Goal: Answer question/provide support: Share knowledge or assist other users

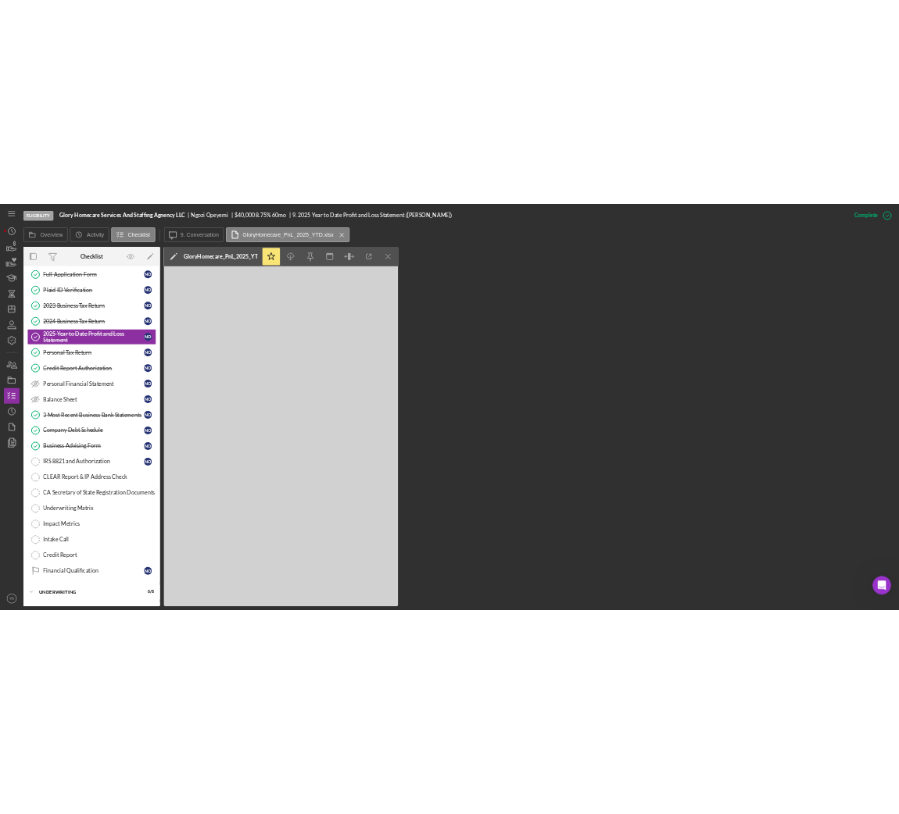
scroll to position [109, 0]
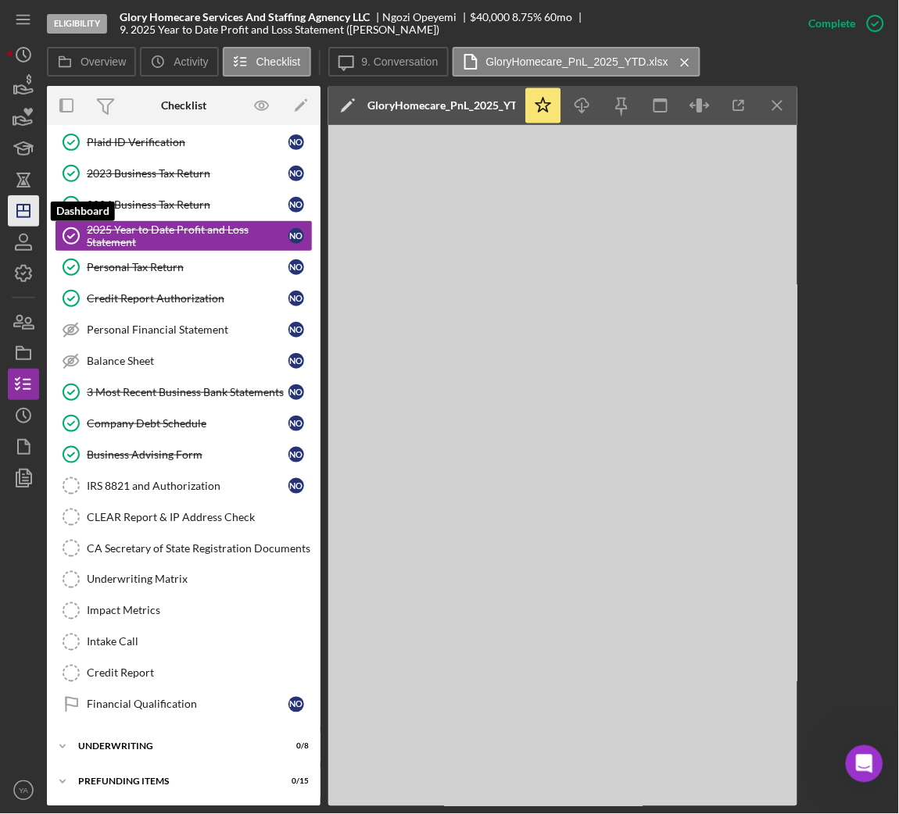
click at [21, 211] on line "button" at bounding box center [23, 211] width 13 height 0
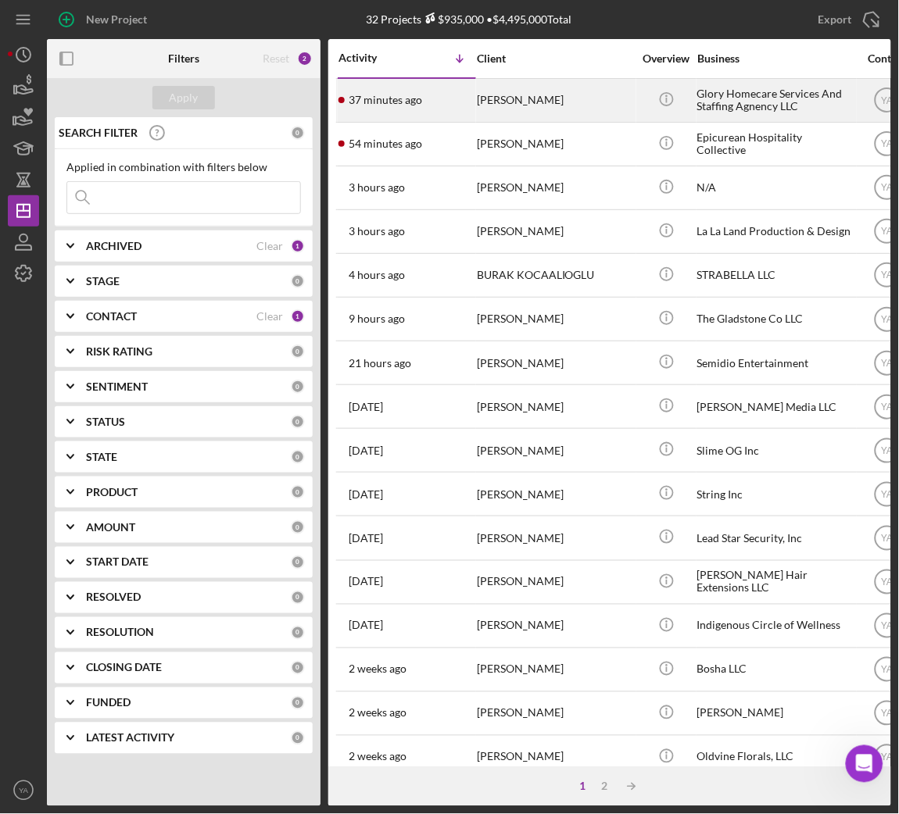
click at [622, 112] on div "Ngozi Opeyemi" at bounding box center [555, 100] width 156 height 41
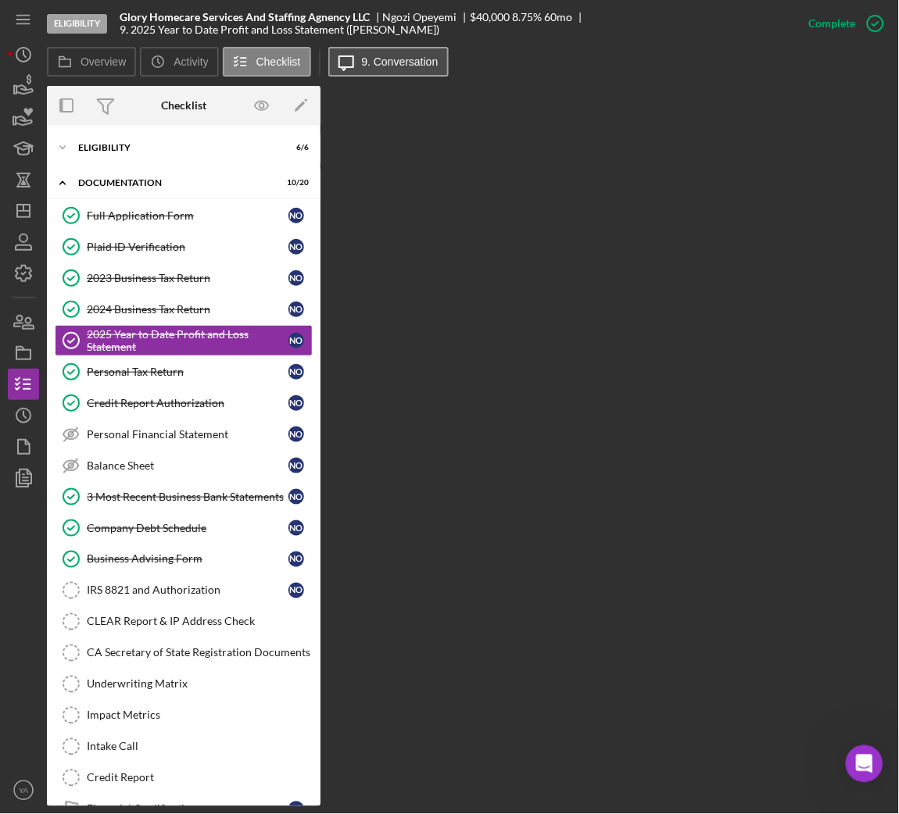
click at [369, 64] on label "9. Conversation" at bounding box center [400, 61] width 77 height 13
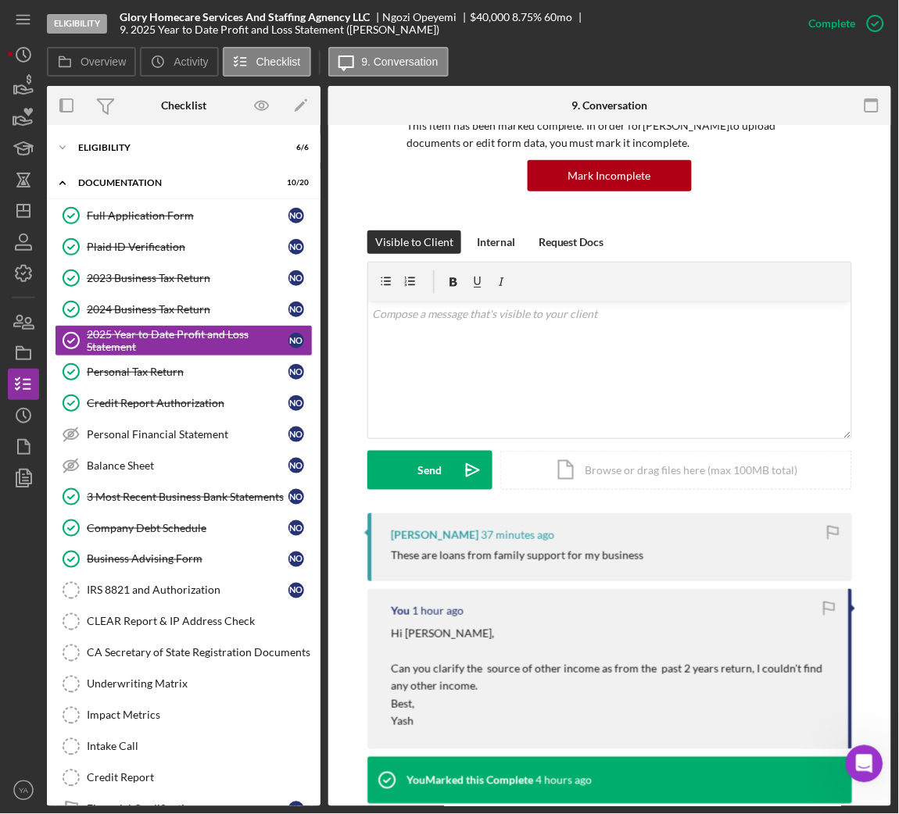
scroll to position [234, 0]
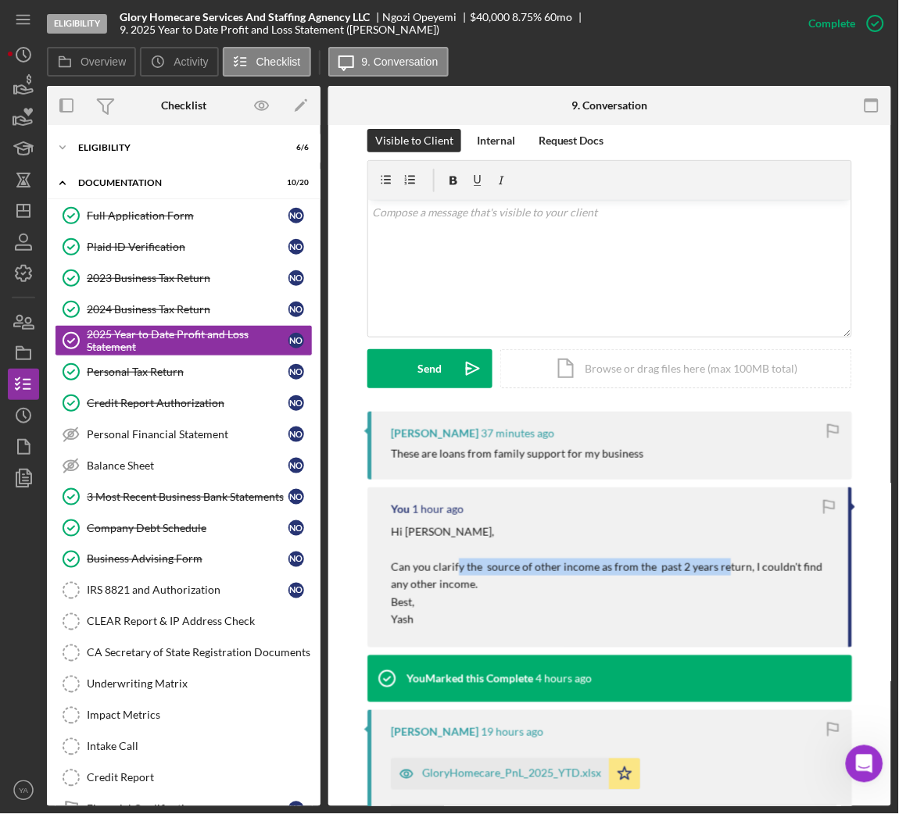
drag, startPoint x: 456, startPoint y: 566, endPoint x: 718, endPoint y: 565, distance: 261.8
click at [718, 565] on p "Hi Ngozi, Can you clarify the source of other income as from the past 2 years r…" at bounding box center [612, 559] width 442 height 70
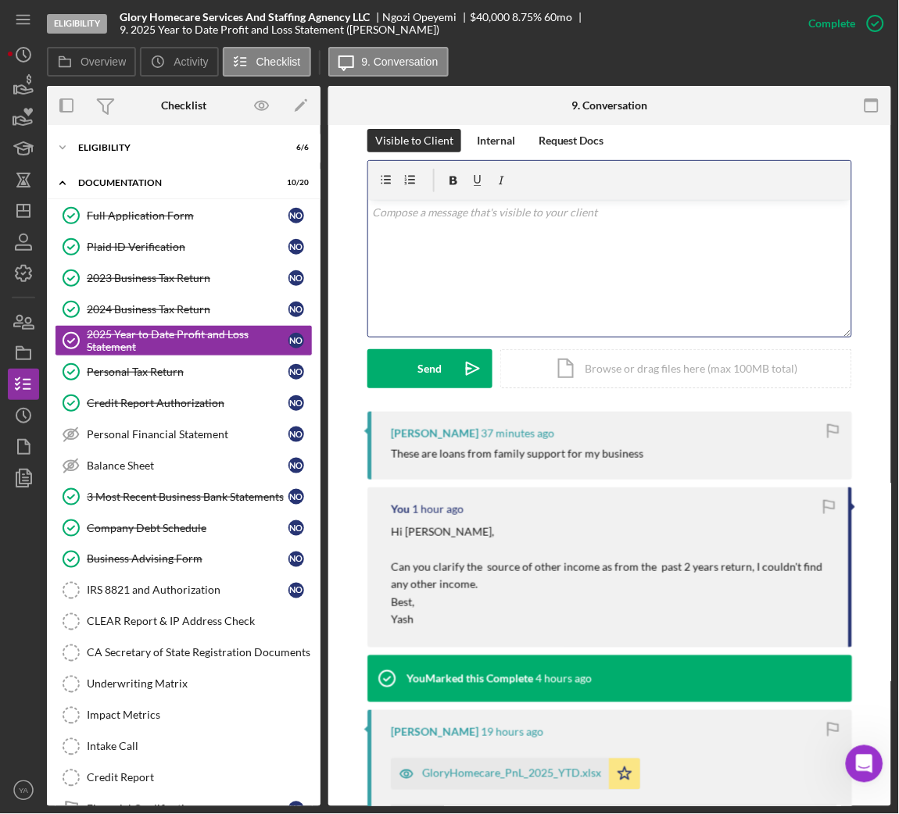
click at [628, 288] on div "v Color teal Color pink Remove color Add row above Add row below Add column bef…" at bounding box center [609, 268] width 483 height 137
click at [515, 262] on div "v Color teal Color pink Remove color Add row above Add row below Add column bef…" at bounding box center [609, 268] width 483 height 137
click at [414, 211] on p "Okay thank ou for the clarification." at bounding box center [610, 212] width 474 height 17
click at [391, 217] on p "Okay thank ou for the clarification." at bounding box center [610, 212] width 474 height 17
click at [393, 211] on p "Okay thank ou for the clarification." at bounding box center [610, 212] width 474 height 17
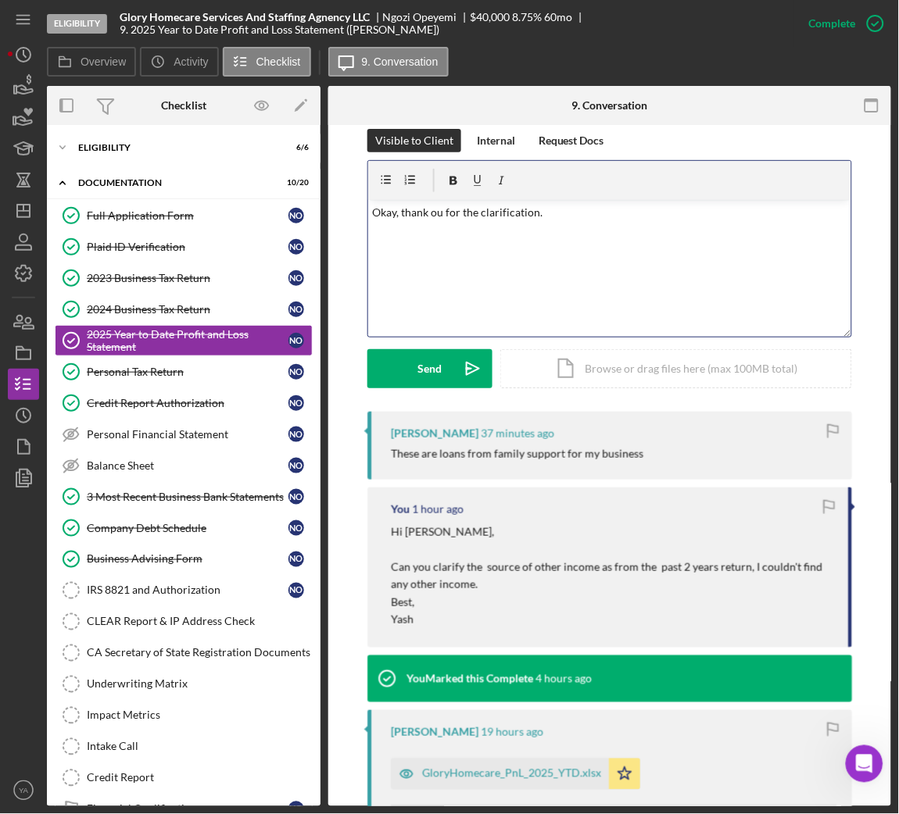
click at [542, 225] on div "v Color teal Color pink Remove color Add row above Add row below Add column bef…" at bounding box center [609, 268] width 483 height 137
click at [431, 217] on p "Okay, thank ou for the clarification." at bounding box center [610, 212] width 474 height 17
click at [492, 314] on div "v Color teal Color pink Remove color Add row above Add row below Add column bef…" at bounding box center [609, 268] width 483 height 137
click at [467, 366] on icon "Icon/icon-invite-send" at bounding box center [472, 368] width 39 height 39
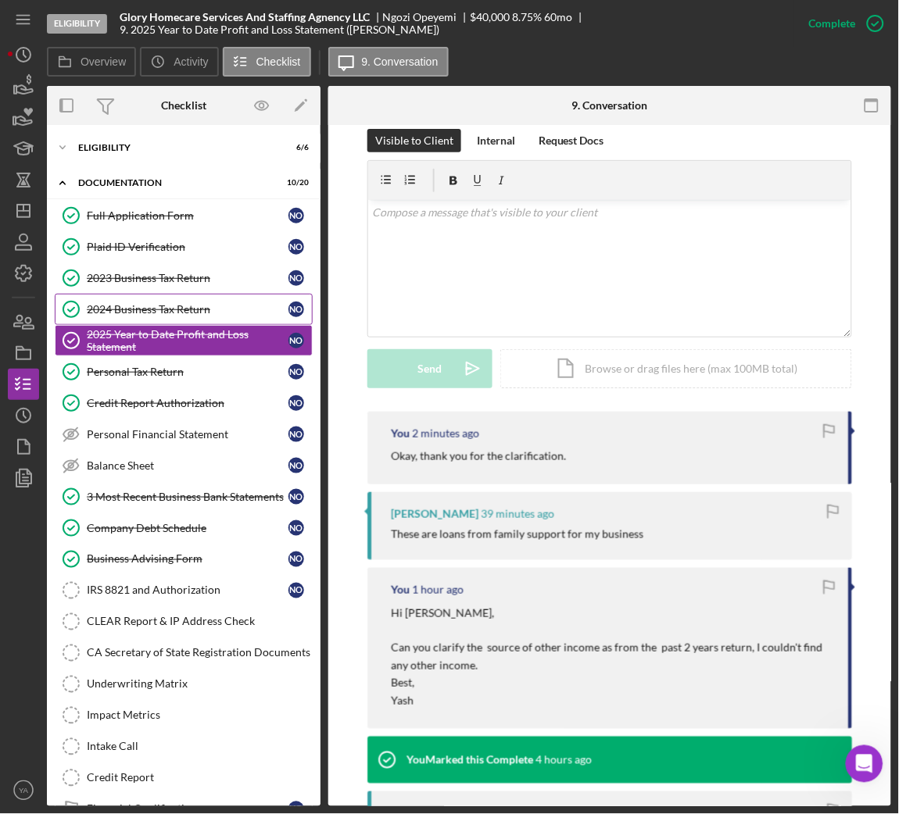
click at [199, 311] on div "2024 Business Tax Return" at bounding box center [188, 309] width 202 height 13
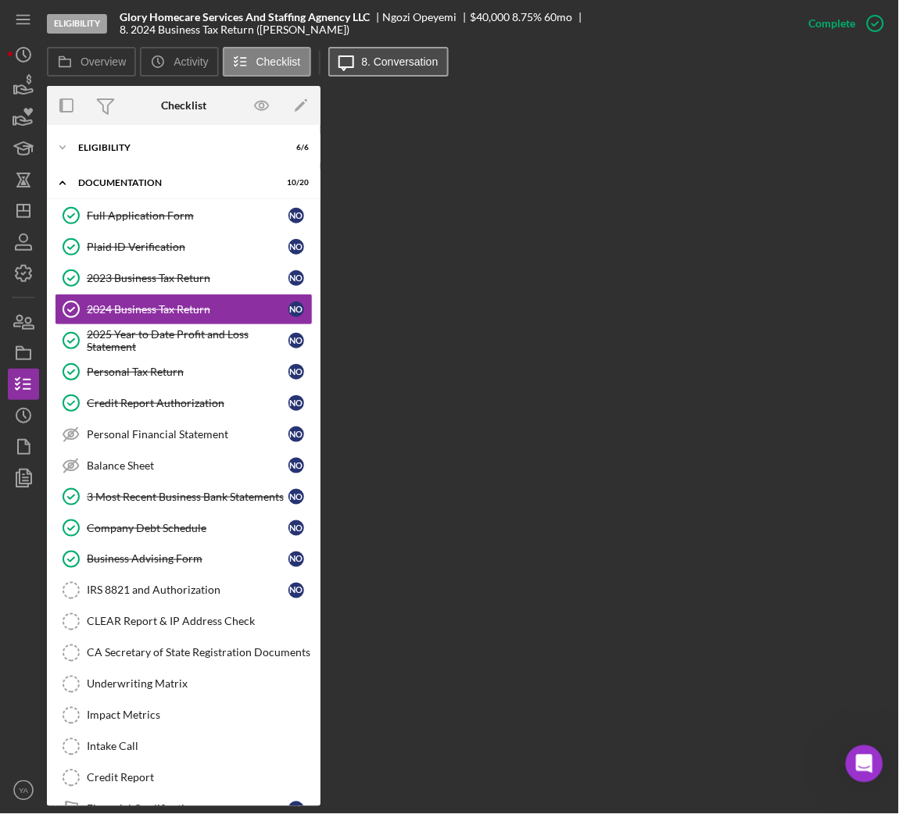
click at [379, 61] on label "8. Conversation" at bounding box center [400, 61] width 77 height 13
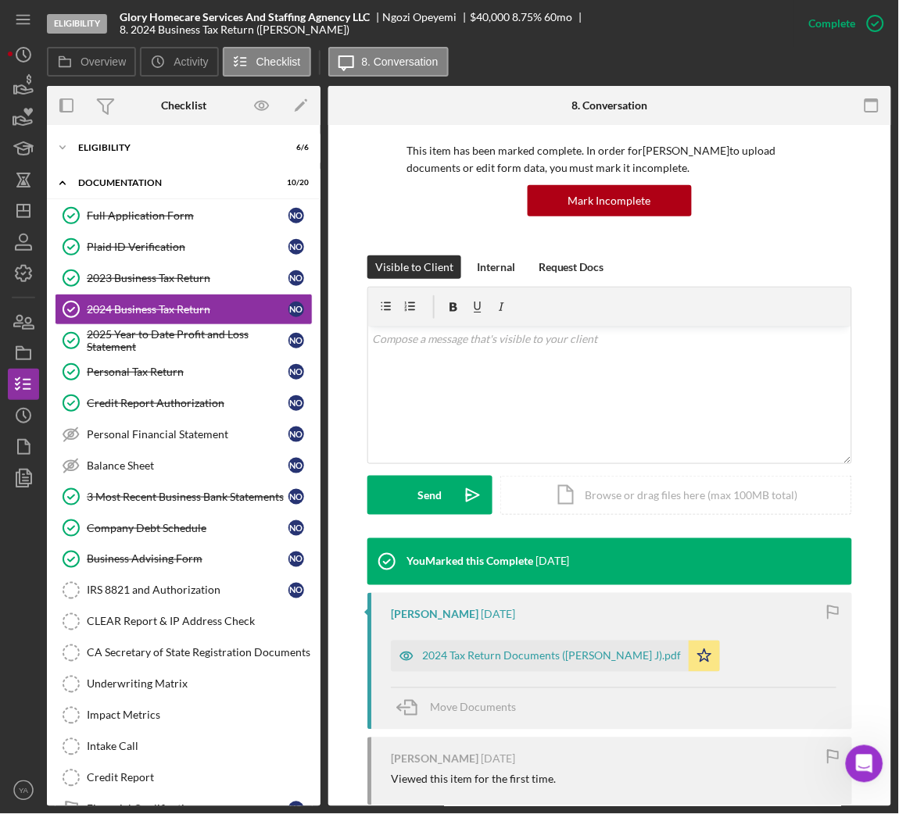
scroll to position [224, 0]
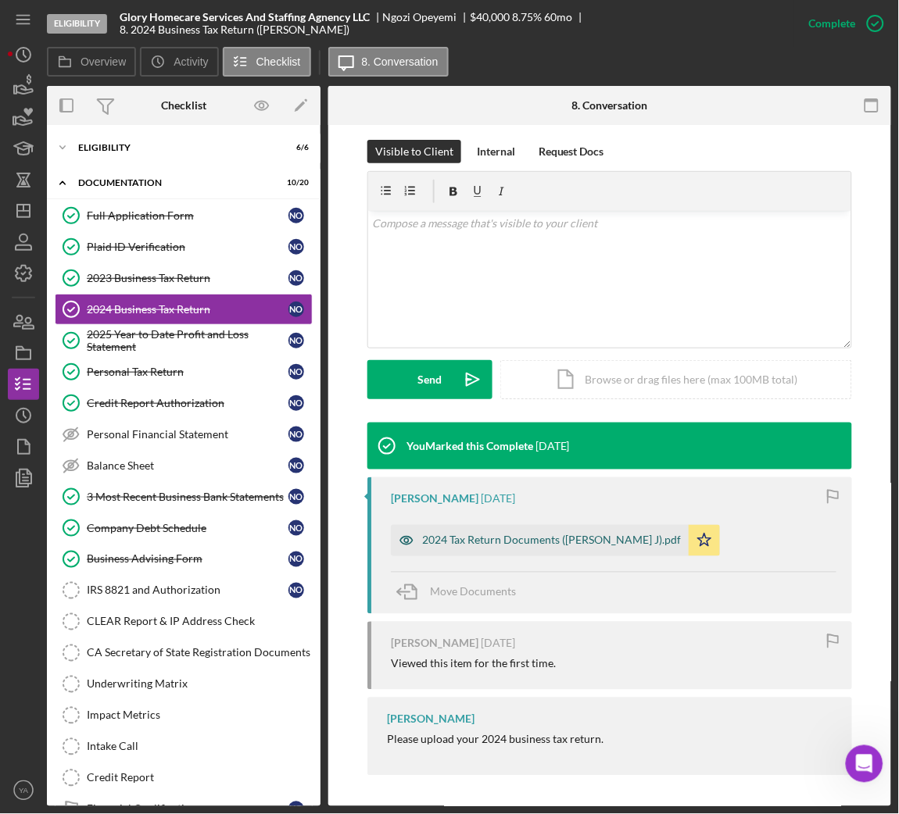
click at [550, 543] on div "2024 Tax Return Documents (OPEYEMI NGOZI J).pdf" at bounding box center [551, 541] width 259 height 13
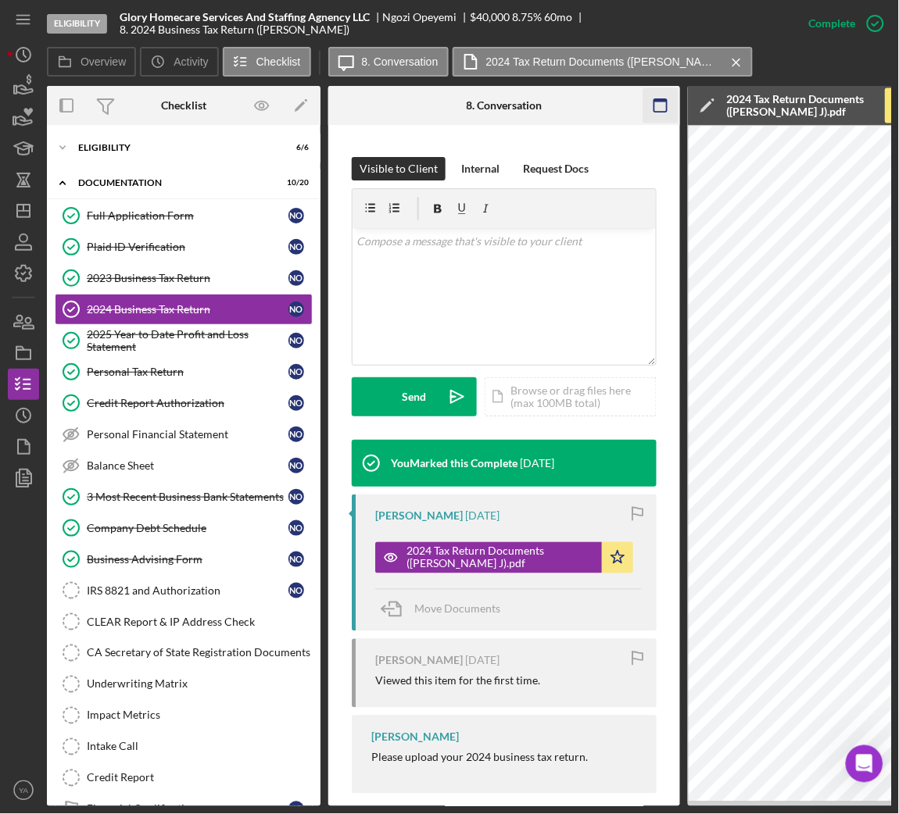
click at [658, 102] on icon "button" at bounding box center [660, 105] width 35 height 35
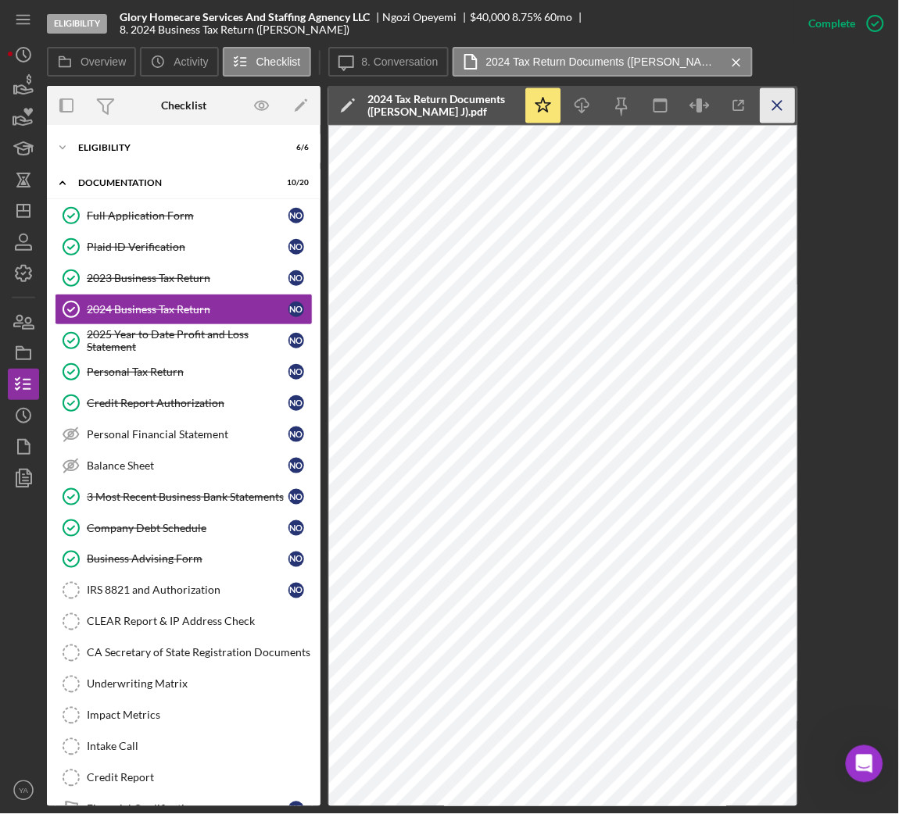
click at [776, 98] on icon "Icon/Menu Close" at bounding box center [777, 105] width 35 height 35
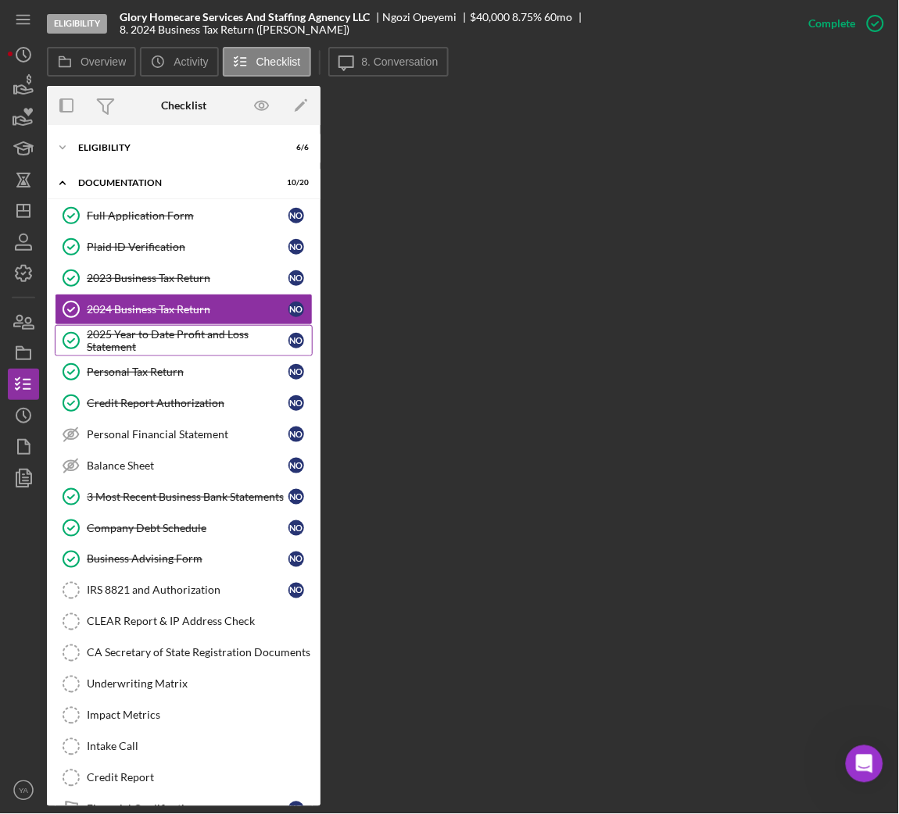
click at [218, 345] on div "2025 Year to Date Profit and Loss Statement" at bounding box center [188, 340] width 202 height 25
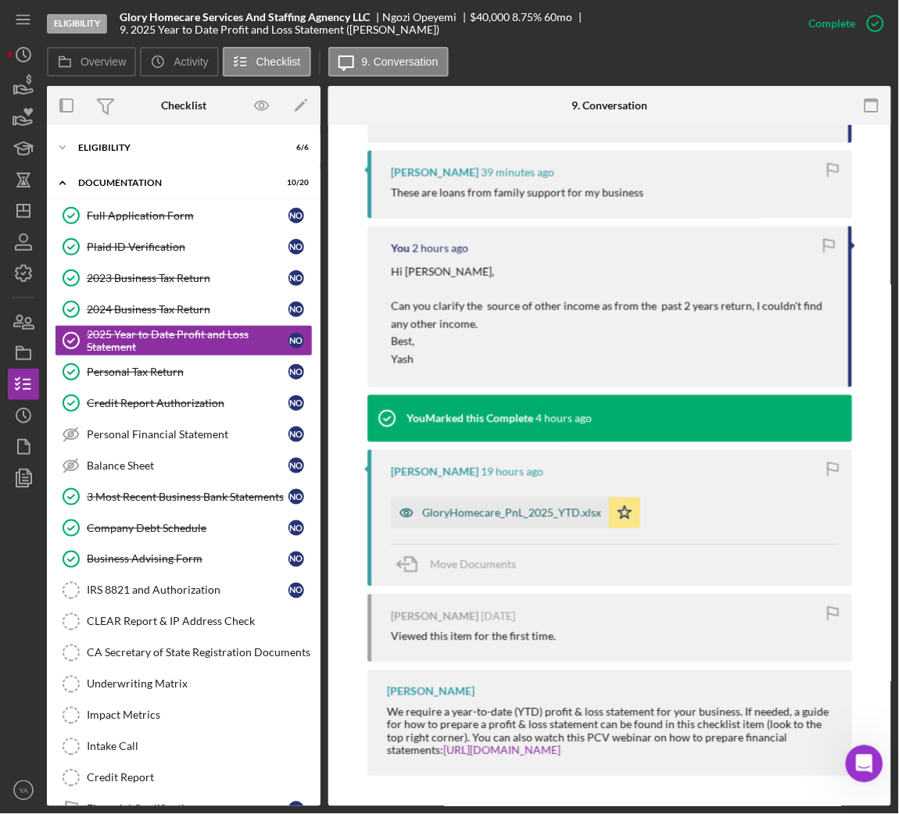
click at [517, 520] on div "GloryHomecare_PnL_2025_YTD.xlsx" at bounding box center [500, 513] width 218 height 31
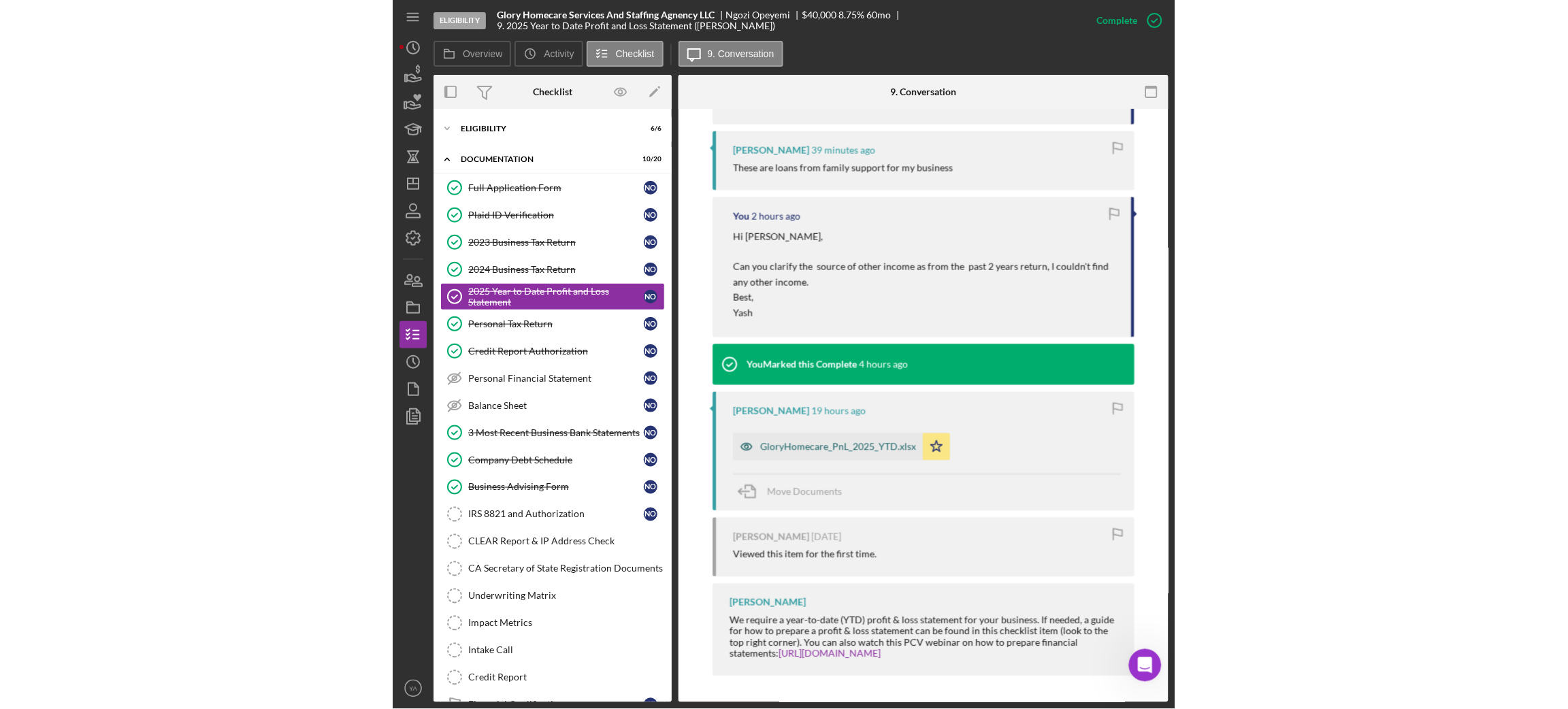
scroll to position [517, 0]
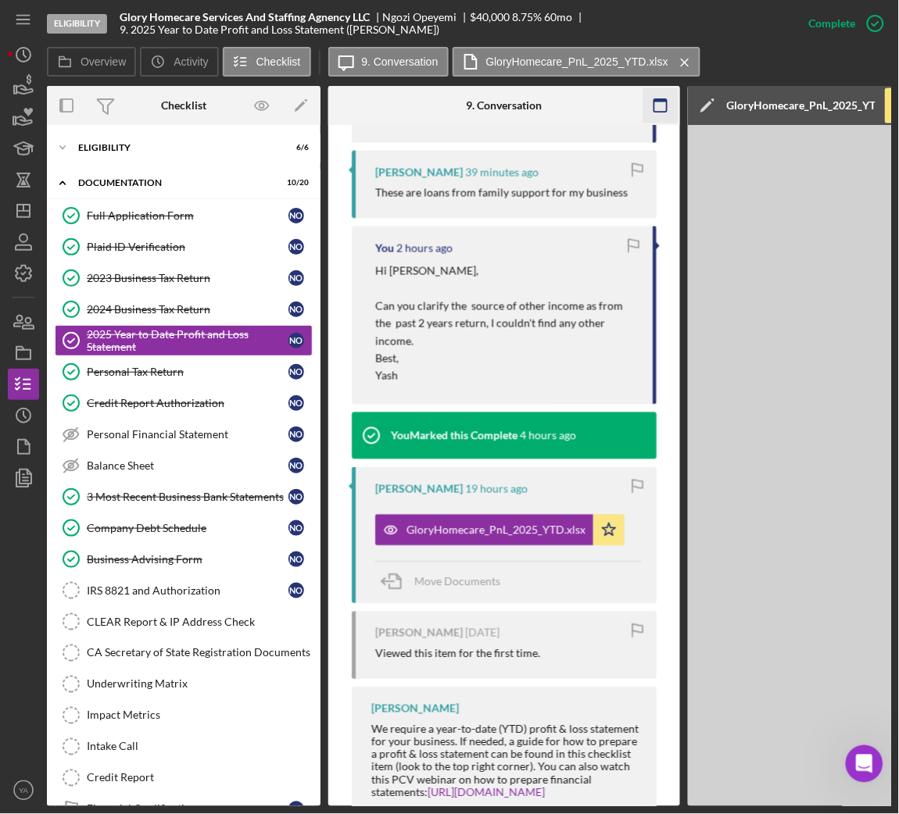
click at [663, 106] on icon "button" at bounding box center [660, 105] width 35 height 35
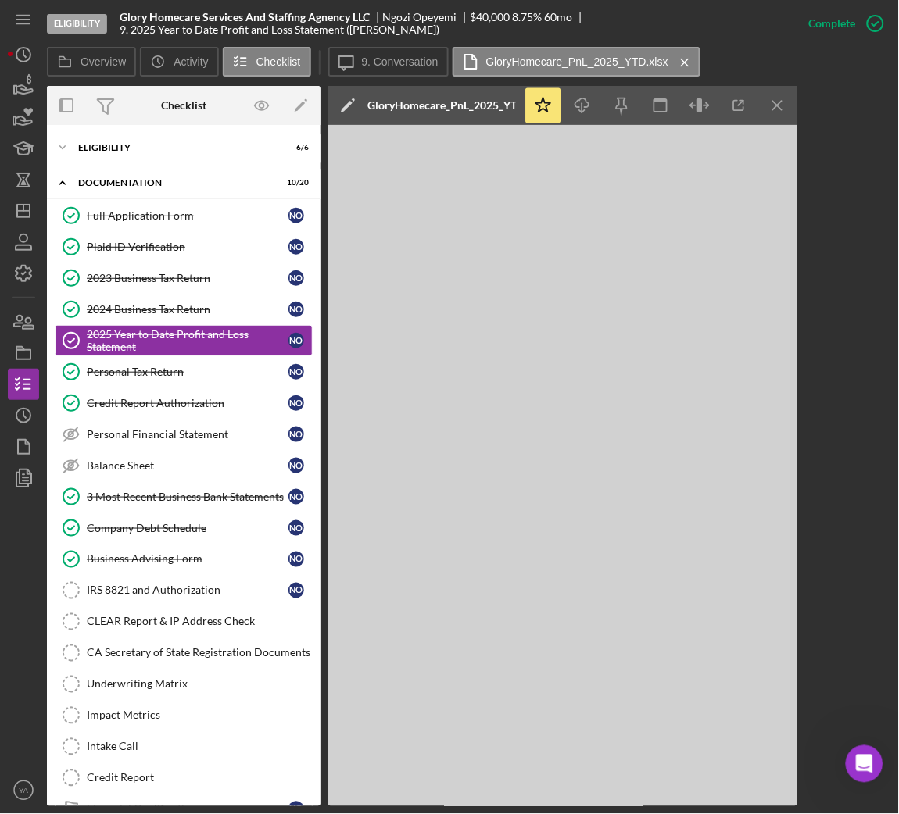
click at [784, 82] on div "Overview Icon/History Activity Checklist Icon/Message 9. Conversation GloryHome…" at bounding box center [469, 427] width 844 height 760
click at [777, 106] on icon "Icon/Menu Close" at bounding box center [777, 105] width 35 height 35
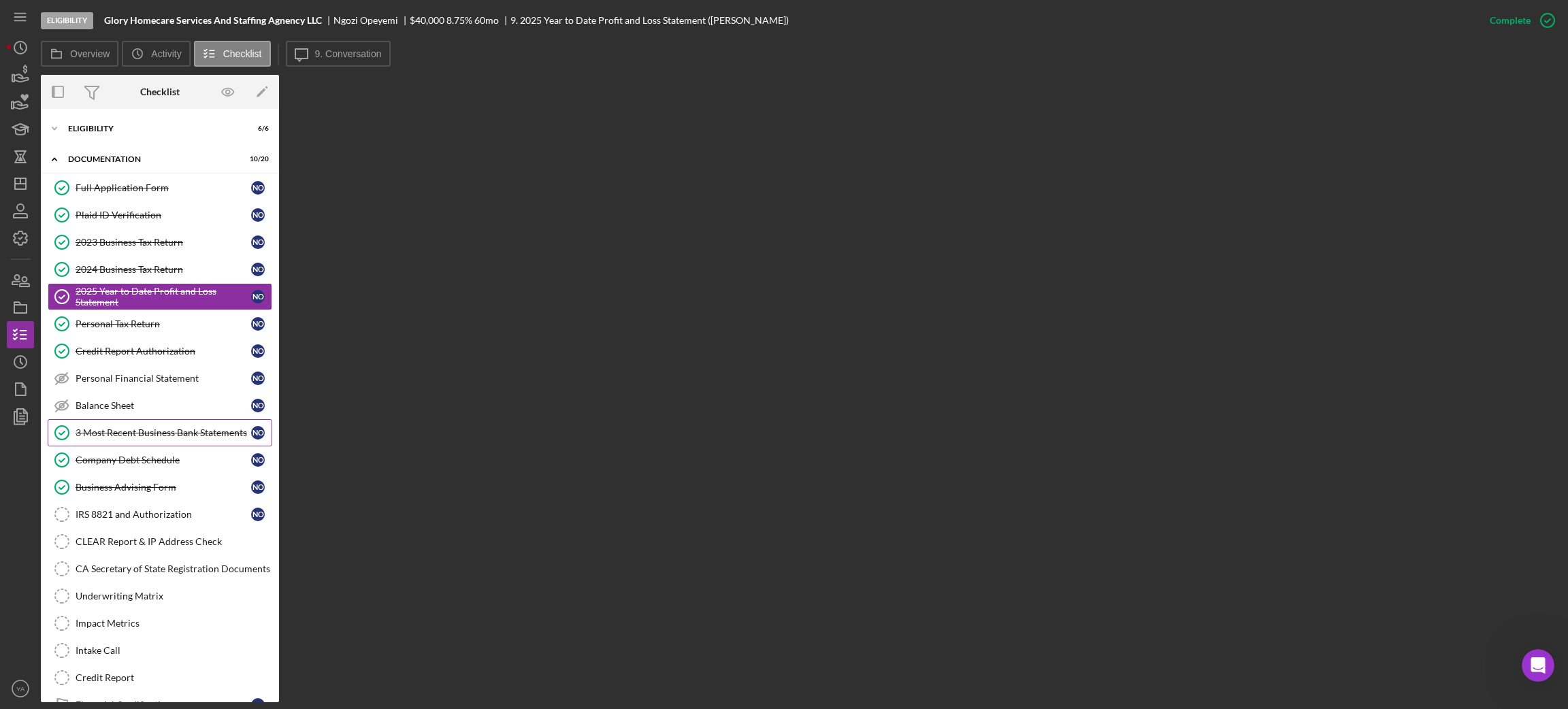
scroll to position [95, 0]
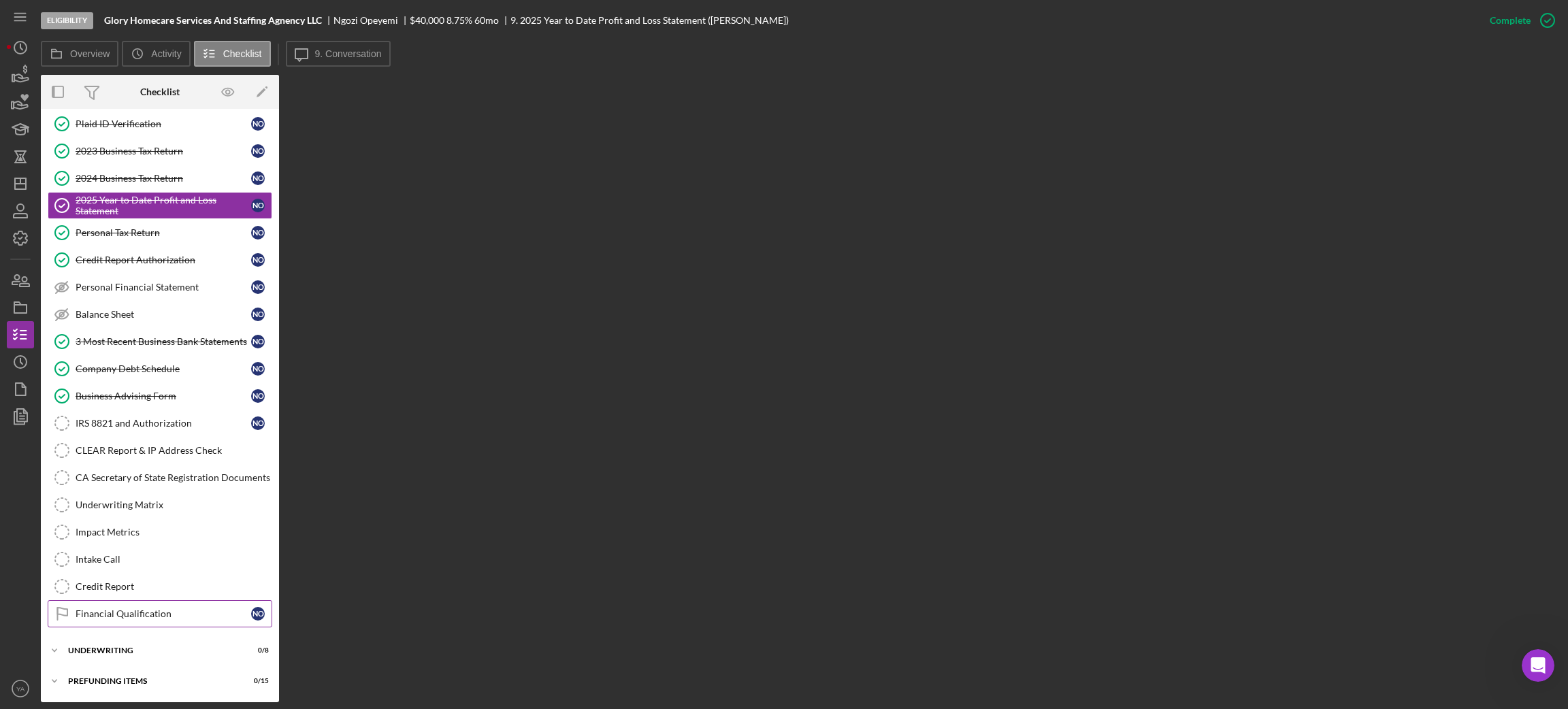
click at [152, 602] on link "Financial Qualification Financial Qualification N O" at bounding box center [160, 613] width 225 height 27
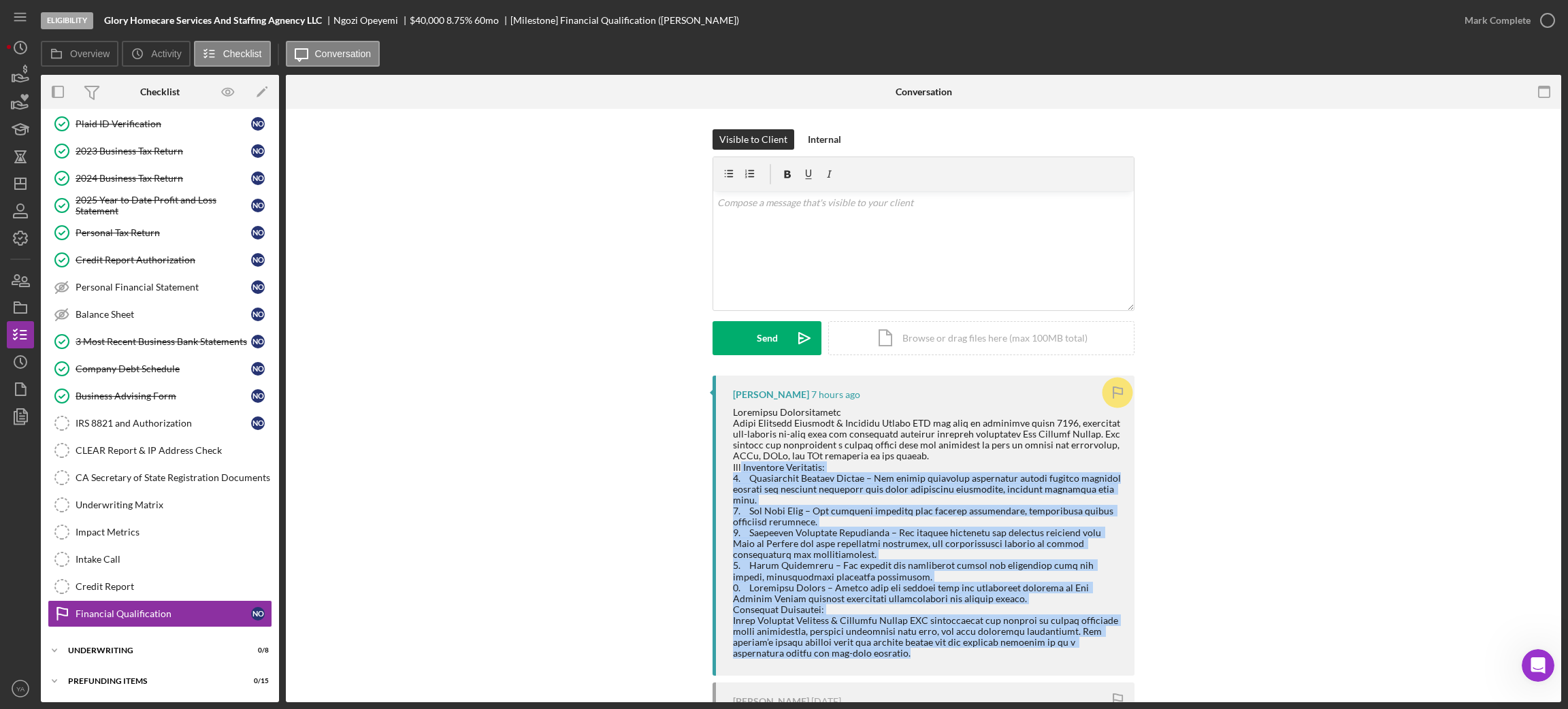
drag, startPoint x: 745, startPoint y: 472, endPoint x: 942, endPoint y: 645, distance: 262.2
click at [942, 645] on div at bounding box center [926, 532] width 387 height 252
click at [927, 640] on div at bounding box center [926, 532] width 387 height 252
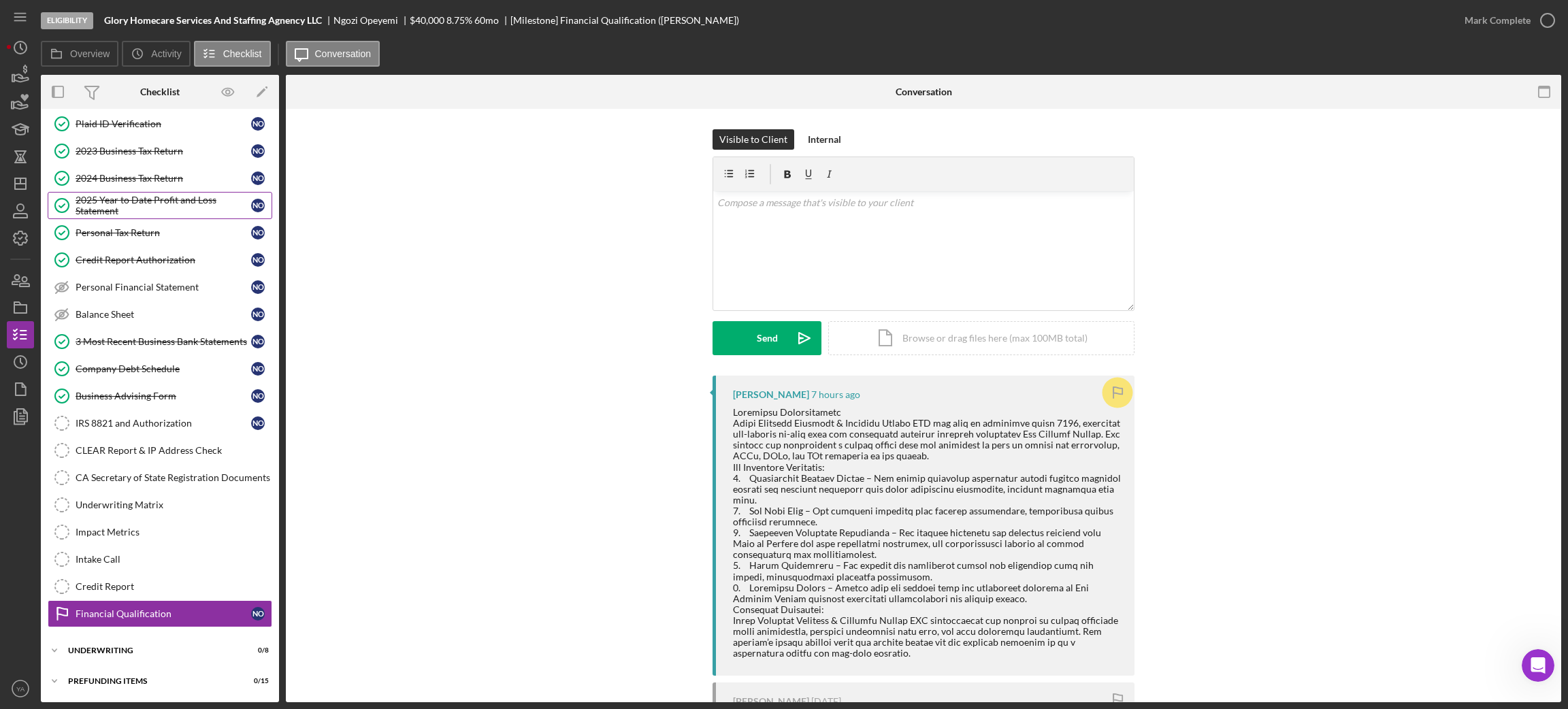
click at [166, 200] on div "2025 Year to Date Profit and Loss Statement" at bounding box center [164, 206] width 176 height 22
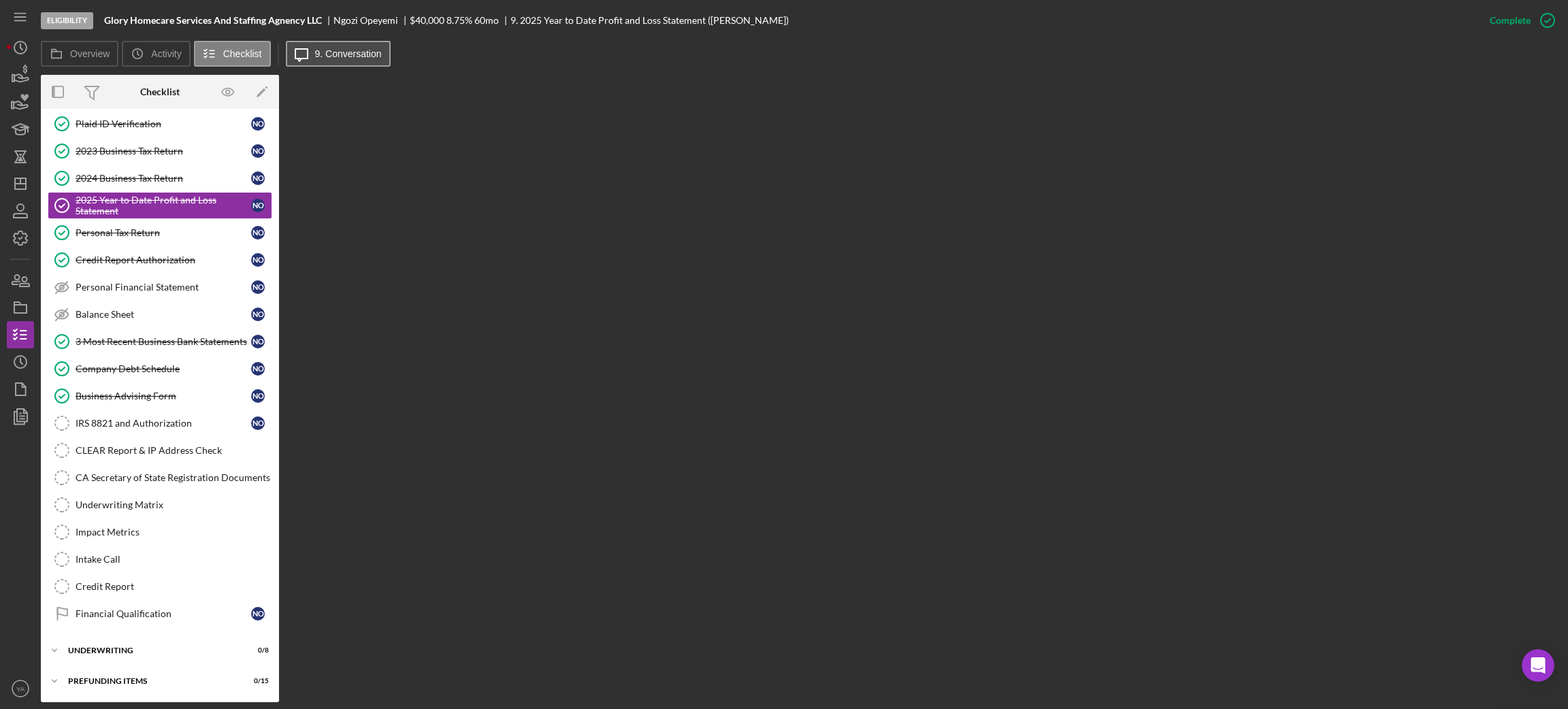
click at [315, 59] on button "Icon/Message 9. Conversation" at bounding box center [338, 54] width 104 height 26
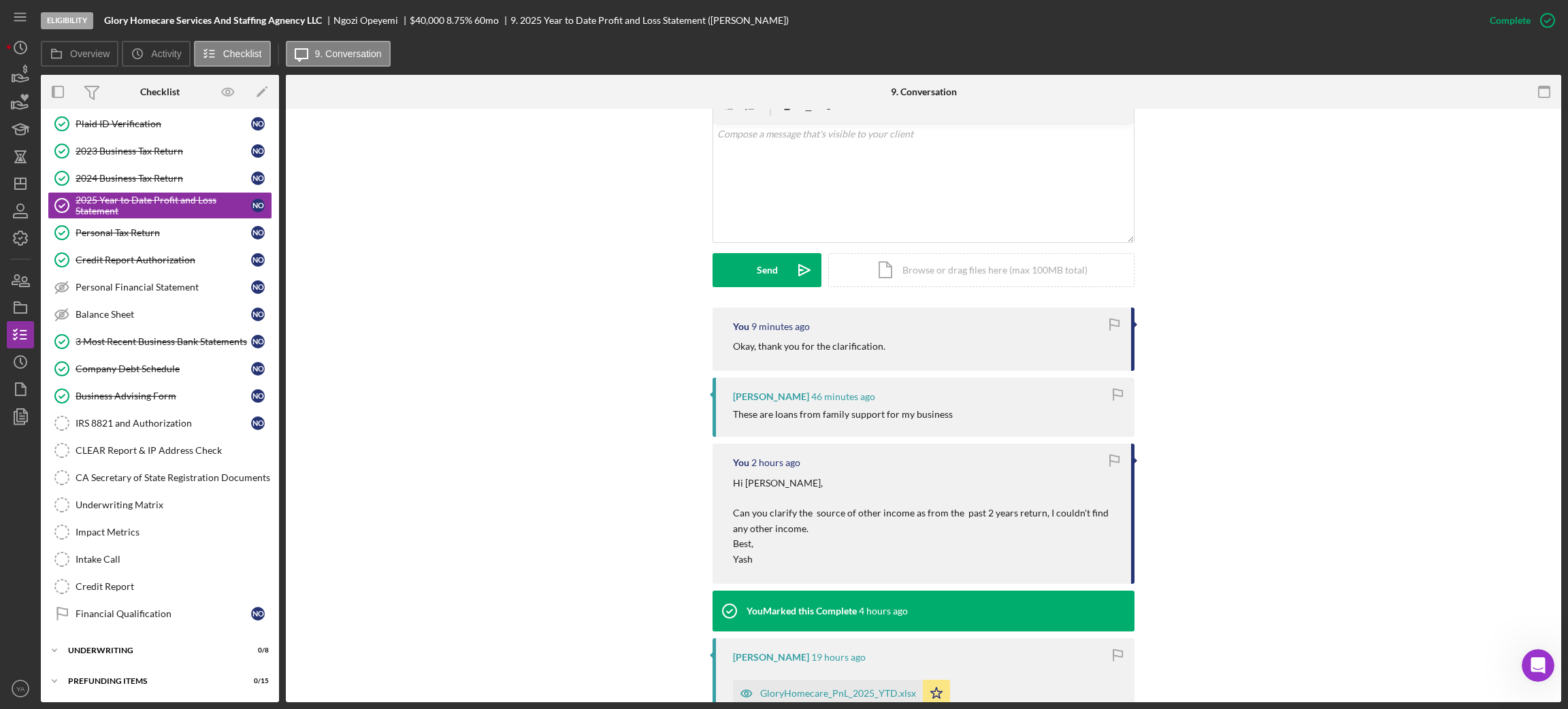
scroll to position [409, 0]
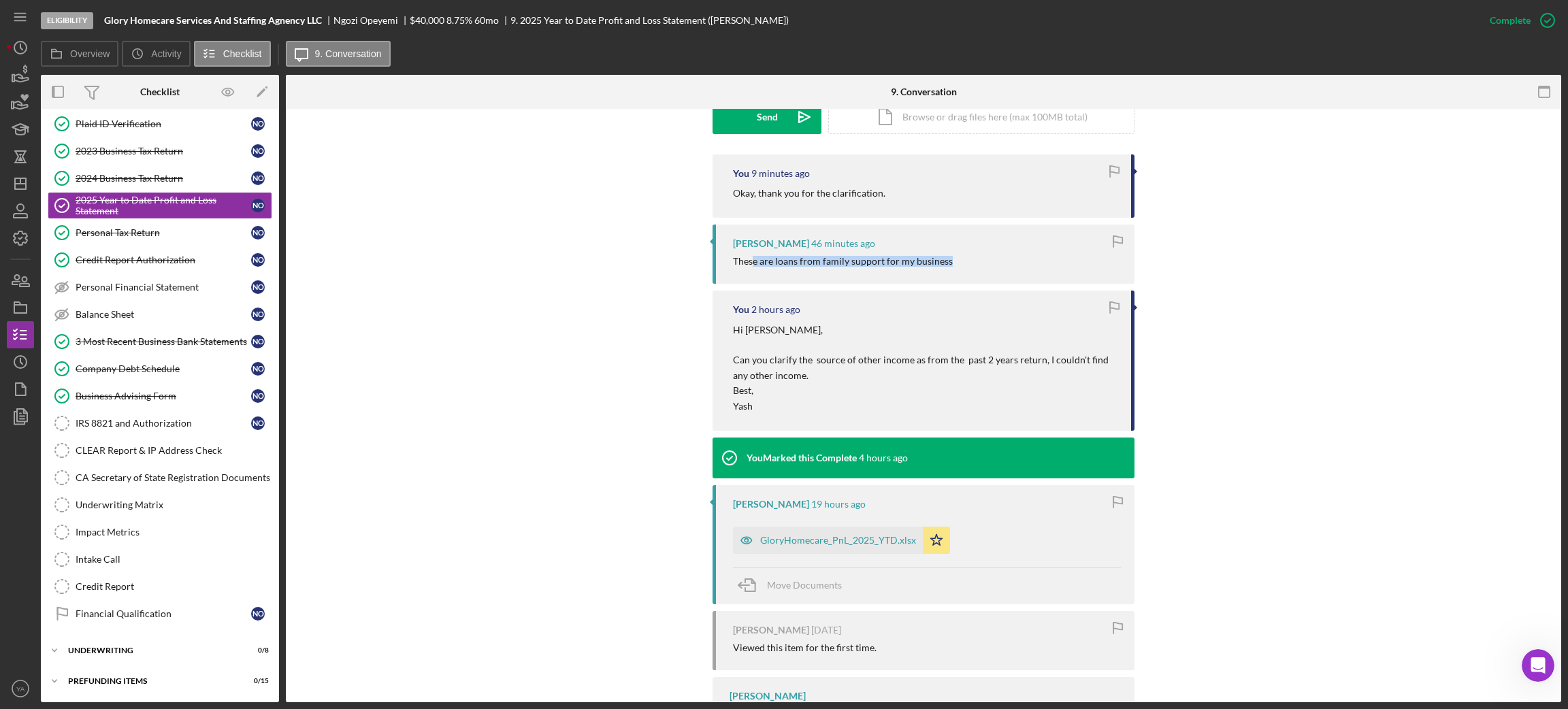
drag, startPoint x: 886, startPoint y: 273, endPoint x: 961, endPoint y: 273, distance: 75.0
click at [1003, 284] on div "Ngozi Opeyemi 46 minutes ago These are loans from family support for my business" at bounding box center [923, 254] width 422 height 59
click at [961, 273] on div "Ngozi Opeyemi 46 minutes ago These are loans from family support for my business" at bounding box center [923, 254] width 422 height 59
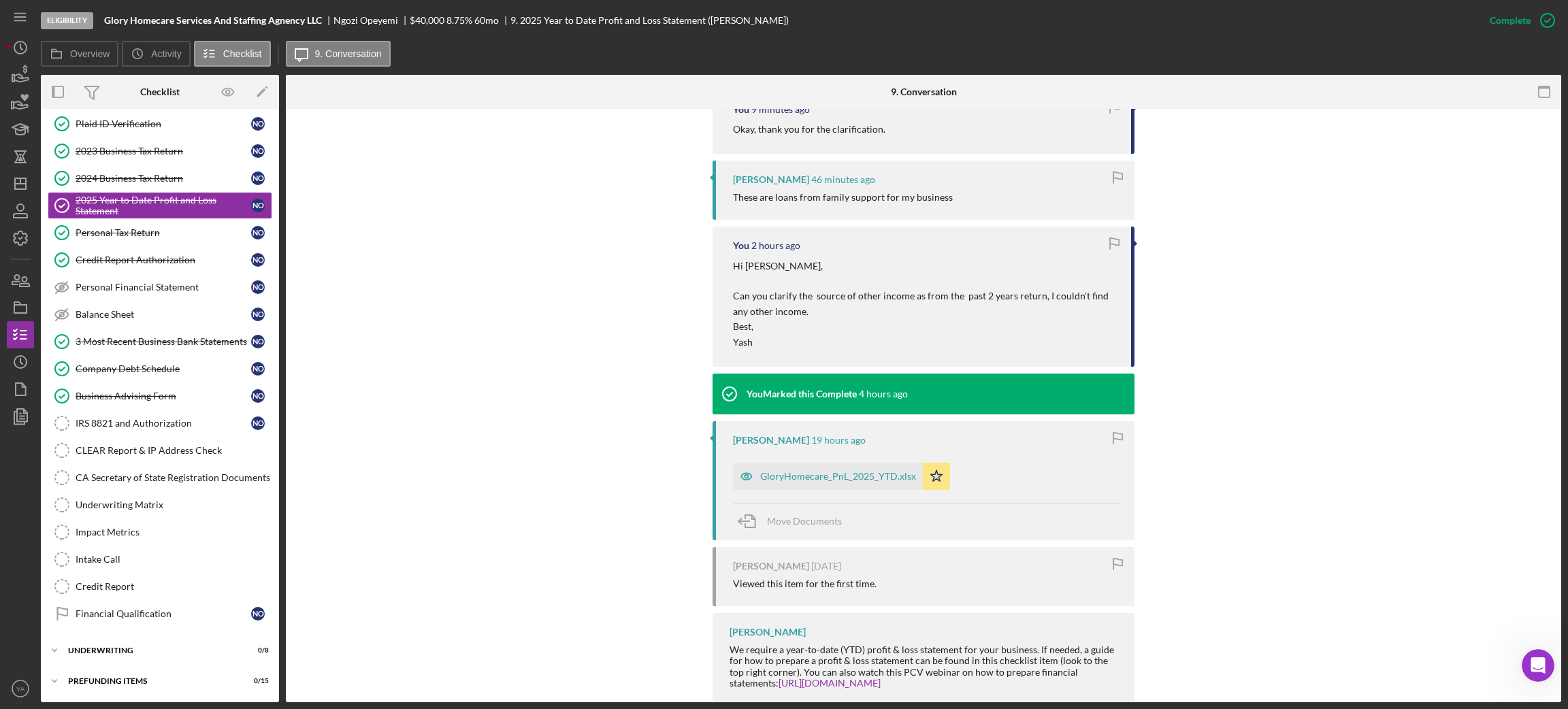
scroll to position [502, 0]
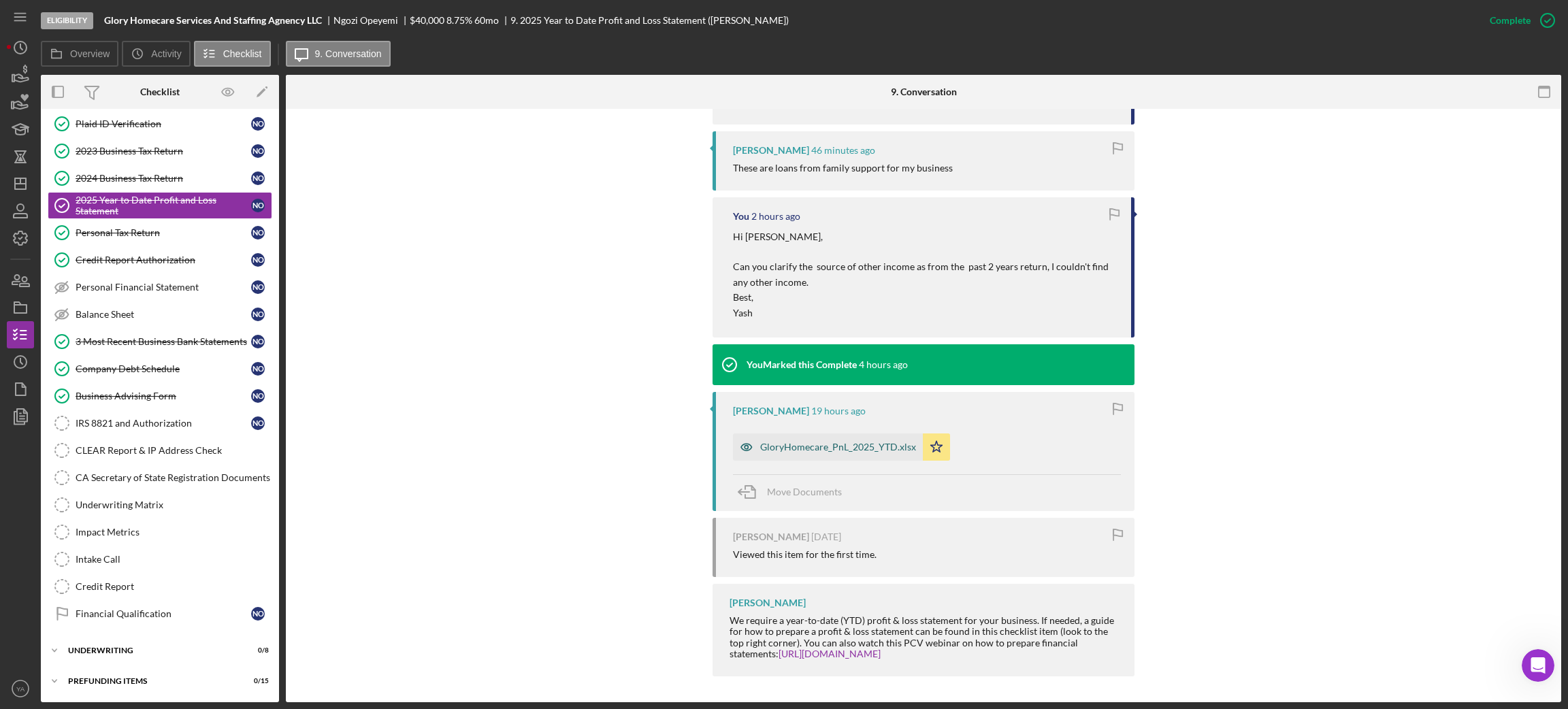
click at [804, 442] on div "GloryHomecare_PnL_2025_YTD.xlsx" at bounding box center [838, 447] width 156 height 11
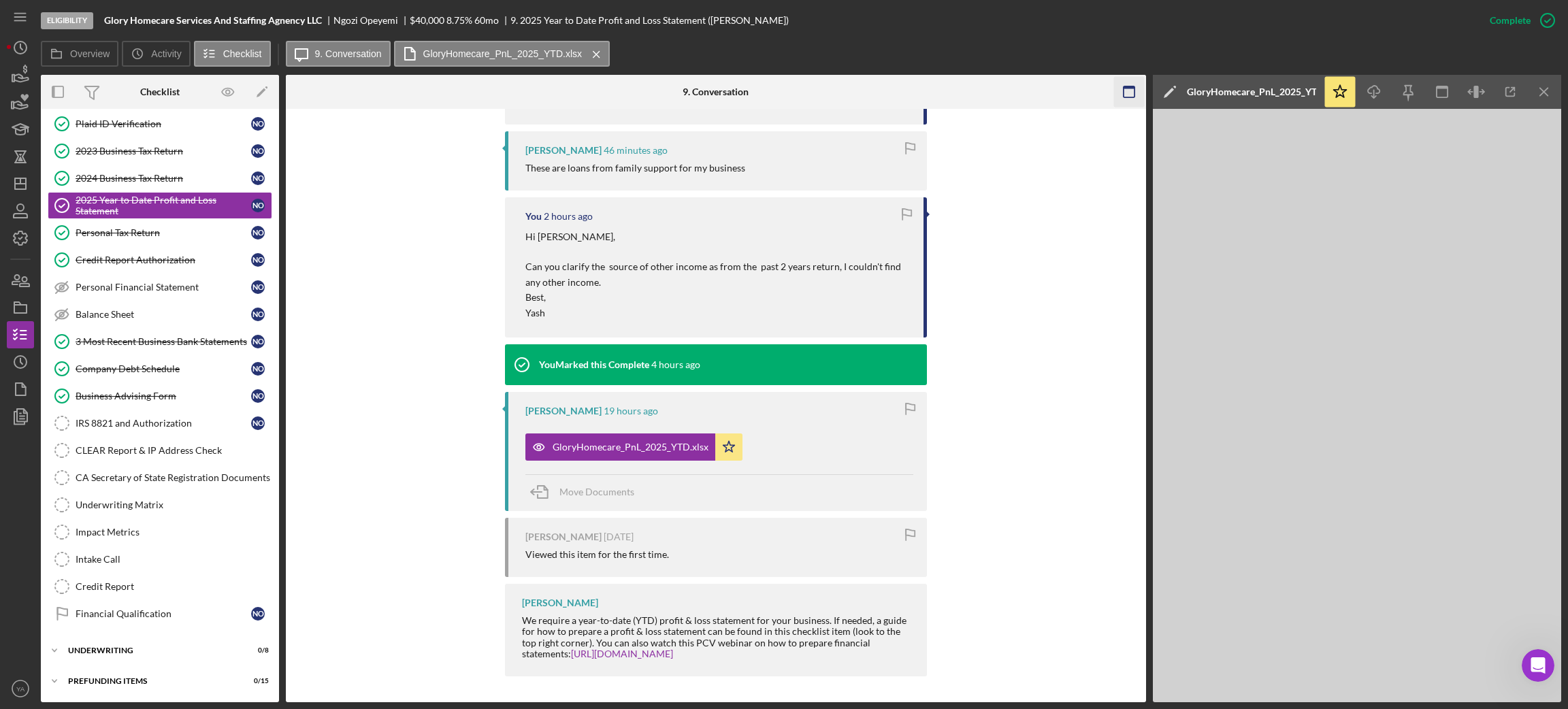
click at [1114, 94] on icon "button" at bounding box center [1127, 91] width 30 height 30
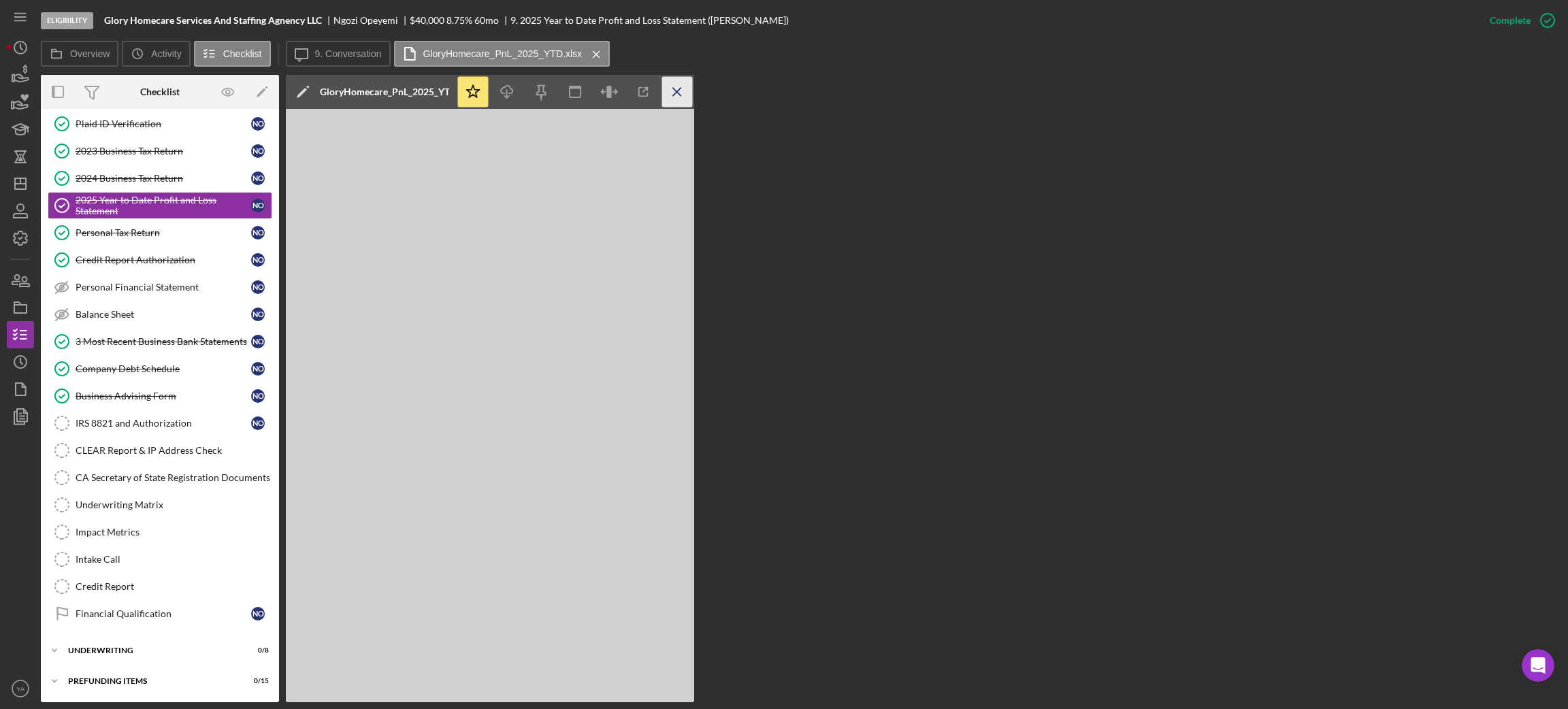
click at [670, 91] on icon "Icon/Menu Close" at bounding box center [676, 91] width 30 height 30
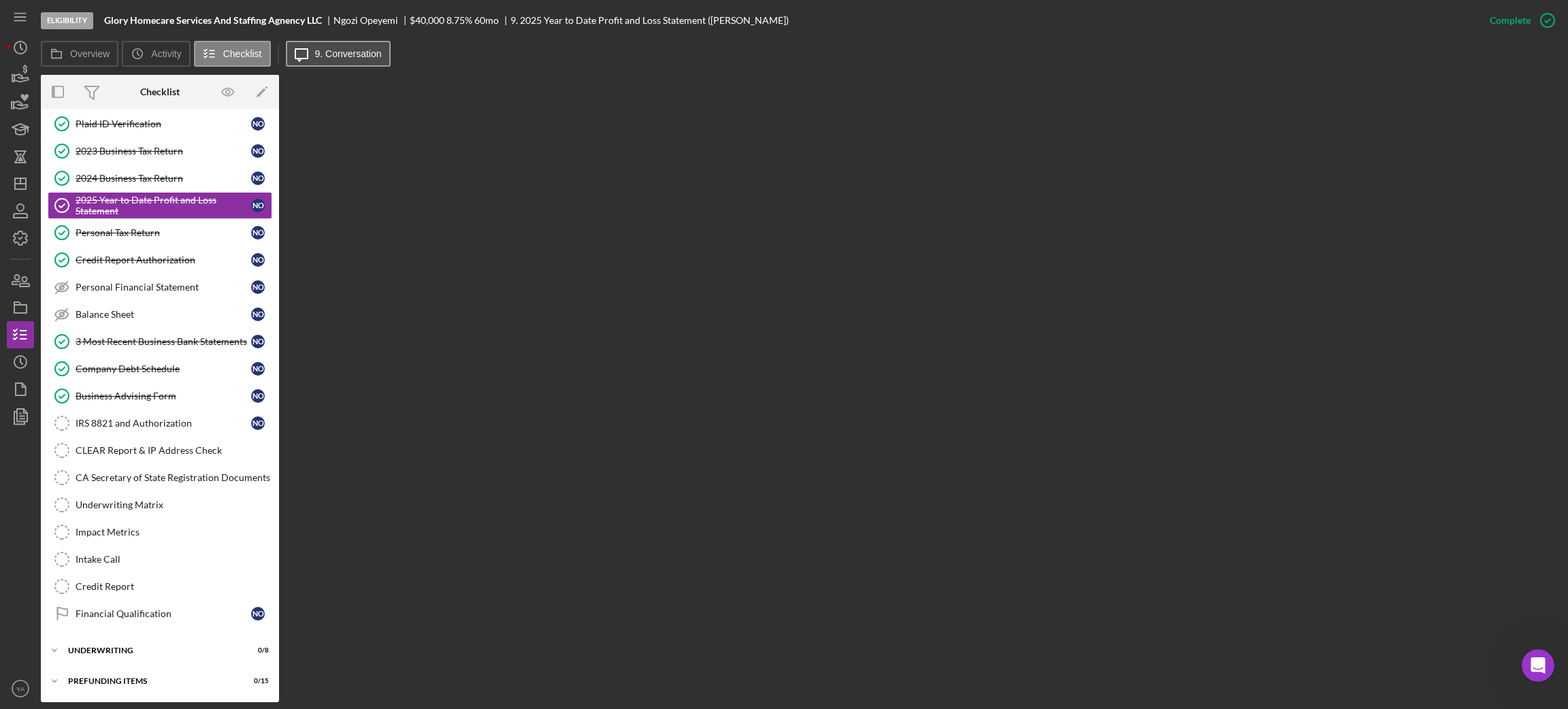
click at [353, 56] on label "9. Conversation" at bounding box center [348, 53] width 67 height 11
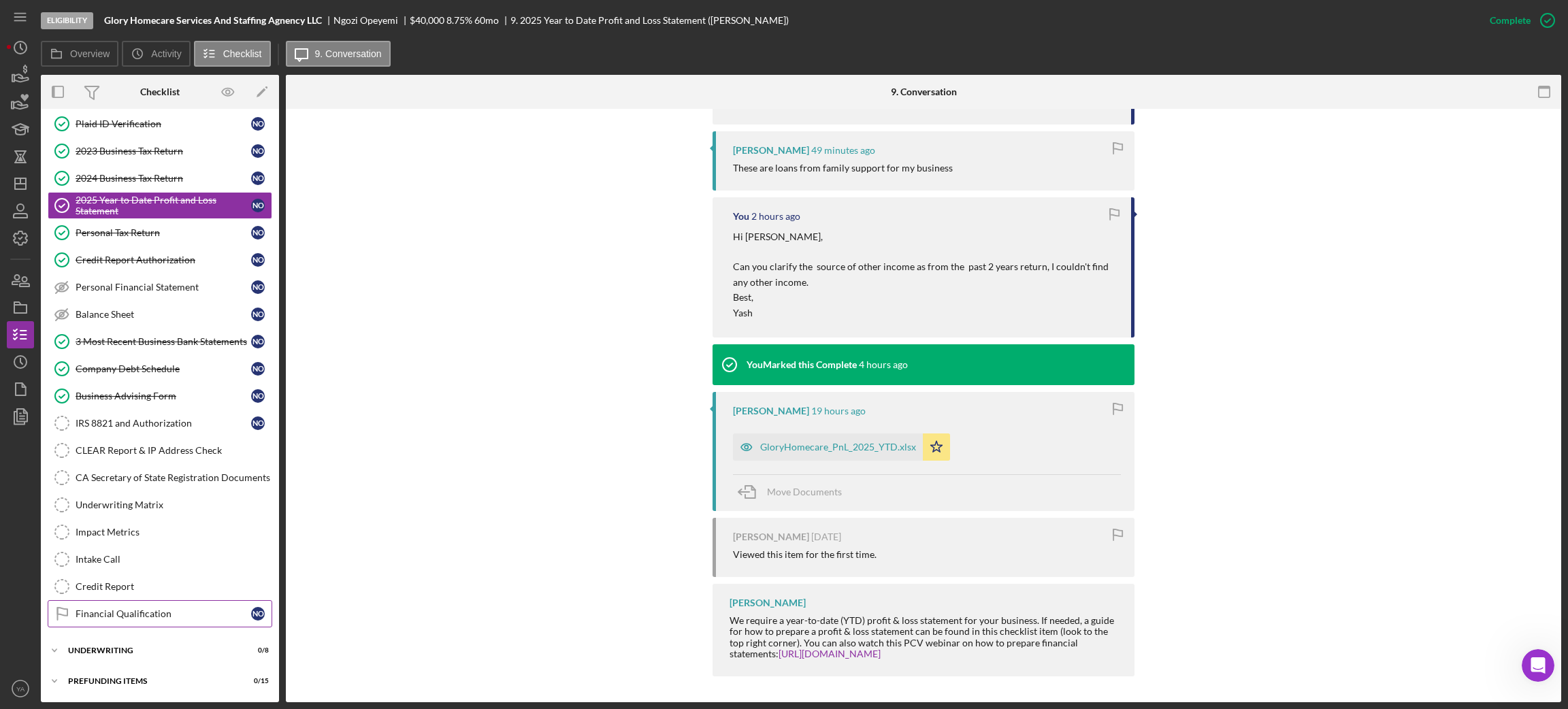
drag, startPoint x: 116, startPoint y: 603, endPoint x: 175, endPoint y: 609, distance: 59.3
click at [116, 603] on link "Financial Qualification Financial Qualification N O" at bounding box center [160, 613] width 225 height 27
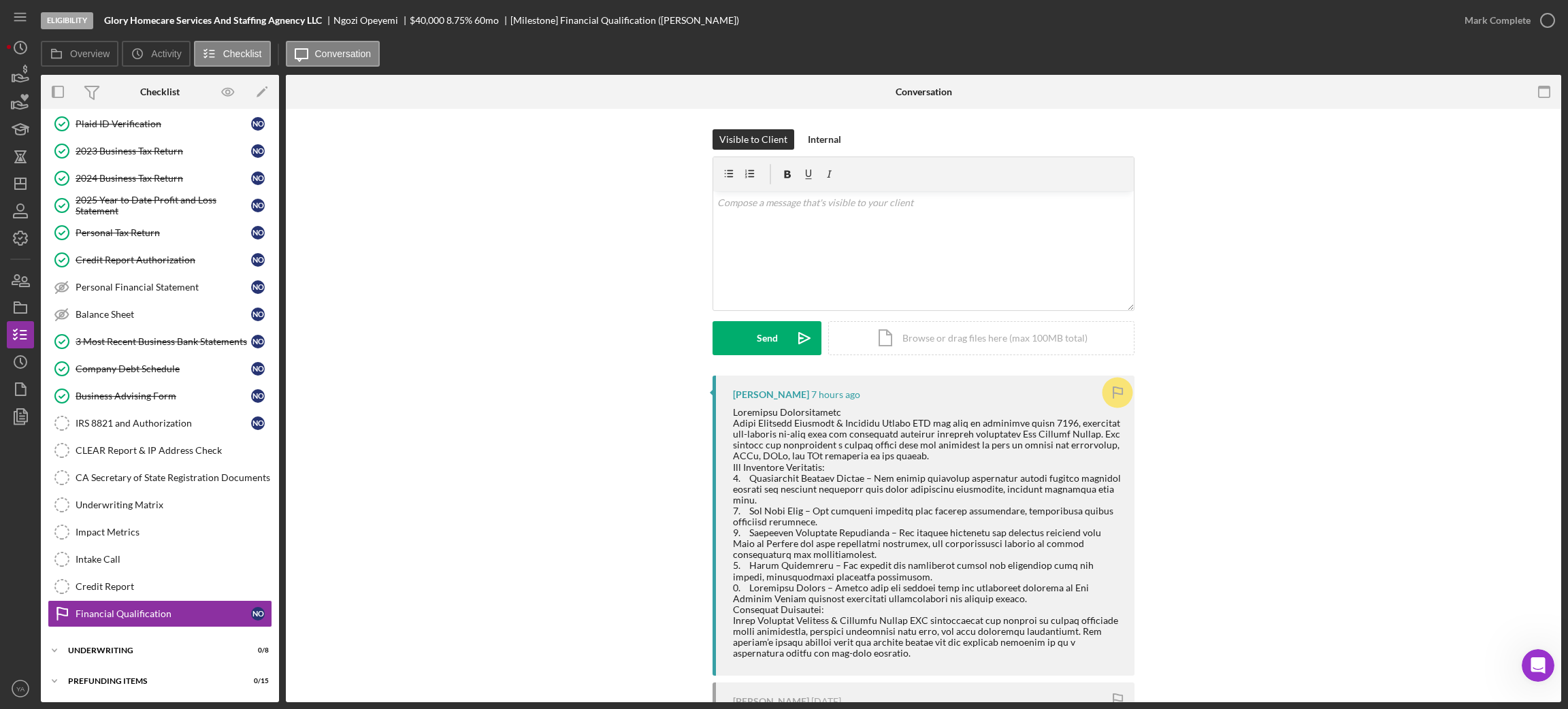
drag, startPoint x: 737, startPoint y: 398, endPoint x: 730, endPoint y: 404, distance: 9.2
click at [734, 402] on div "Ngozi Opeyemi 7 hours ago" at bounding box center [923, 525] width 422 height 300
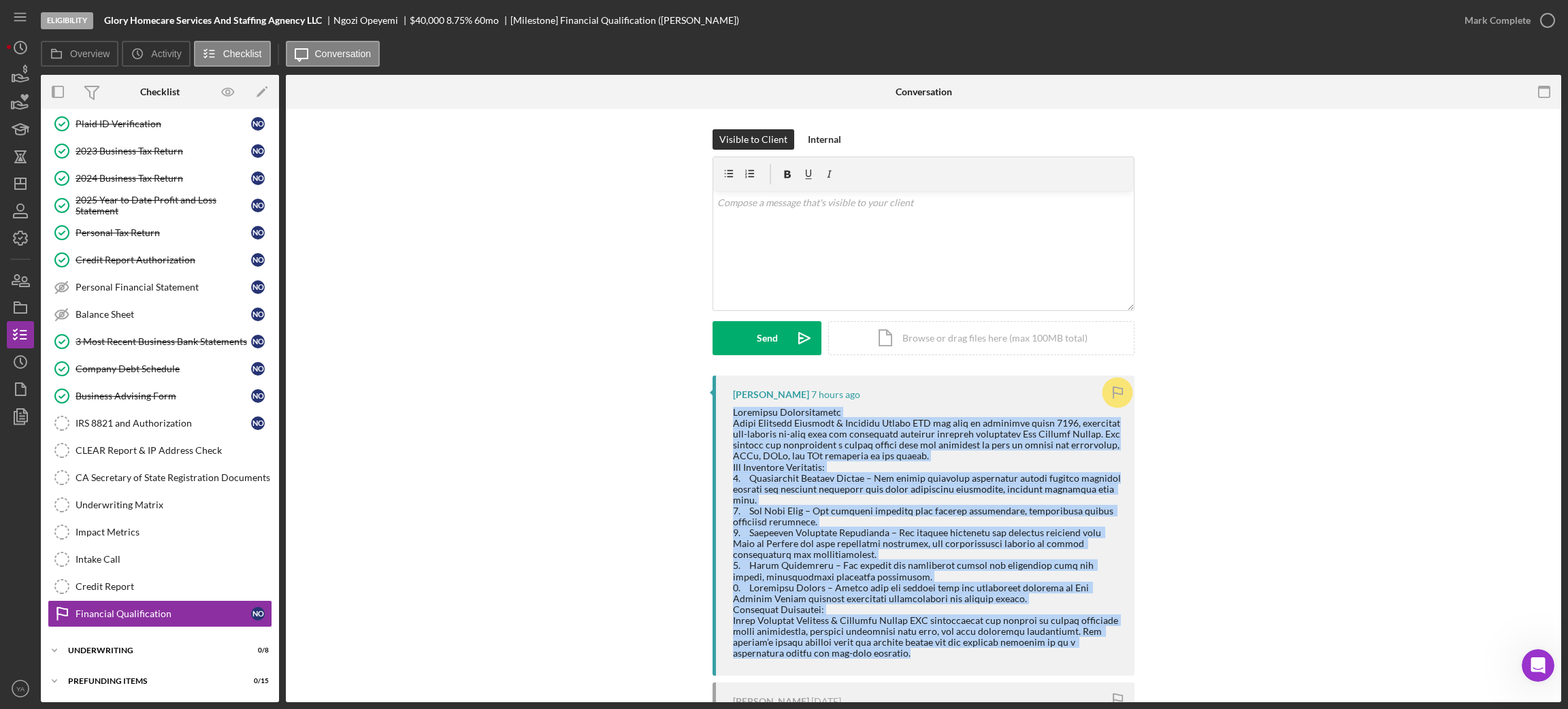
drag, startPoint x: 727, startPoint y: 406, endPoint x: 912, endPoint y: 638, distance: 296.7
click at [907, 645] on div "Ngozi Opeyemi 7 hours ago" at bounding box center [923, 525] width 422 height 300
copy div "Financial Qualification Glory Homecare Services & Staffing Agency LLC has been …"
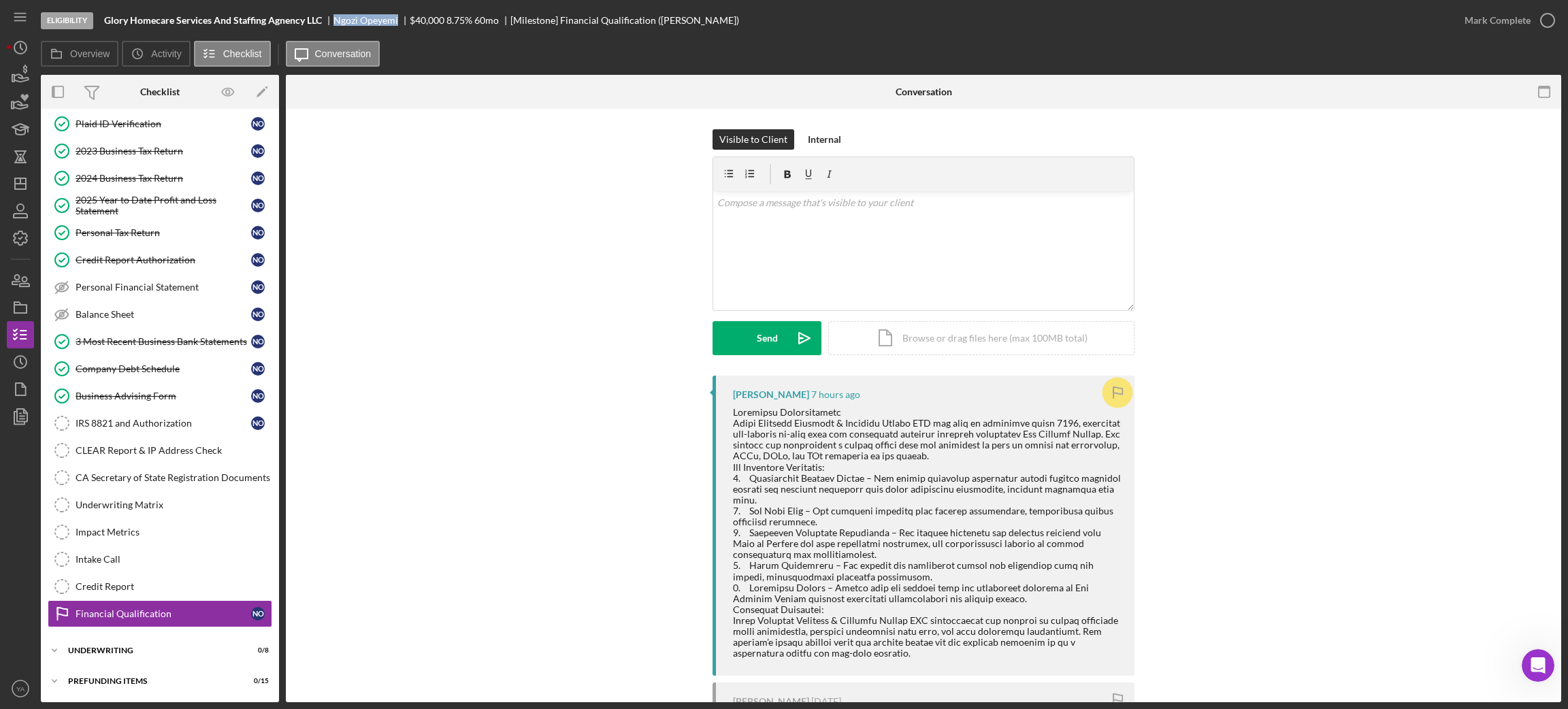
drag, startPoint x: 333, startPoint y: 19, endPoint x: 399, endPoint y: 22, distance: 66.1
click at [399, 22] on div "Glory Homecare Services And Staffing Agnency LLC Ngozi Opeyemi $40,000 $8,000 8…" at bounding box center [421, 20] width 635 height 11
copy div "Ngozi Opeyemi"
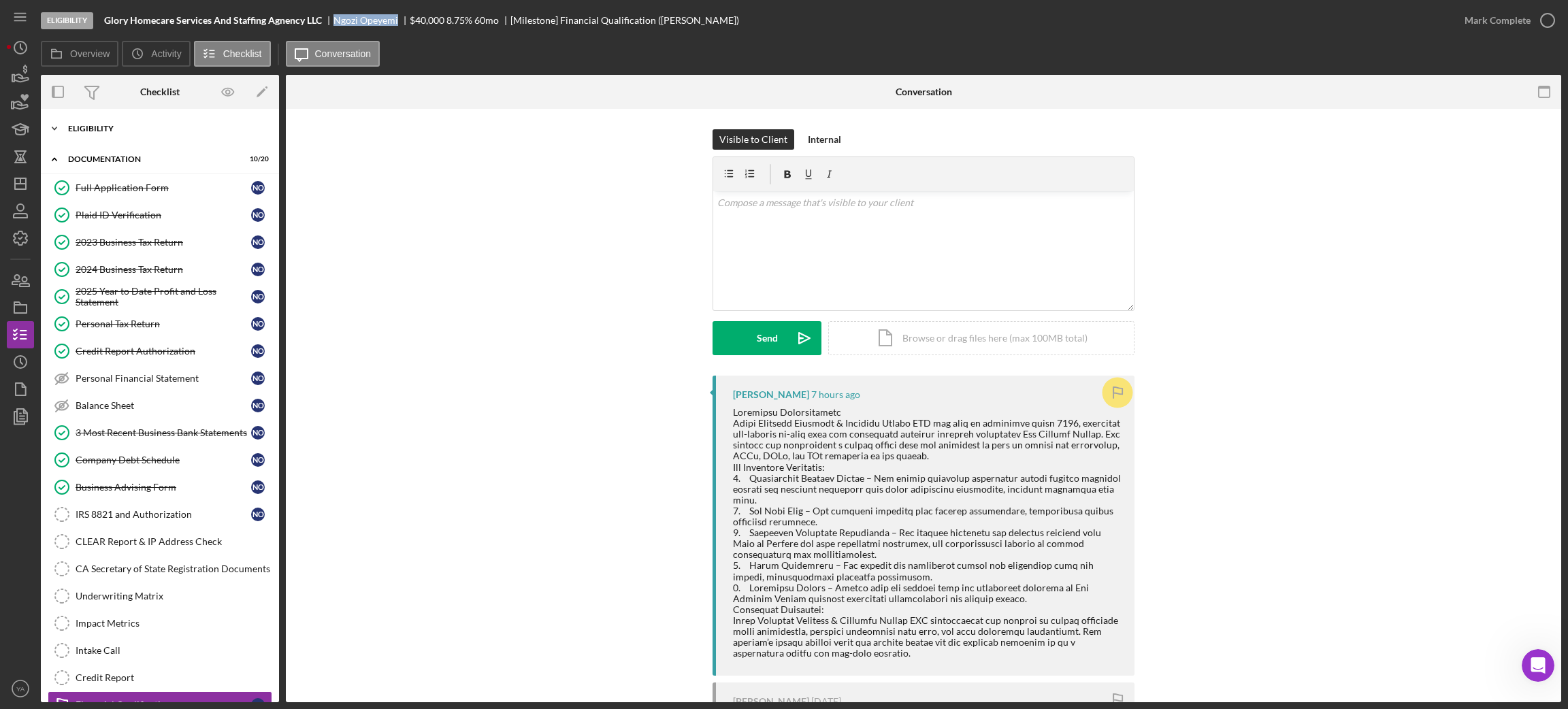
click at [178, 123] on div "Icon/Expander Eligibility 6 / 6" at bounding box center [160, 128] width 239 height 27
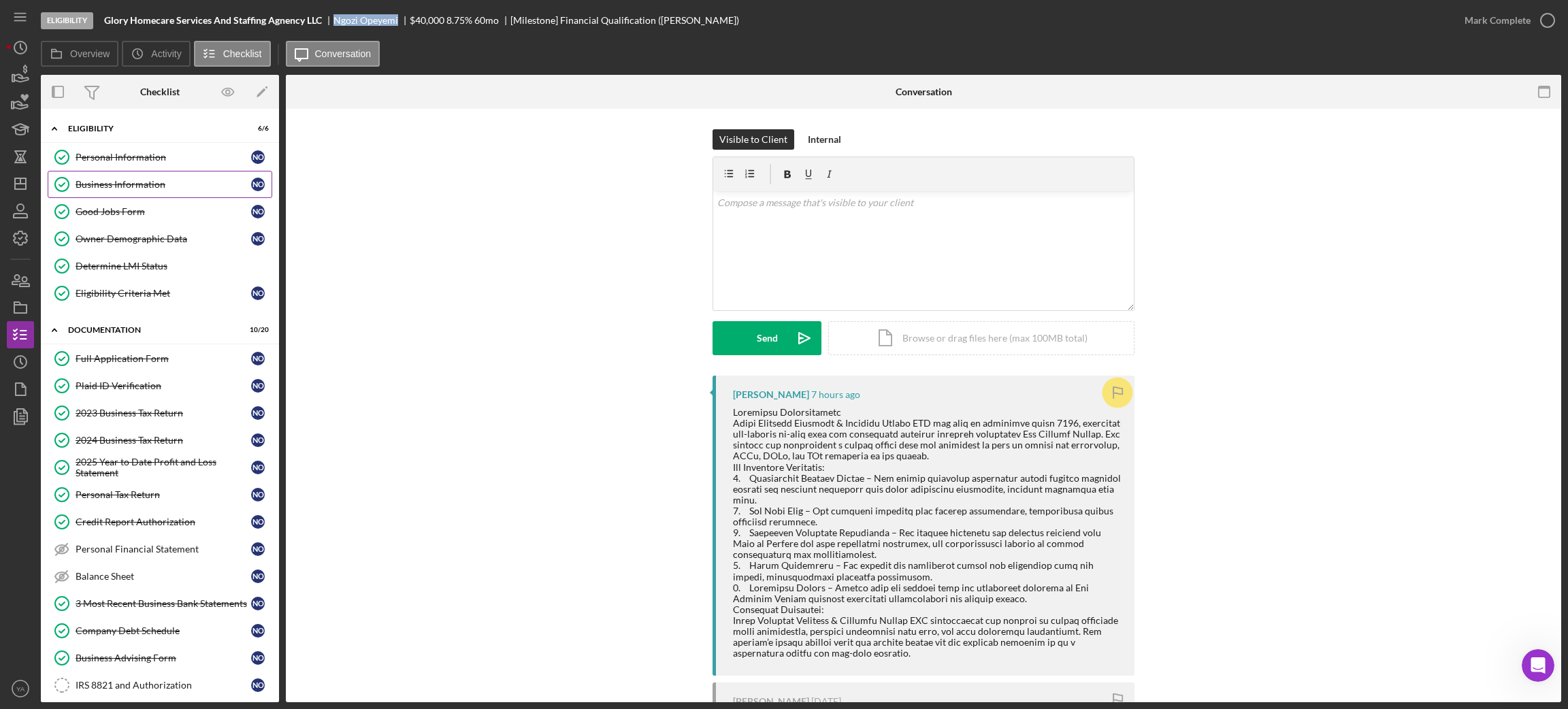
click at [146, 172] on link "Business Information Business Information N O" at bounding box center [160, 184] width 225 height 27
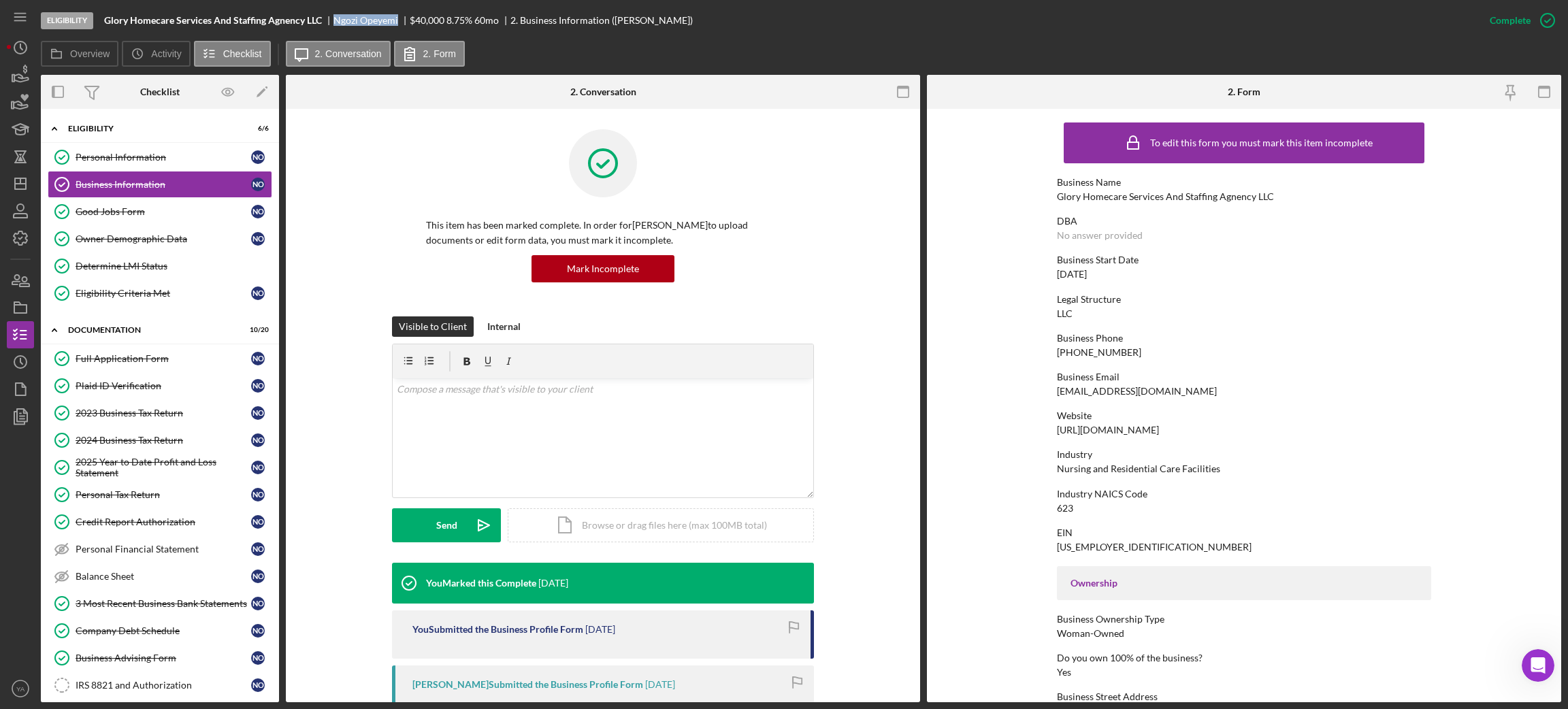
drag, startPoint x: 1114, startPoint y: 273, endPoint x: 1018, endPoint y: 268, distance: 96.1
click at [1018, 268] on form "To edit this form you must mark this item incomplete Business Name Glory Homeca…" at bounding box center [1243, 405] width 634 height 593
copy div "09/15/2021"
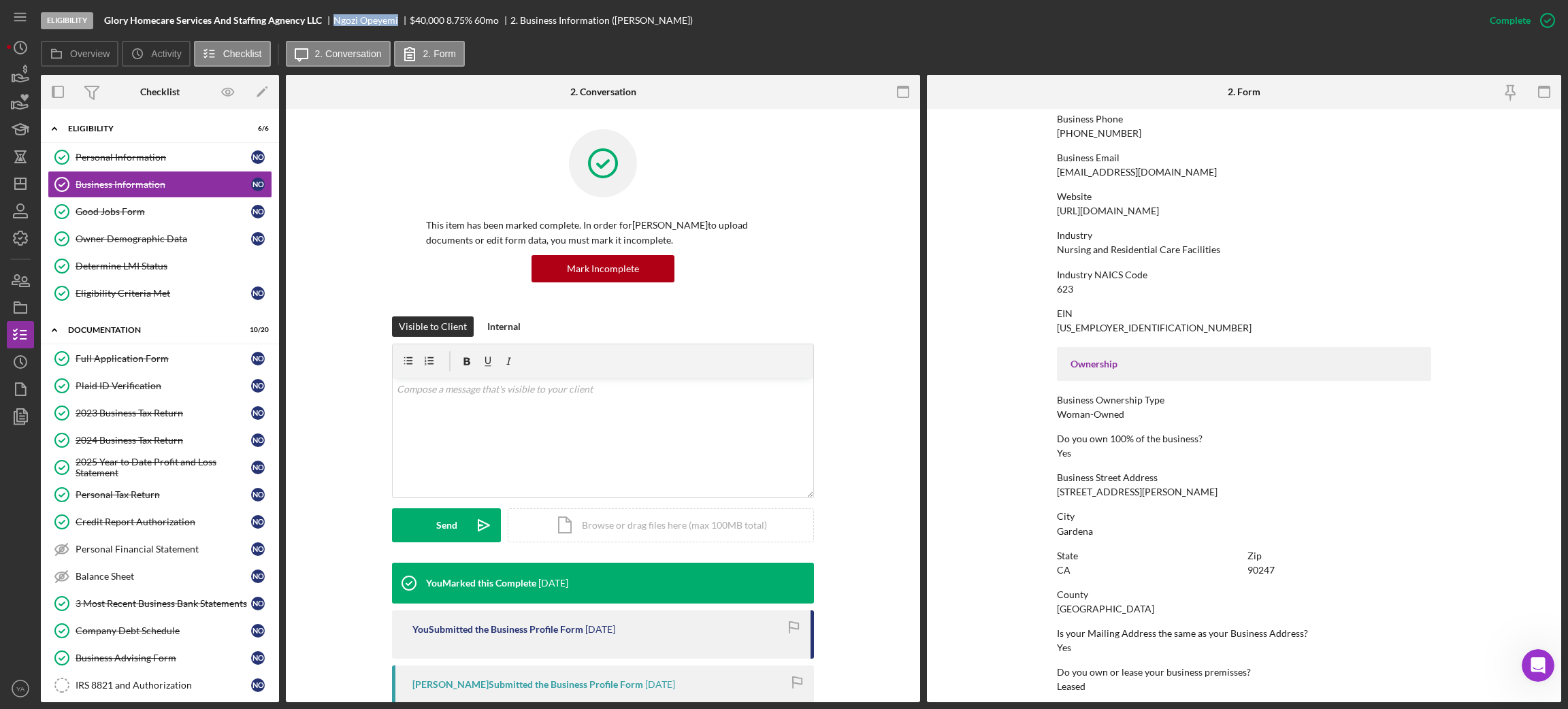
scroll to position [431, 0]
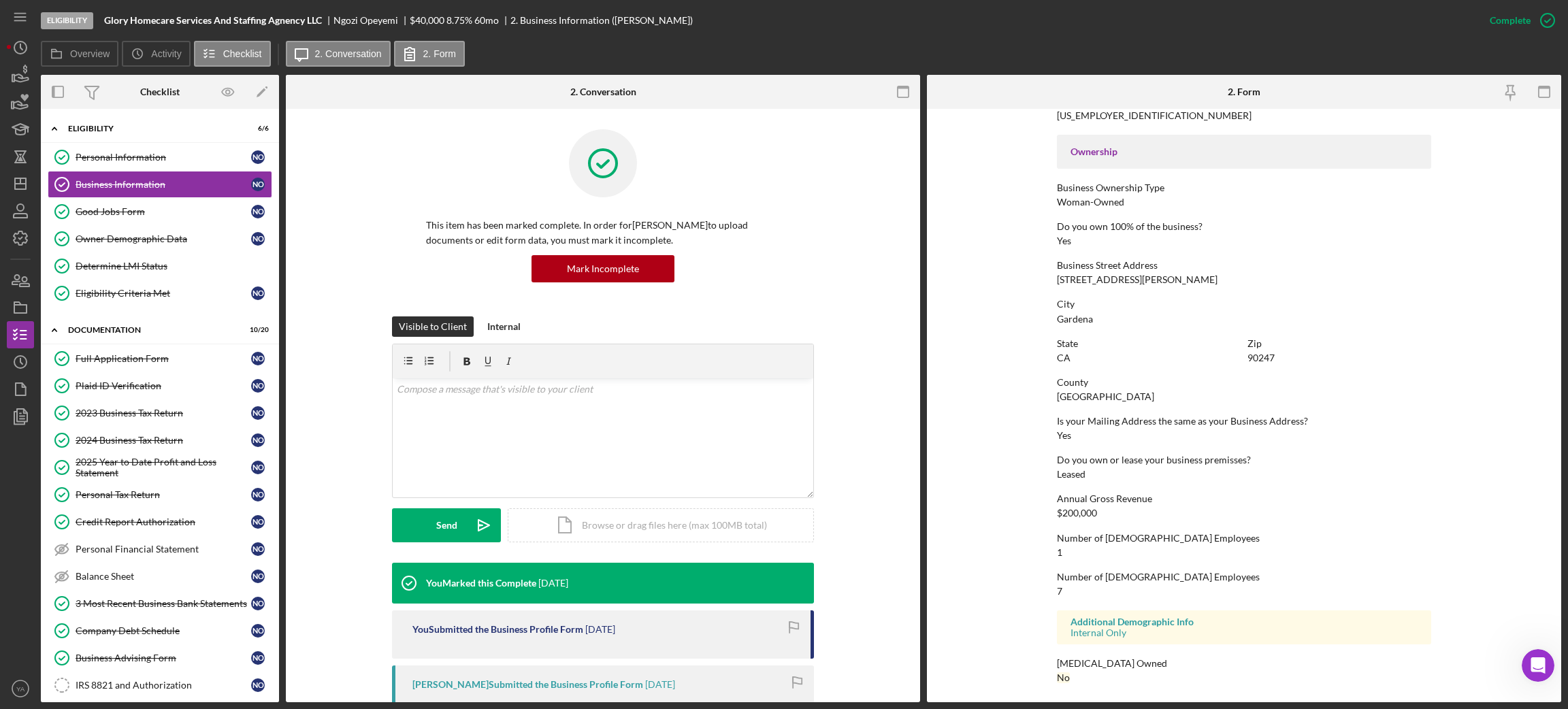
click at [1095, 346] on div "State" at bounding box center [1148, 343] width 184 height 11
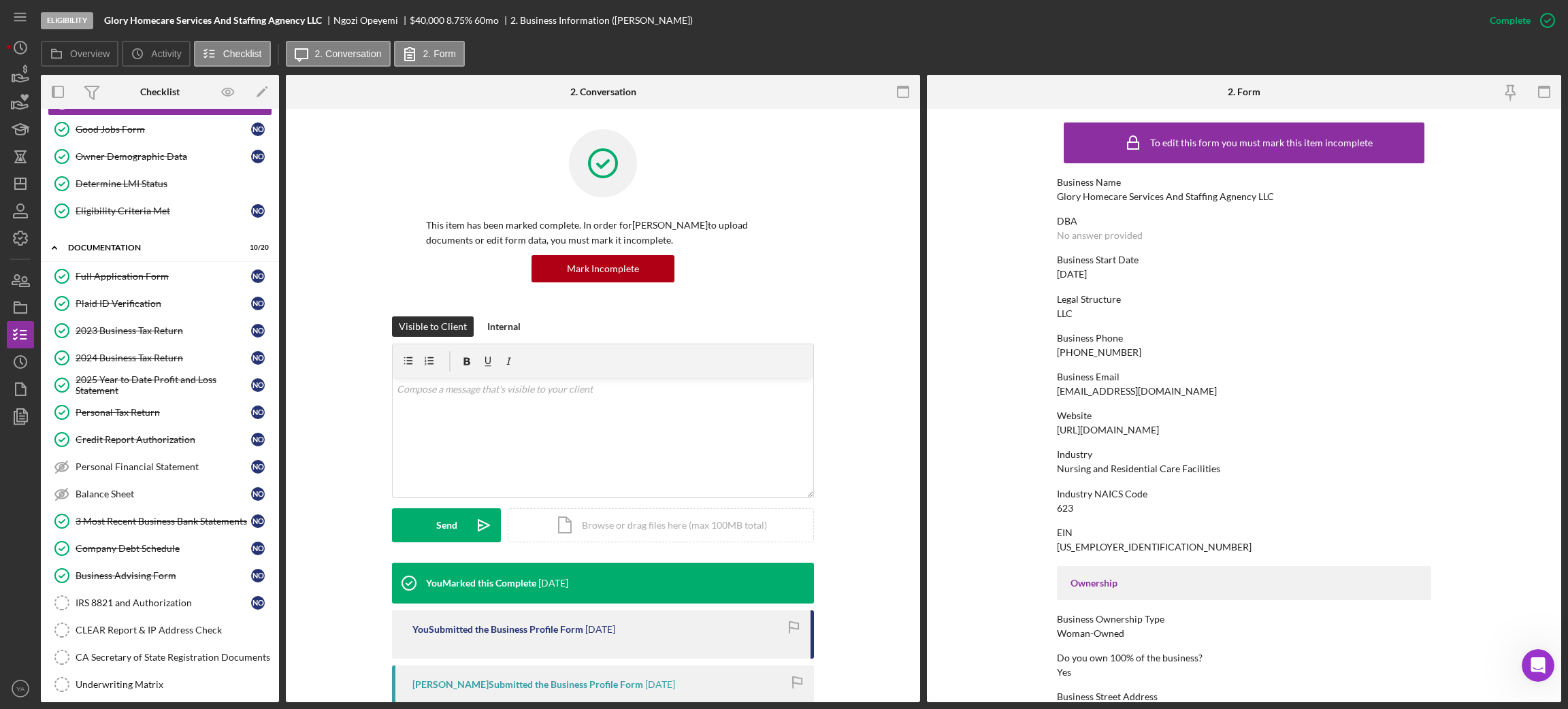
scroll to position [204, 0]
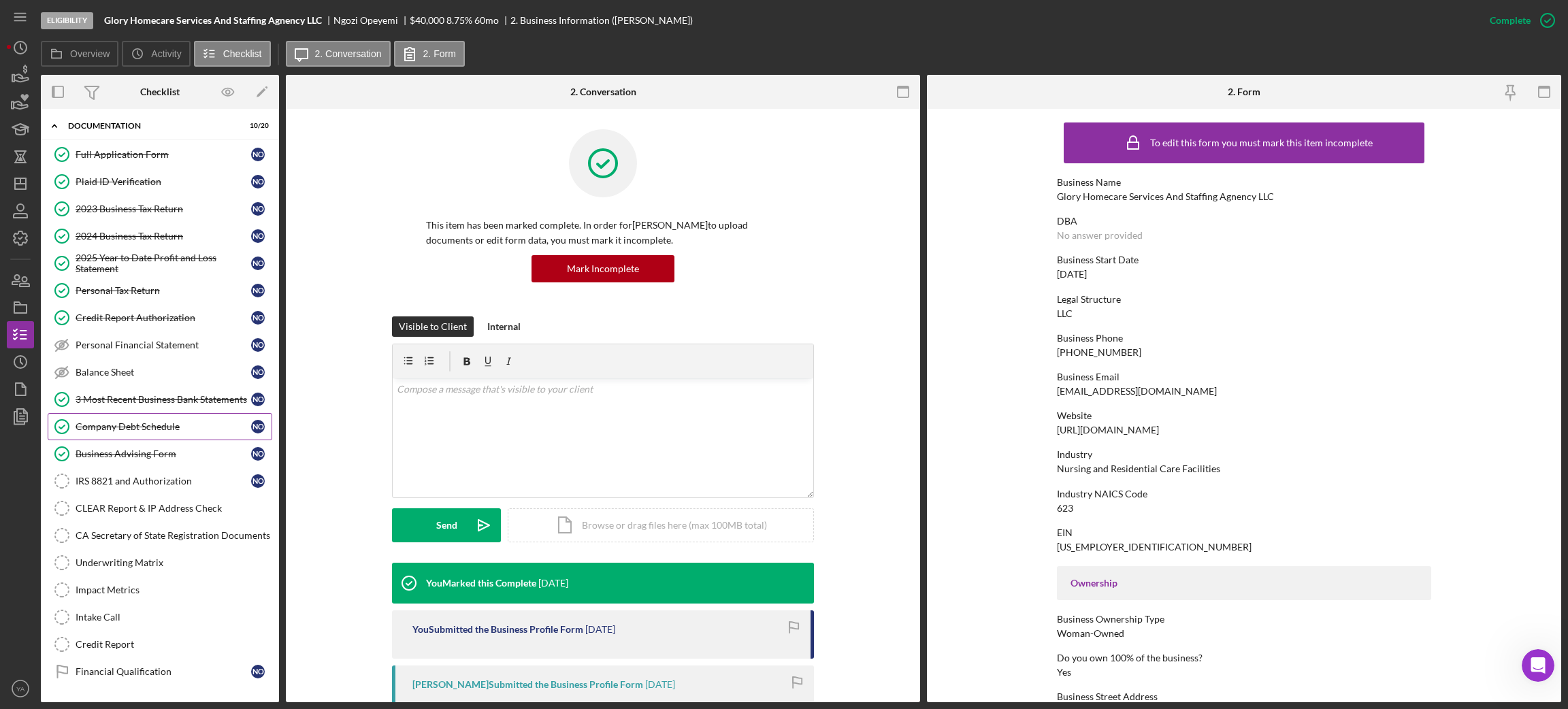
click at [140, 432] on div "Company Debt Schedule" at bounding box center [164, 427] width 176 height 11
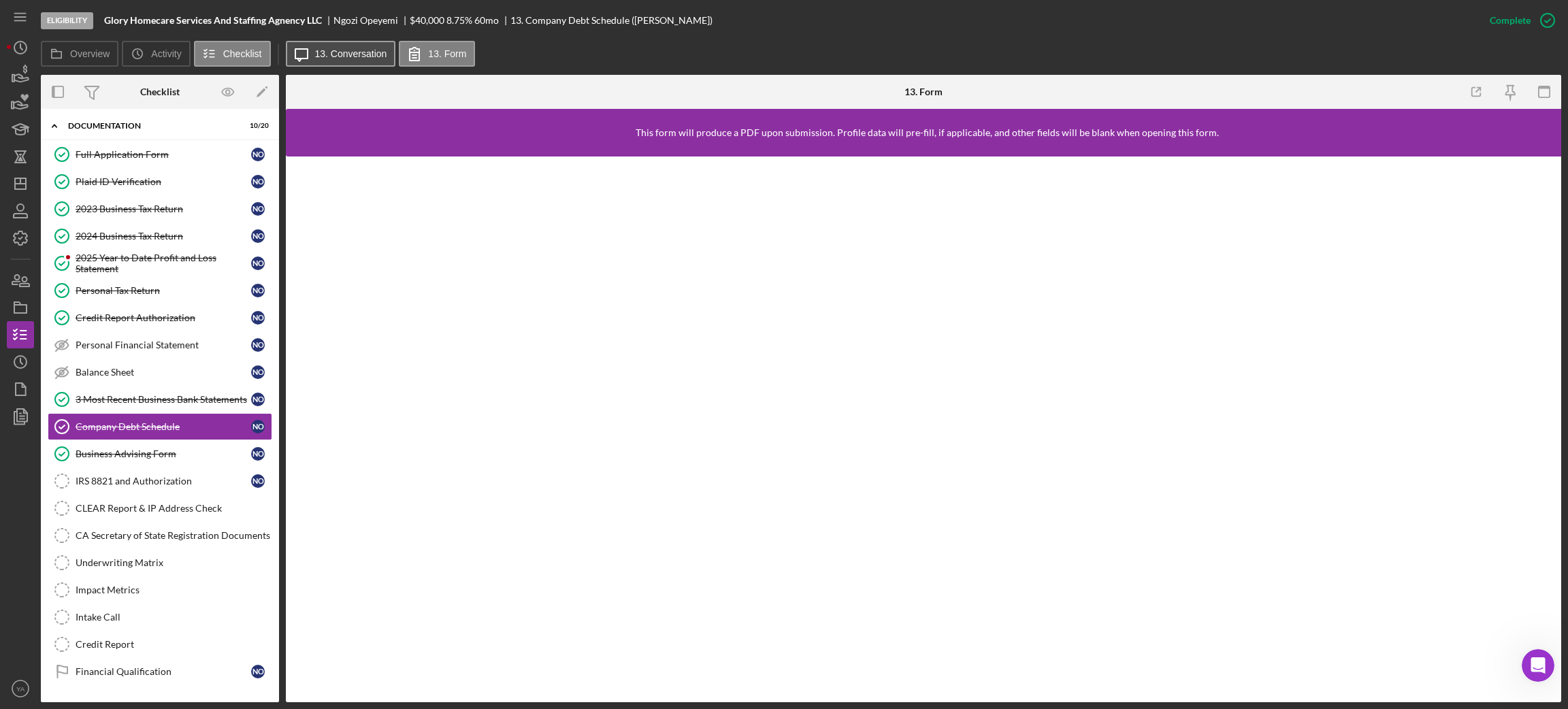
click at [353, 58] on label "13. Conversation" at bounding box center [351, 53] width 72 height 11
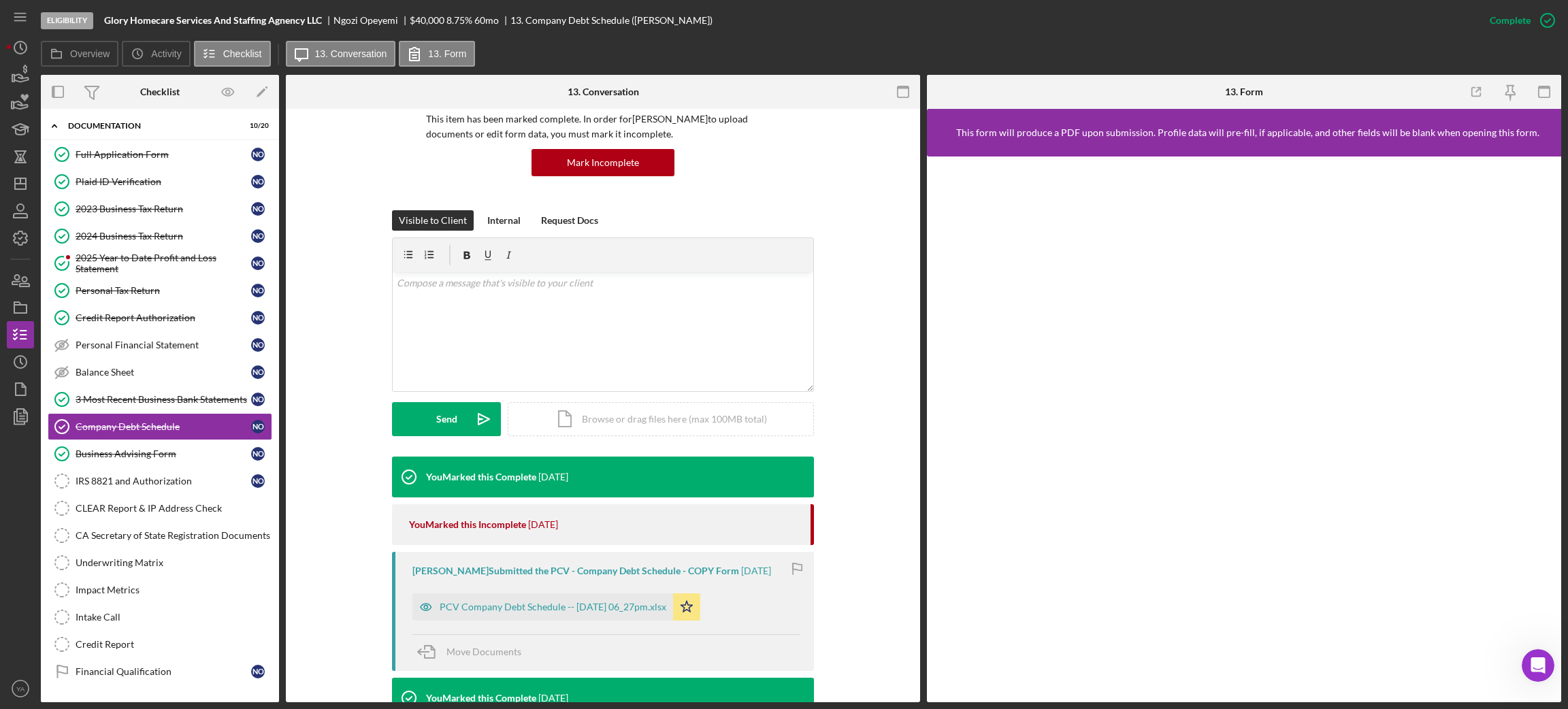
scroll to position [306, 0]
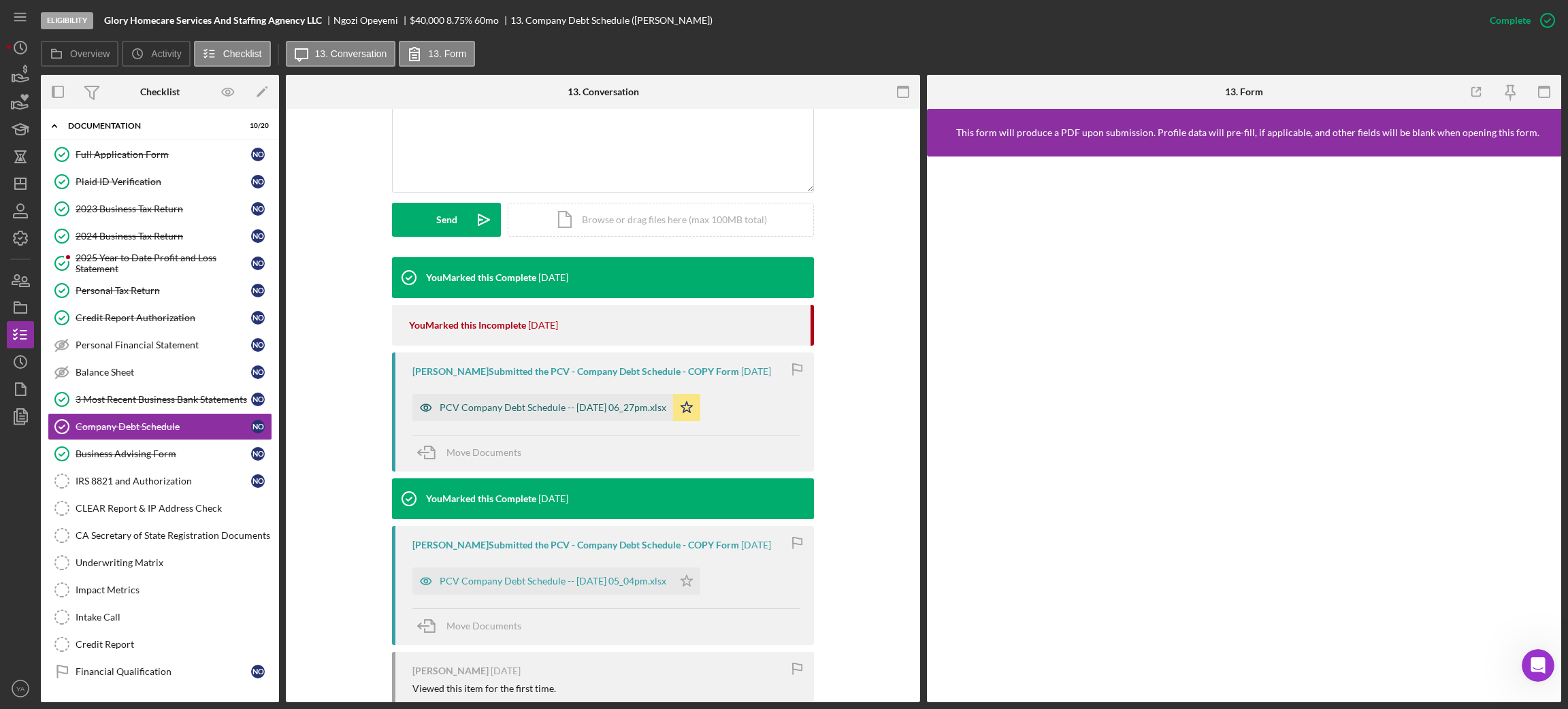
click at [562, 396] on div "PCV Company Debt Schedule -- 2025-09-24 06_27pm.xlsx" at bounding box center [542, 407] width 260 height 27
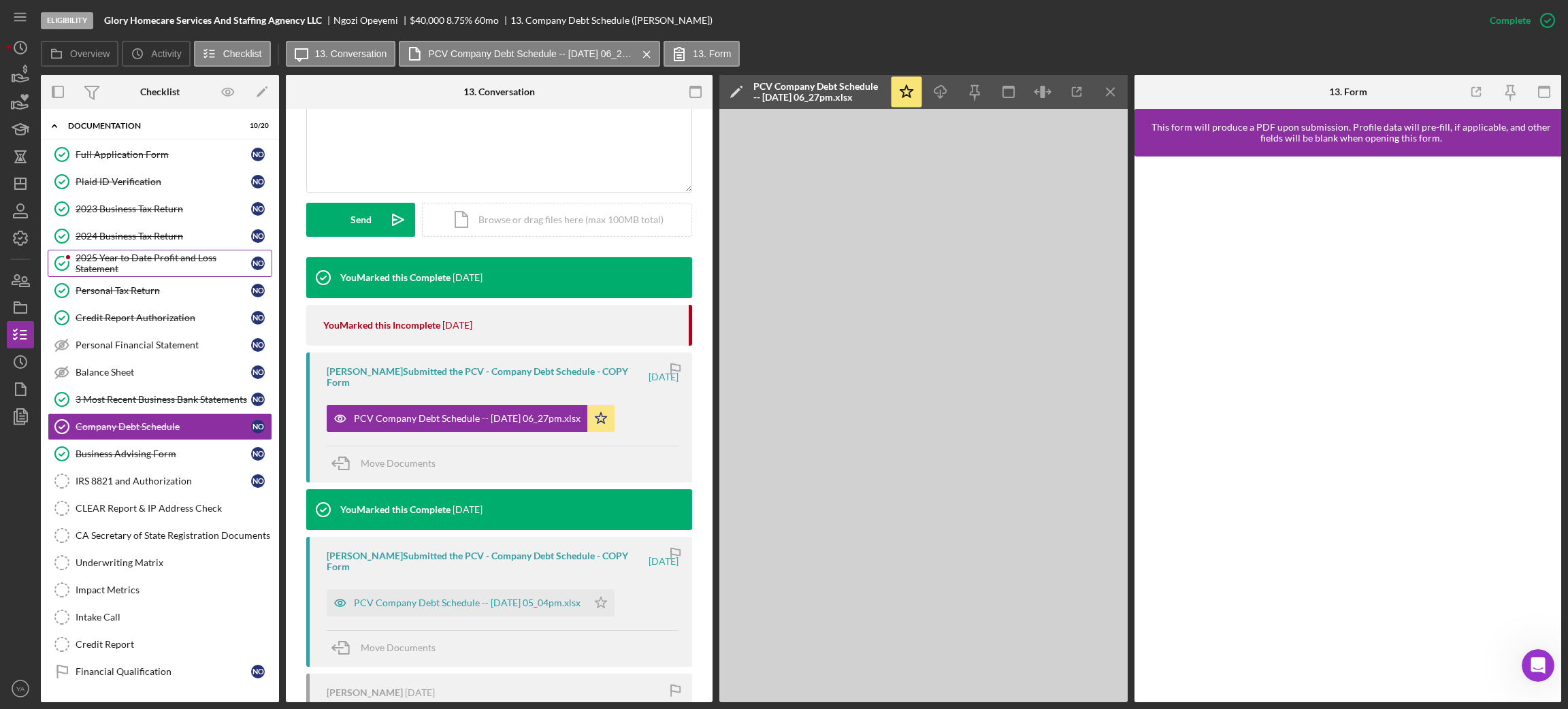
click at [194, 266] on div "2025 Year to Date Profit and Loss Statement" at bounding box center [164, 263] width 176 height 22
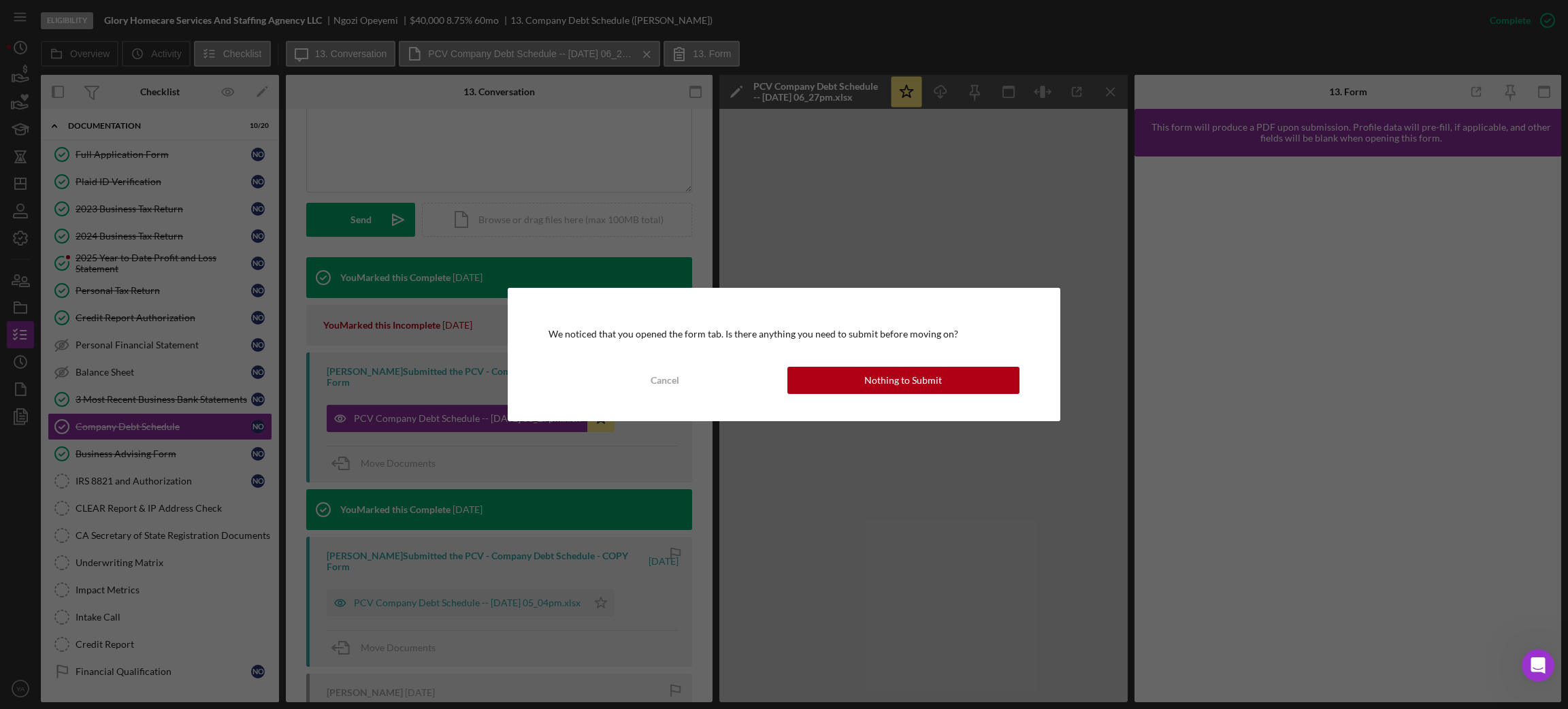
click at [871, 367] on div "Cancel Nothing to Submit" at bounding box center [784, 380] width 470 height 27
click at [871, 375] on div "Nothing to Submit" at bounding box center [902, 380] width 77 height 27
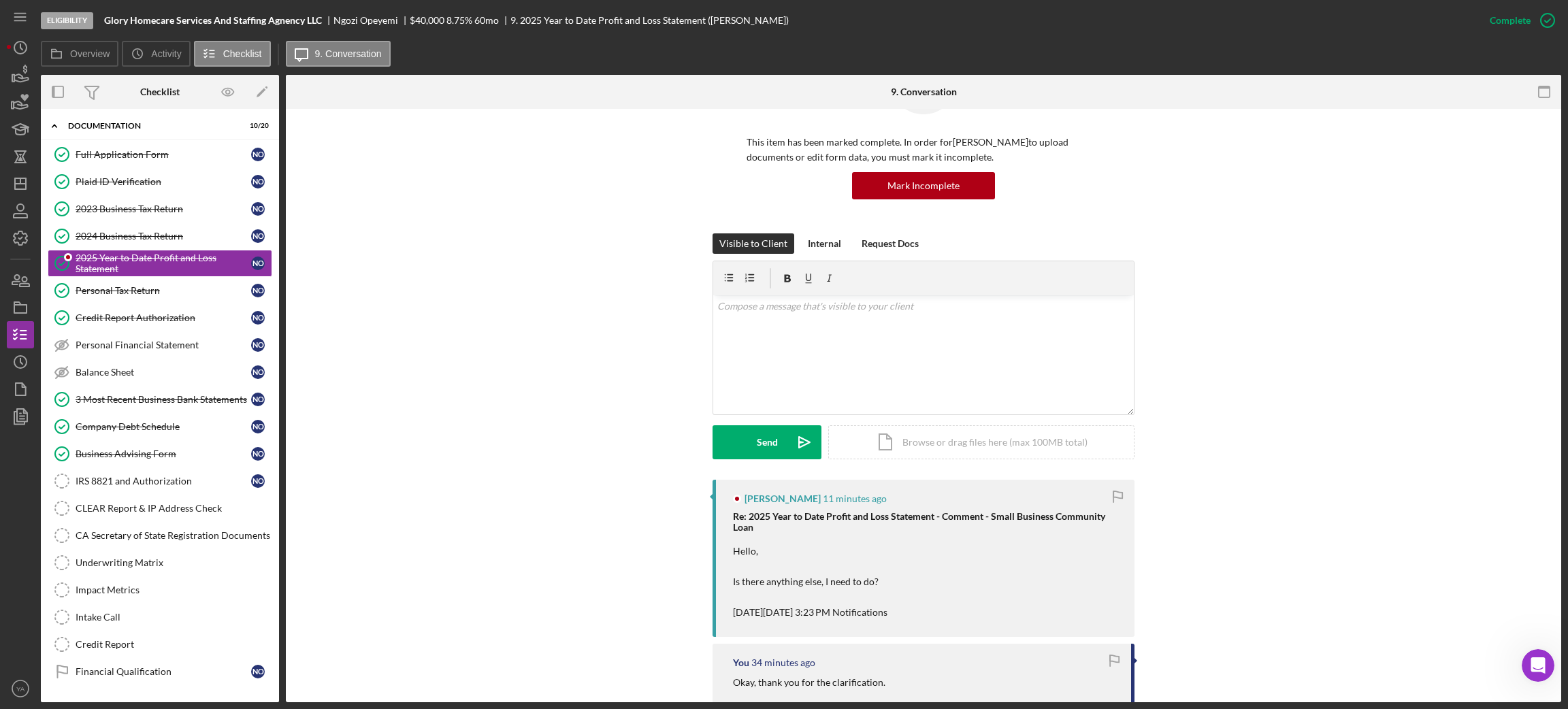
scroll to position [204, 0]
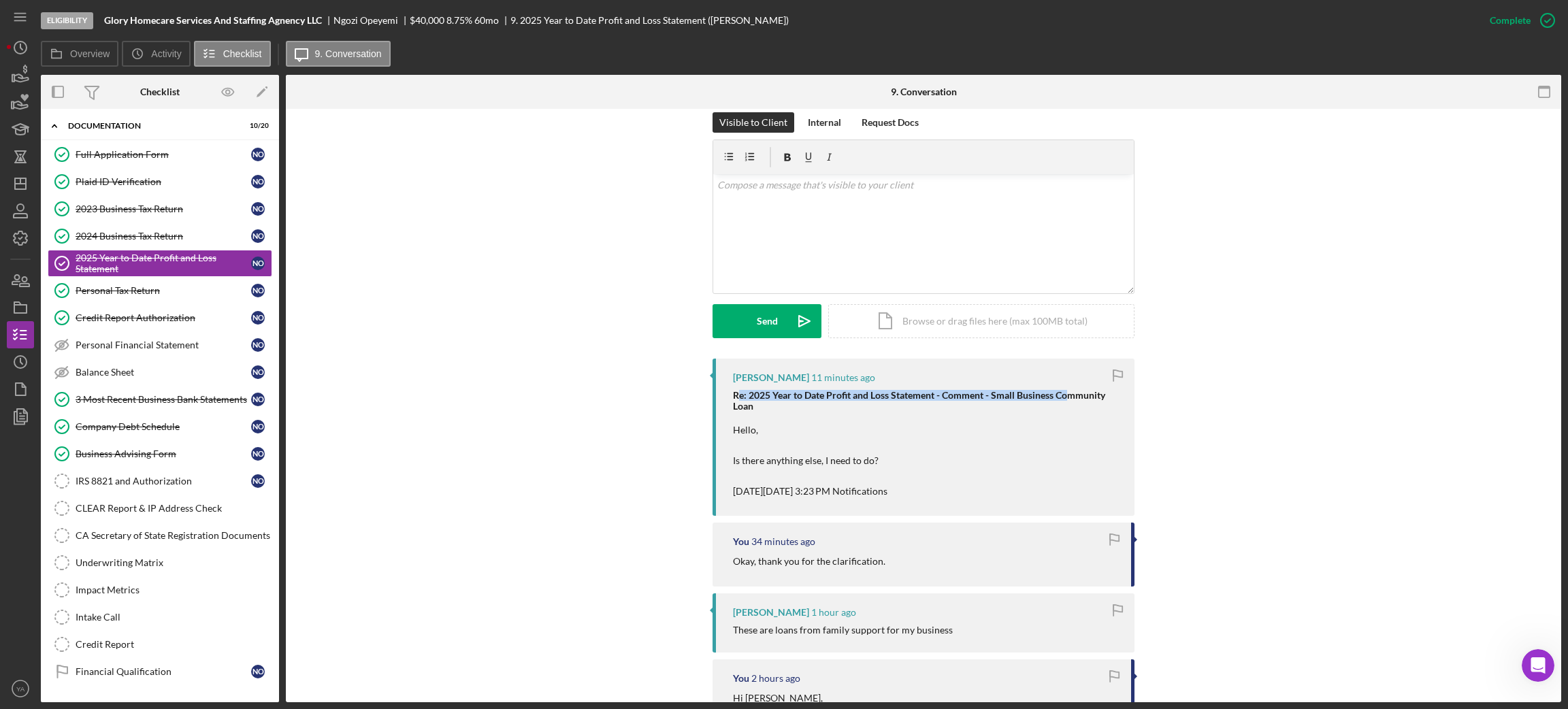
drag, startPoint x: 737, startPoint y: 400, endPoint x: 1063, endPoint y: 398, distance: 326.0
click at [1063, 398] on strong "Re: 2025 Year to Date Profit and Loss Statement - Comment - Small Business Comm…" at bounding box center [920, 401] width 374 height 23
drag, startPoint x: 728, startPoint y: 462, endPoint x: 918, endPoint y: 453, distance: 190.2
click at [918, 453] on div "Ngozi Opeyemi 11 minutes ago Re: 2025 Year to Date Profit and Loss Statement - …" at bounding box center [923, 437] width 422 height 158
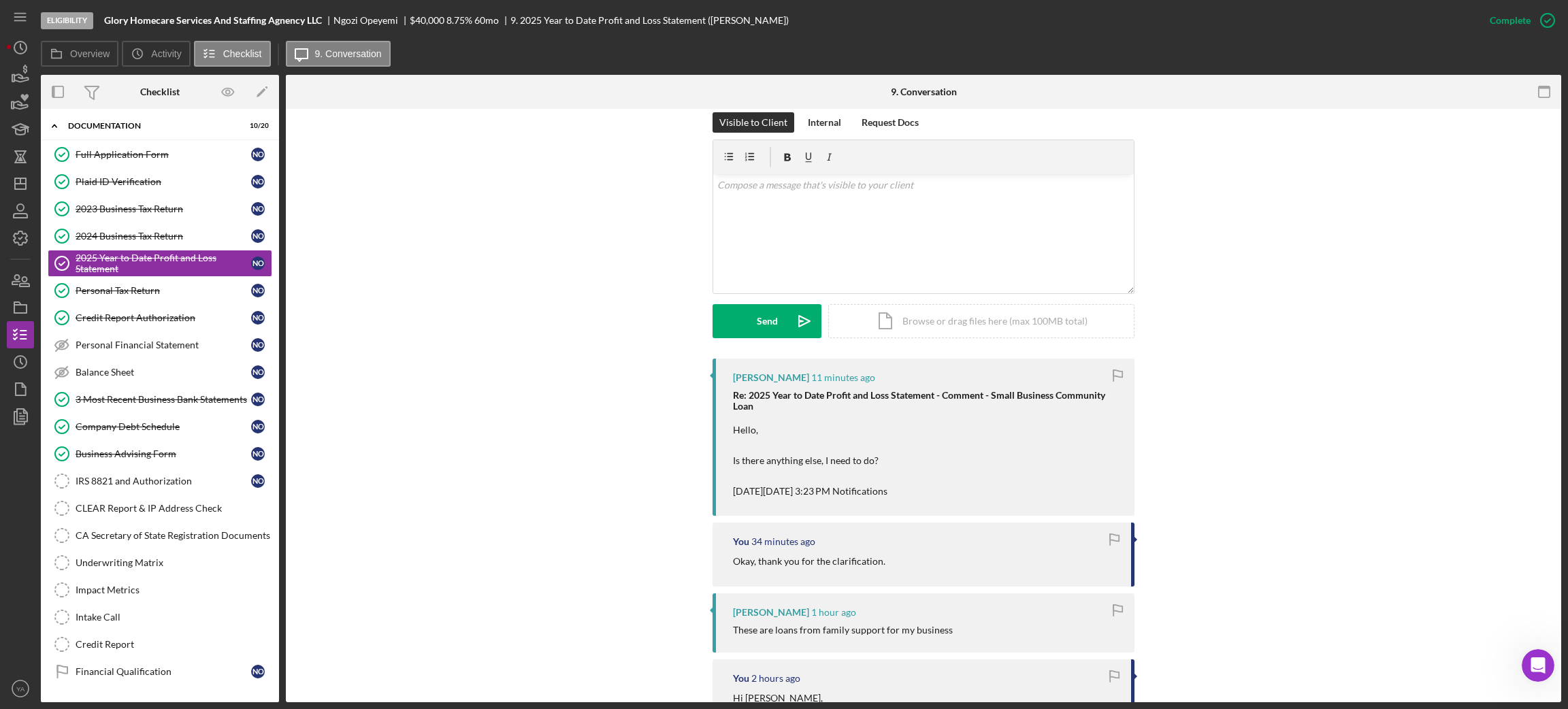
click at [889, 460] on p "Hello, Is there anything else, I need to do? On Fri, Sep 26, 2025, 3:23 PM Noti…" at bounding box center [926, 461] width 387 height 77
click at [878, 257] on div "v Color teal Color pink Remove color Add row above Add row below Add column bef…" at bounding box center [923, 233] width 421 height 119
click at [934, 190] on p "No, I will updated you once all the financials" at bounding box center [924, 185] width 413 height 15
drag, startPoint x: 842, startPoint y: 198, endPoint x: 824, endPoint y: 206, distance: 19.7
click at [824, 206] on p "No, I will updated you once all the financials are meeting the requirements and…" at bounding box center [924, 192] width 413 height 30
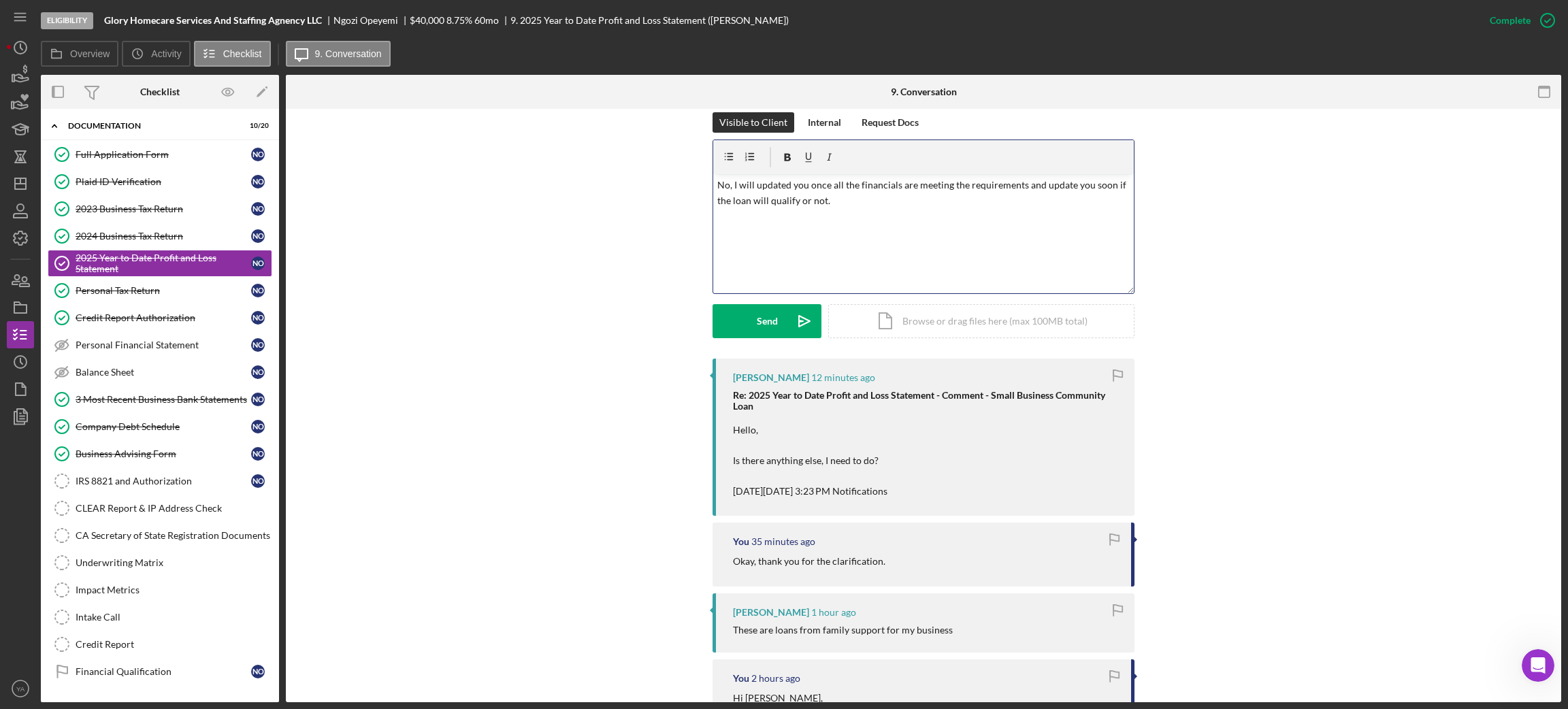
click at [832, 184] on p "No, I will updated you once all the financials are meeting the requirements and…" at bounding box center [924, 192] width 413 height 30
drag, startPoint x: 833, startPoint y: 184, endPoint x: 851, endPoint y: 186, distance: 18.1
click at [851, 186] on p "No, I will updated you once all the financials are meeting the requirements and…" at bounding box center [924, 192] width 413 height 30
click at [857, 206] on p "No, I will updated you once all the financials are meeting the requirements and…" at bounding box center [924, 192] width 413 height 30
click at [904, 187] on p "No, I will updated you once all the financials are meeting the requirements and…" at bounding box center [924, 192] width 413 height 30
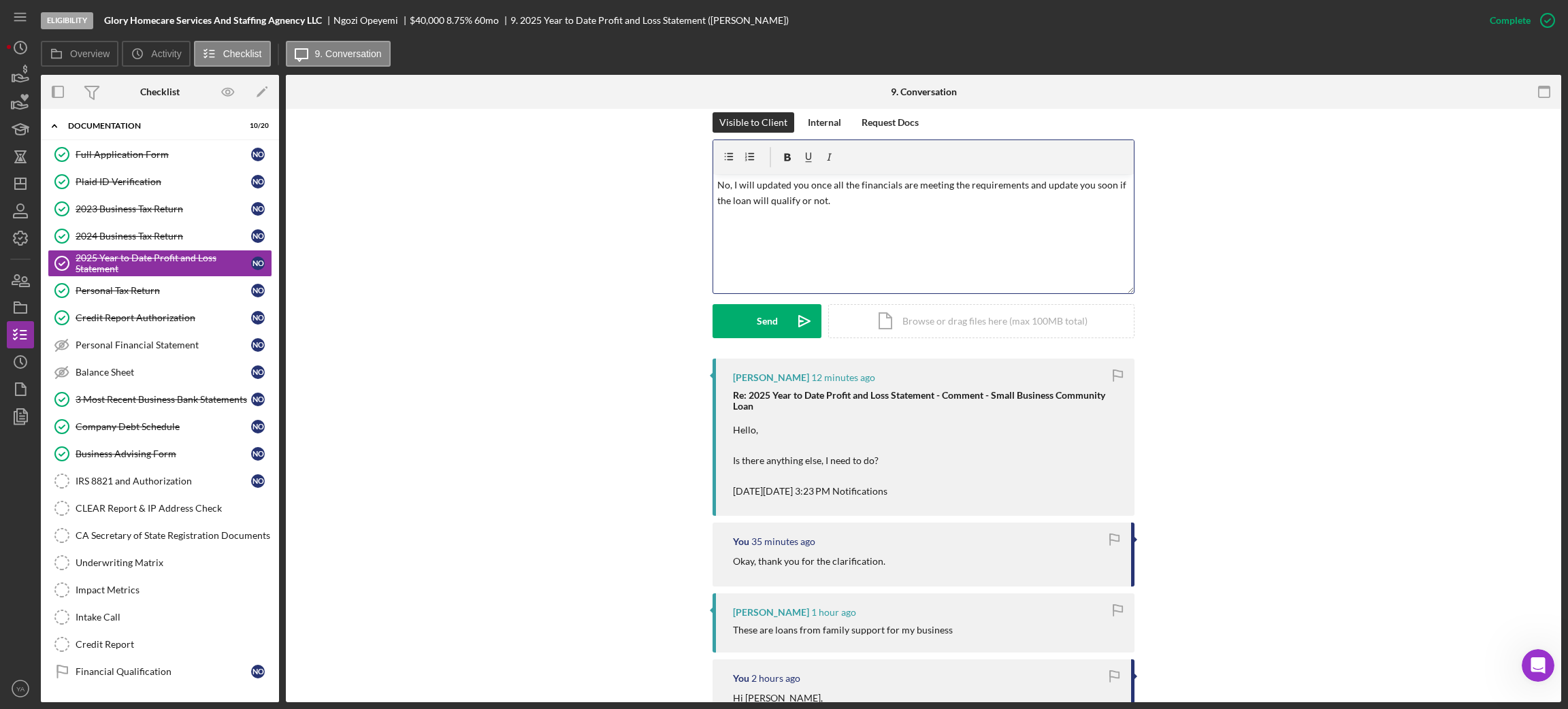
drag, startPoint x: 904, startPoint y: 187, endPoint x: 897, endPoint y: 186, distance: 7.1
click at [897, 186] on p "No, I will updated you once all the financials are meeting the requirements and…" at bounding box center [924, 192] width 413 height 30
click at [1052, 183] on p "No, I will updated you once all the financials matrix are meeting the requireme…" at bounding box center [924, 192] width 413 height 30
drag, startPoint x: 1052, startPoint y: 183, endPoint x: 1114, endPoint y: 186, distance: 62.1
click at [1114, 186] on p "No, I will updated you once all the financials matrix are meeting the requireme…" at bounding box center [924, 192] width 413 height 30
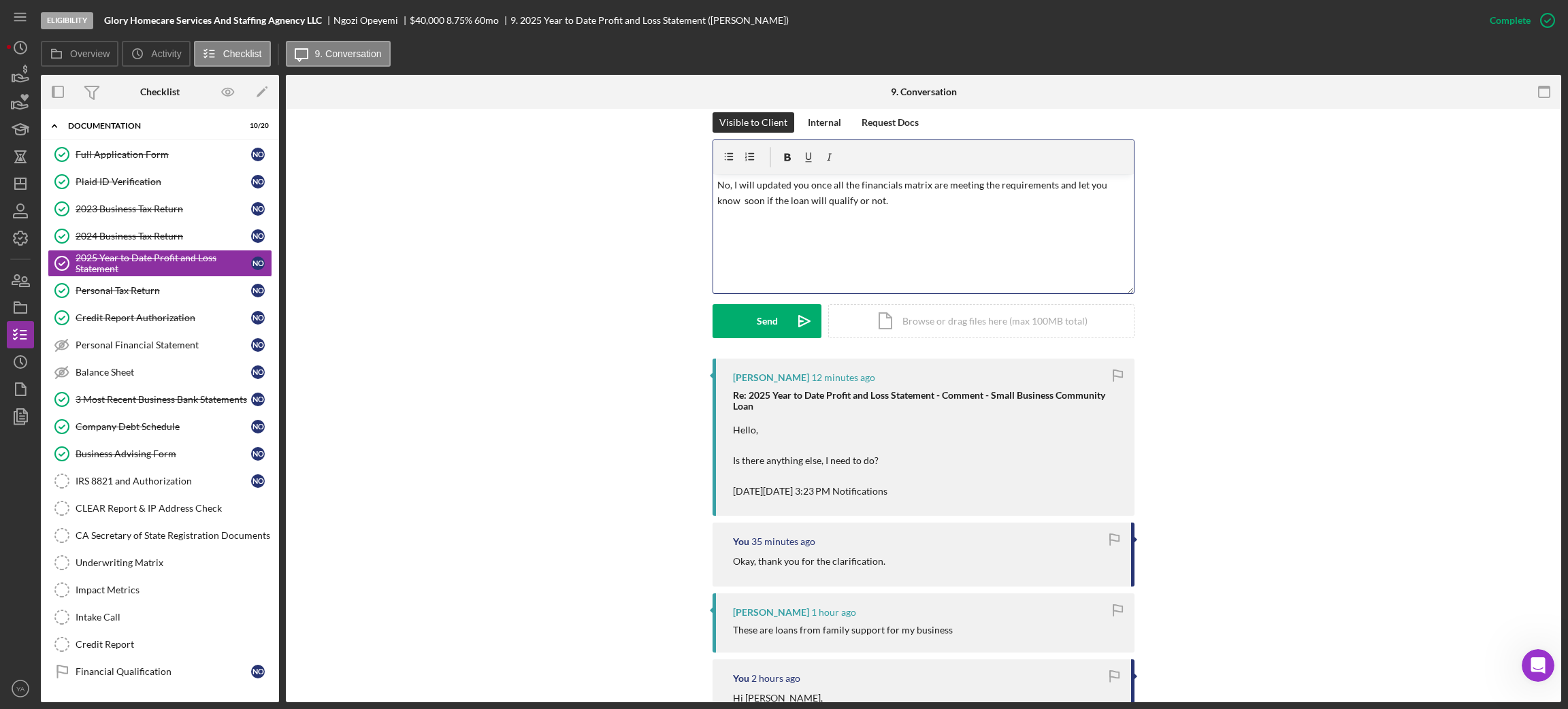
click at [868, 199] on p "No, I will updated you once all the financials matrix are meeting the requireme…" at bounding box center [924, 192] width 413 height 30
click at [724, 186] on p "No, I will updated you once all the financials matrix are meeting the requireme…" at bounding box center [924, 192] width 413 height 30
click at [728, 183] on p "Not for the time being, I will updated you once all the financials matrix are m…" at bounding box center [924, 192] width 413 height 30
click at [903, 177] on div "v Color teal Color pink Remove color Add row above Add row below Add column bef…" at bounding box center [923, 233] width 421 height 119
click at [1035, 186] on p "None for the time being, I will updated you once all the financials matrix are …" at bounding box center [924, 192] width 413 height 30
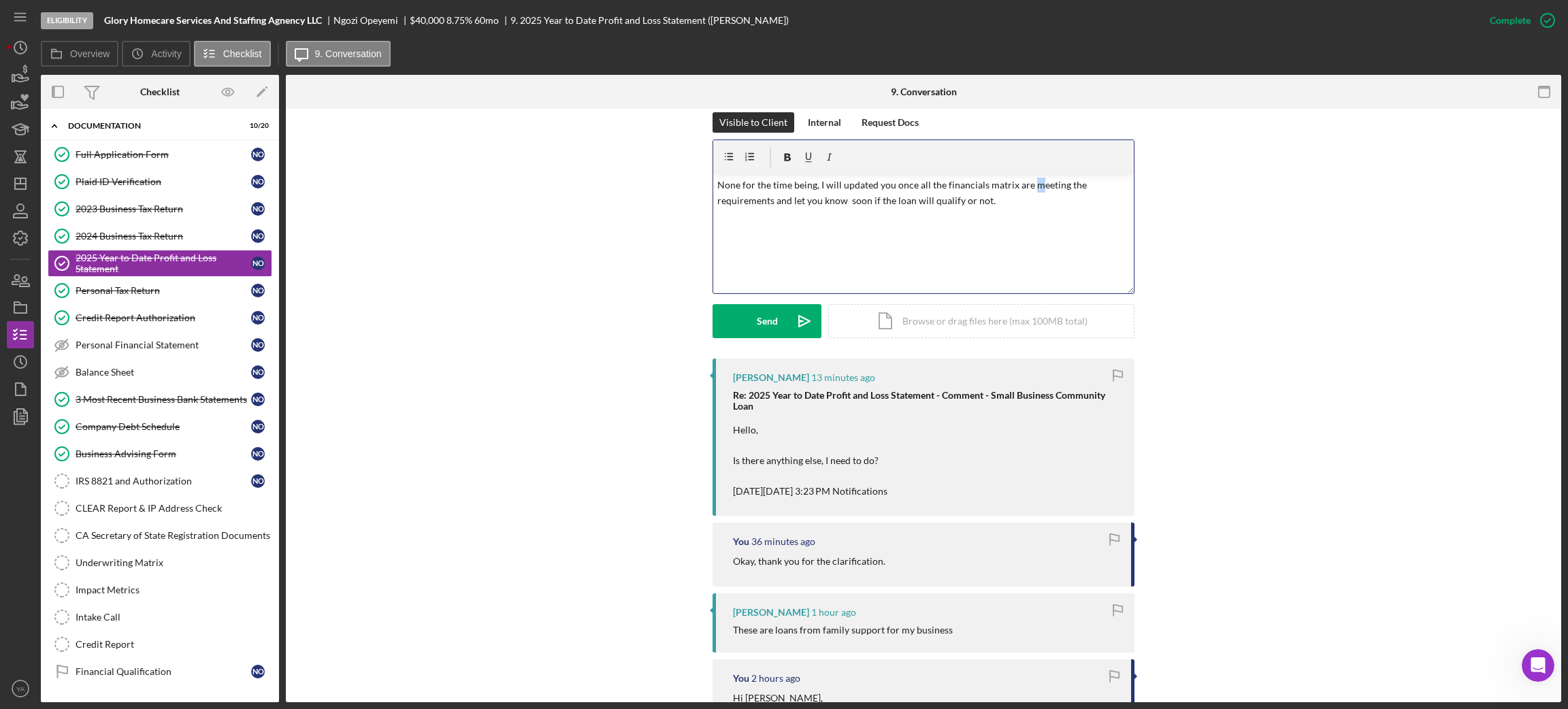
click at [1032, 186] on p "None for the time being, I will updated you once all the financials matrix are …" at bounding box center [924, 192] width 413 height 30
click at [1048, 188] on p "None for the time being, I will updated you once all the financials matrix are …" at bounding box center [924, 192] width 413 height 30
click at [783, 202] on p "None for the time being, I will updated you once all the financials matrix are …" at bounding box center [924, 192] width 413 height 30
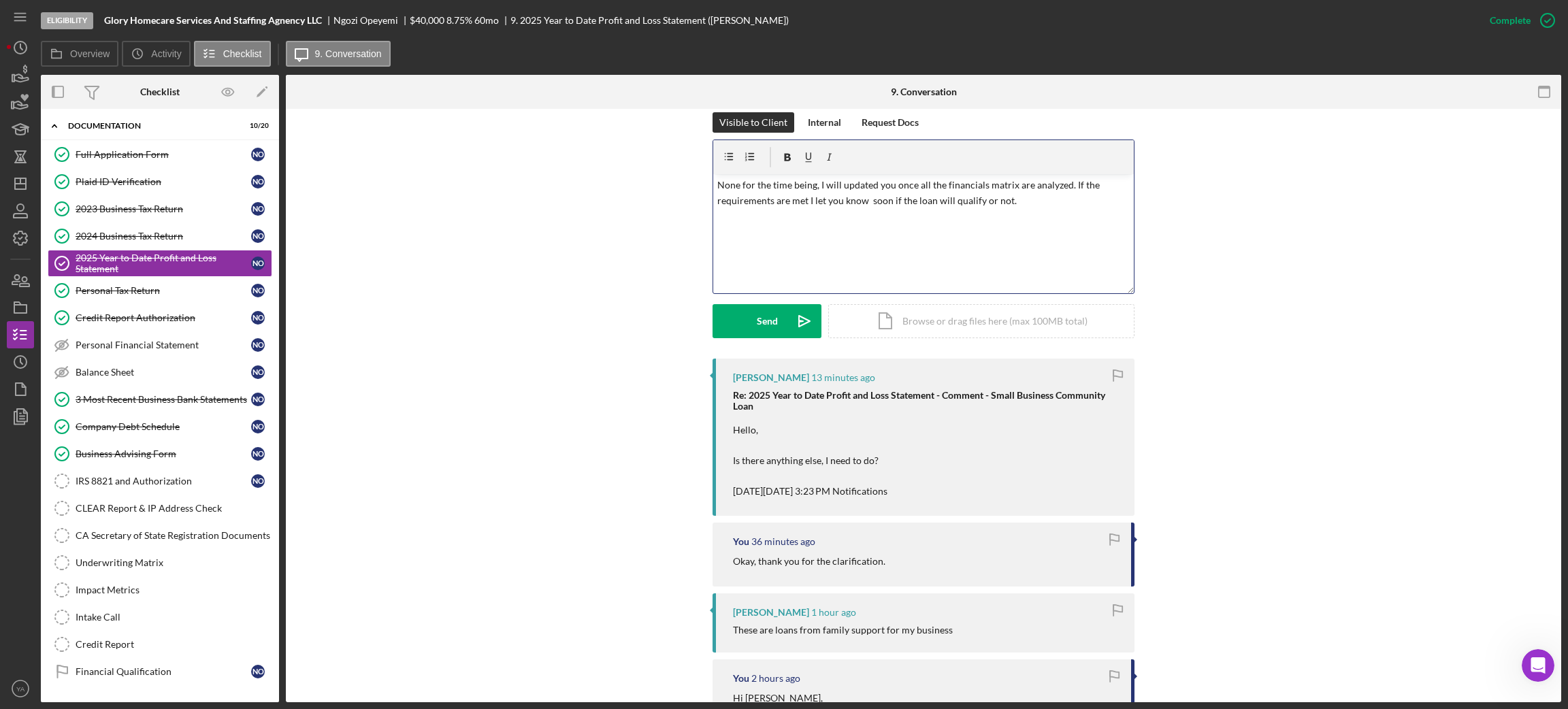
click at [985, 183] on p "None for the time being, I will updated you once all the financials matrix are …" at bounding box center [924, 192] width 413 height 30
drag, startPoint x: 1020, startPoint y: 213, endPoint x: 761, endPoint y: 210, distance: 259.0
click at [761, 210] on div "v Color teal Color pink Remove color Add row above Add row below Add column bef…" at bounding box center [923, 233] width 421 height 119
click at [1034, 213] on div "v Color teal Color pink Remove color Add row above Add row below Add column bef…" at bounding box center [923, 233] width 421 height 119
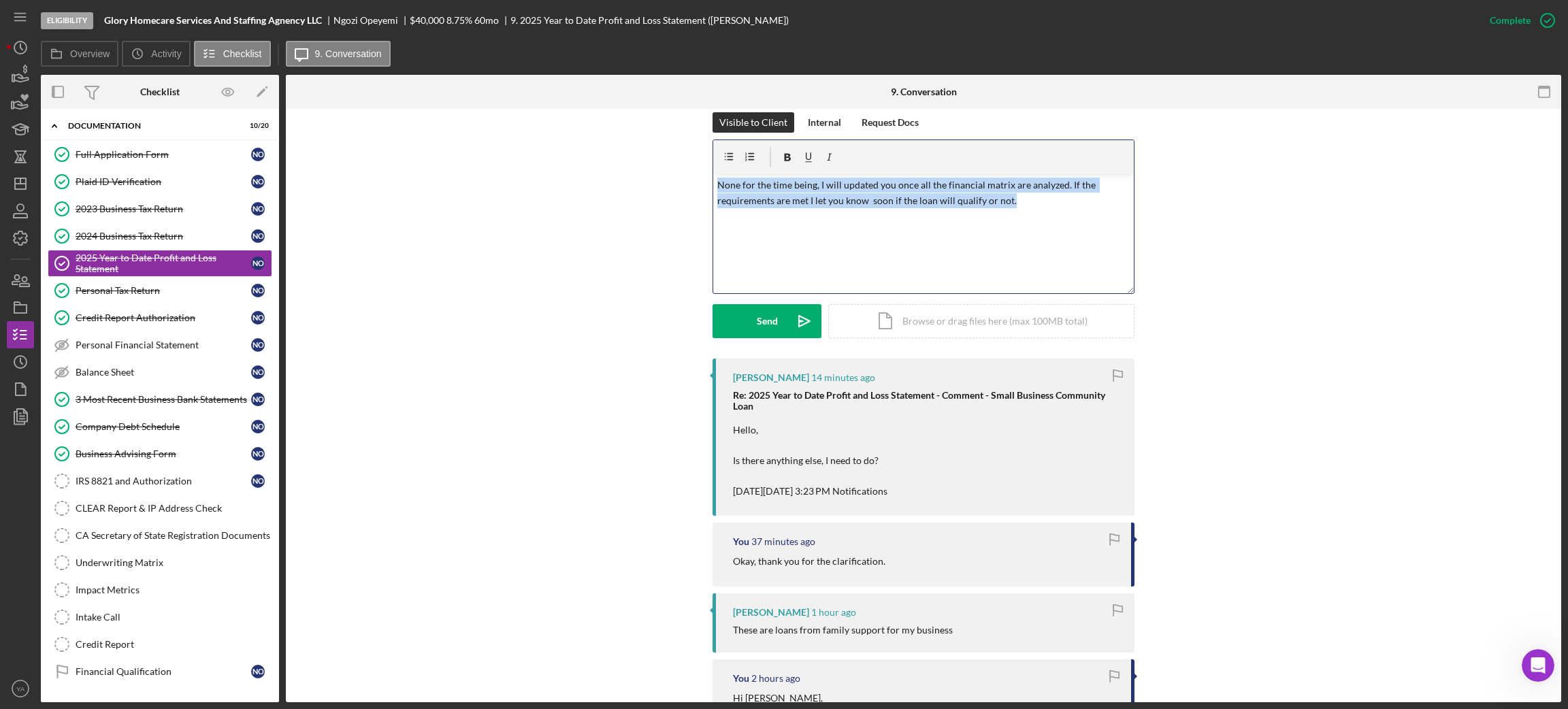
drag, startPoint x: 1035, startPoint y: 204, endPoint x: 690, endPoint y: 192, distance: 345.2
click at [690, 192] on div "Visible to Client Internal Request Docs v Color teal Color pink Remove color Ad…" at bounding box center [924, 235] width 1235 height 246
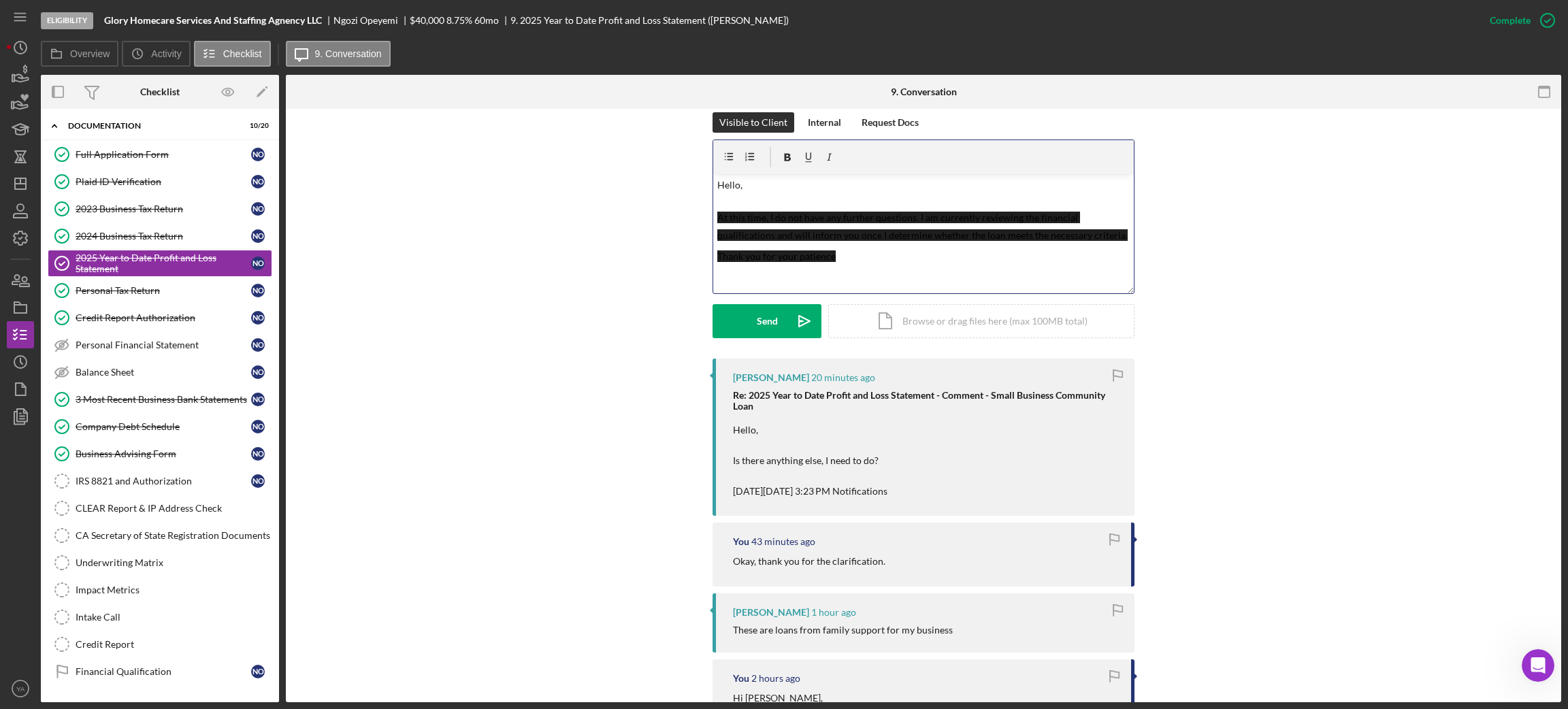
scroll to position [0, 0]
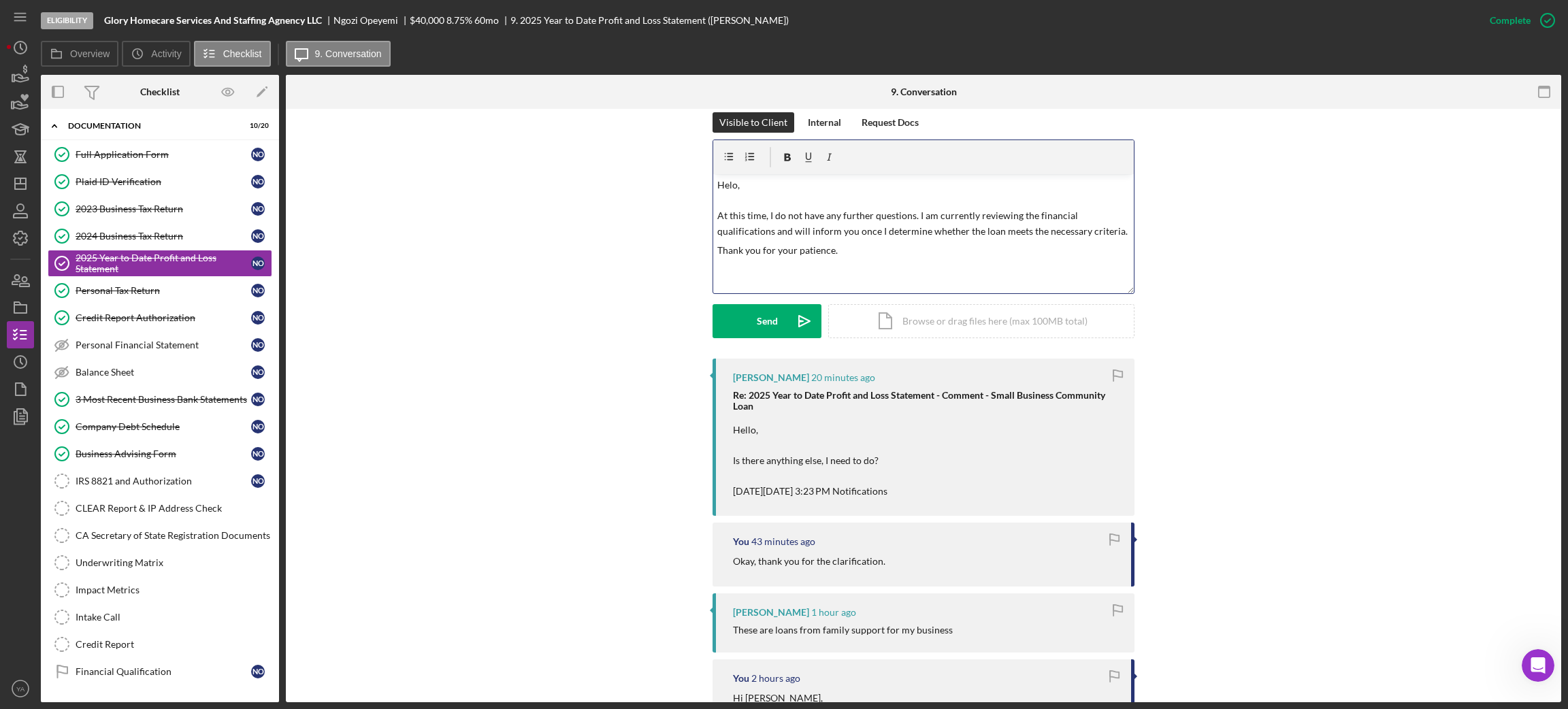
click at [726, 184] on p "Helo, At this time, I do not have any further questions. I am currently reviewi…" at bounding box center [924, 208] width 413 height 61
click at [777, 252] on p "Thank you for your patience." at bounding box center [924, 250] width 413 height 15
click at [1123, 235] on div "v Color teal Color pink Remove color Add row above Add row below Add column bef…" at bounding box center [923, 233] width 421 height 119
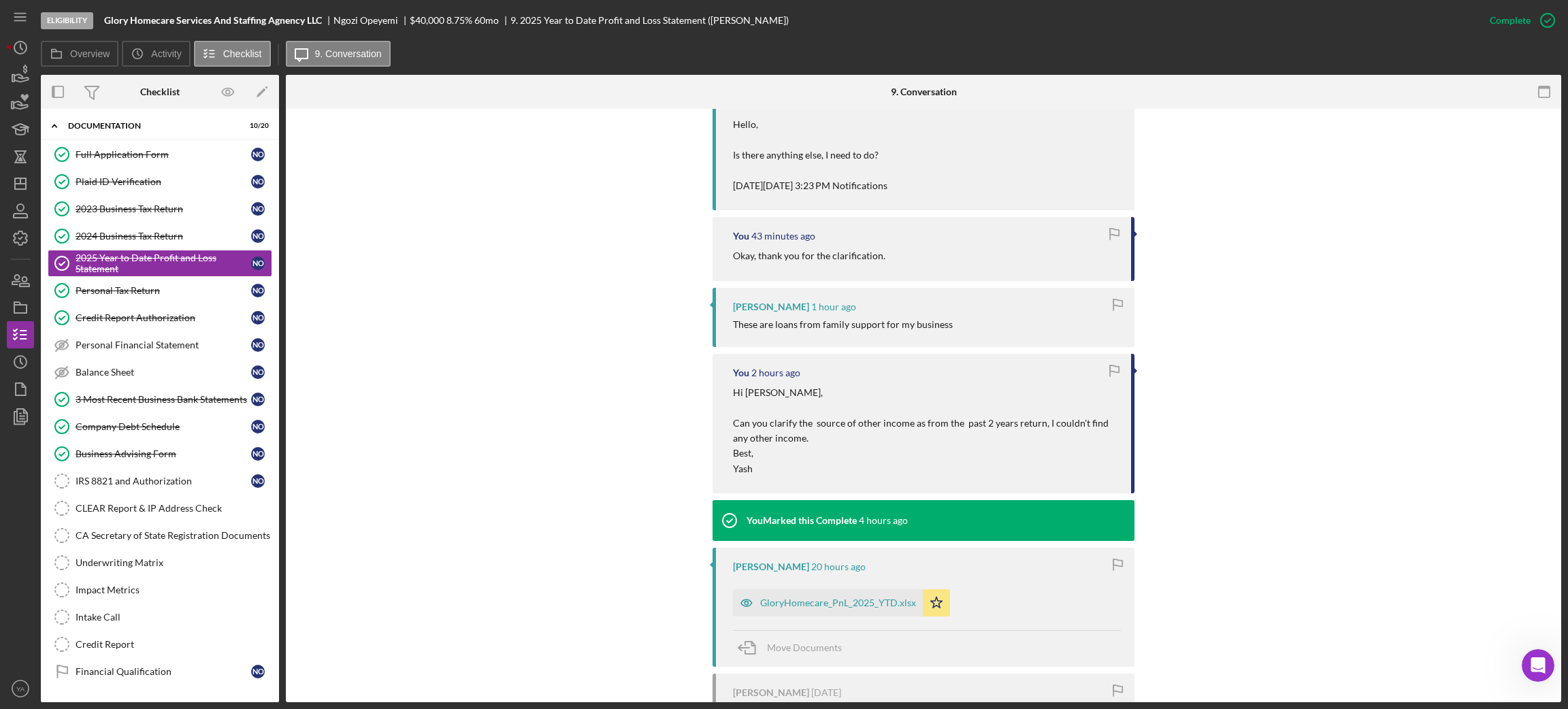
scroll to position [204, 0]
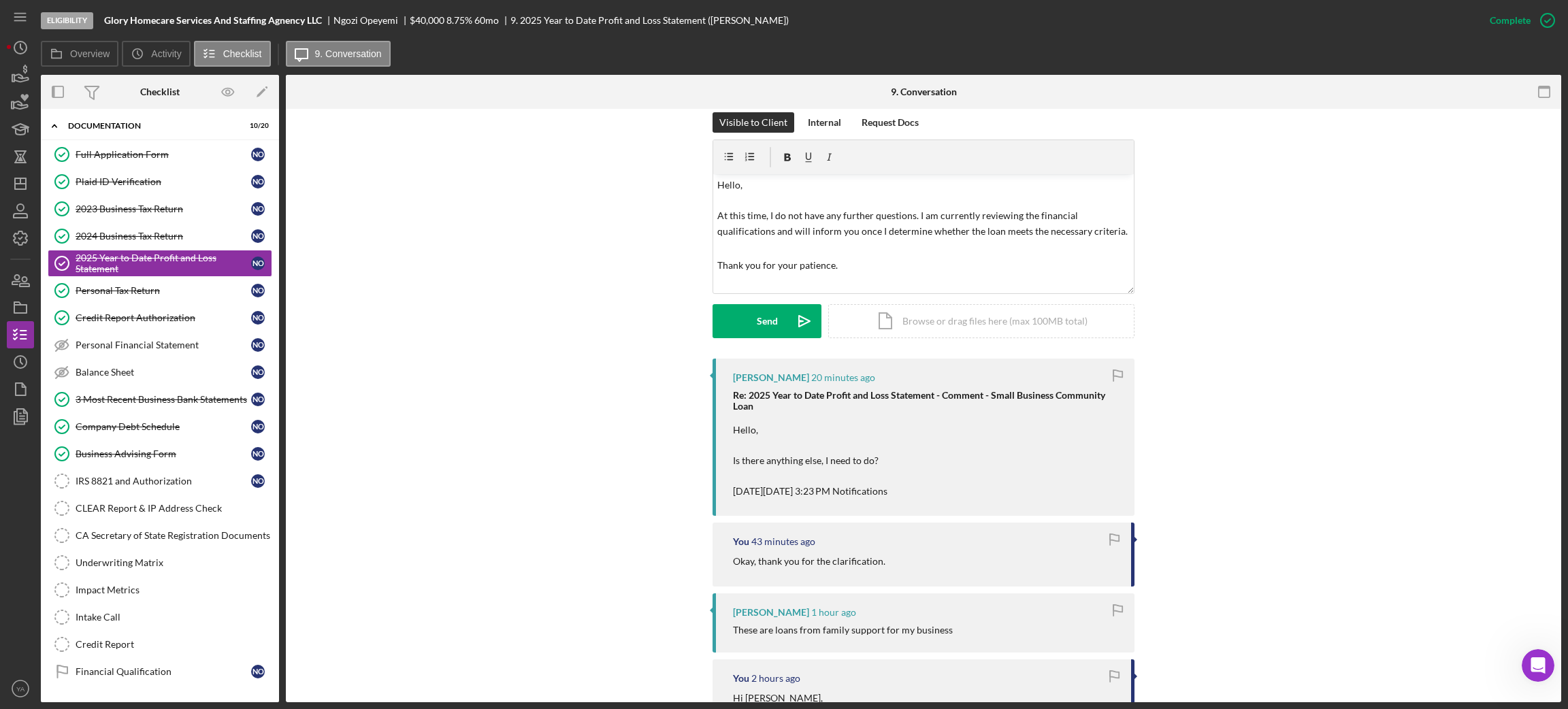
click at [774, 341] on div "Visible to Client Internal Request Docs v Color teal Color pink Remove color Ad…" at bounding box center [923, 235] width 422 height 246
click at [791, 326] on icon "Icon/icon-invite-send" at bounding box center [804, 321] width 34 height 34
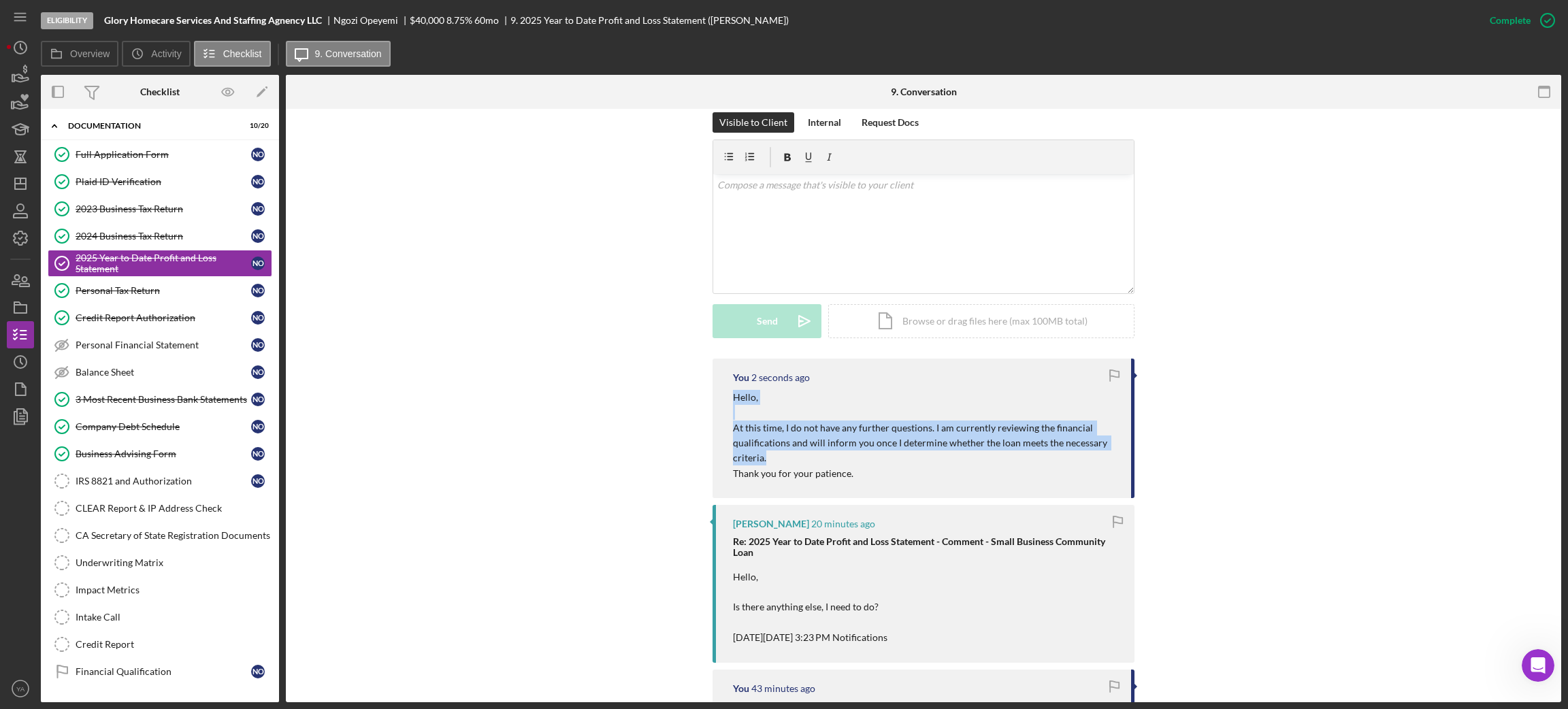
drag, startPoint x: 730, startPoint y: 401, endPoint x: 793, endPoint y: 460, distance: 86.3
click at [793, 460] on p "Hello, At this time, I do not have any further questions. I am currently review…" at bounding box center [925, 429] width 385 height 77
click at [808, 448] on p "Hello, At this time, I do not have any further questions. I am currently review…" at bounding box center [925, 429] width 385 height 77
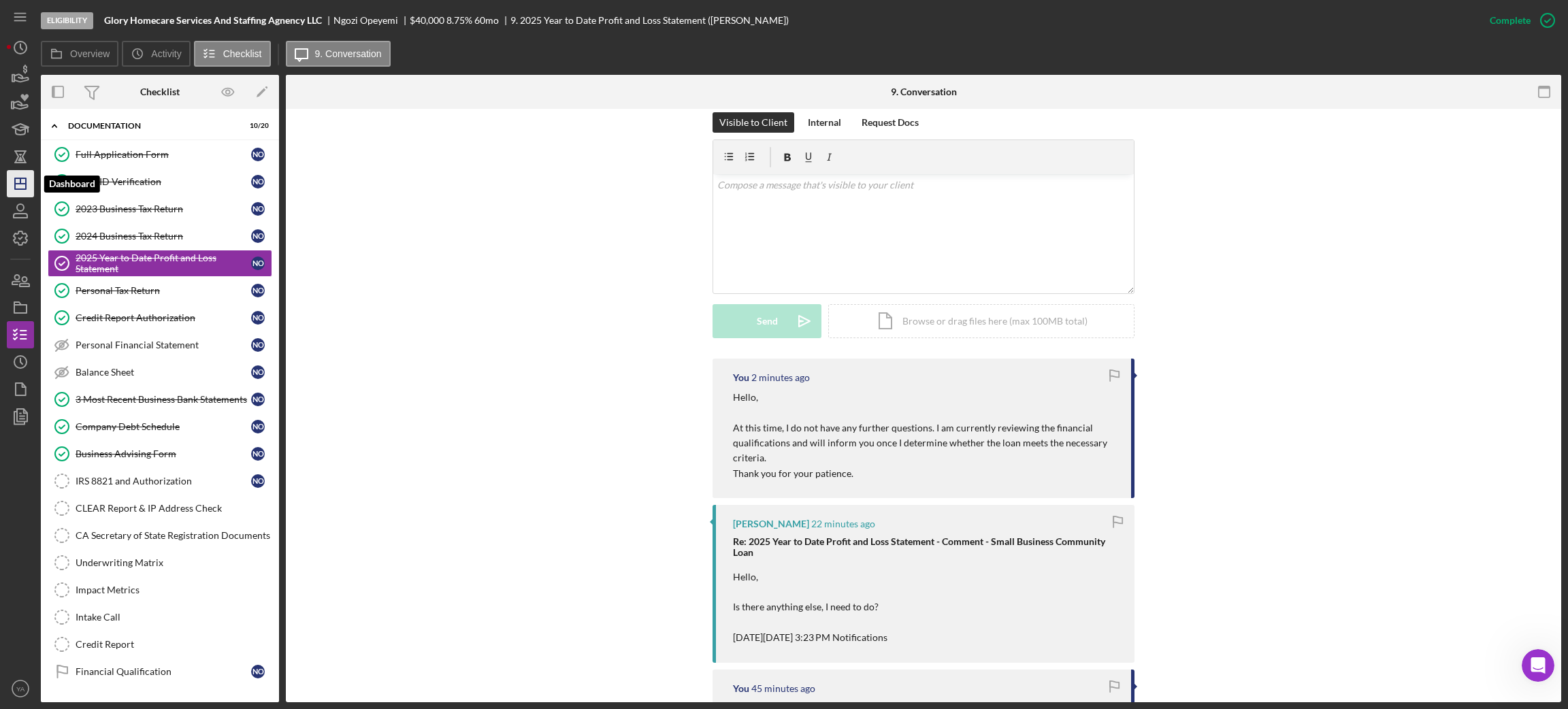
click at [30, 182] on icon "Icon/Dashboard" at bounding box center [20, 183] width 34 height 34
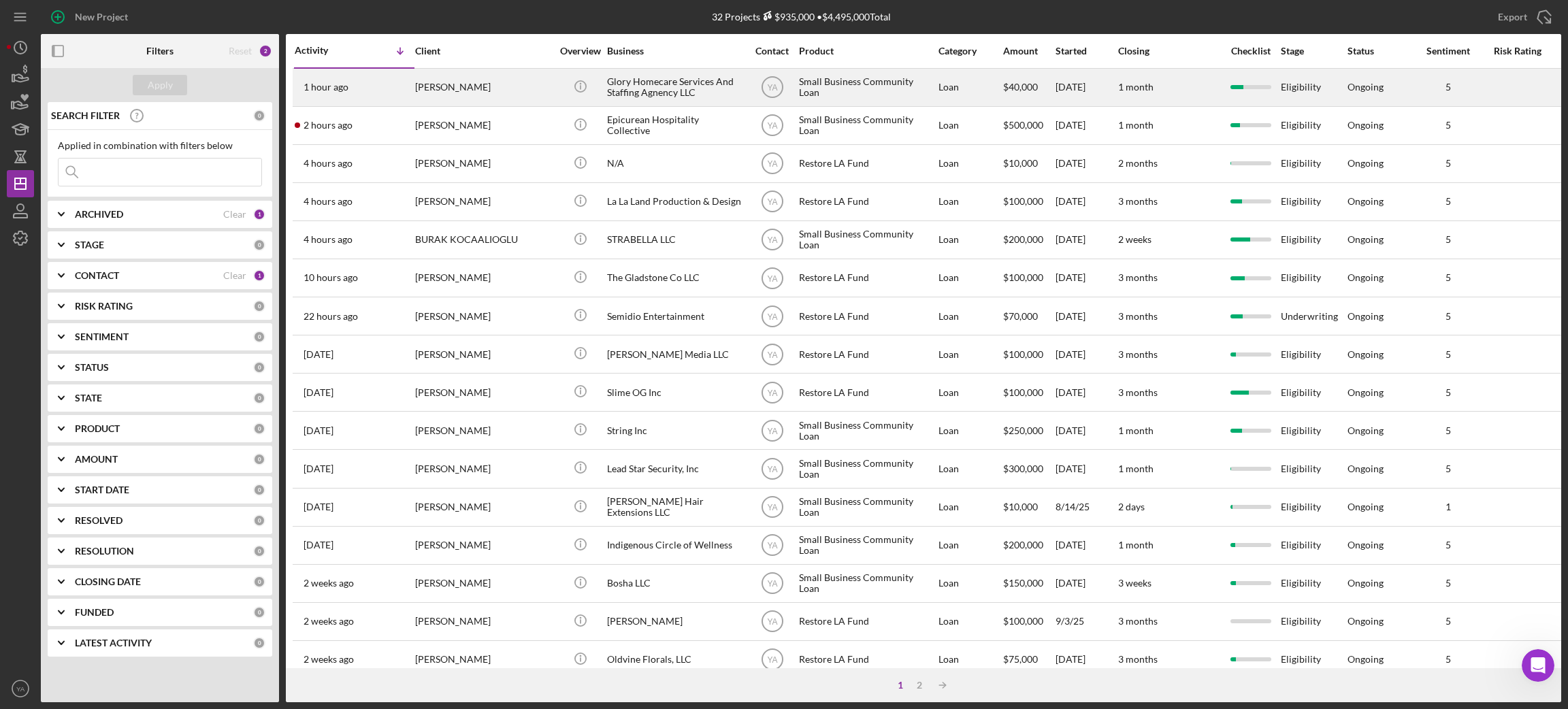
click at [666, 89] on div "Glory Homecare Services And Staffing Agnency LLC" at bounding box center [675, 87] width 136 height 36
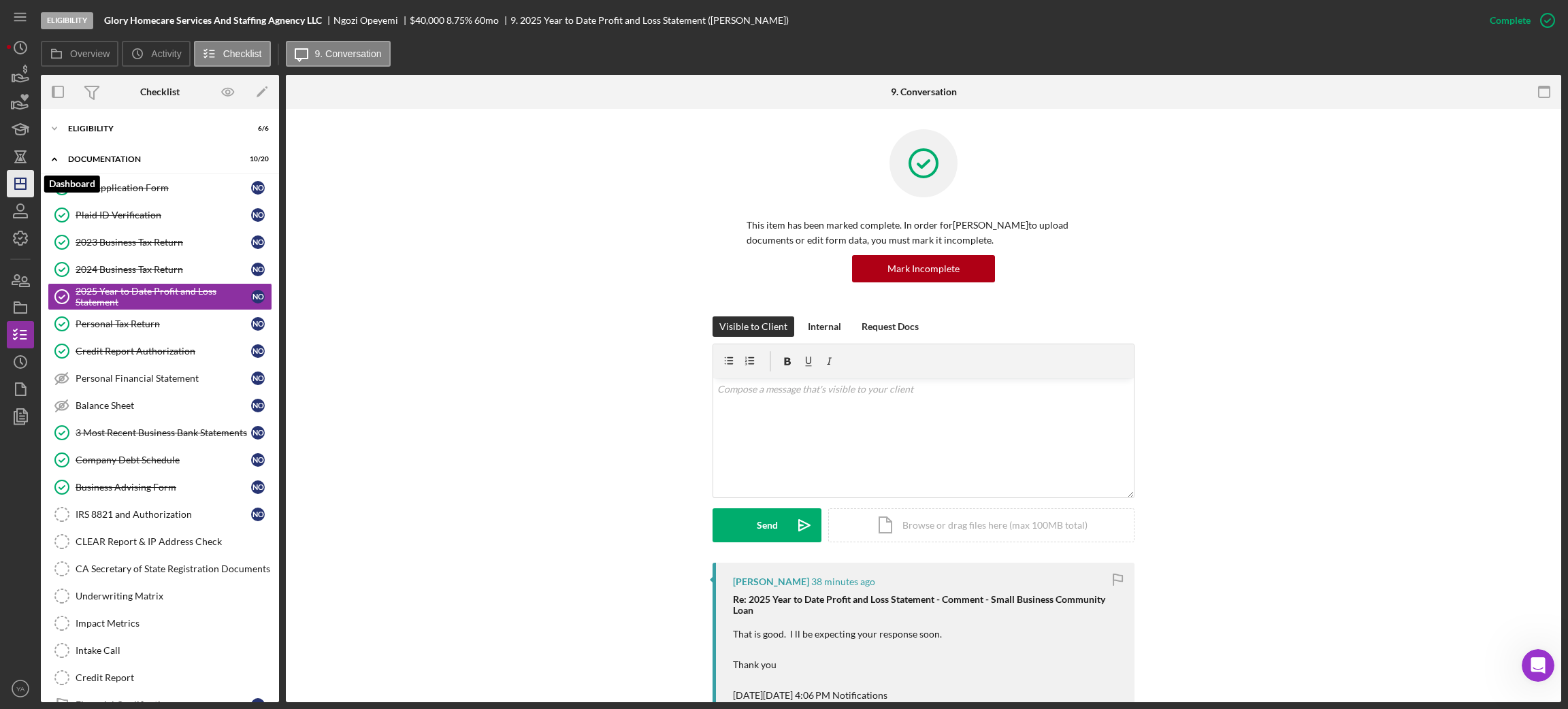
click at [17, 192] on icon "Icon/Dashboard" at bounding box center [20, 183] width 34 height 34
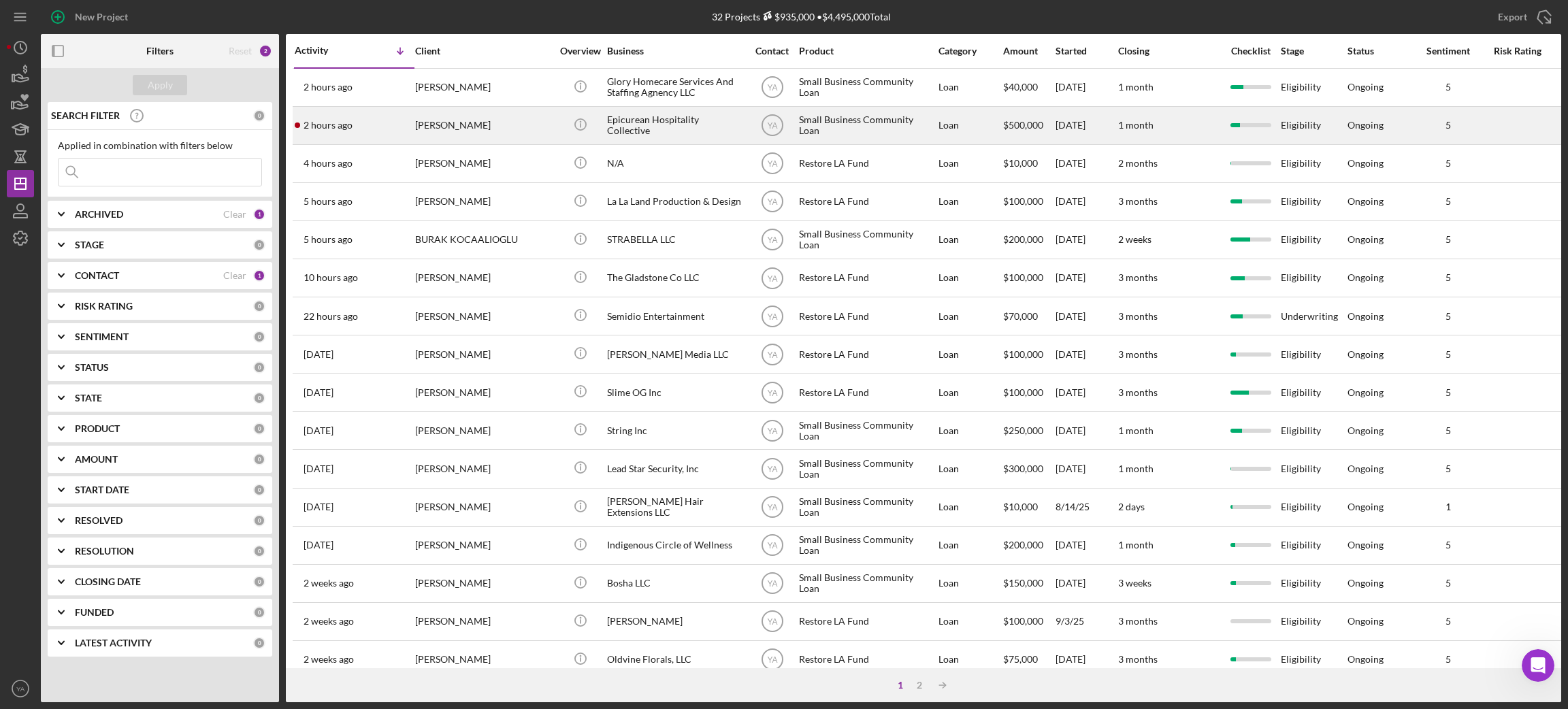
click at [643, 131] on div "Epicurean Hospitality Collective" at bounding box center [675, 125] width 136 height 36
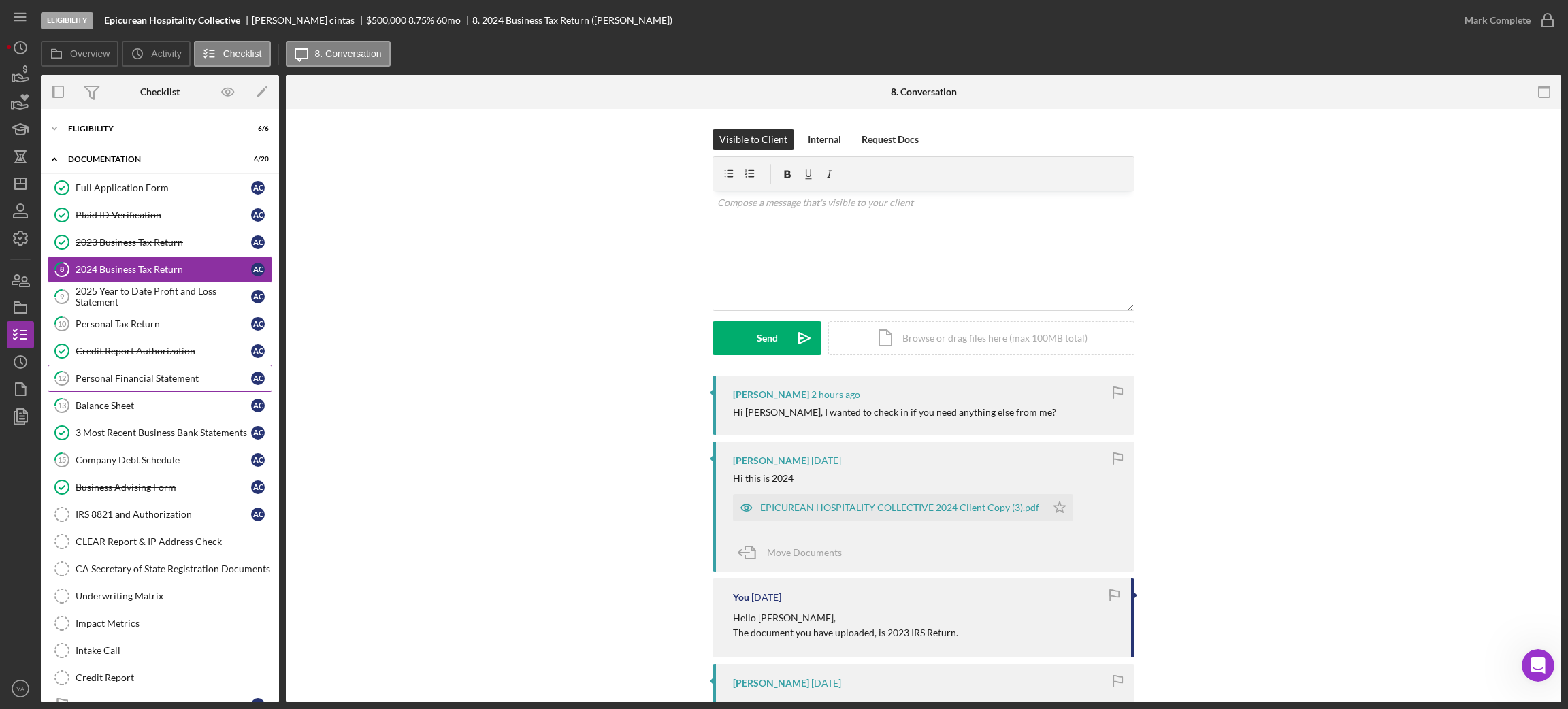
click at [148, 388] on link "12 Personal Financial Statement a c" at bounding box center [160, 378] width 225 height 27
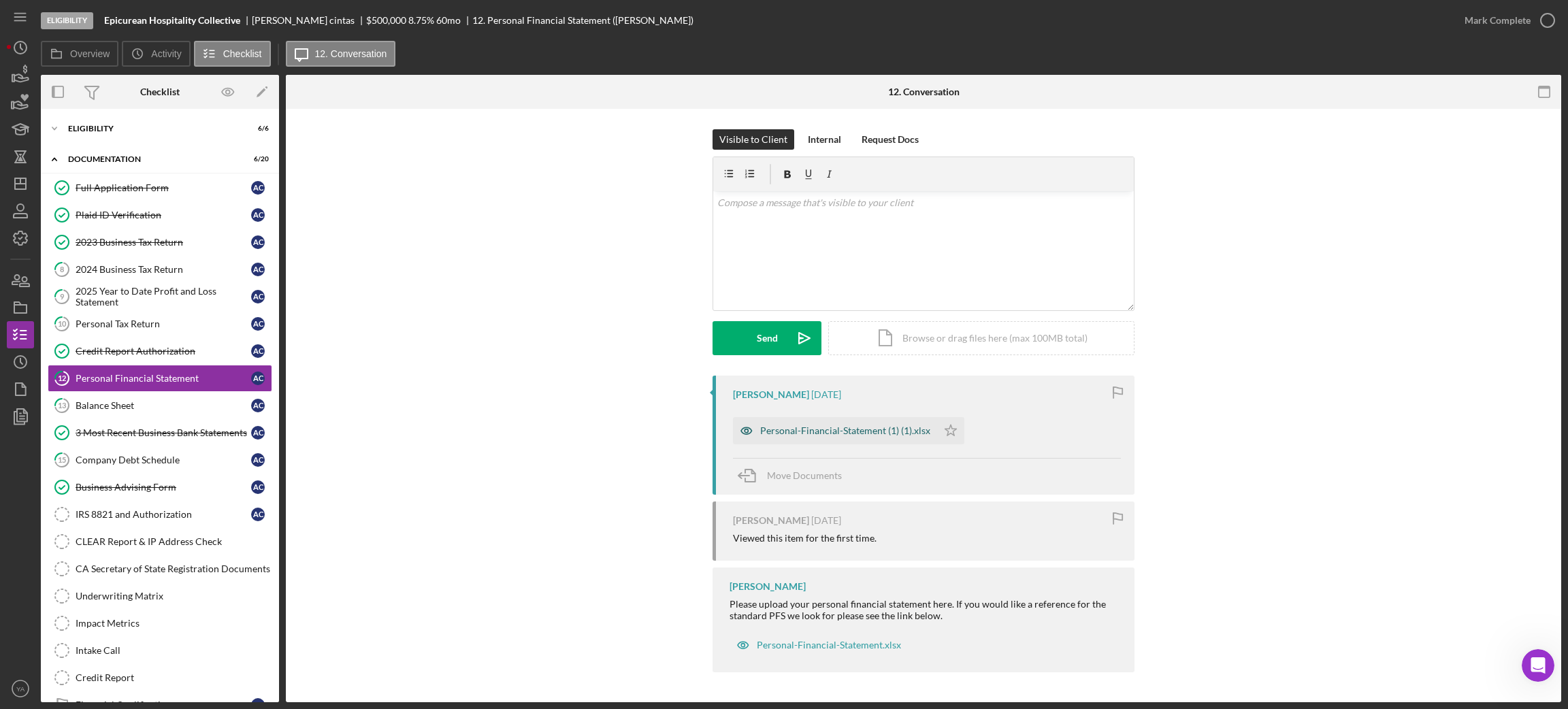
click at [834, 430] on div "Personal-Financial-Statement (1) (1).xlsx" at bounding box center [845, 430] width 170 height 11
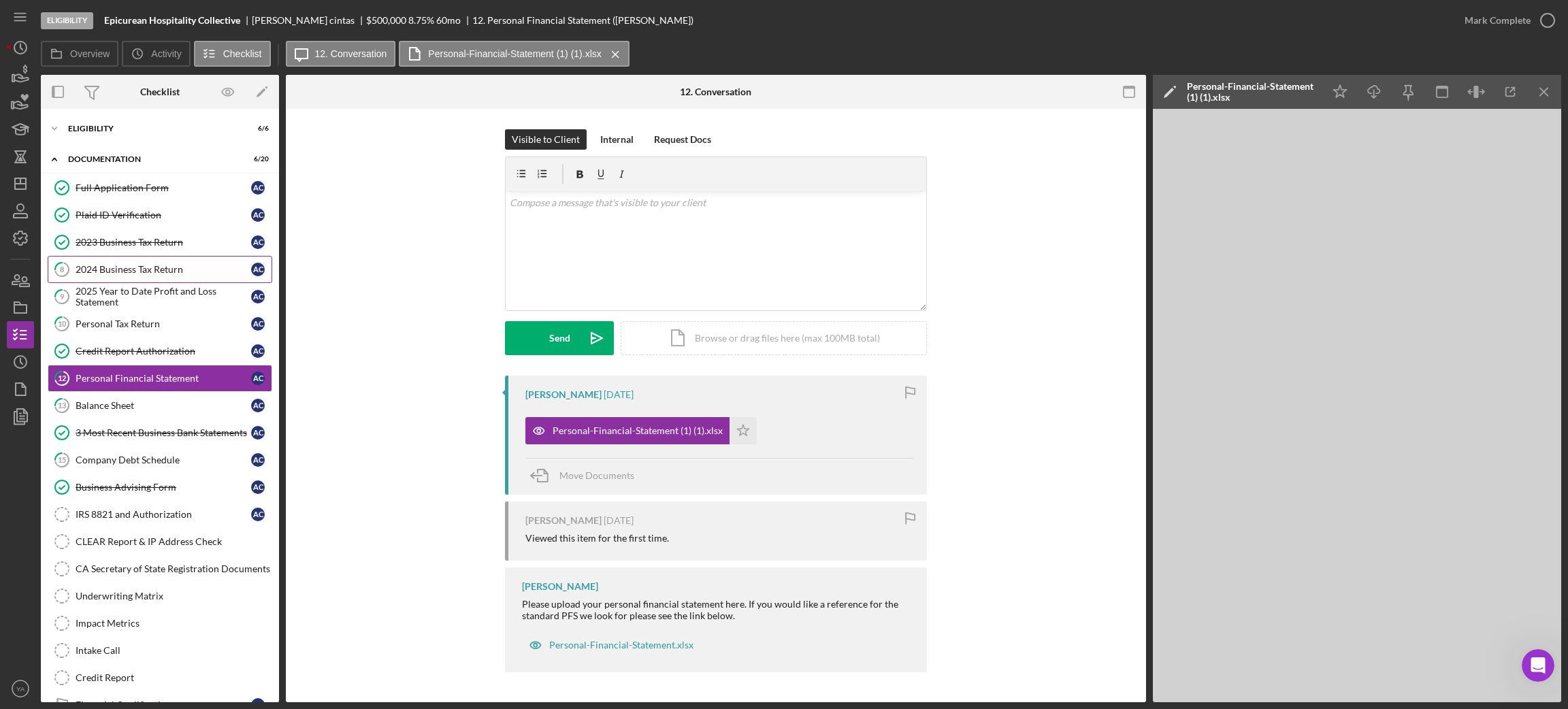
click at [140, 268] on div "2024 Business Tax Return" at bounding box center [164, 269] width 176 height 11
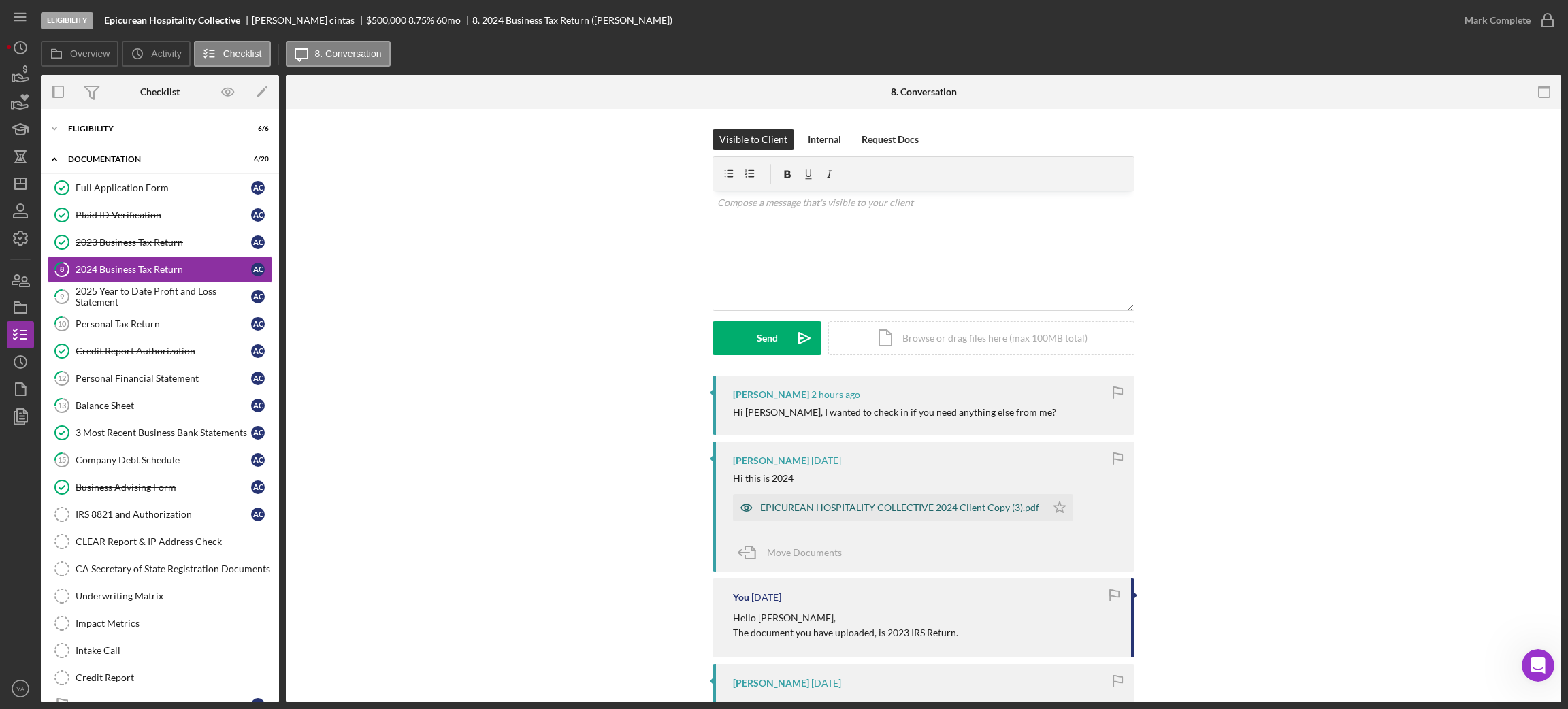
click at [845, 502] on div "EPICUREAN HOSPITALITY COLLECTIVE 2024 Client Copy (3).pdf" at bounding box center [889, 507] width 313 height 27
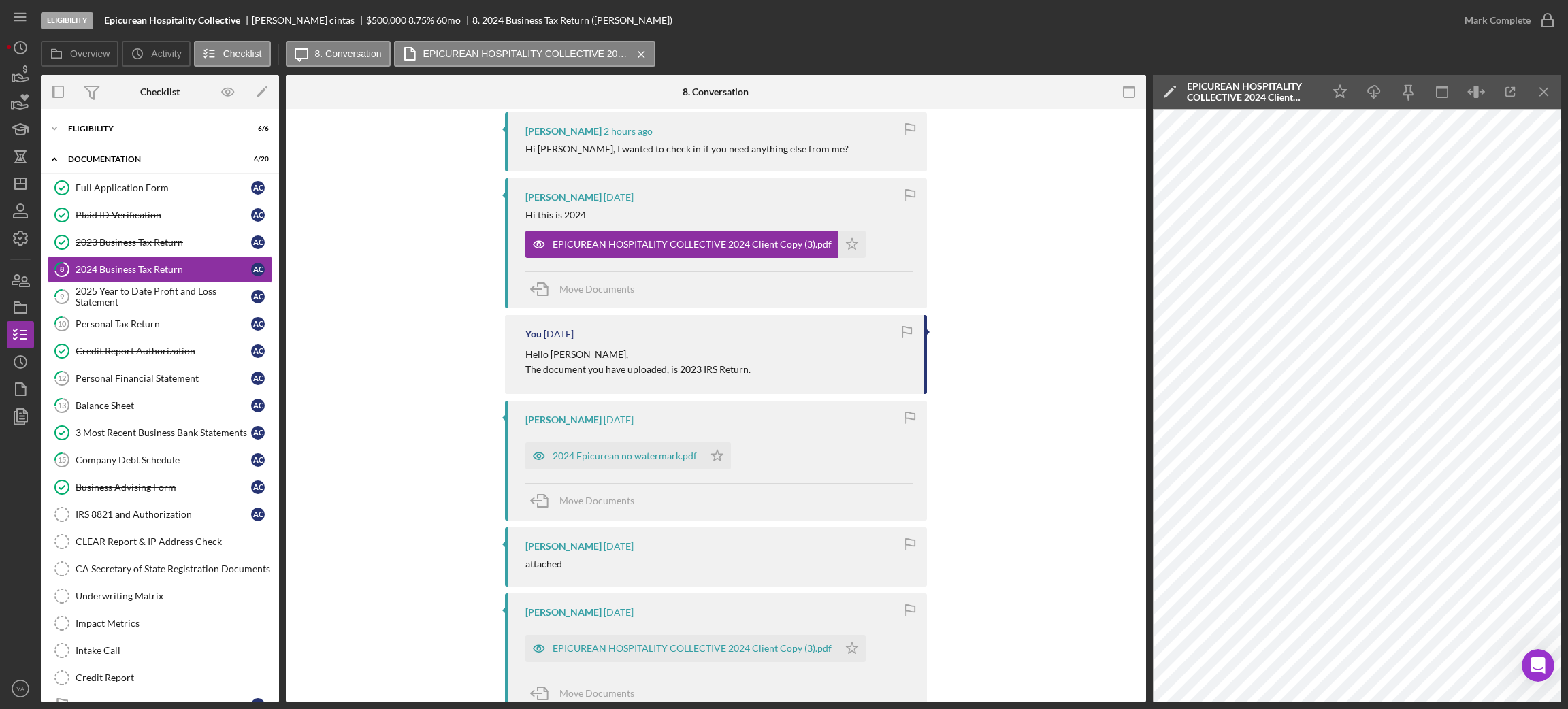
scroll to position [204, 0]
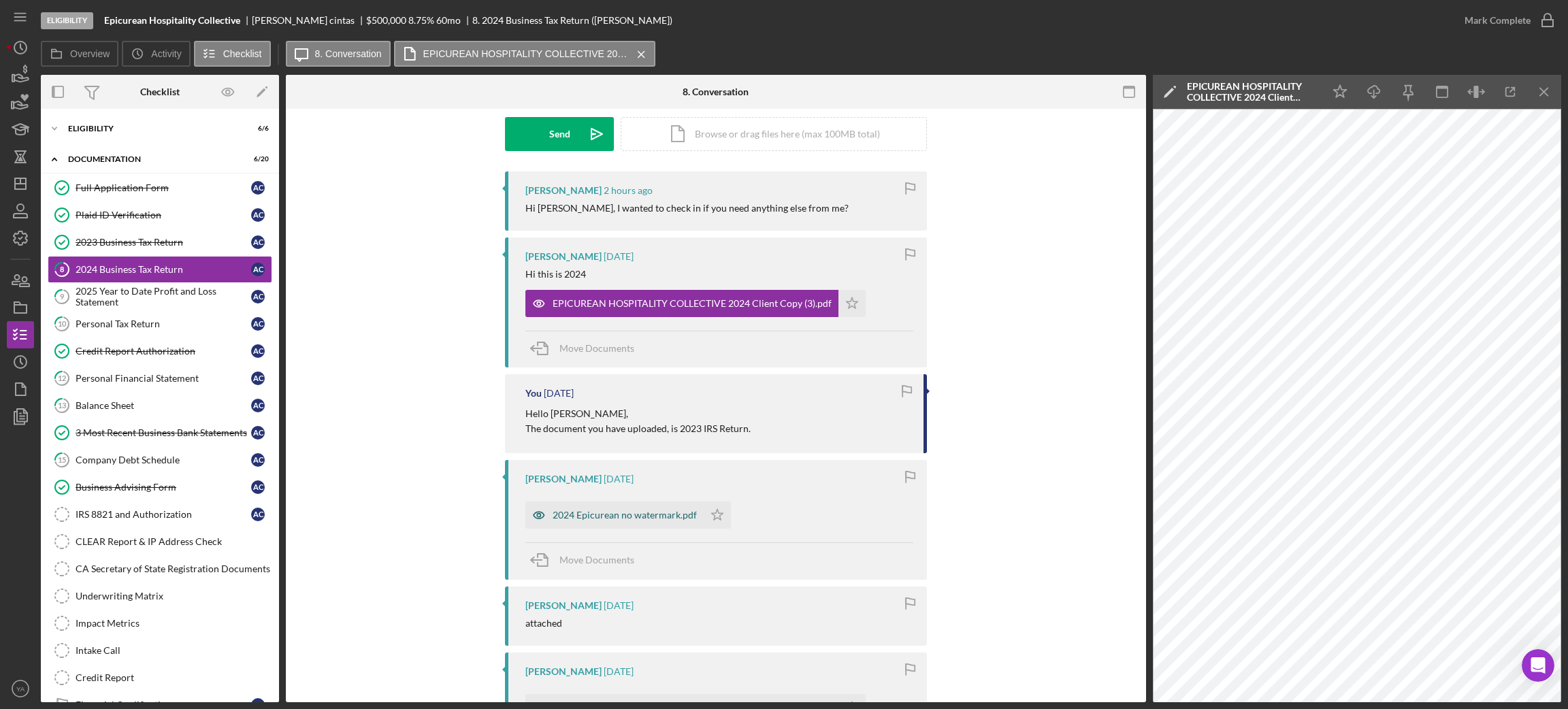
click at [610, 522] on div "2024 Epicurean no watermark.pdf" at bounding box center [614, 515] width 178 height 27
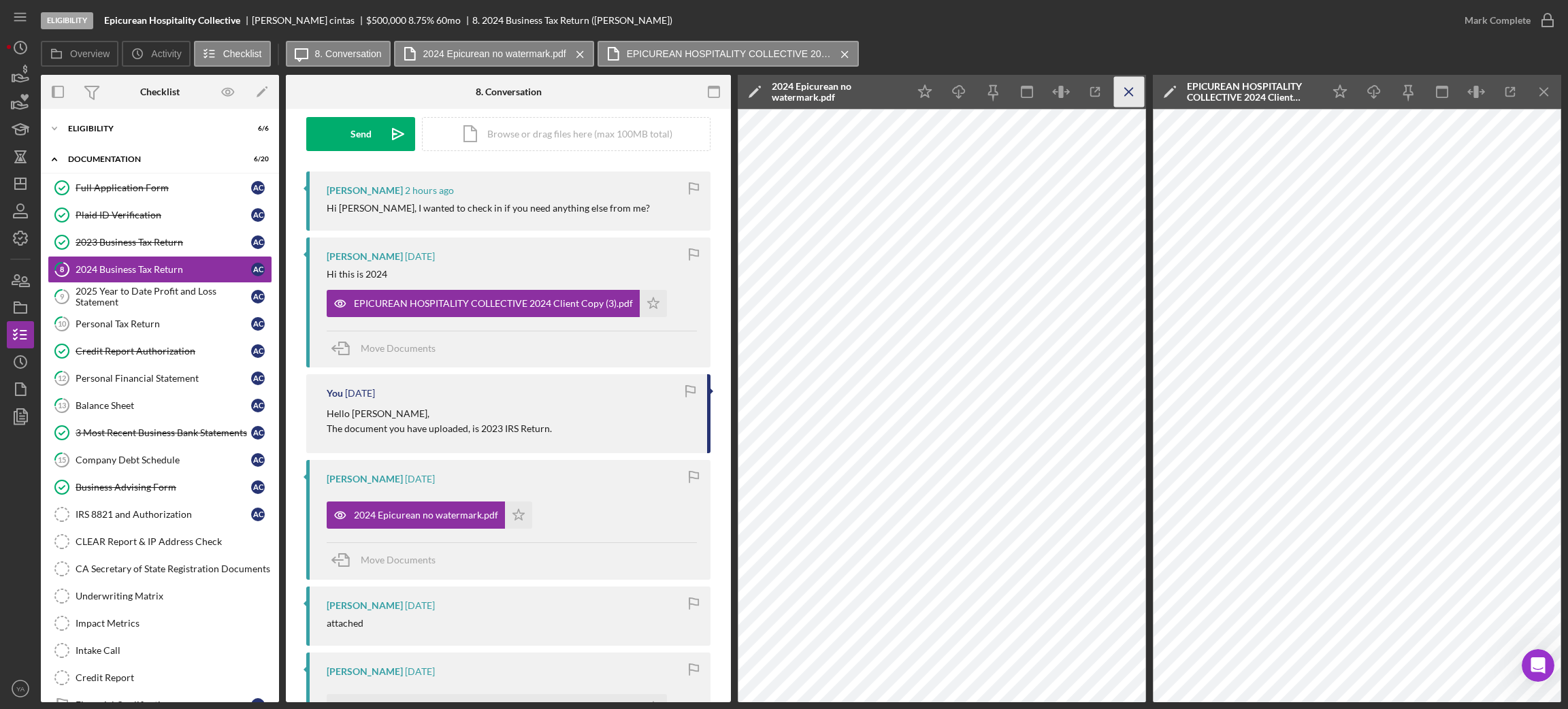
click at [1134, 104] on icon "Icon/Menu Close" at bounding box center [1128, 91] width 30 height 30
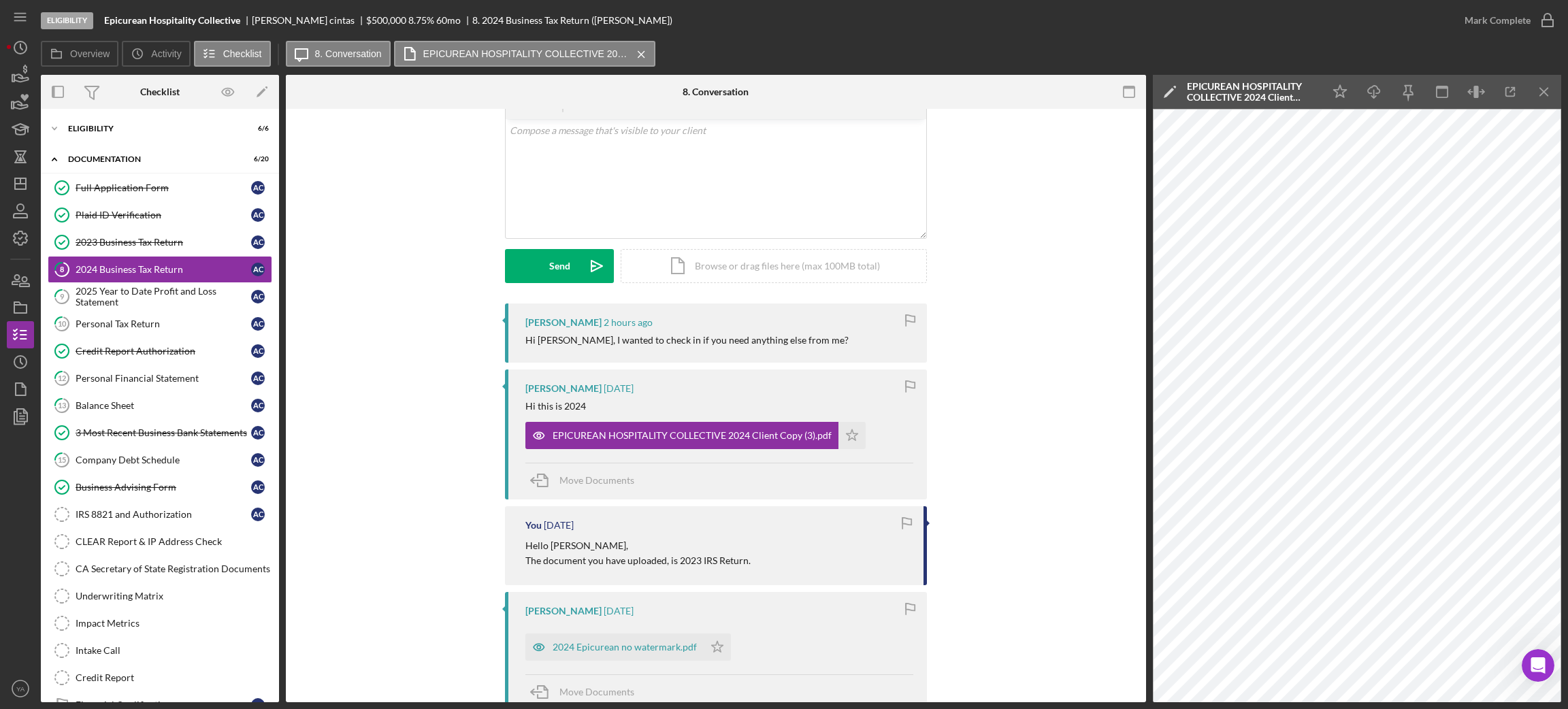
scroll to position [0, 0]
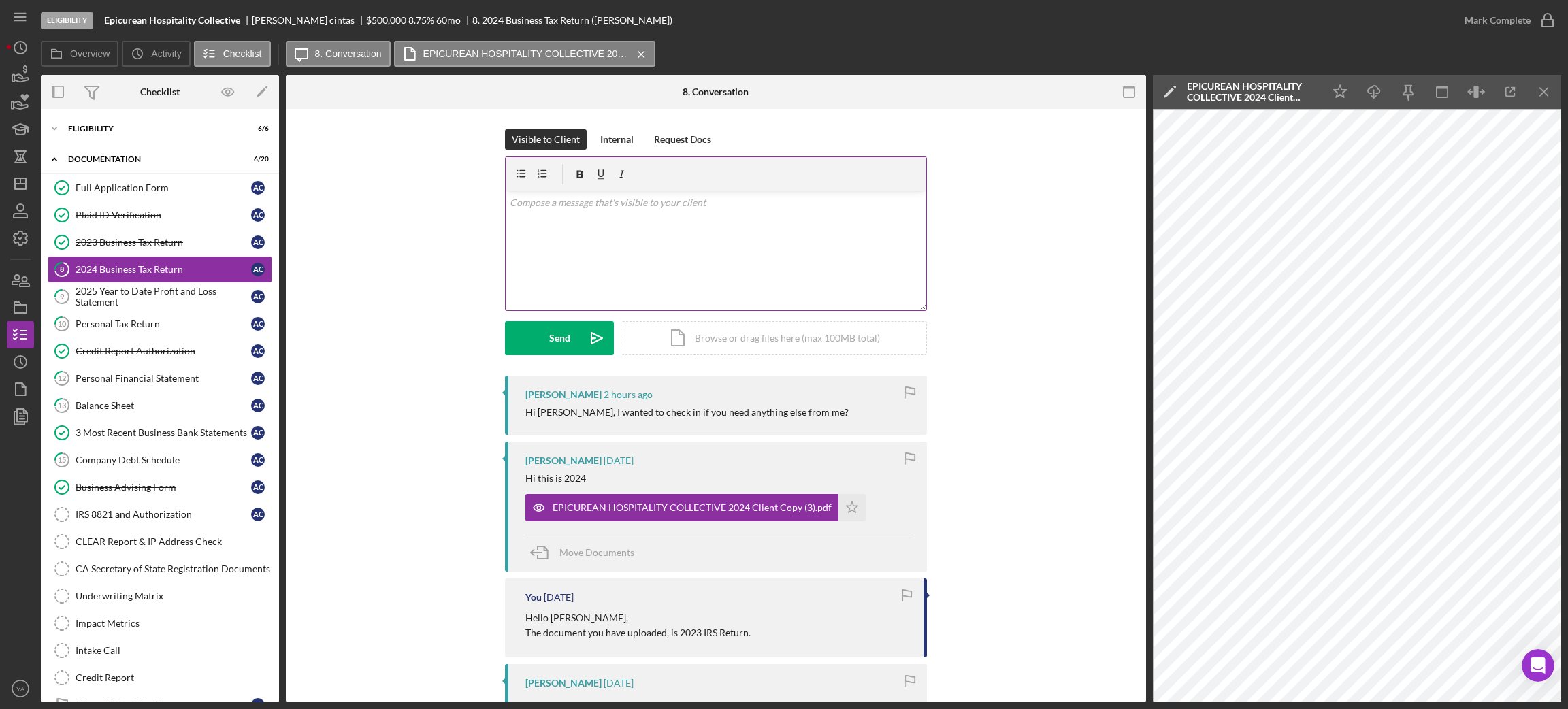
click at [755, 239] on div "v Color teal Color pink Remove color Add row above Add row below Add column bef…" at bounding box center [716, 251] width 421 height 119
click at [509, 199] on p "The 2024 return you provided is again a client copy." at bounding box center [716, 202] width 413 height 15
click at [797, 202] on p "Hi Ashley, the 2024 return you provided is again a client copy." at bounding box center [716, 202] width 413 height 15
drag, startPoint x: 587, startPoint y: 411, endPoint x: 758, endPoint y: 415, distance: 171.0
click at [758, 415] on div "Hi Yash, I wanted to check in if you need anything else from me?" at bounding box center [686, 412] width 323 height 11
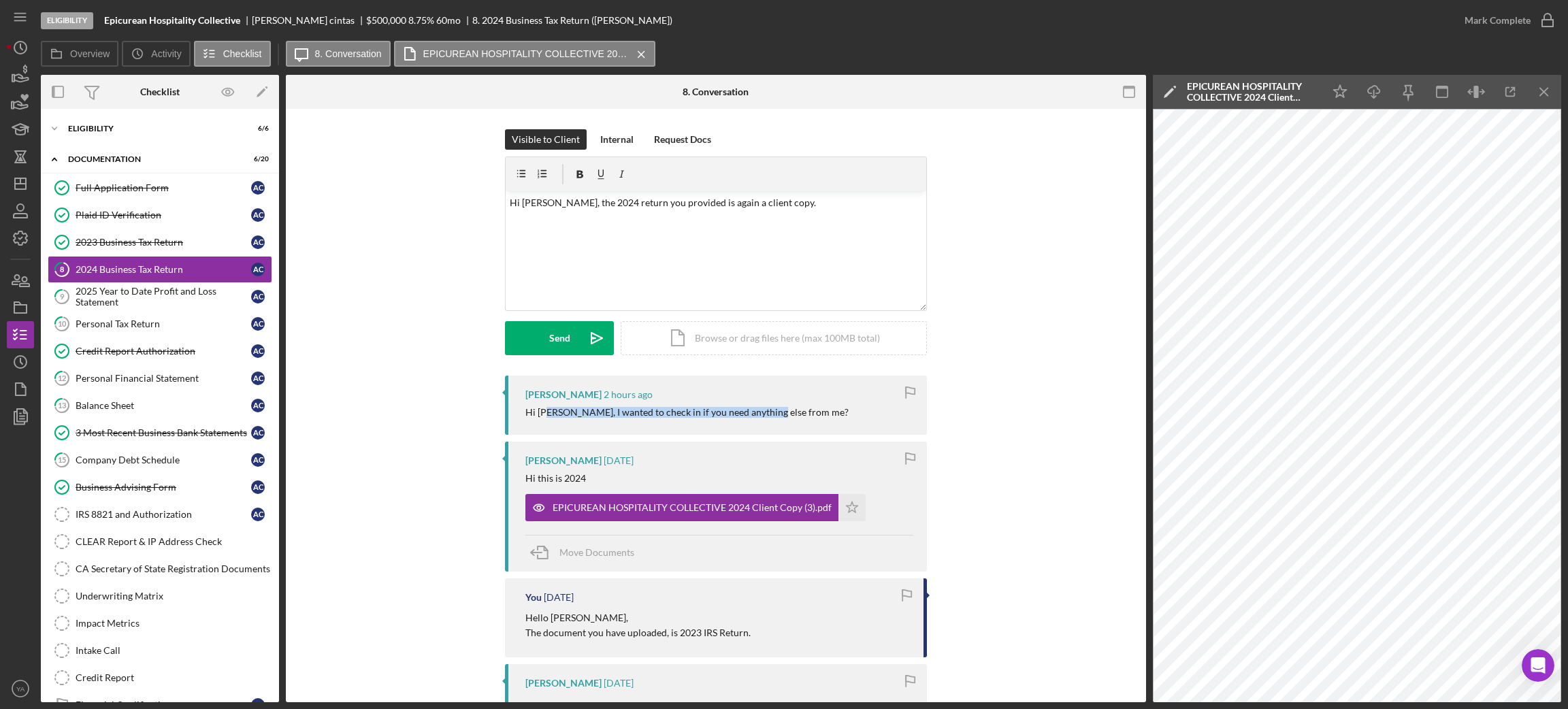
click at [758, 415] on div "Hi Yash, I wanted to check in if you need anything else from me?" at bounding box center [686, 412] width 323 height 11
click at [582, 339] on icon "Icon/icon-invite-send" at bounding box center [596, 338] width 34 height 34
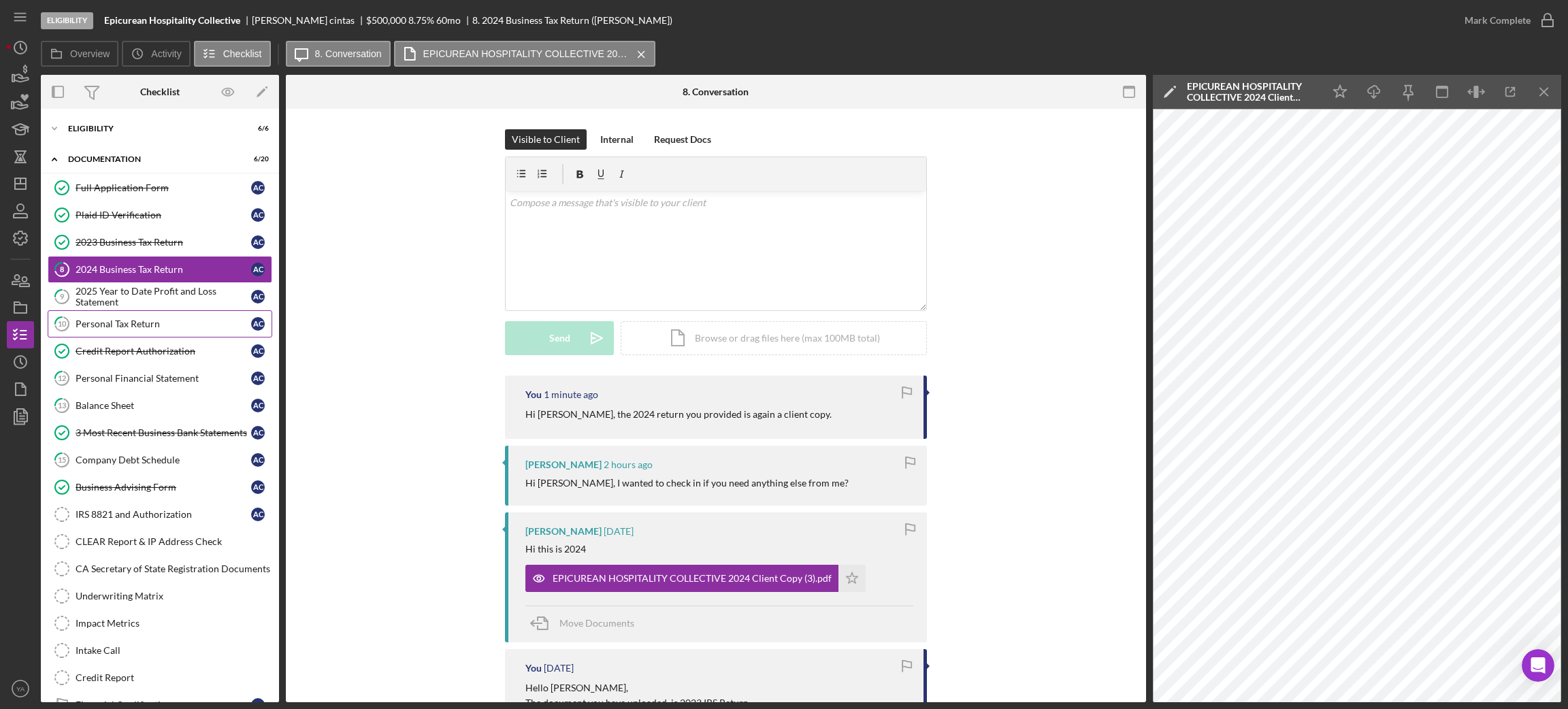
click at [209, 314] on link "10 Personal Tax Return a c" at bounding box center [160, 323] width 225 height 27
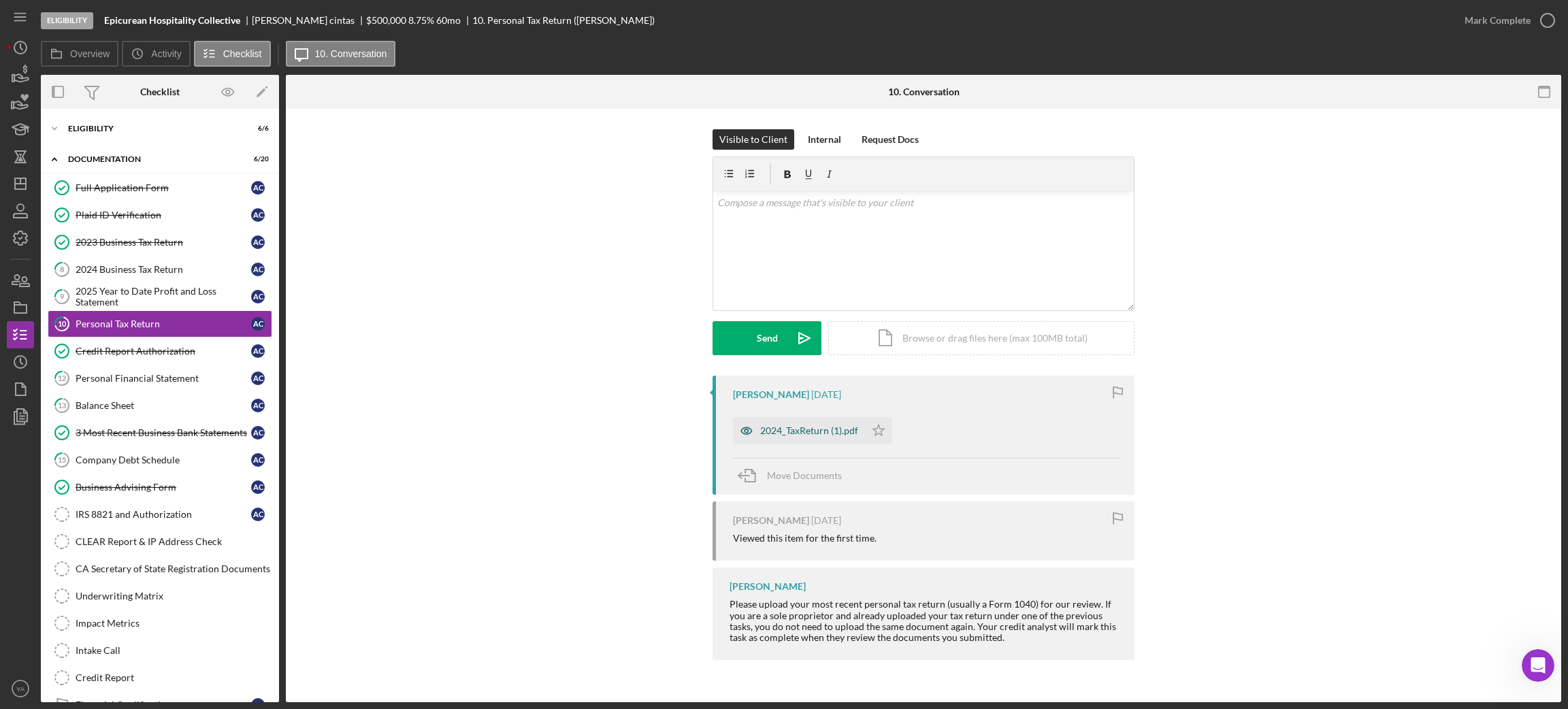
click at [811, 439] on div "2024_TaxReturn (1).pdf" at bounding box center [799, 430] width 132 height 27
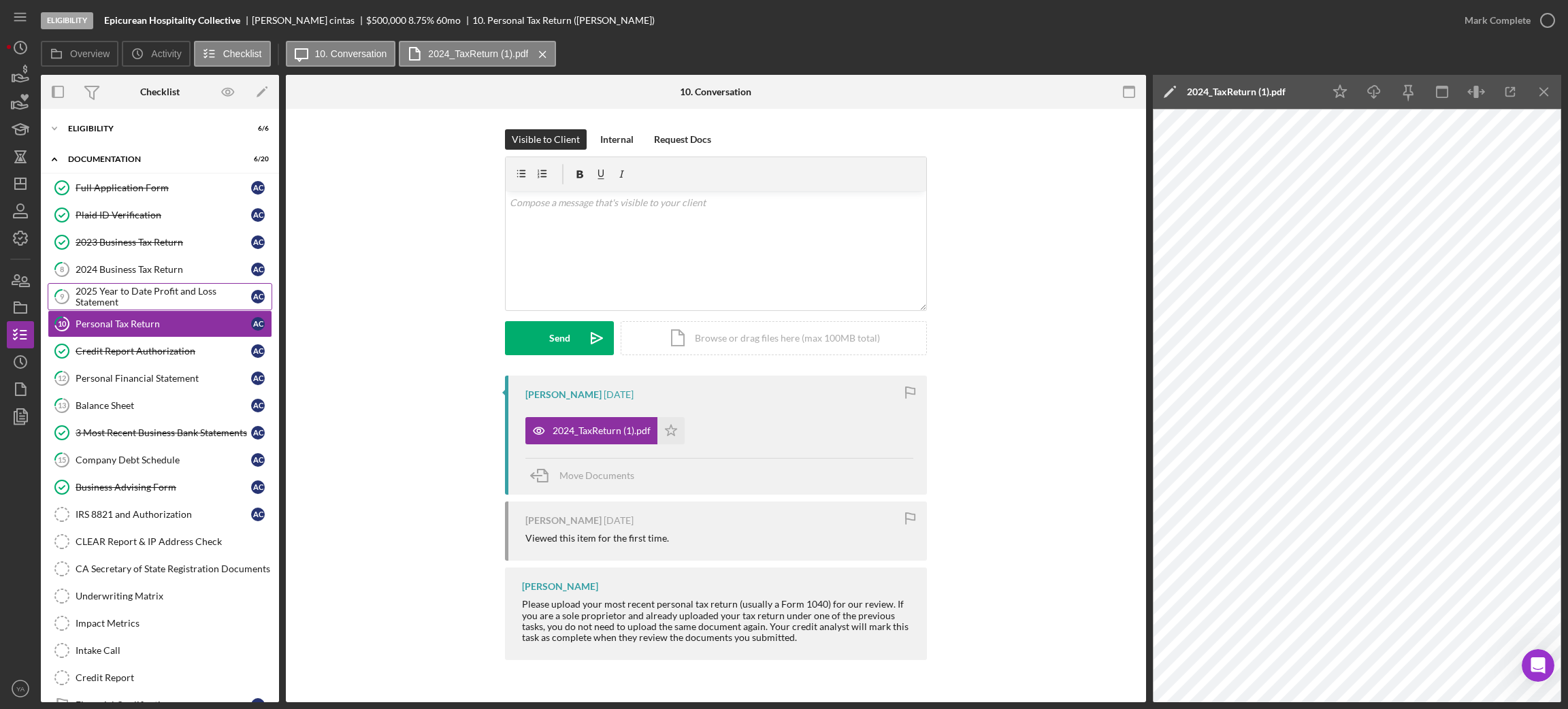
click at [204, 291] on div "2025 Year to Date Profit and Loss Statement" at bounding box center [164, 296] width 176 height 22
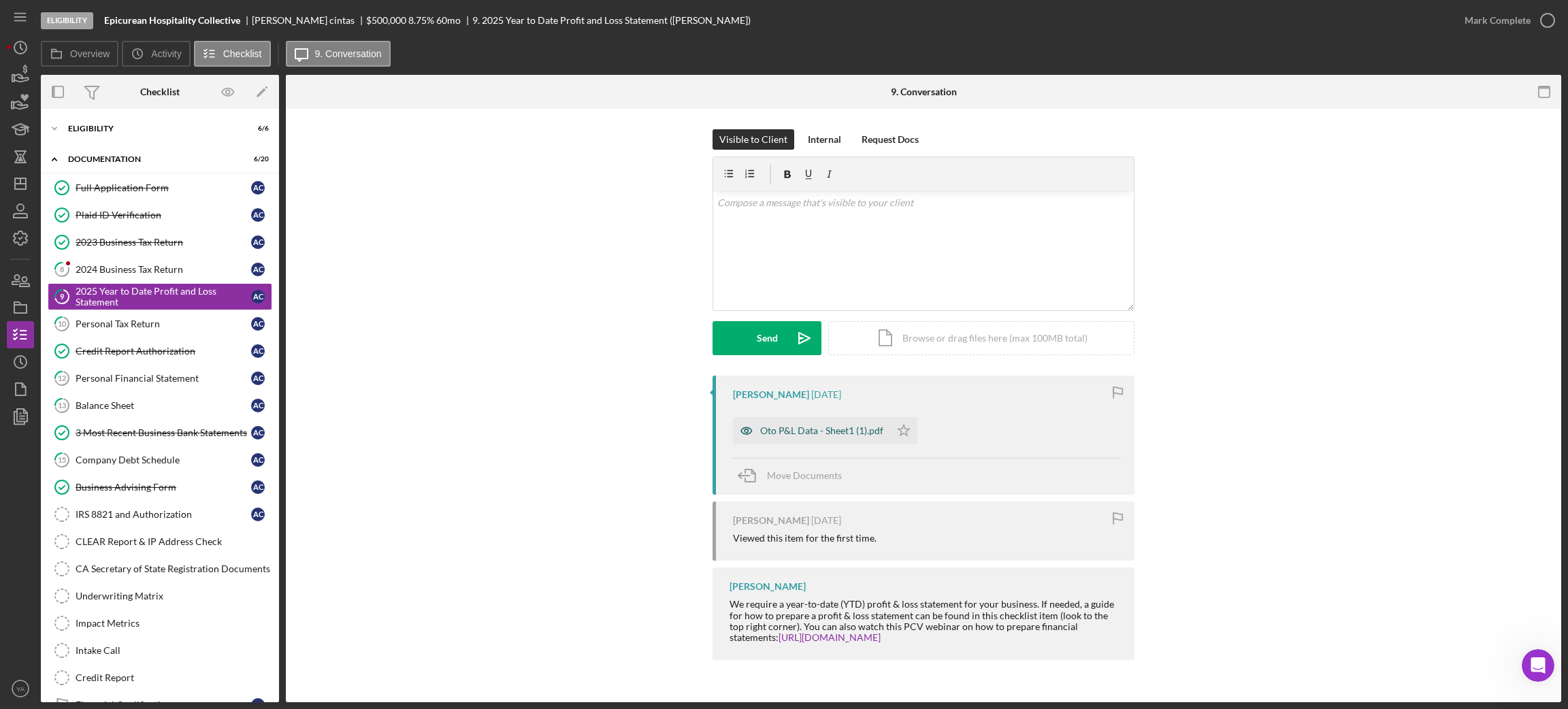
click at [823, 436] on div "Oto P&L Data - Sheet1 (1).pdf" at bounding box center [821, 430] width 123 height 11
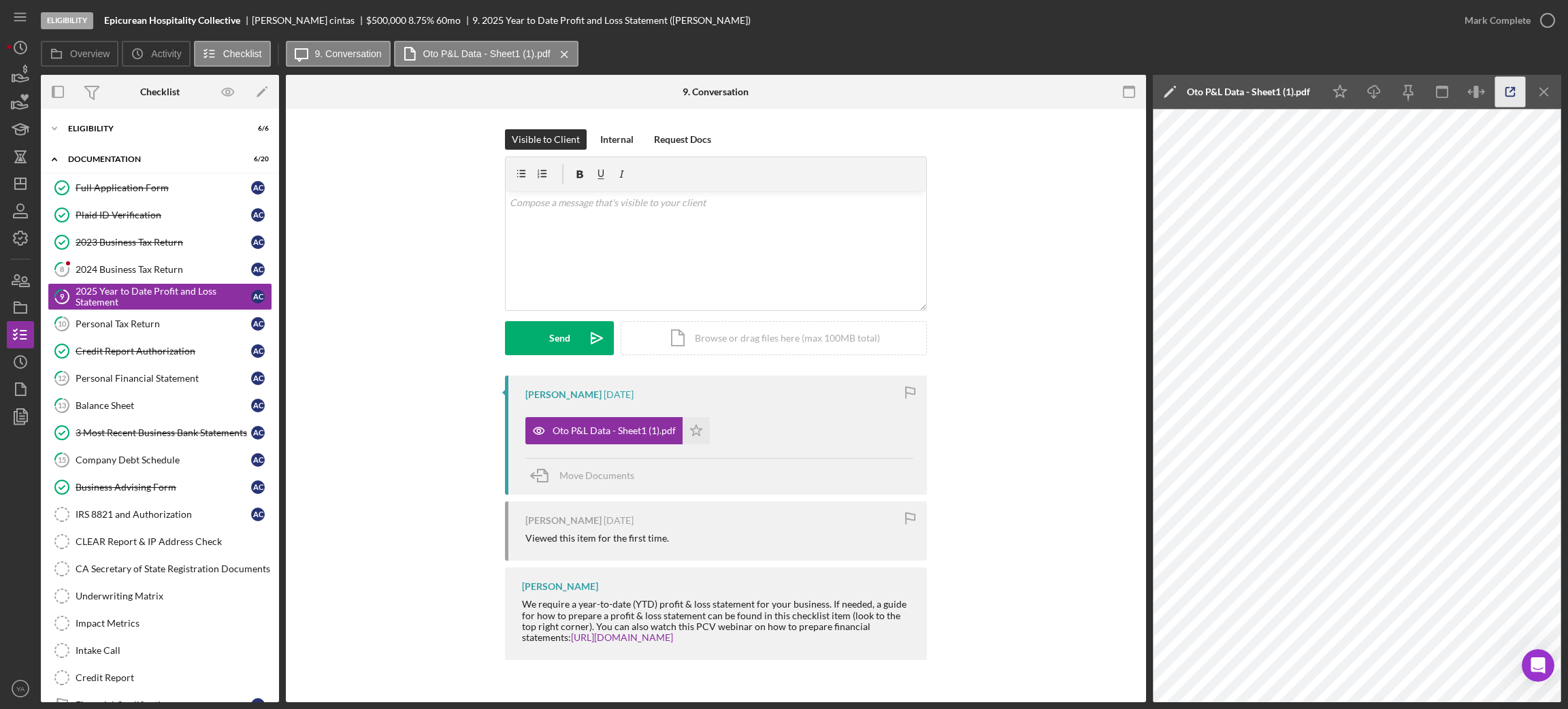
click at [1504, 102] on icon "button" at bounding box center [1510, 91] width 30 height 30
click at [148, 276] on link "8 2024 Business Tax Return a c" at bounding box center [160, 269] width 225 height 27
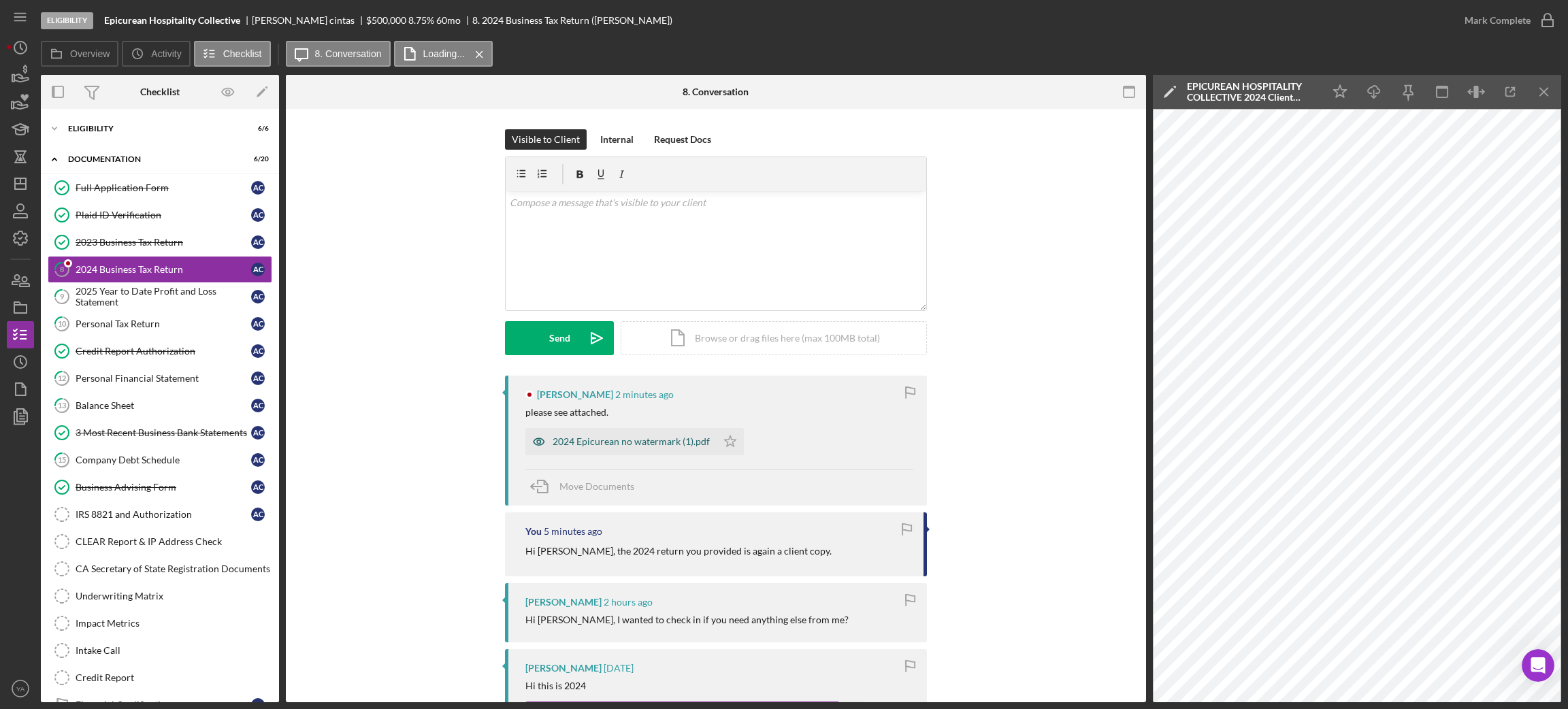
click at [622, 438] on div "2024 Epicurean no watermark (1).pdf" at bounding box center [631, 442] width 158 height 11
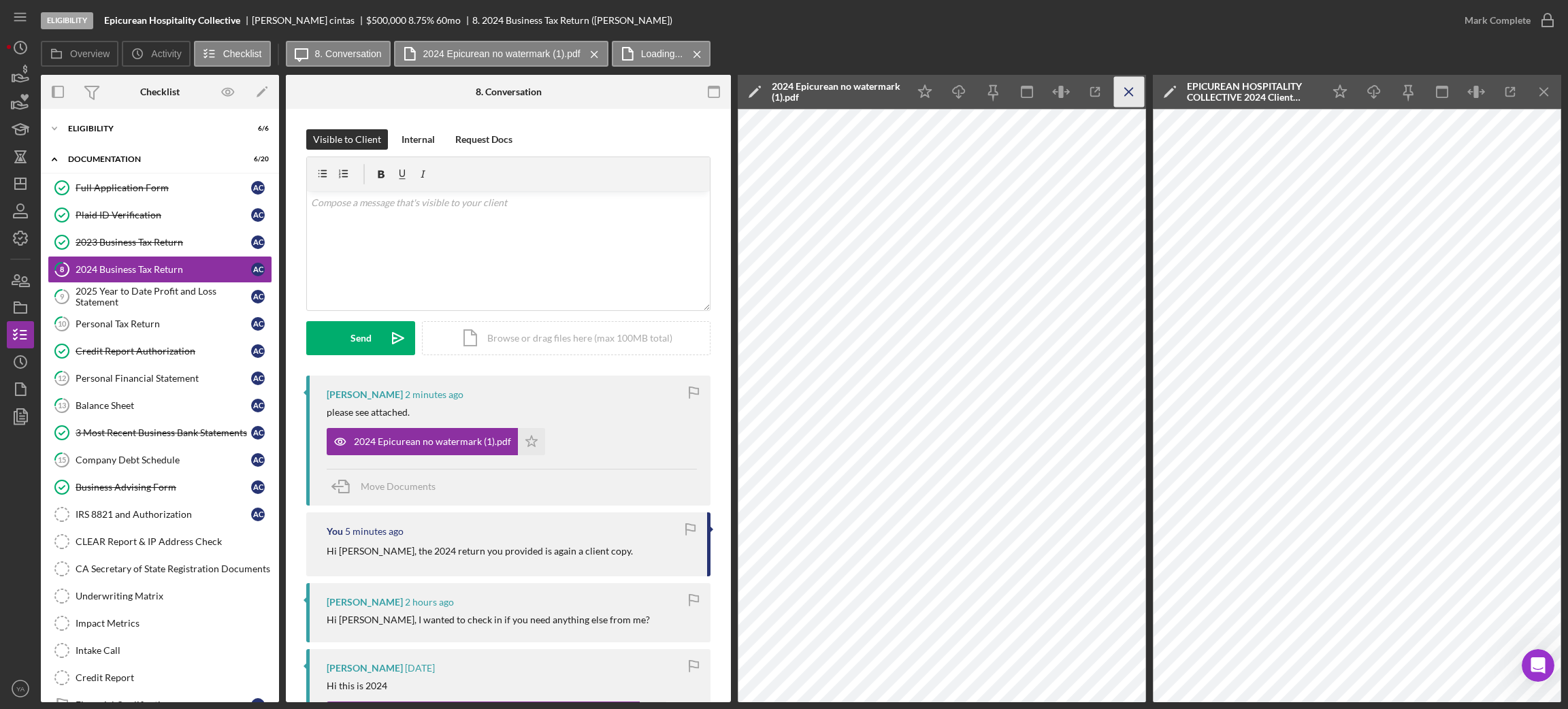
click at [1134, 94] on icon "Icon/Menu Close" at bounding box center [1128, 91] width 30 height 30
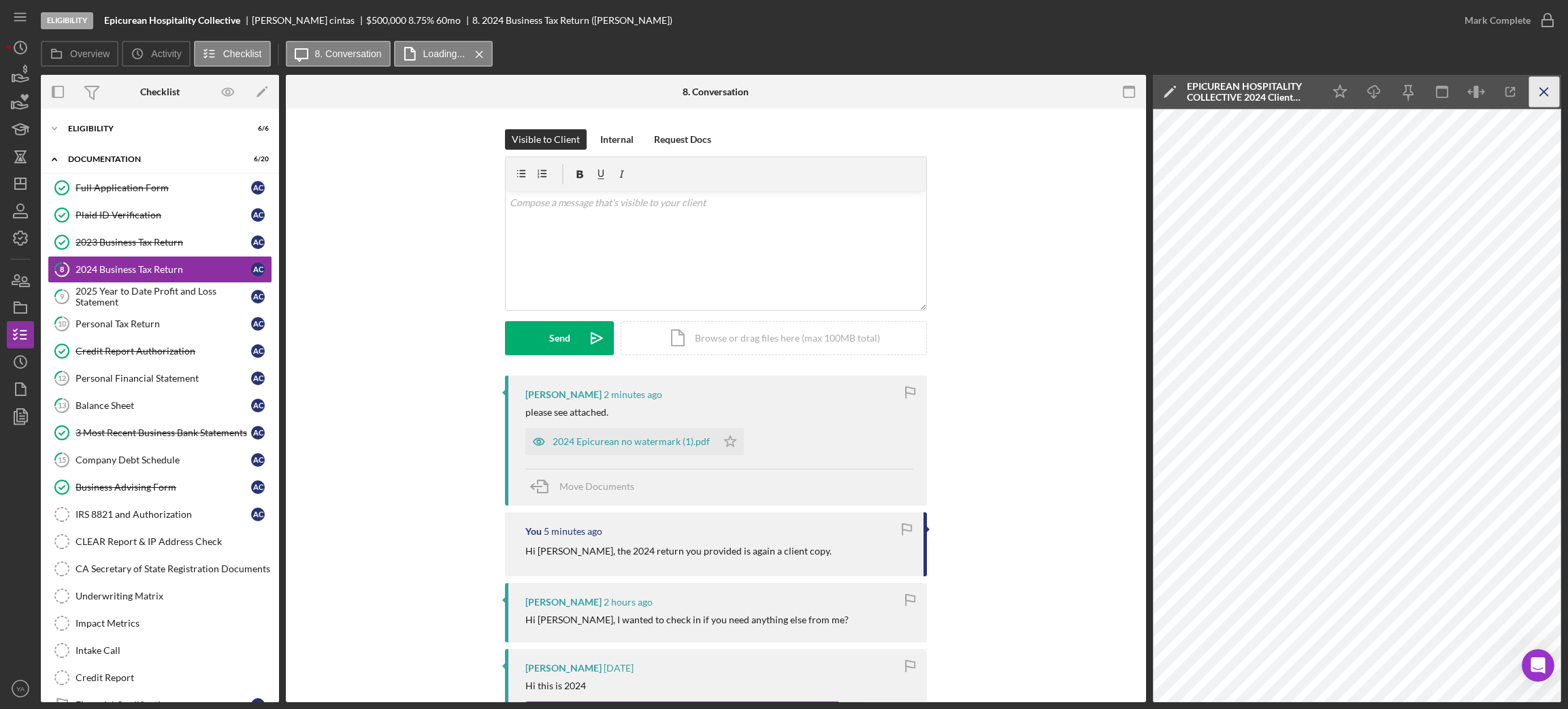
click at [1534, 82] on icon "Icon/Menu Close" at bounding box center [1544, 91] width 30 height 30
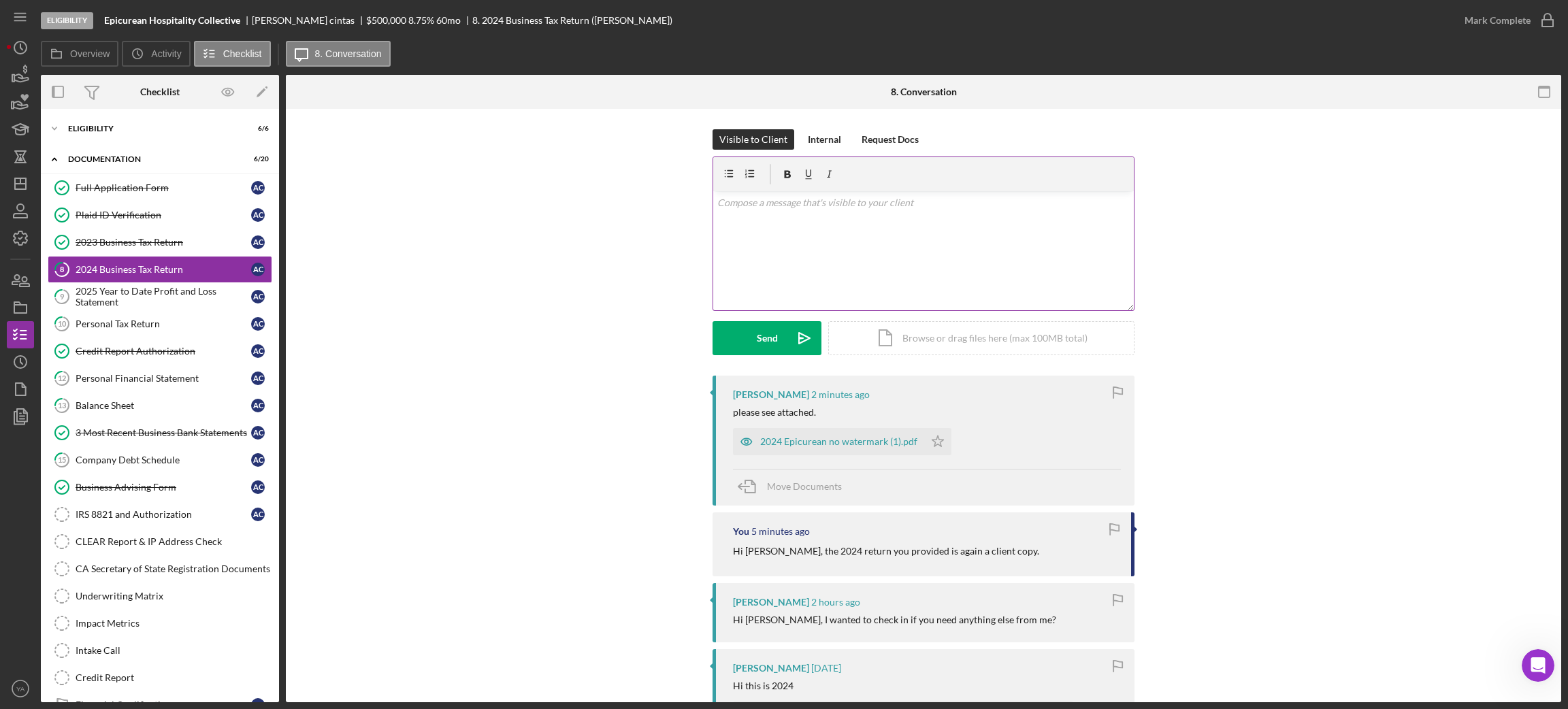
drag, startPoint x: 835, startPoint y: 264, endPoint x: 836, endPoint y: 253, distance: 11.0
click at [836, 255] on div "v Color teal Color pink Remove color Add row above Add row below Add column bef…" at bounding box center [923, 251] width 421 height 119
click at [880, 220] on div "v Color teal Color pink Remove color Add row above Add row below Add column bef…" at bounding box center [923, 251] width 421 height 119
click at [772, 346] on div "Send" at bounding box center [767, 338] width 21 height 34
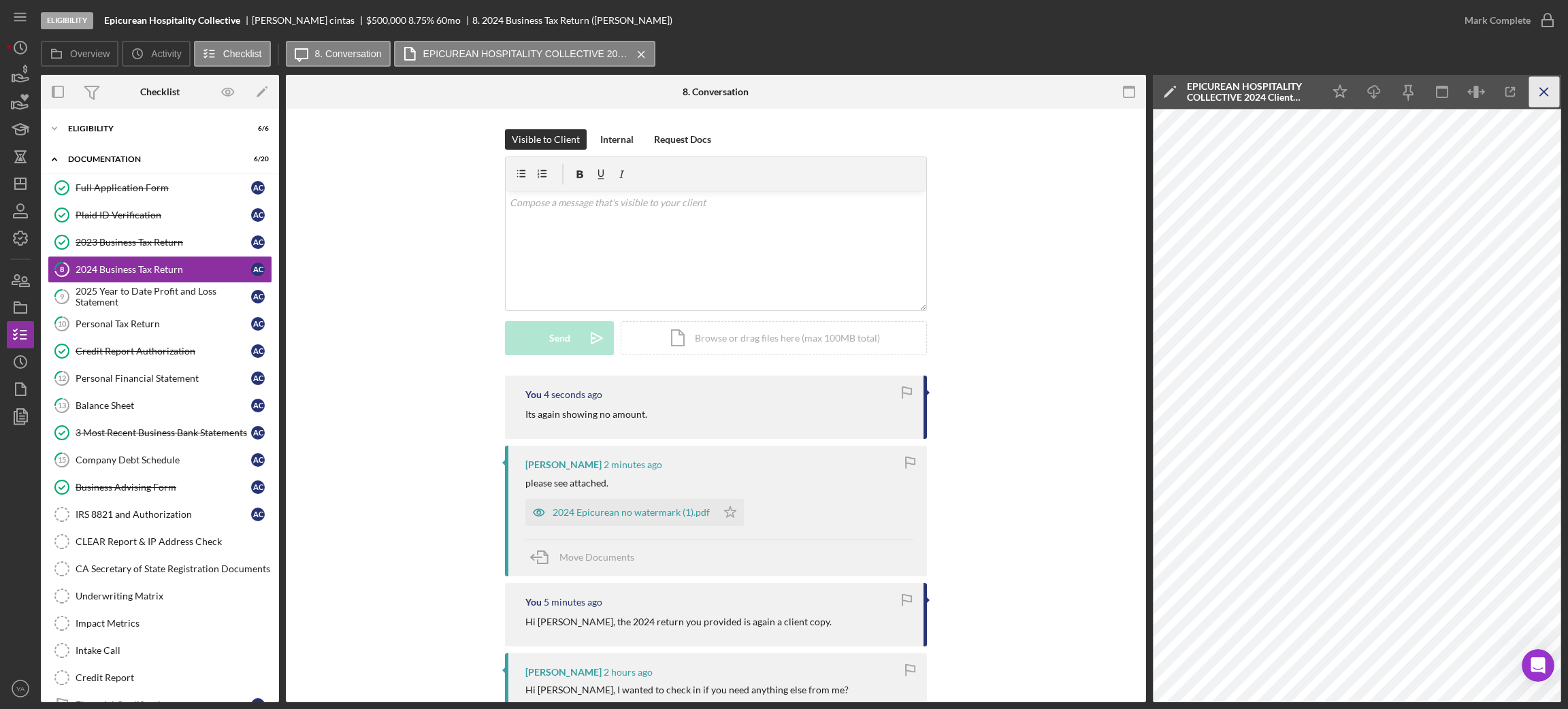
click at [1541, 77] on icon "Icon/Menu Close" at bounding box center [1544, 91] width 30 height 30
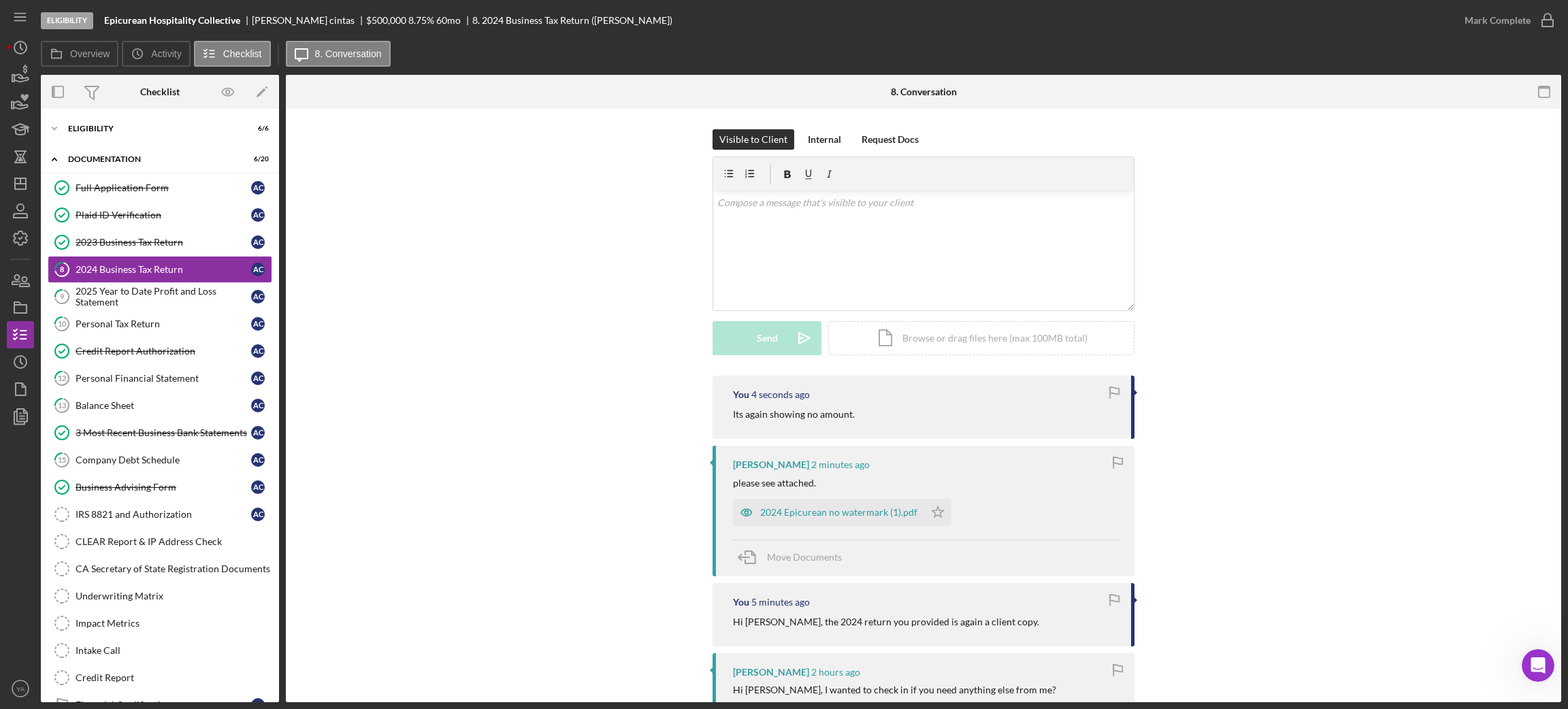
click at [816, 493] on div "2024 Epicurean no watermark (1).pdf Icon/Star" at bounding box center [845, 509] width 225 height 34
click at [824, 509] on div "2024 Epicurean no watermark (1).pdf" at bounding box center [838, 512] width 158 height 11
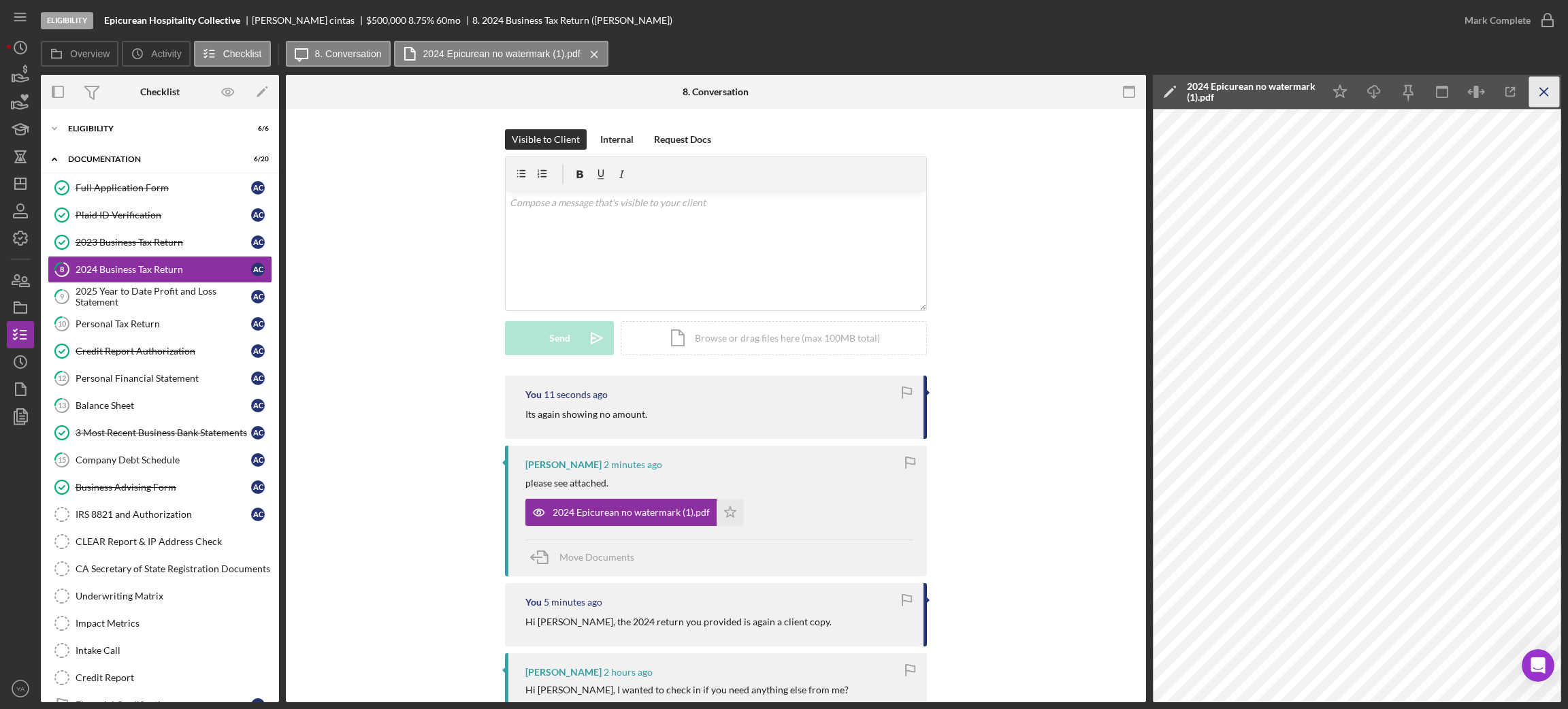
click at [1544, 91] on icon "Icon/Menu Close" at bounding box center [1544, 91] width 30 height 30
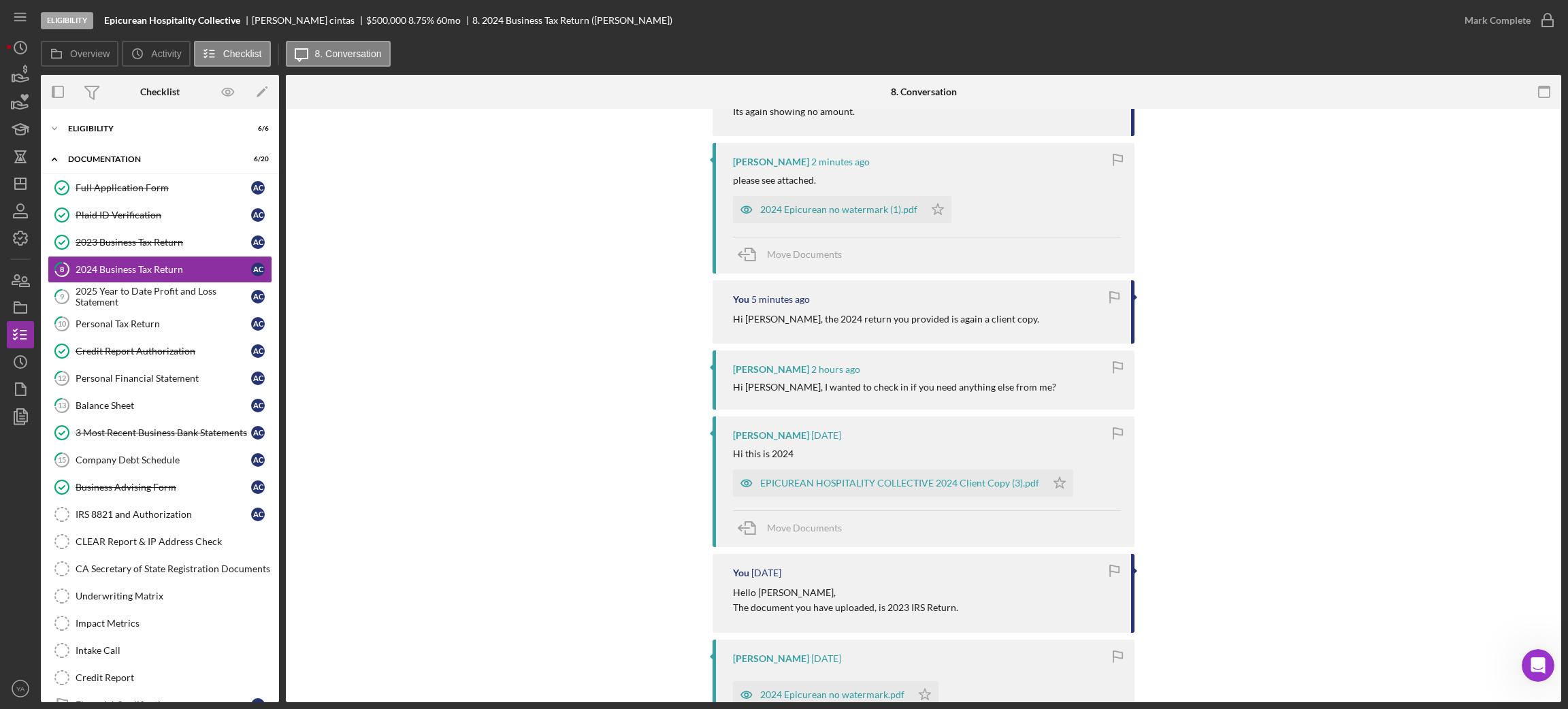
scroll to position [409, 0]
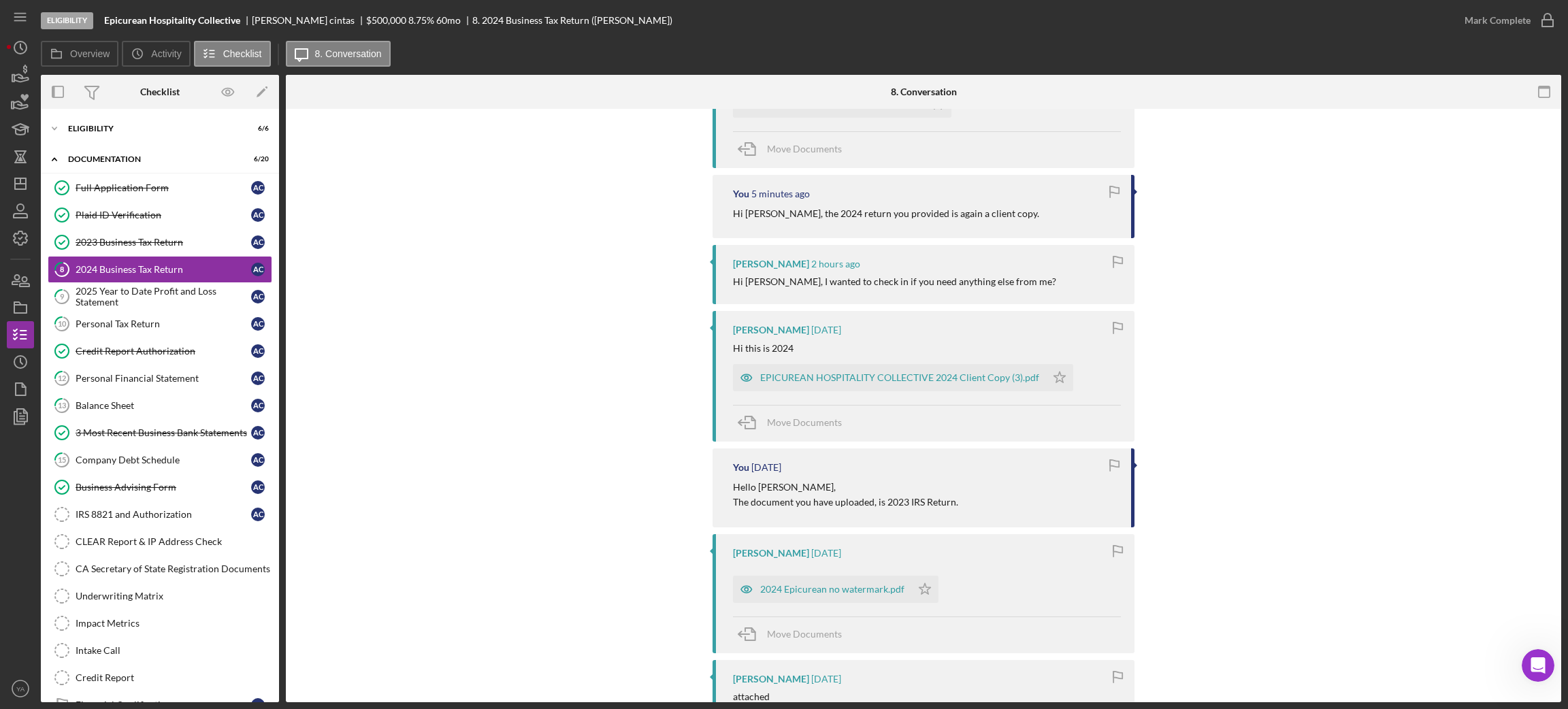
click at [826, 362] on div "EPICUREAN HOSPITALITY COLLECTIVE 2024 Client Copy (3).pdf Icon/Star" at bounding box center [906, 374] width 347 height 34
click at [838, 370] on div "EPICUREAN HOSPITALITY COLLECTIVE 2024 Client Copy (3).pdf" at bounding box center [889, 377] width 313 height 27
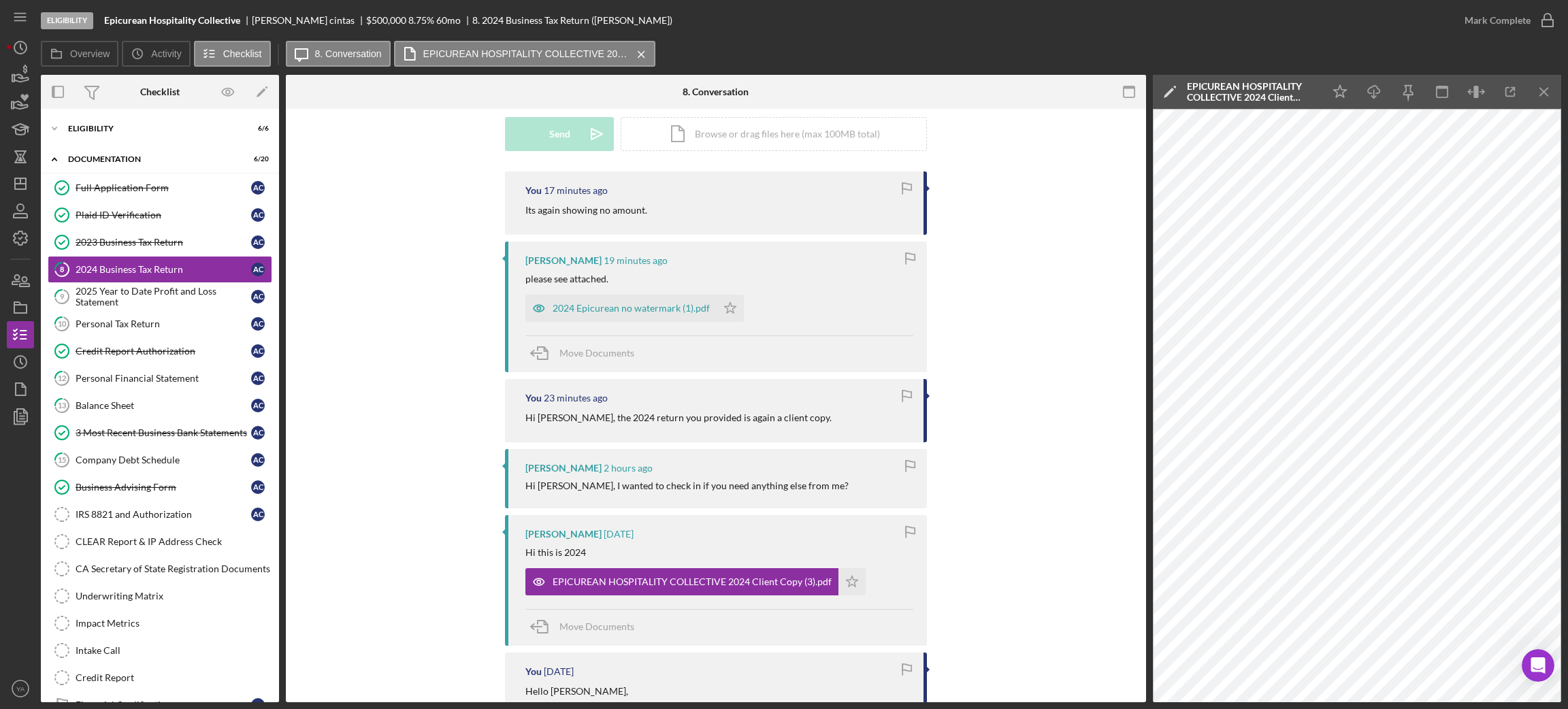
scroll to position [0, 0]
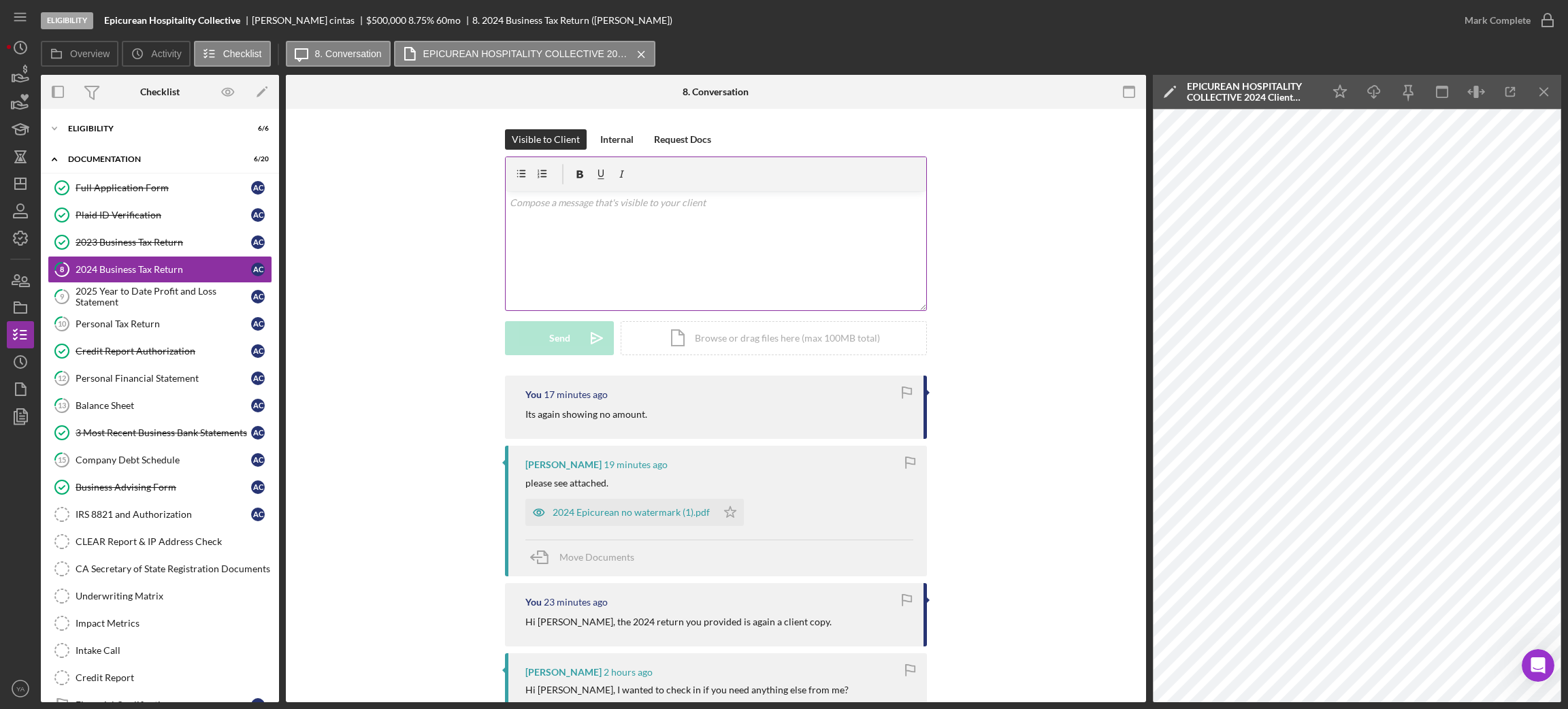
click at [675, 231] on div "v Color teal Color pink Remove color Add row above Add row below Add column bef…" at bounding box center [716, 251] width 421 height 119
click at [32, 167] on icon "button" at bounding box center [20, 156] width 34 height 34
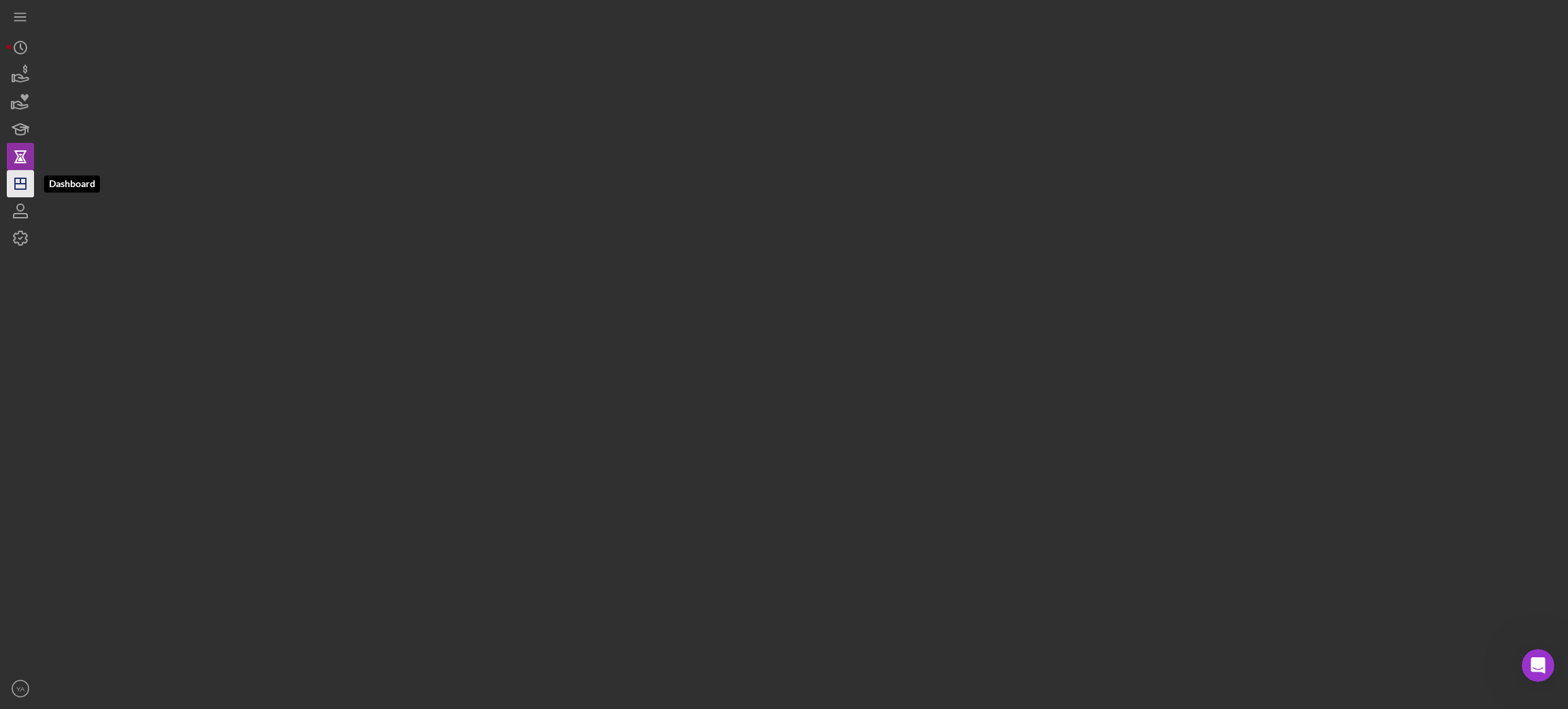
click at [21, 182] on icon "Icon/Dashboard" at bounding box center [20, 183] width 34 height 34
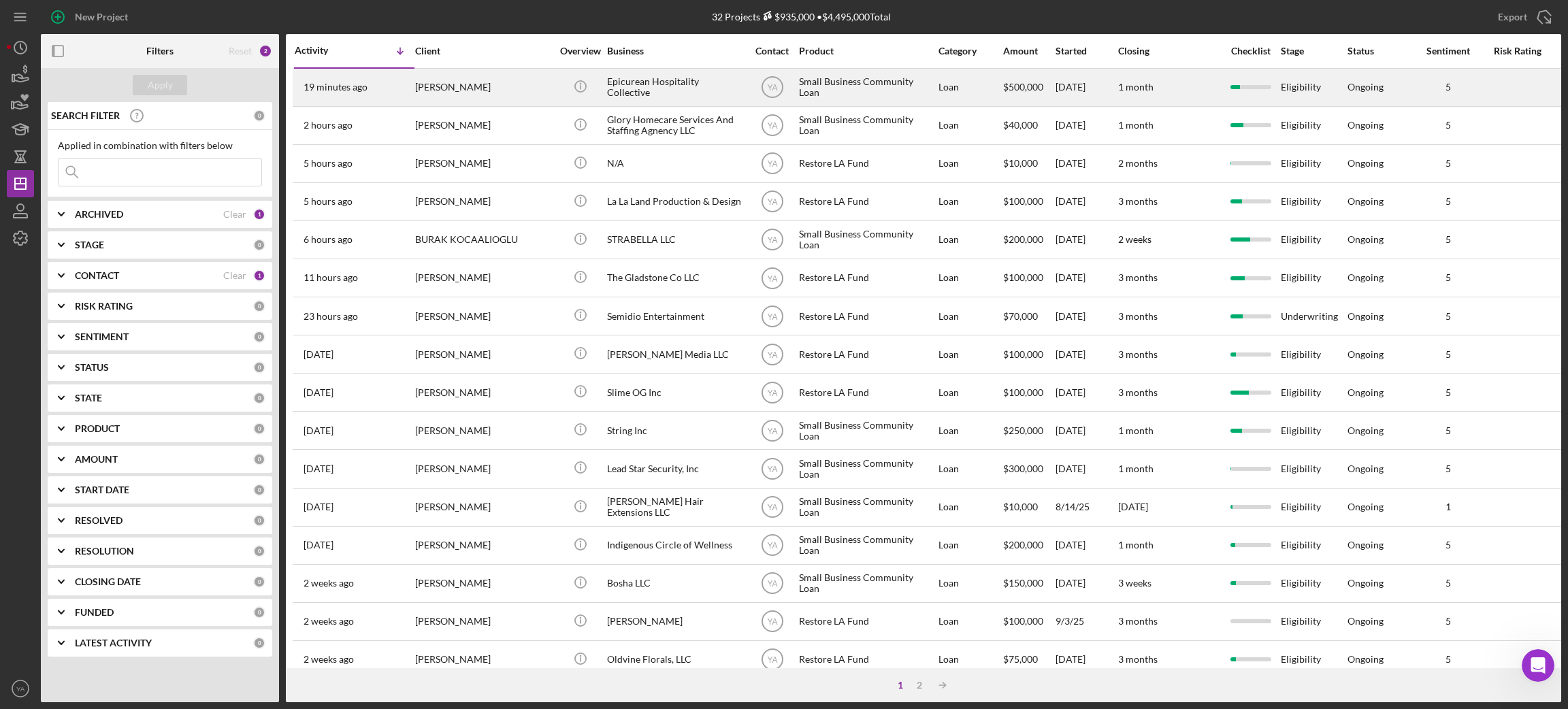
click at [671, 89] on div "Epicurean Hospitality Collective" at bounding box center [675, 87] width 136 height 36
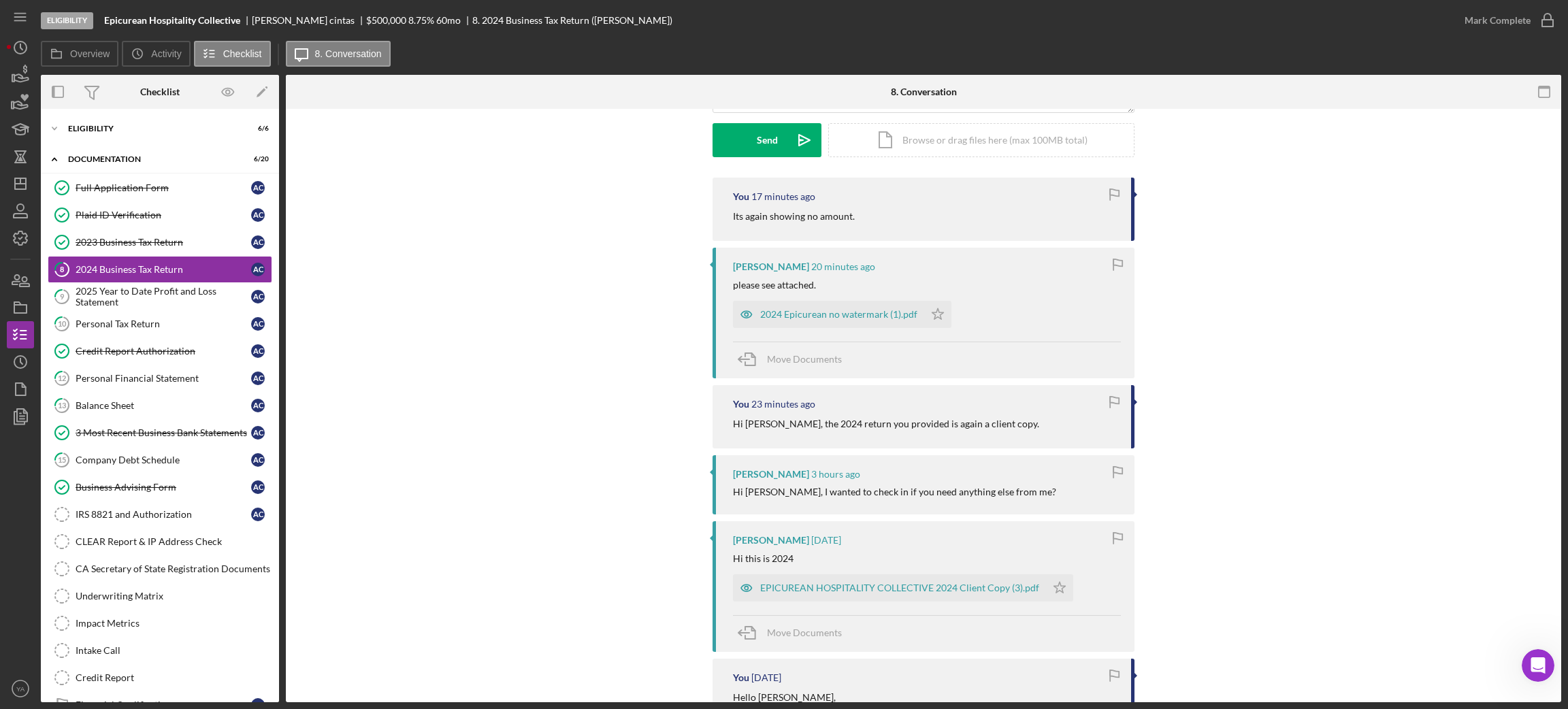
scroll to position [306, 0]
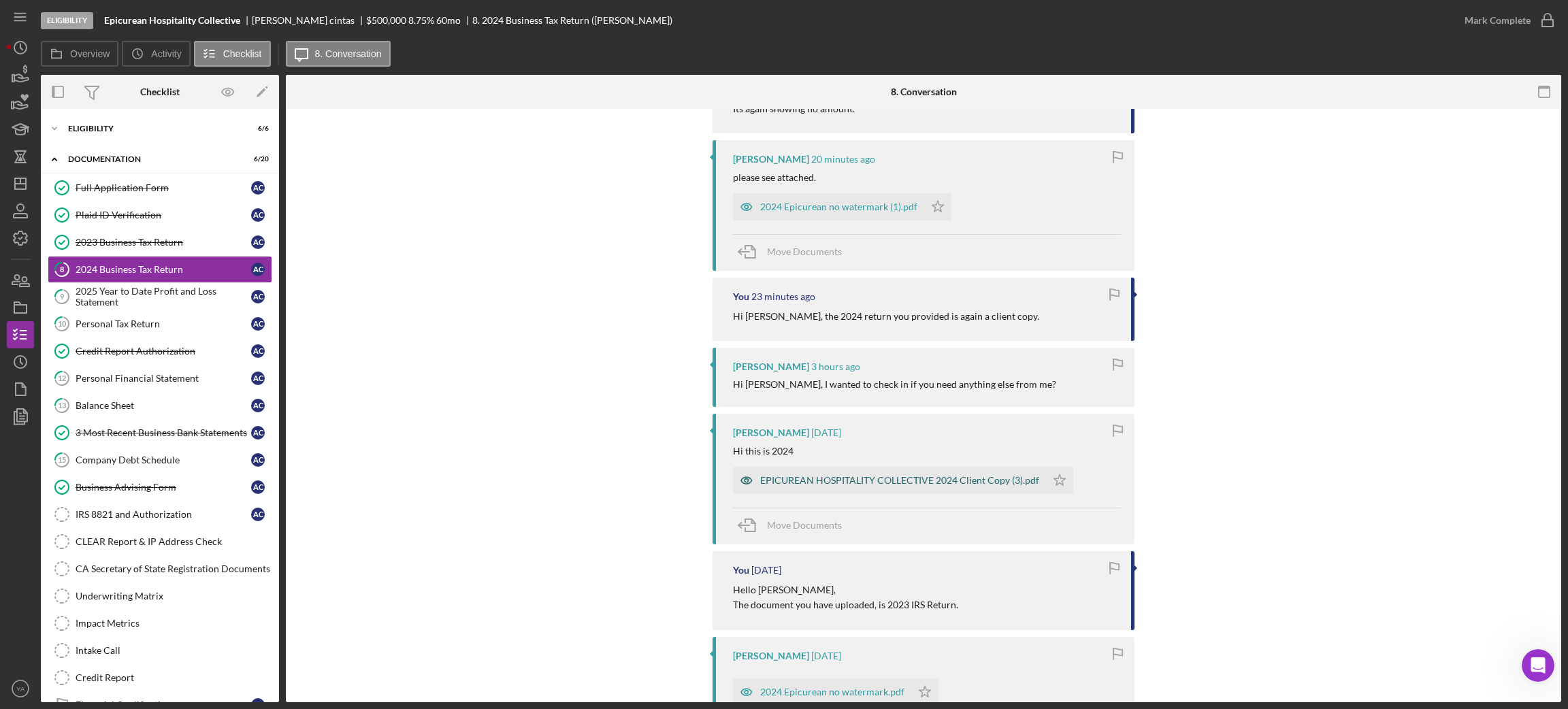
click at [864, 482] on div "EPICUREAN HOSPITALITY COLLECTIVE 2024 Client Copy (3).pdf" at bounding box center [899, 480] width 279 height 11
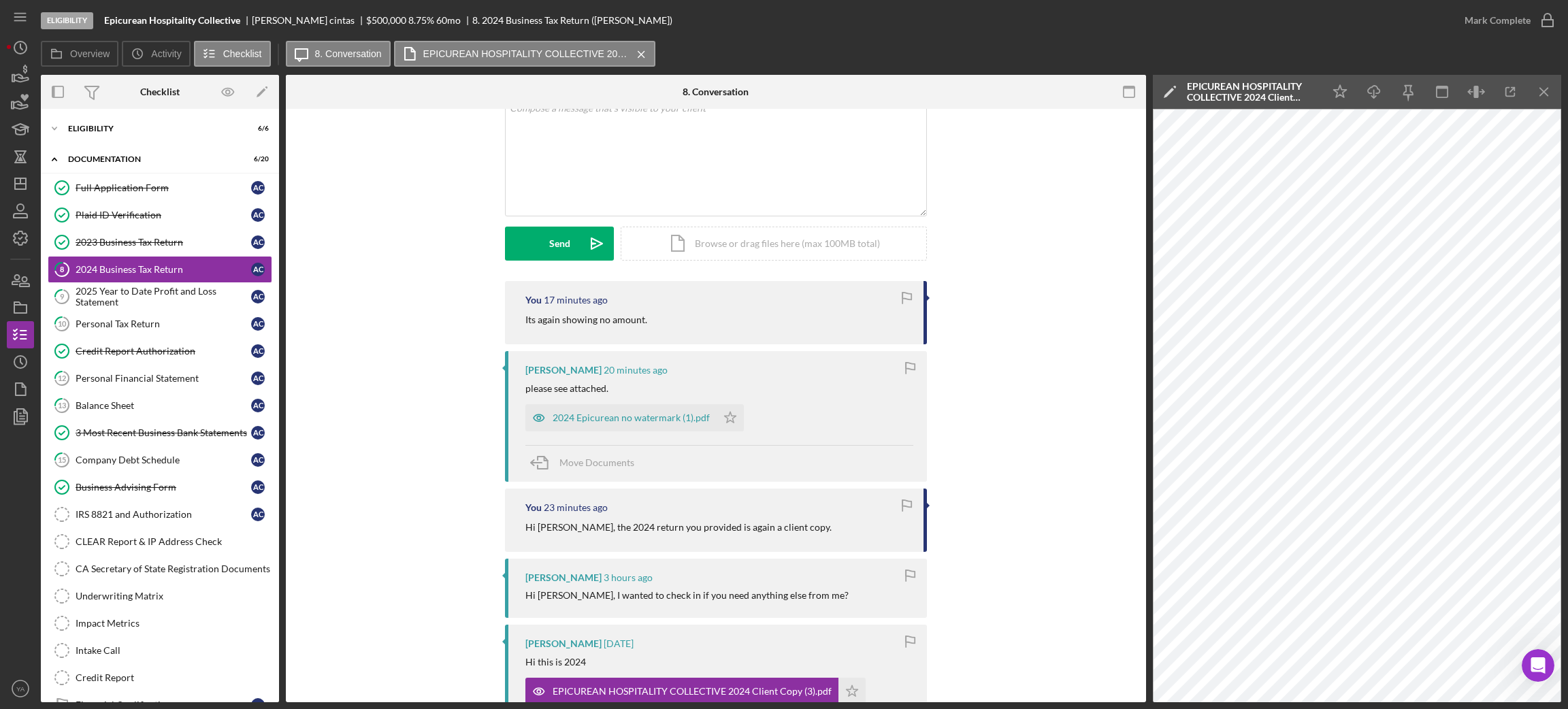
scroll to position [0, 0]
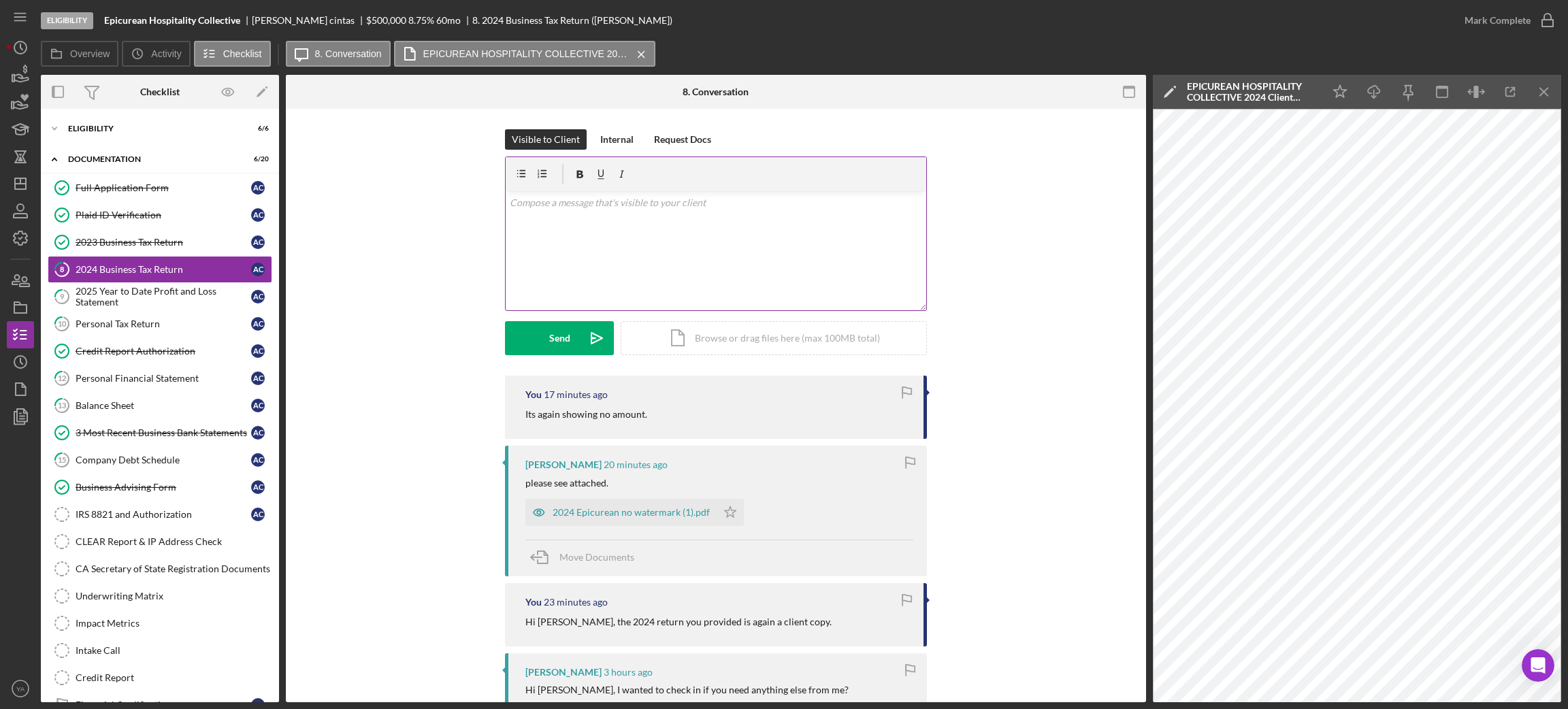
click at [701, 239] on div "v Color teal Color pink Remove color Add row above Add row below Add column bef…" at bounding box center [716, 251] width 421 height 119
click at [692, 206] on p "I will accept the client copy for the time being so no need to send other copy …" at bounding box center [716, 202] width 413 height 15
click at [866, 201] on p "I will accept the client copy for the time being, so no need to send other copy…" at bounding box center [716, 202] width 413 height 15
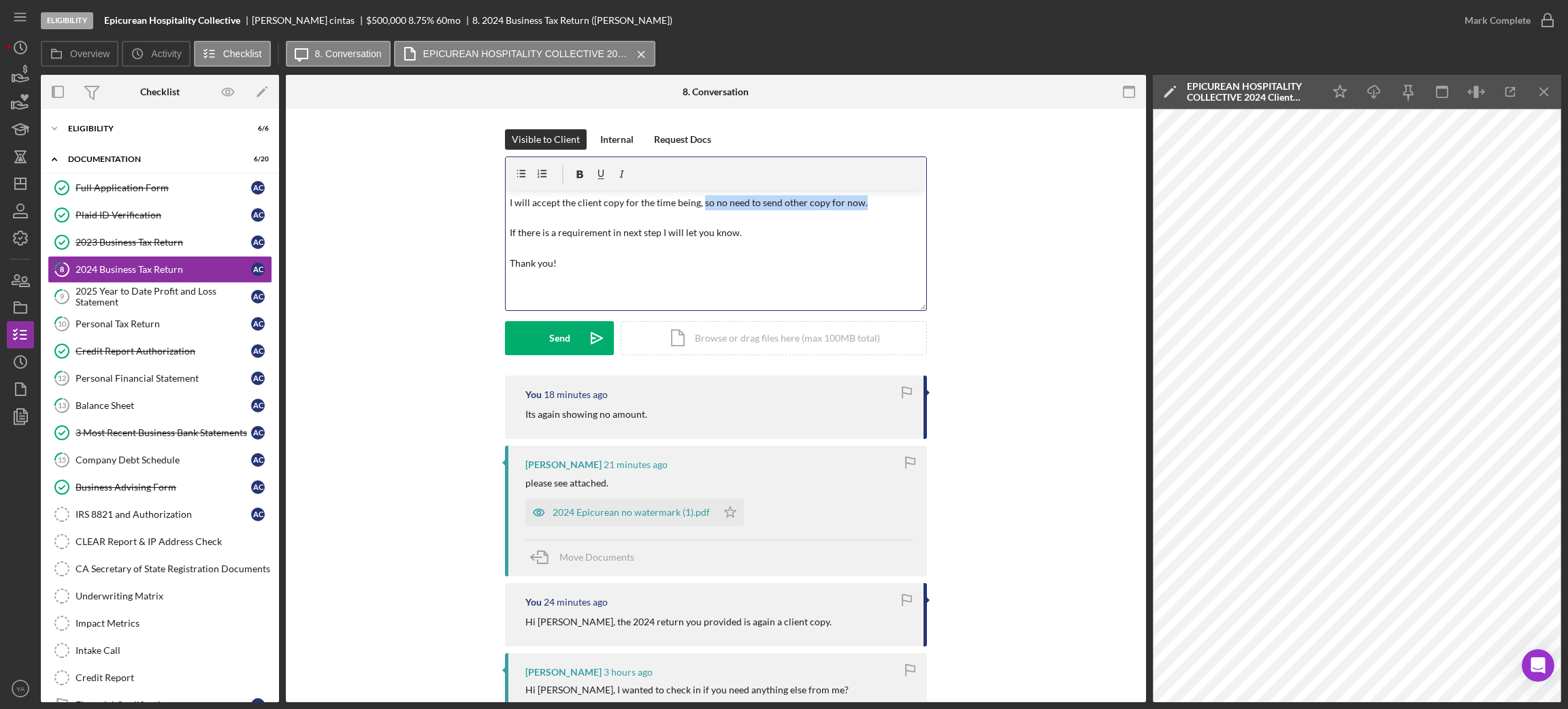
drag, startPoint x: 697, startPoint y: 210, endPoint x: 858, endPoint y: 208, distance: 161.0
click at [858, 208] on p "I will accept the client copy for the time being, so no need to send other copy…" at bounding box center [716, 233] width 413 height 77
click at [515, 241] on p "I will accept the client copy for the time being, so no need to send other copy…" at bounding box center [716, 233] width 413 height 77
drag, startPoint x: 509, startPoint y: 233, endPoint x: 651, endPoint y: 247, distance: 142.7
click at [651, 247] on p "I will accept the client copy for the time being, so no need to send other copy…" at bounding box center [716, 233] width 413 height 77
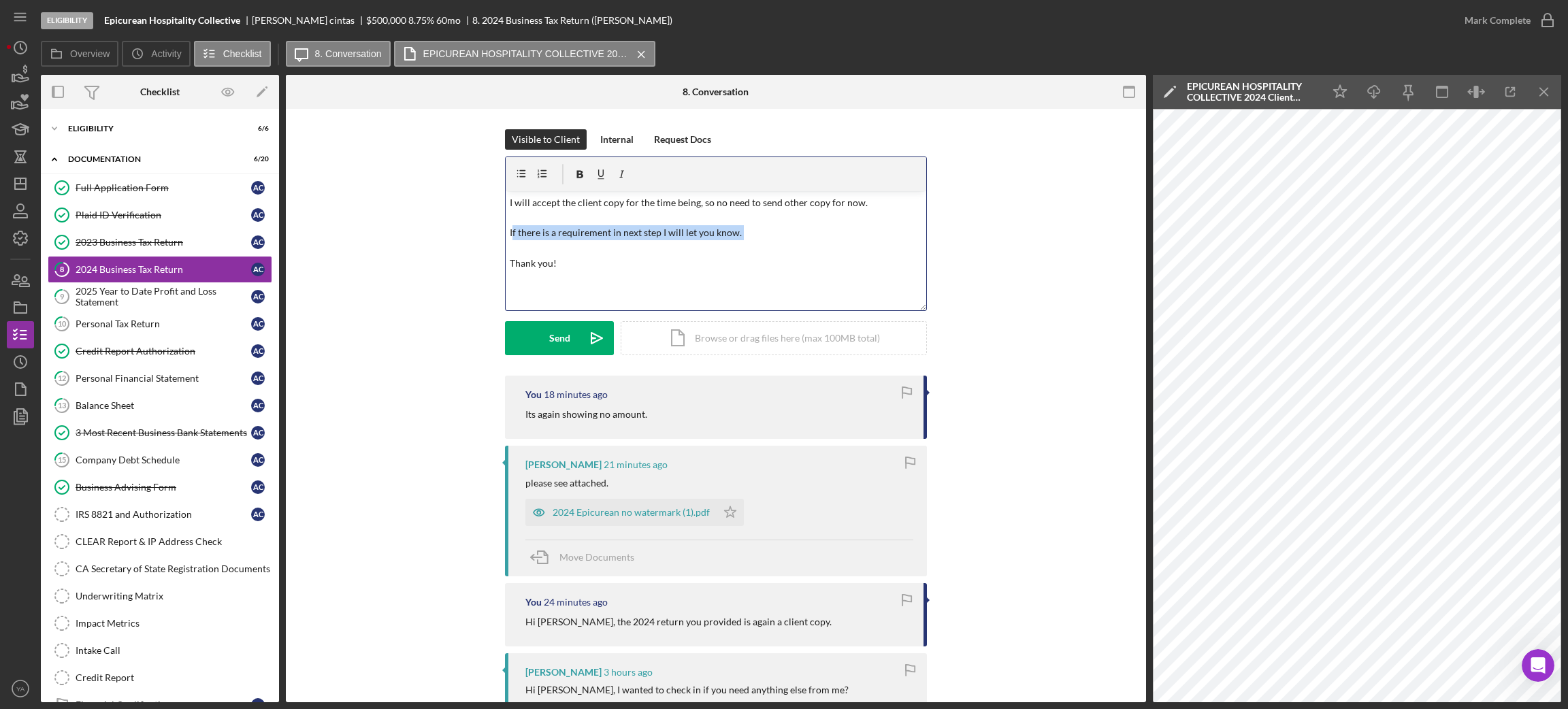
click at [661, 244] on p "I will accept the client copy for the time being, so no need to send other copy…" at bounding box center [716, 233] width 413 height 77
click at [526, 337] on button "Send Icon/icon-invite-send" at bounding box center [559, 338] width 109 height 34
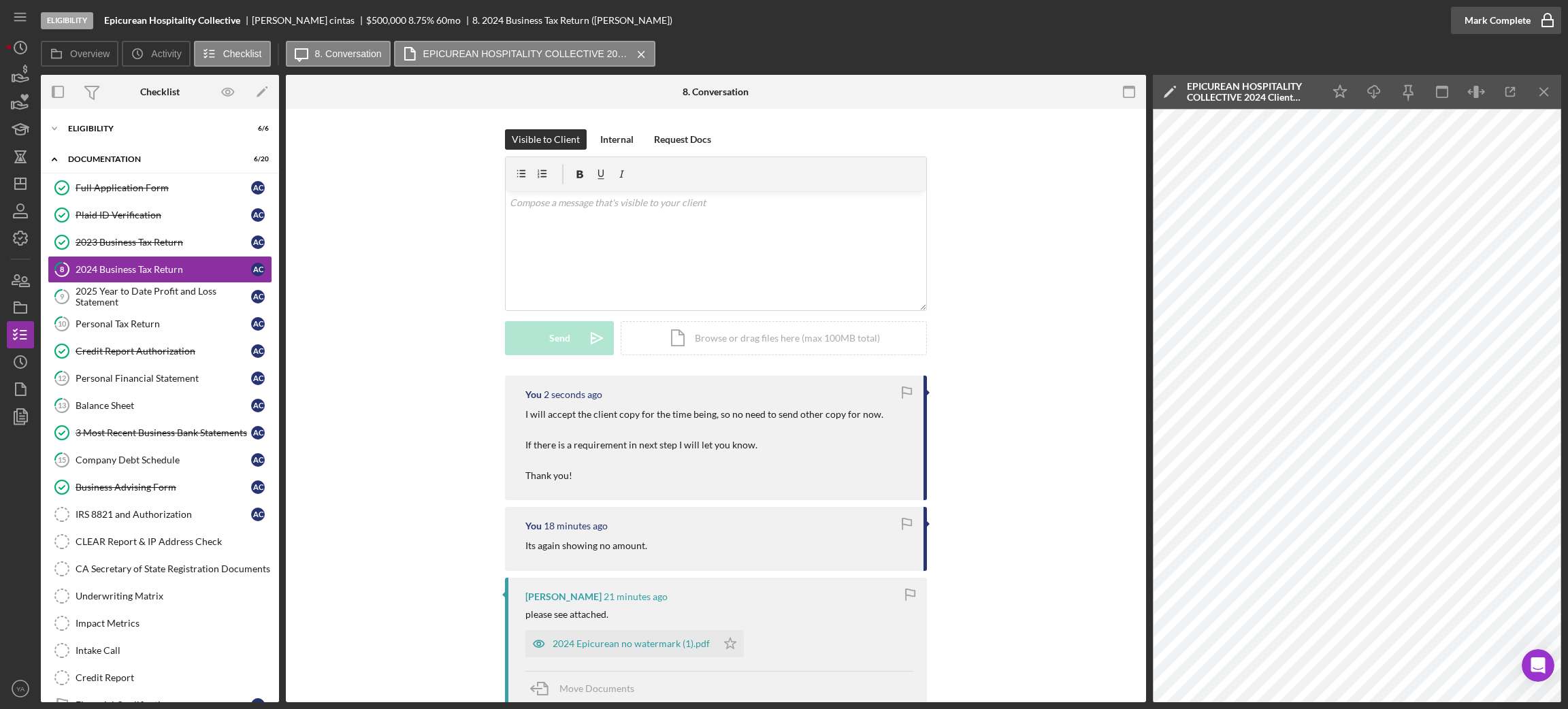
click at [1544, 14] on icon "button" at bounding box center [1547, 17] width 7 height 5
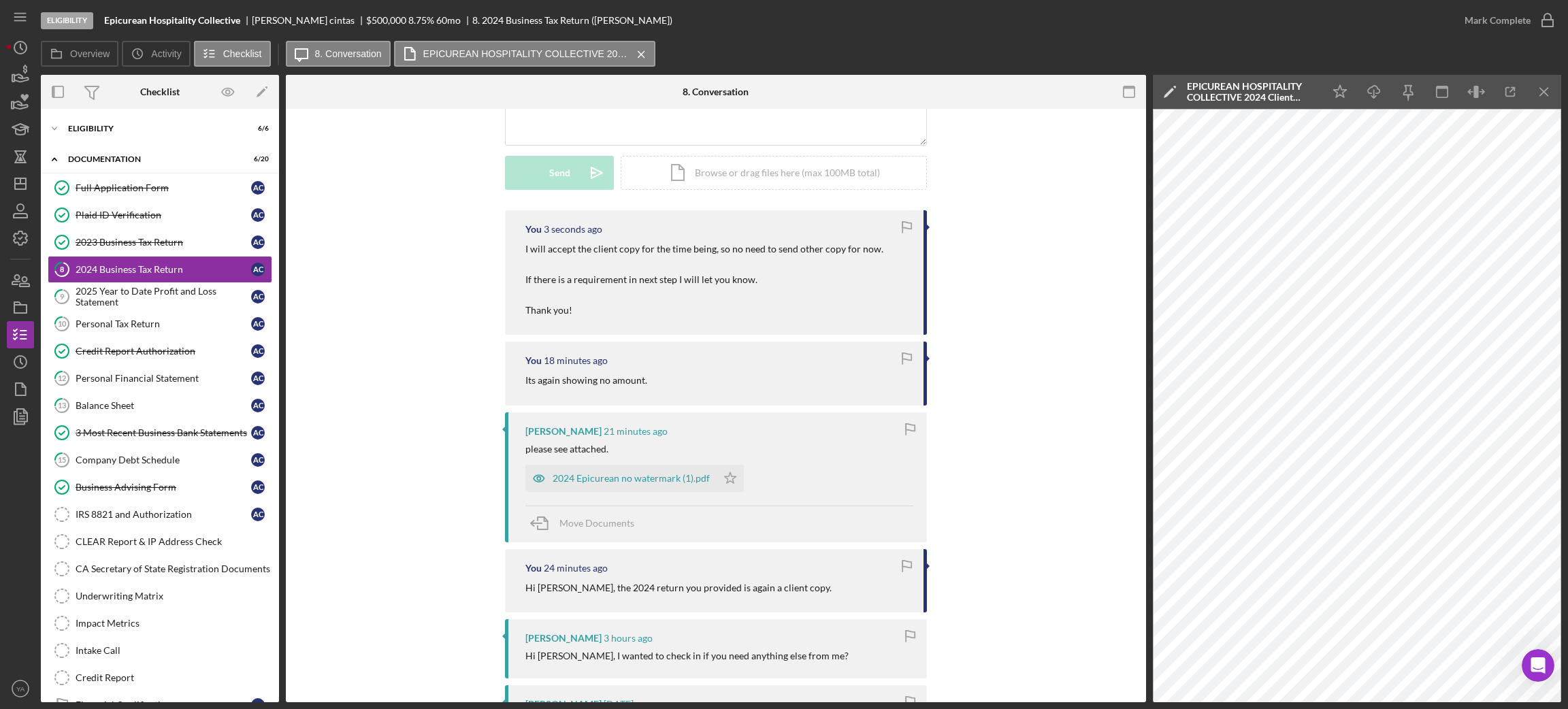
scroll to position [409, 0]
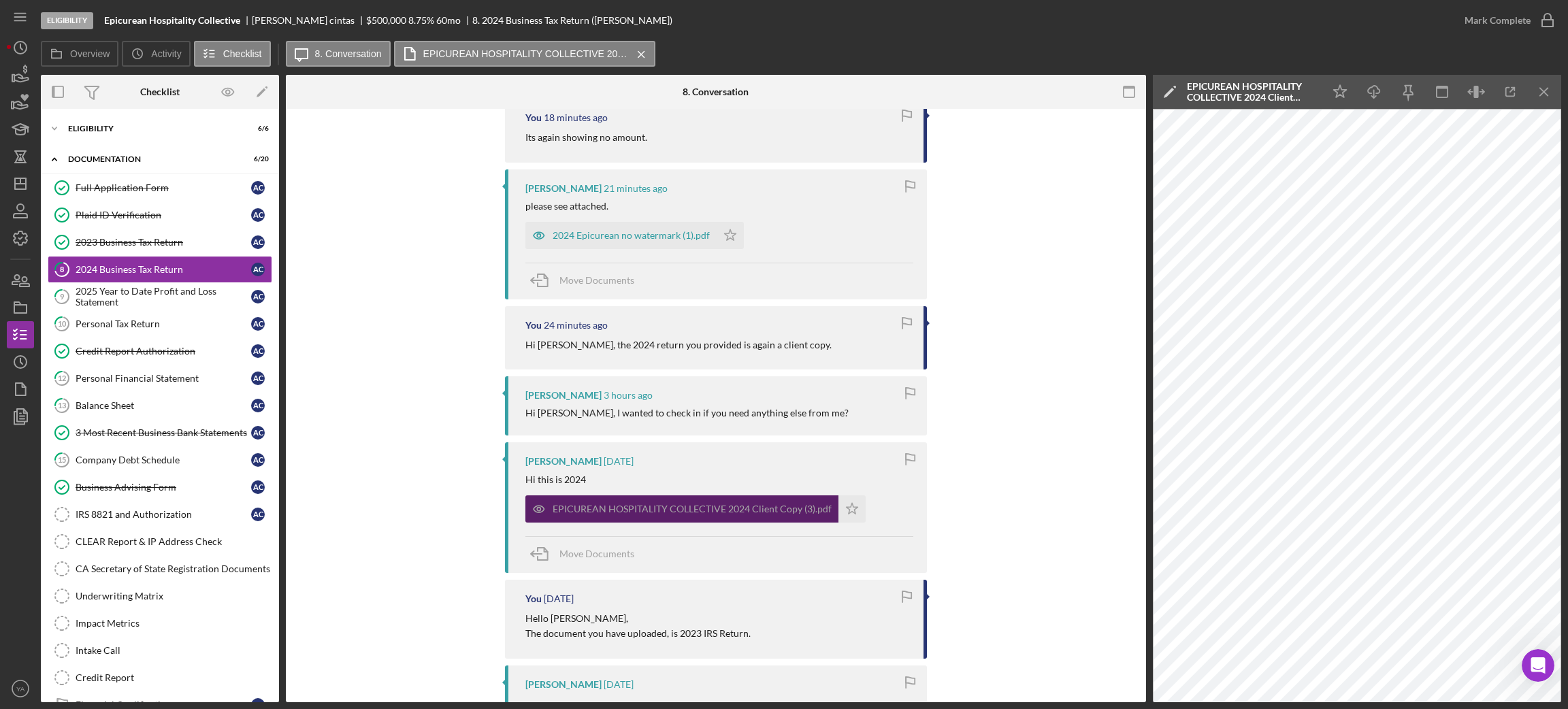
click at [668, 510] on div "EPICUREAN HOSPITALITY COLLECTIVE 2024 Client Copy (3).pdf" at bounding box center [692, 509] width 279 height 11
click at [1544, 93] on icon "Icon/Menu Close" at bounding box center [1544, 91] width 30 height 30
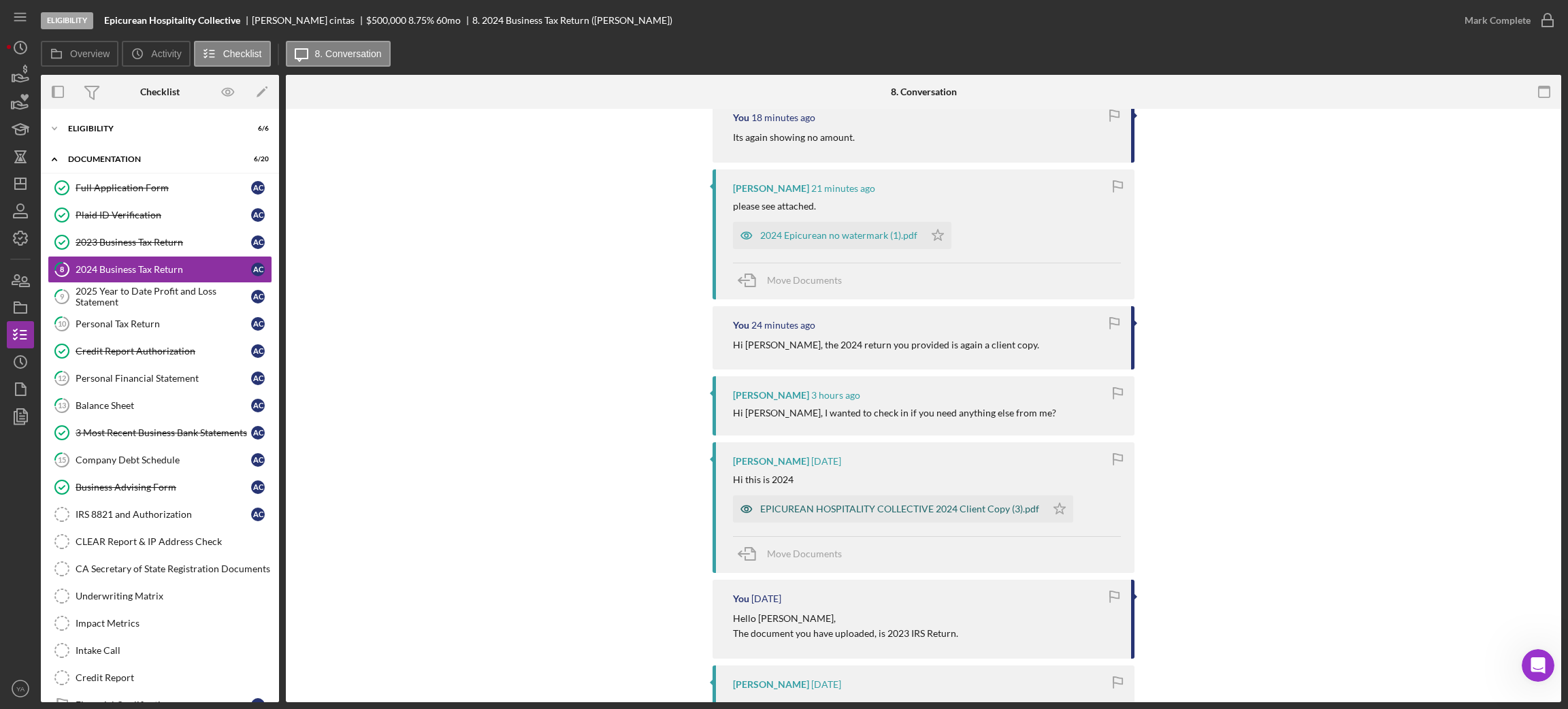
click at [830, 500] on div "EPICUREAN HOSPITALITY COLLECTIVE 2024 Client Copy (3).pdf" at bounding box center [889, 509] width 313 height 27
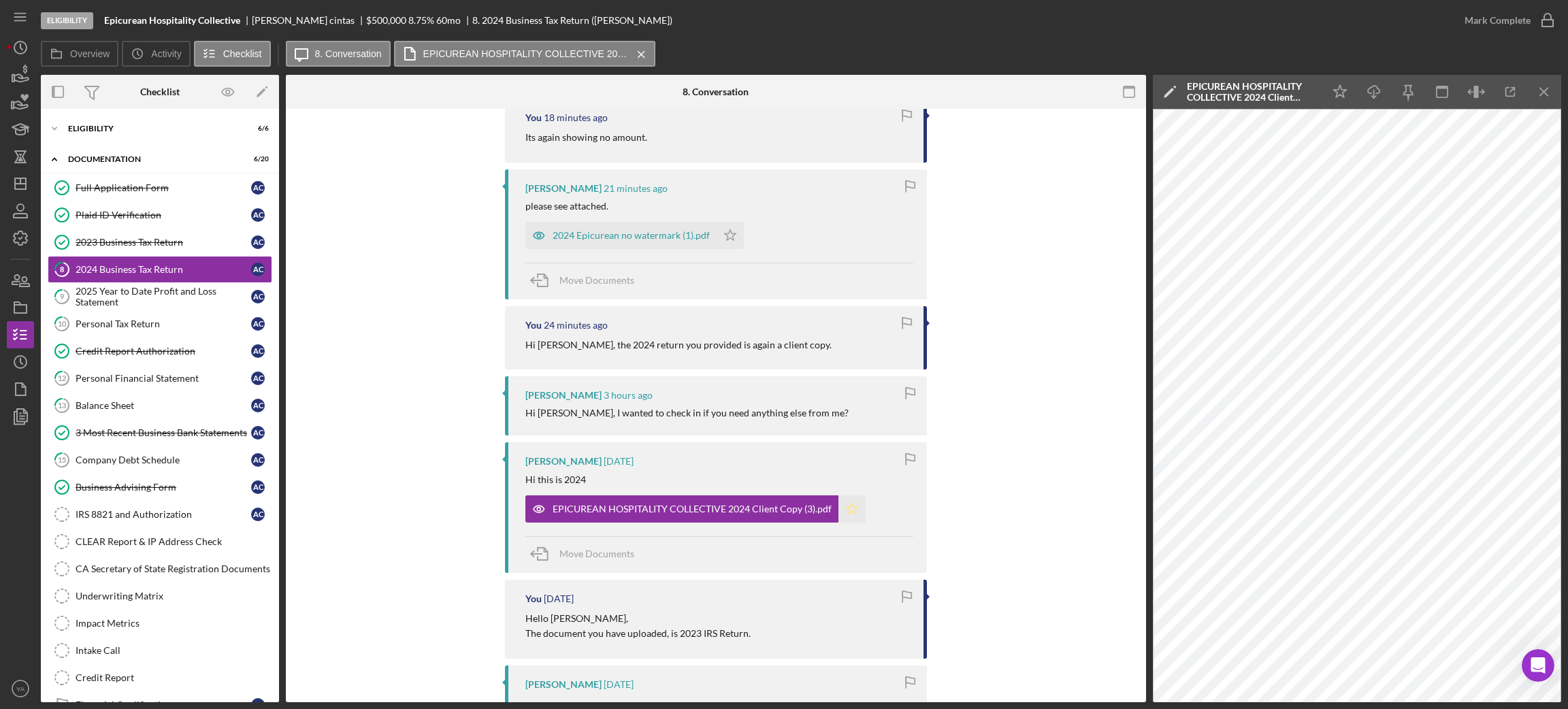
click at [850, 515] on icon "Icon/Star" at bounding box center [851, 509] width 27 height 27
click at [1549, 26] on icon "button" at bounding box center [1547, 20] width 34 height 34
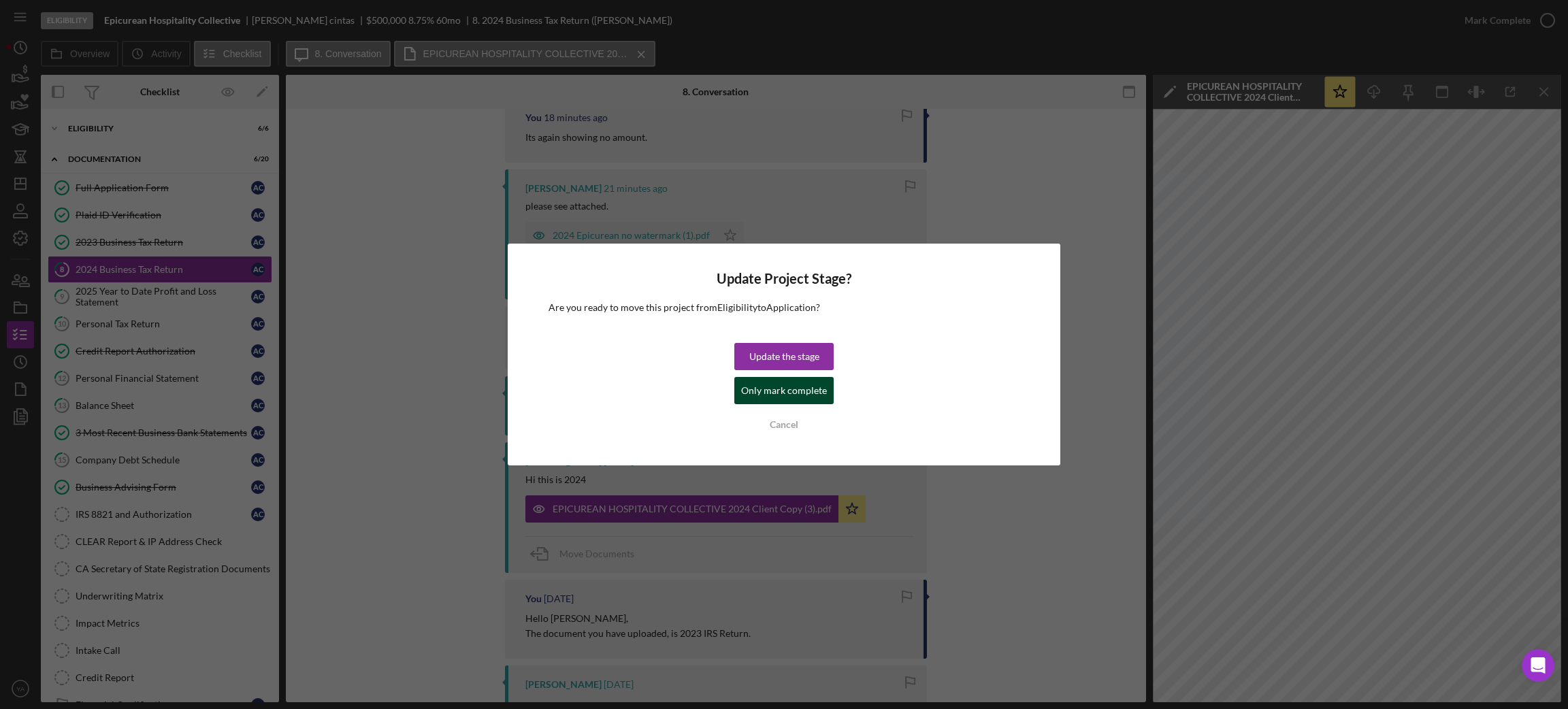
click at [831, 391] on div "Update the stage Only mark complete Cancel" at bounding box center [784, 390] width 99 height 95
click at [755, 387] on div "Only mark complete" at bounding box center [784, 390] width 85 height 27
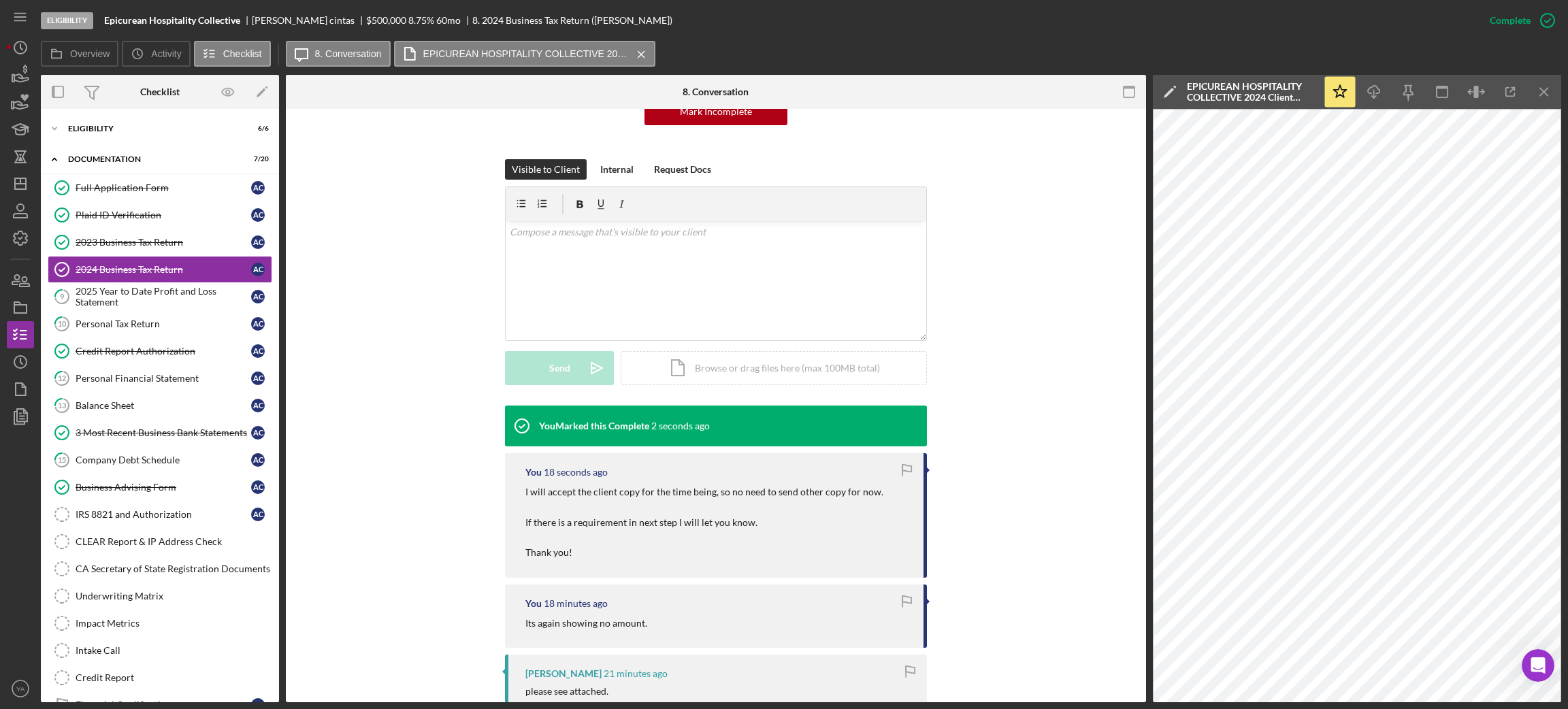
scroll to position [306, 0]
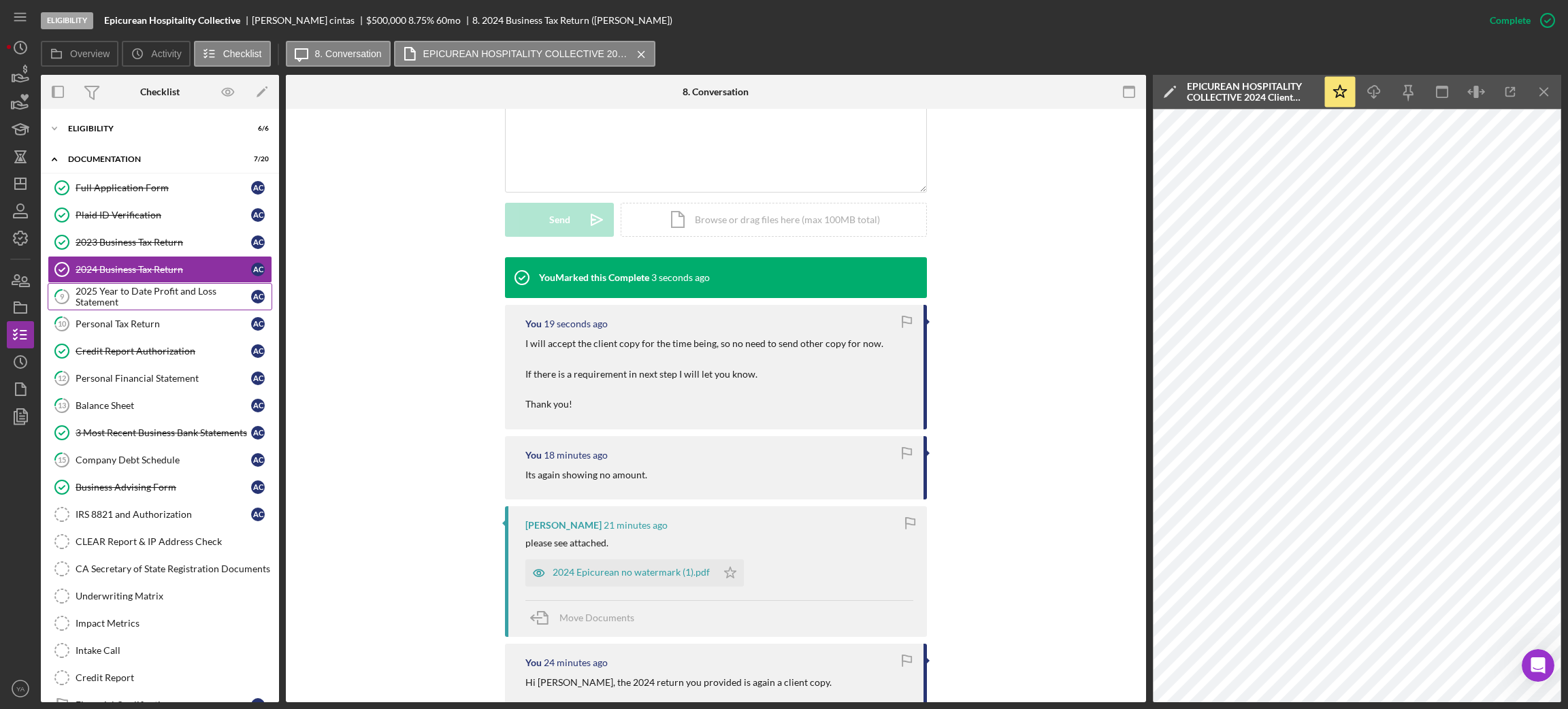
click at [136, 310] on link "9 2025 Year to Date Profit and Loss Statement a c" at bounding box center [160, 296] width 225 height 27
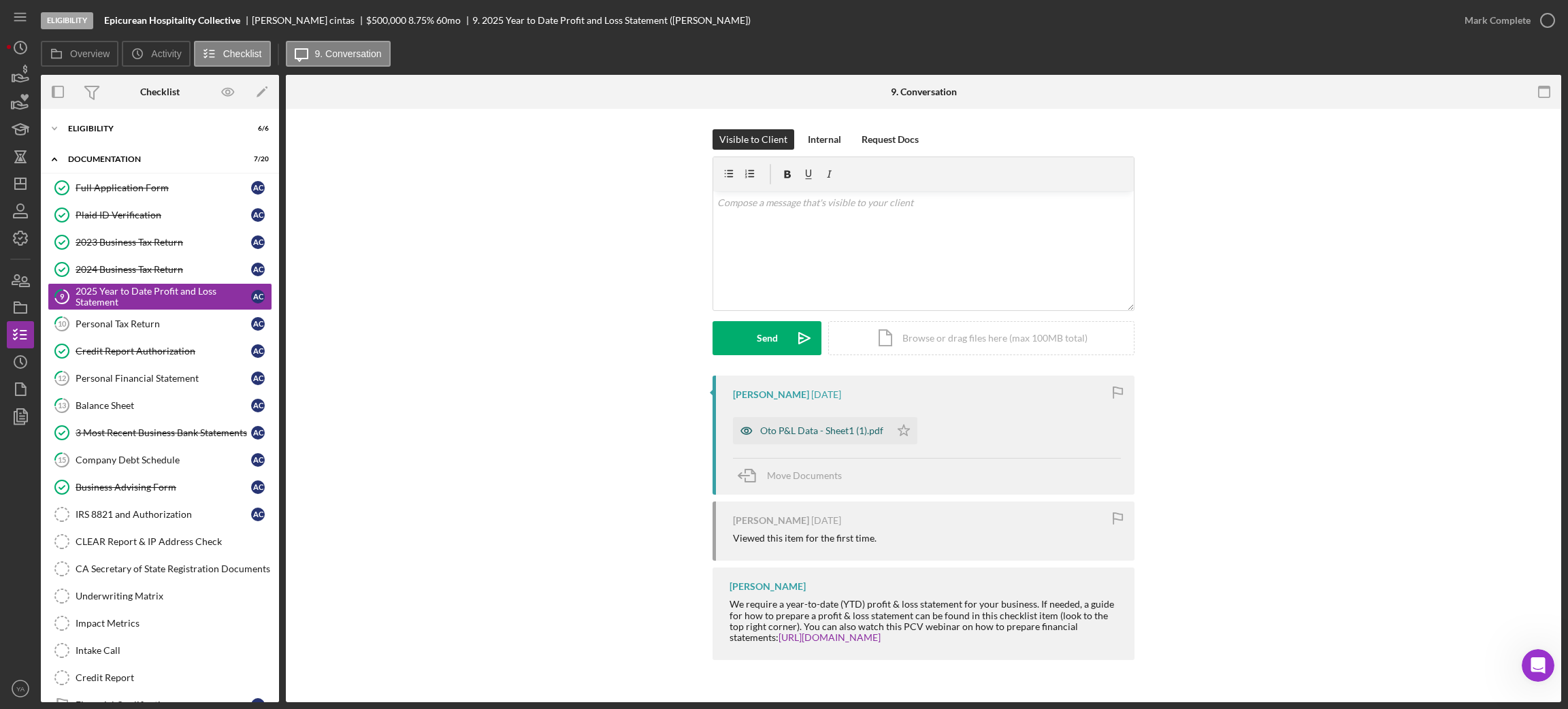
click at [836, 427] on div "Oto P&L Data - Sheet1 (1).pdf" at bounding box center [821, 430] width 123 height 11
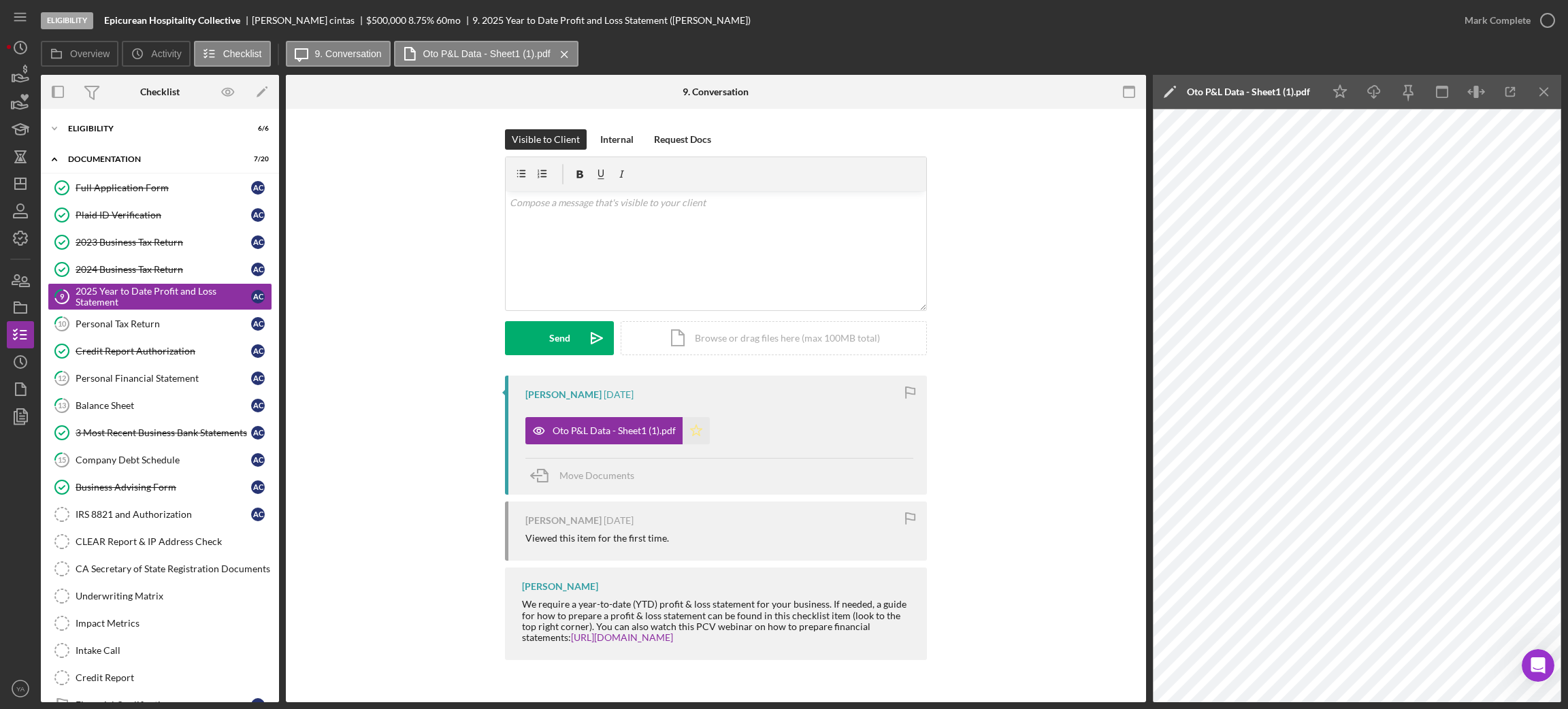
click at [692, 421] on icon "Icon/Star" at bounding box center [696, 430] width 27 height 27
click at [1533, 27] on icon "button" at bounding box center [1547, 20] width 34 height 34
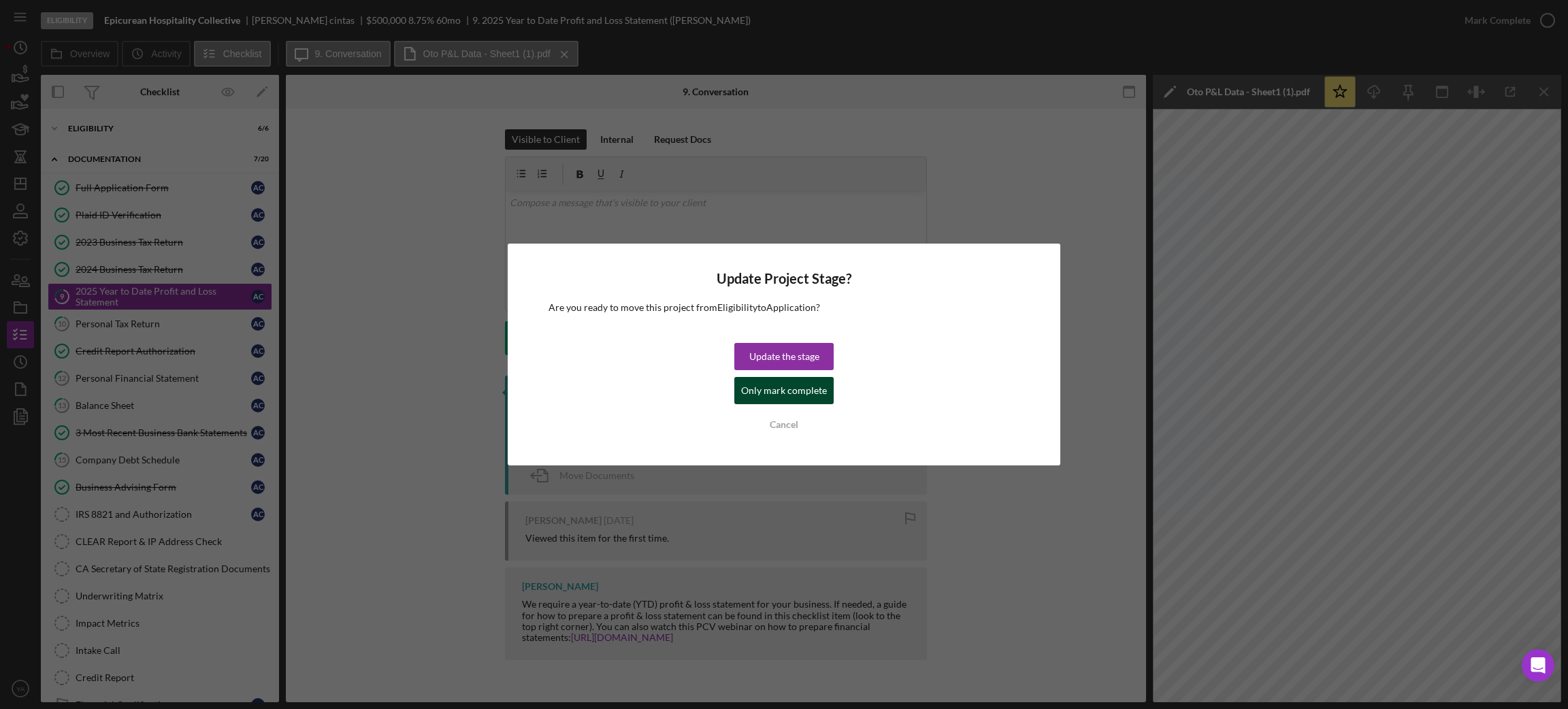
click at [780, 392] on div "Only mark complete" at bounding box center [784, 390] width 85 height 27
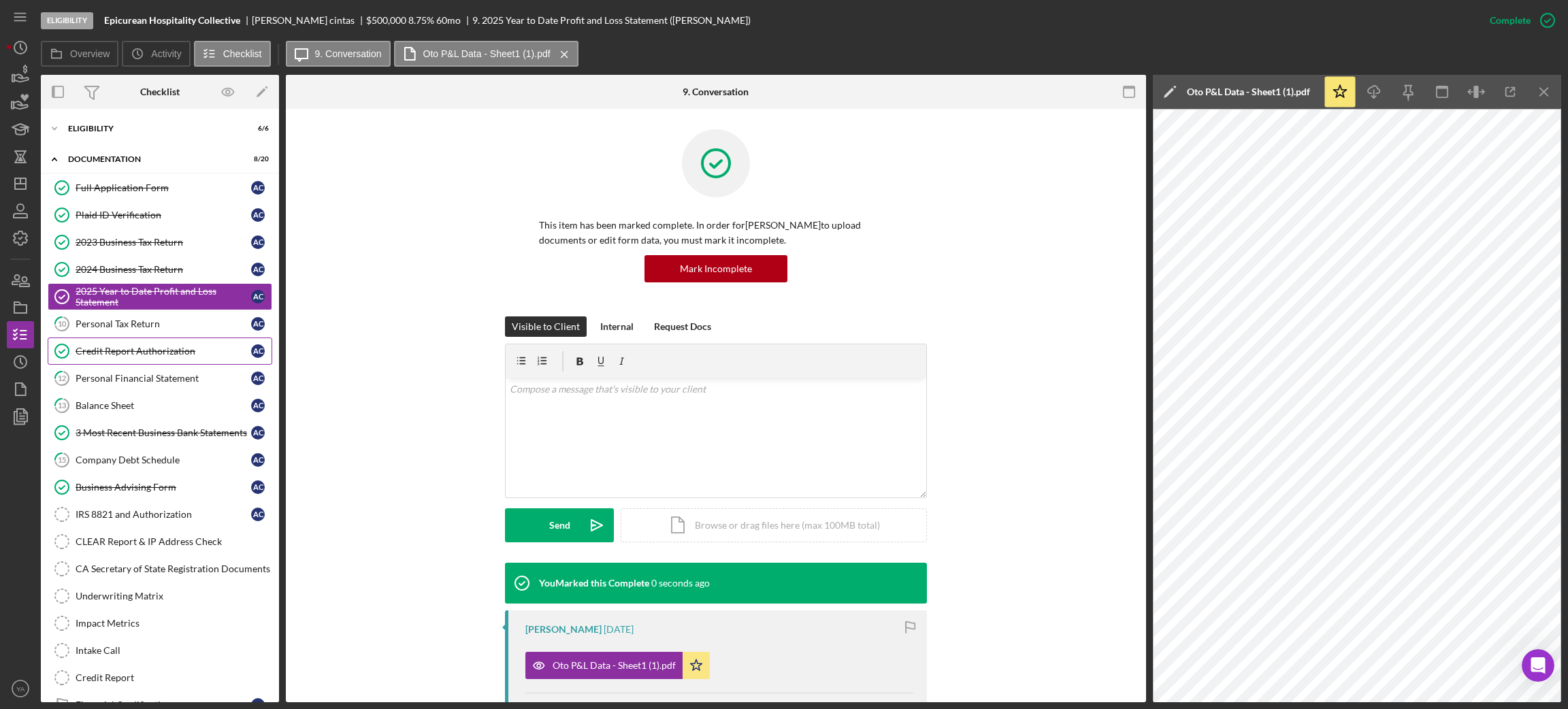
click at [168, 338] on link "Credit Report Authorization Credit Report Authorization a c" at bounding box center [160, 351] width 225 height 27
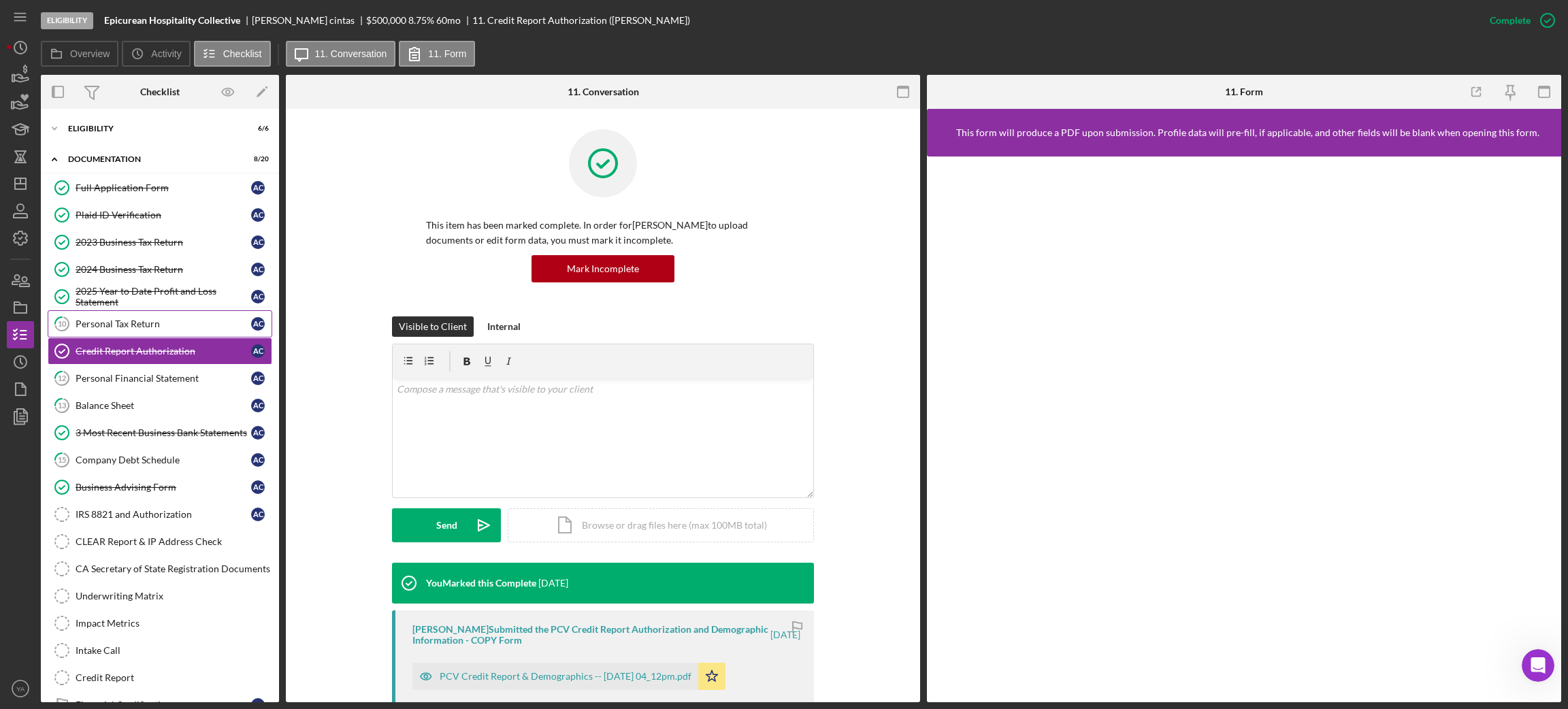
click at [146, 321] on div "Personal Tax Return" at bounding box center [164, 324] width 176 height 11
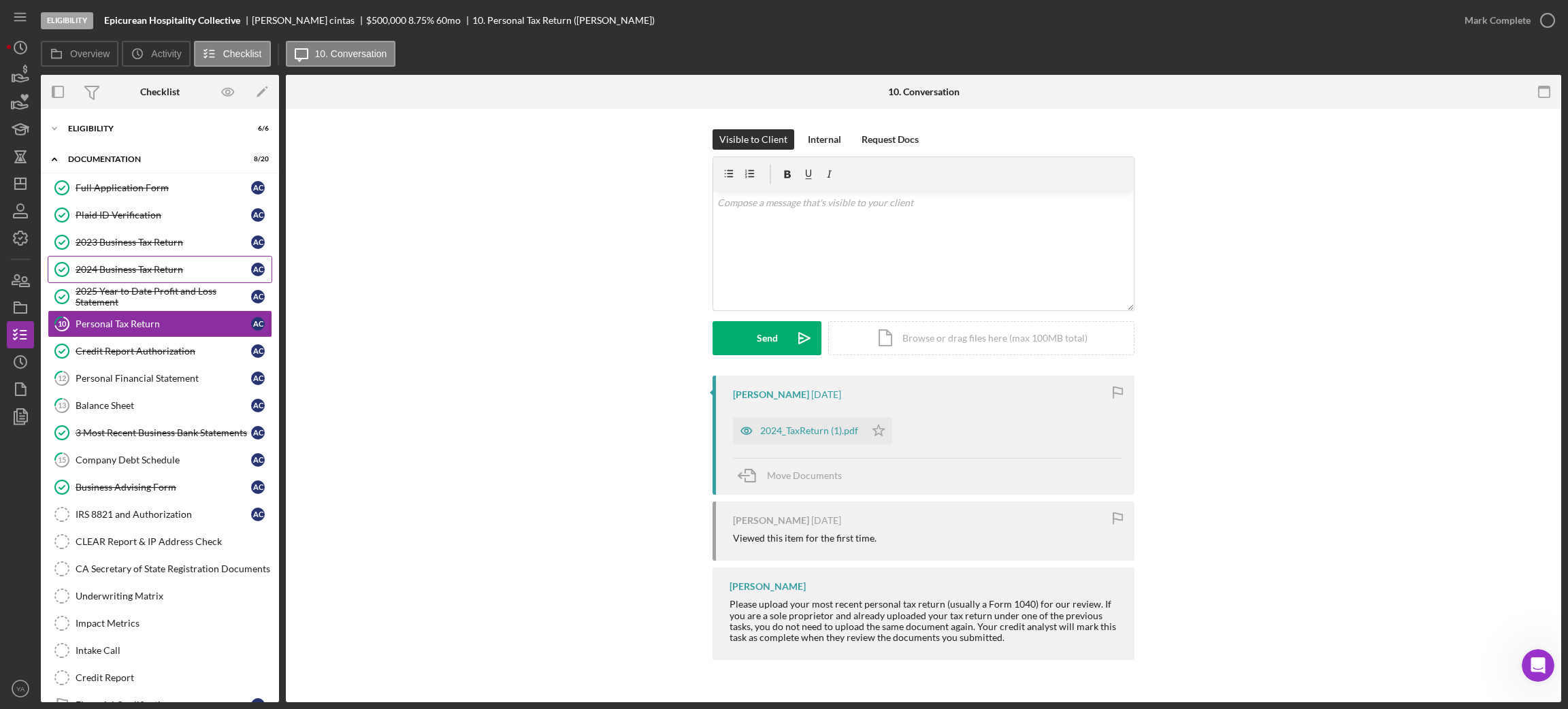
click at [144, 260] on link "2024 Business Tax Return 2024 Business Tax Return a c" at bounding box center [160, 269] width 225 height 27
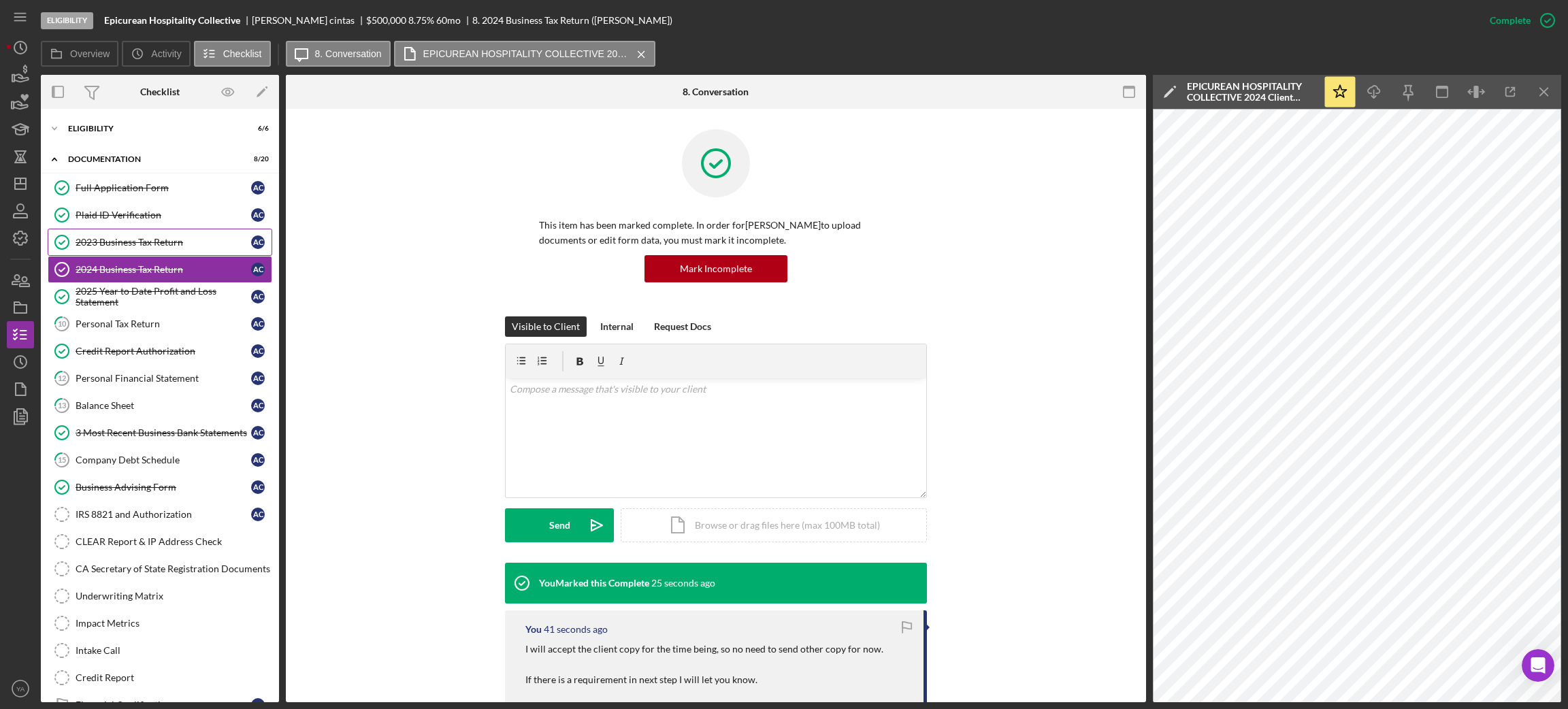
click at [149, 232] on link "2023 Business Tax Return 2023 Business Tax Return a c" at bounding box center [160, 242] width 225 height 27
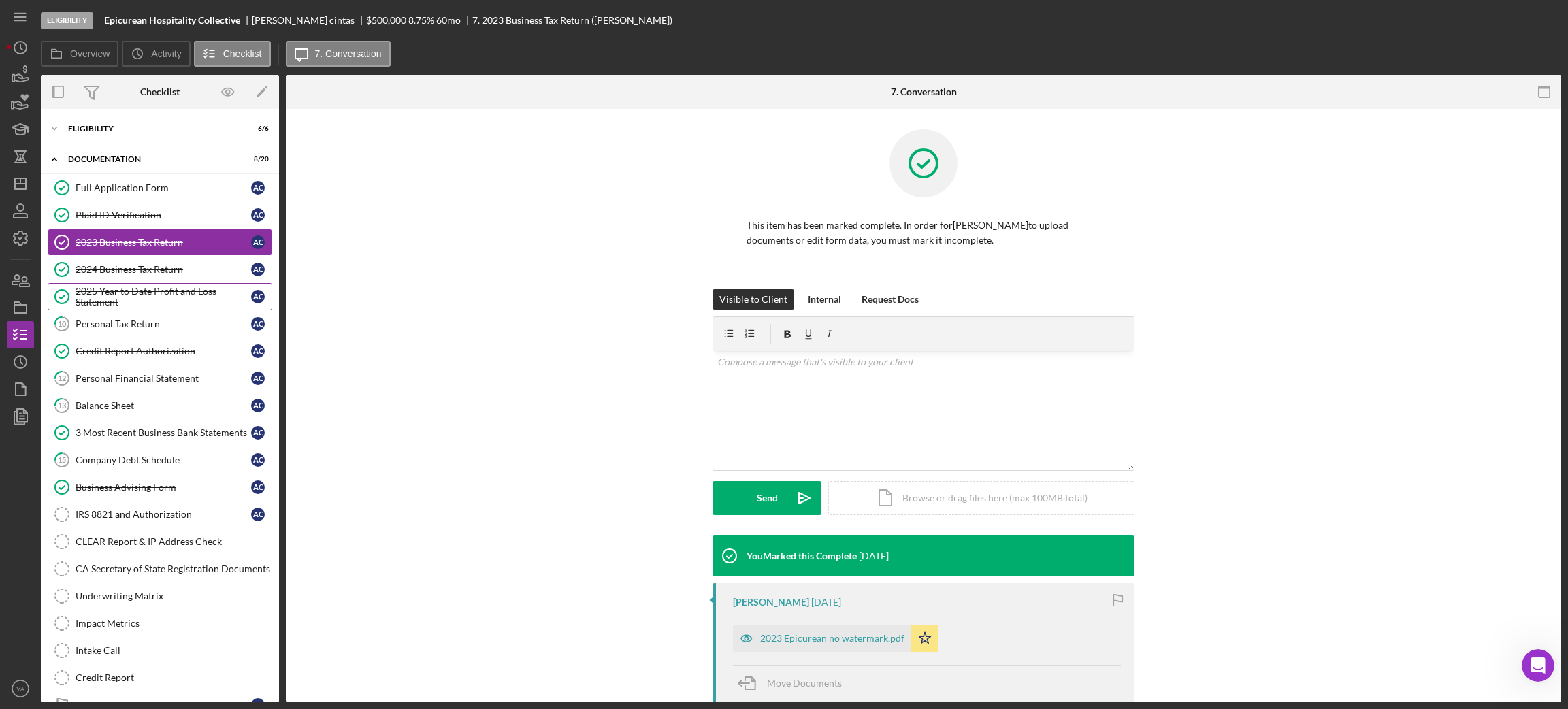
click at [154, 294] on div "2025 Year to Date Profit and Loss Statement" at bounding box center [164, 296] width 176 height 22
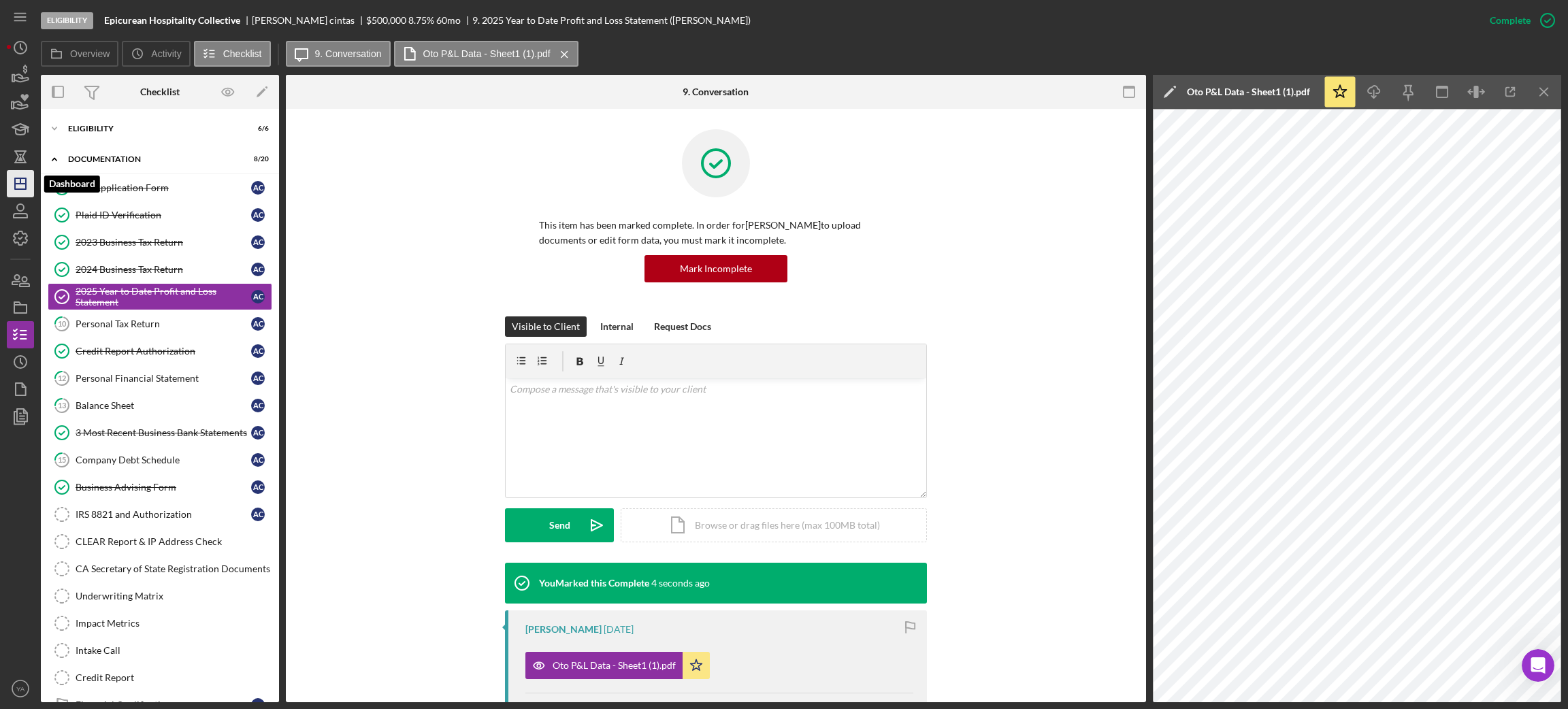
click at [20, 190] on icon "Icon/Dashboard" at bounding box center [20, 183] width 34 height 34
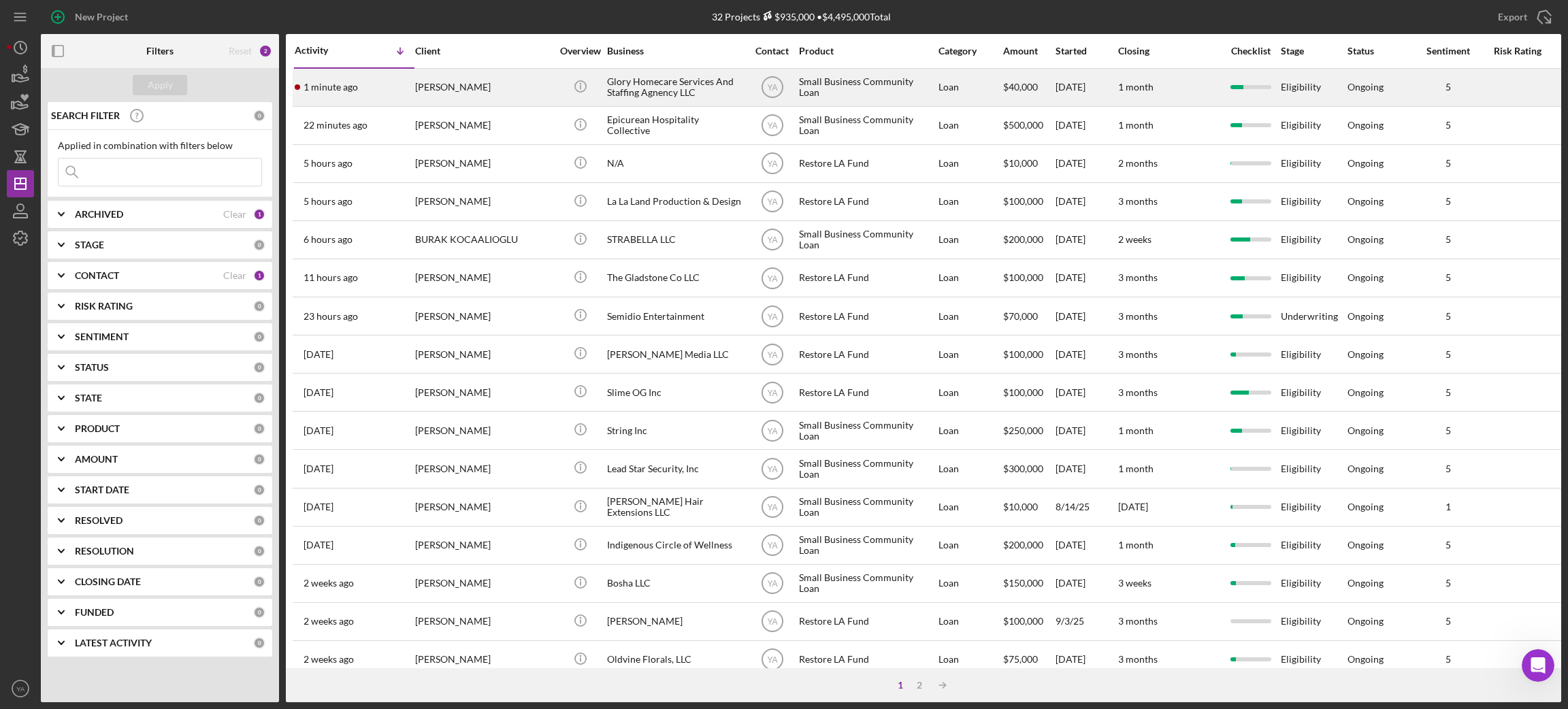
click at [541, 87] on div "Ngozi Opeyemi" at bounding box center [483, 87] width 136 height 36
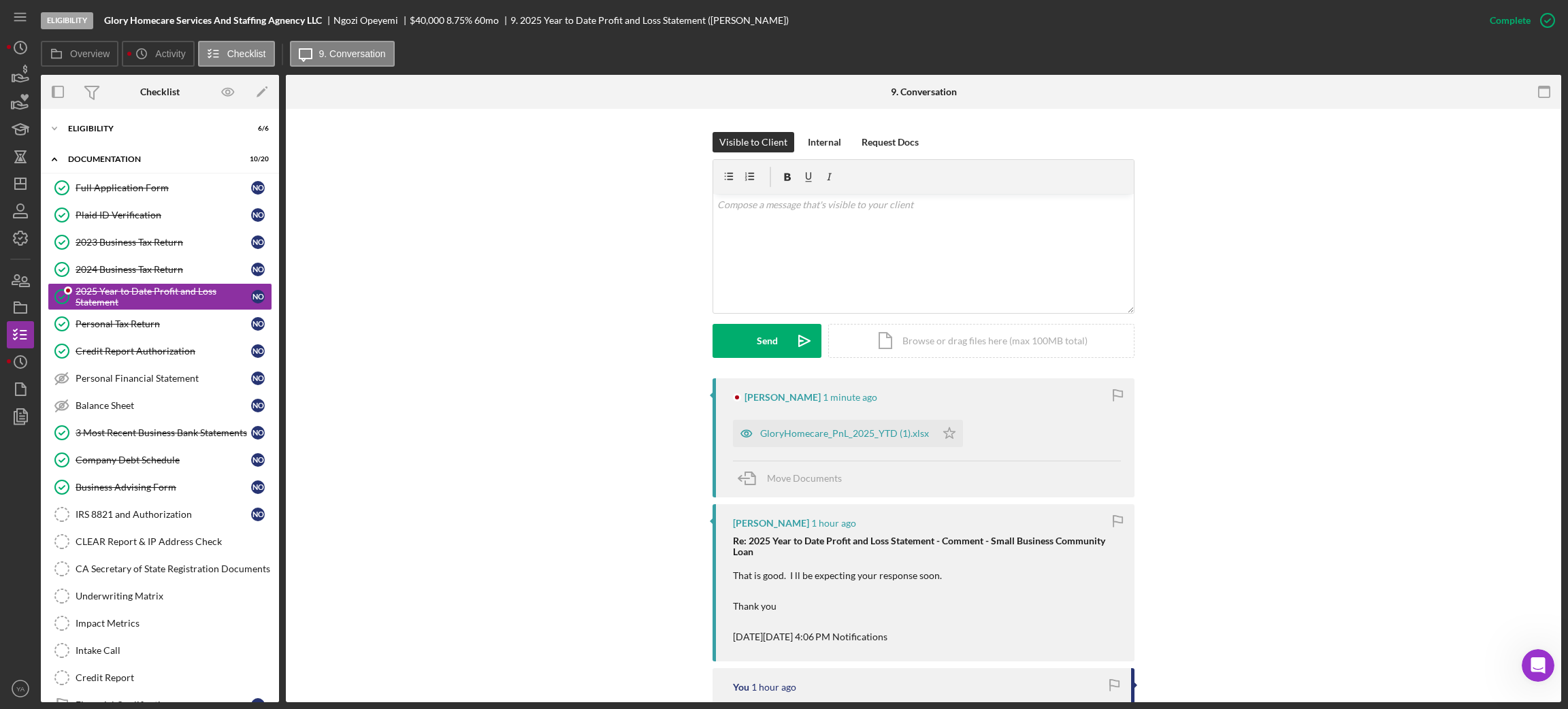
scroll to position [306, 0]
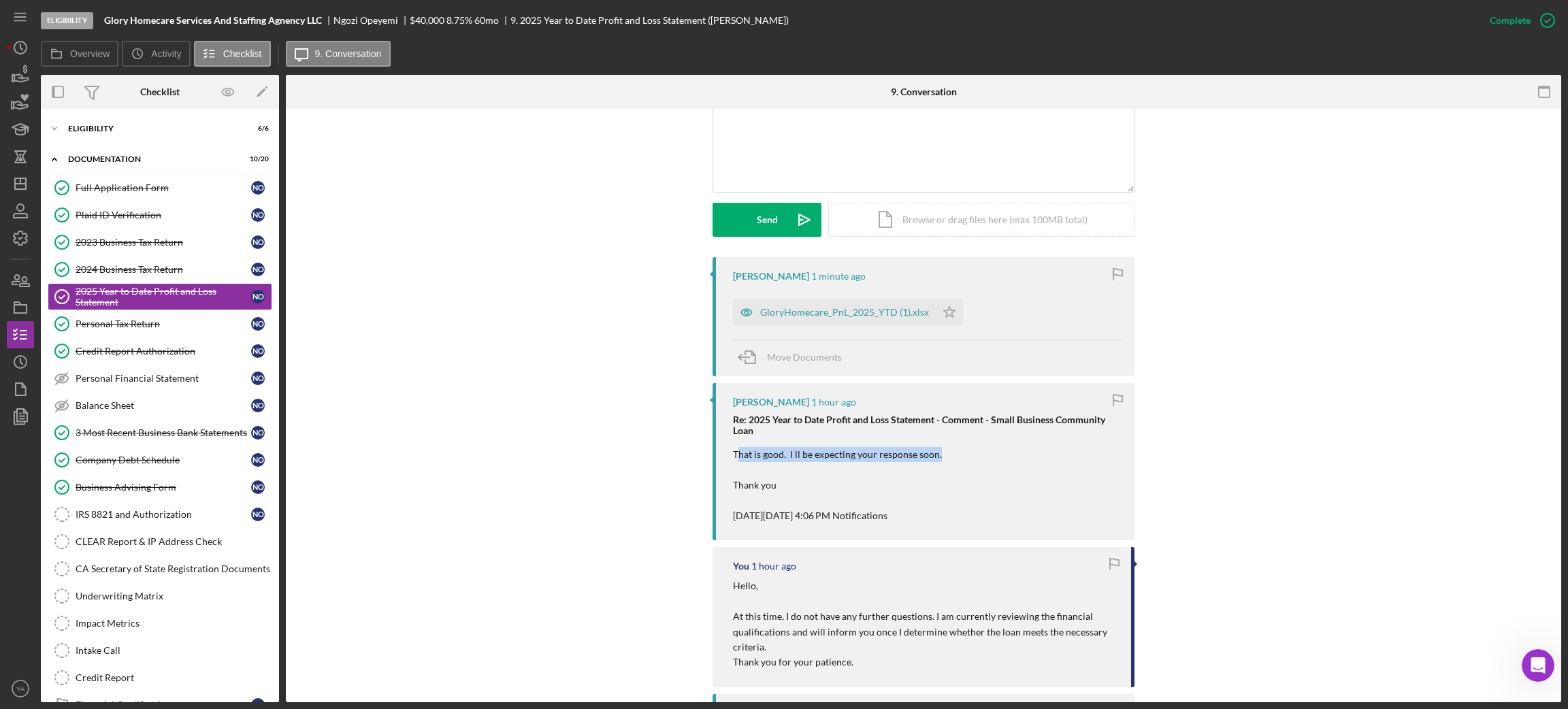
drag, startPoint x: 734, startPoint y: 450, endPoint x: 963, endPoint y: 456, distance: 229.1
click at [963, 456] on p "That is good. I ll be expecting your response soon. Thank you On Fri, Sep 26, 2…" at bounding box center [926, 485] width 387 height 77
click at [952, 456] on p "That is good. I ll be expecting your response soon. Thank you On Fri, Sep 26, 2…" at bounding box center [926, 485] width 387 height 77
click at [802, 310] on div "GloryHomecare_PnL_2025_YTD (1).xlsx" at bounding box center [845, 312] width 169 height 11
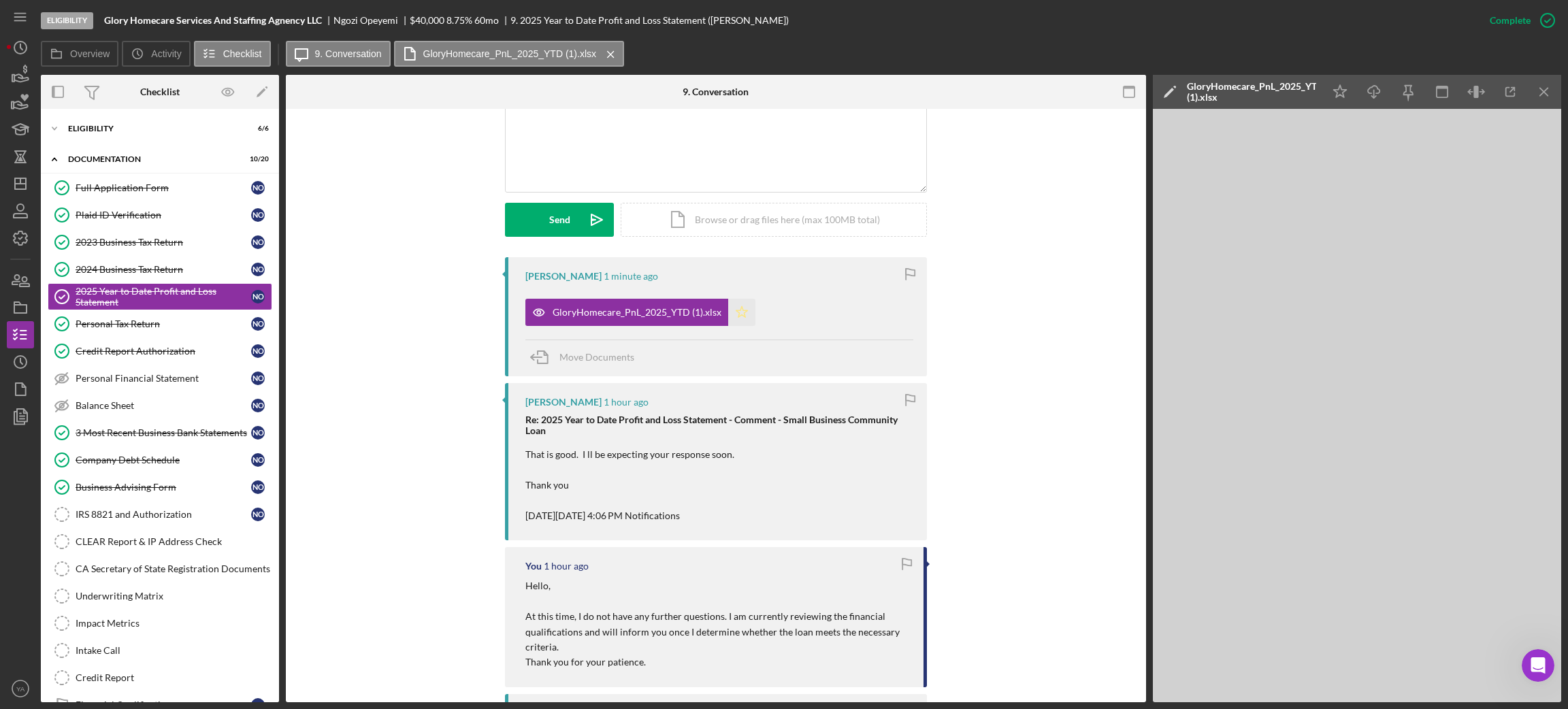
click at [745, 316] on icon "Icon/Star" at bounding box center [741, 312] width 27 height 27
click at [1516, 26] on div "Mark Incomplete" at bounding box center [1494, 20] width 73 height 27
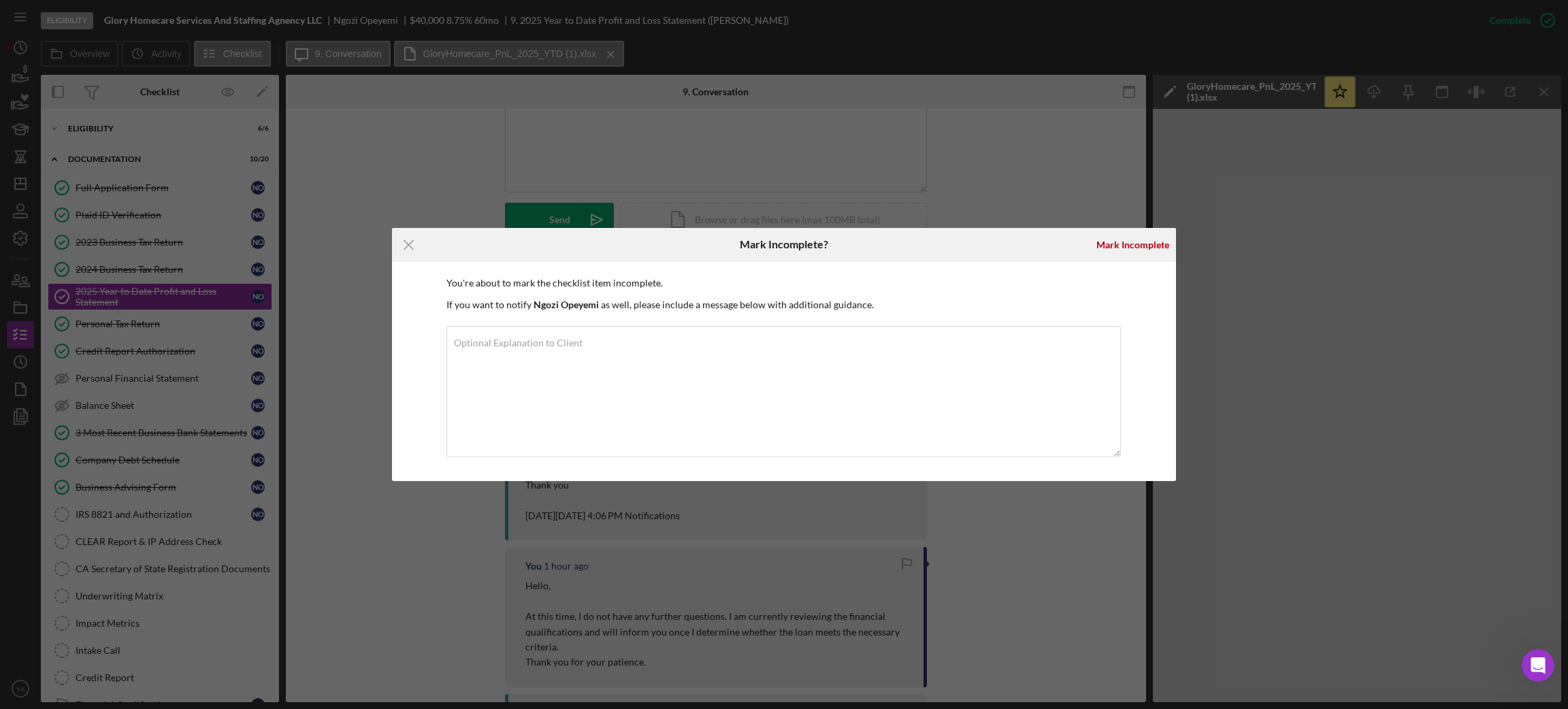
click at [1140, 228] on div "Mark Incomplete" at bounding box center [1132, 245] width 86 height 34
click at [1138, 236] on div "Mark Incomplete" at bounding box center [1133, 245] width 73 height 27
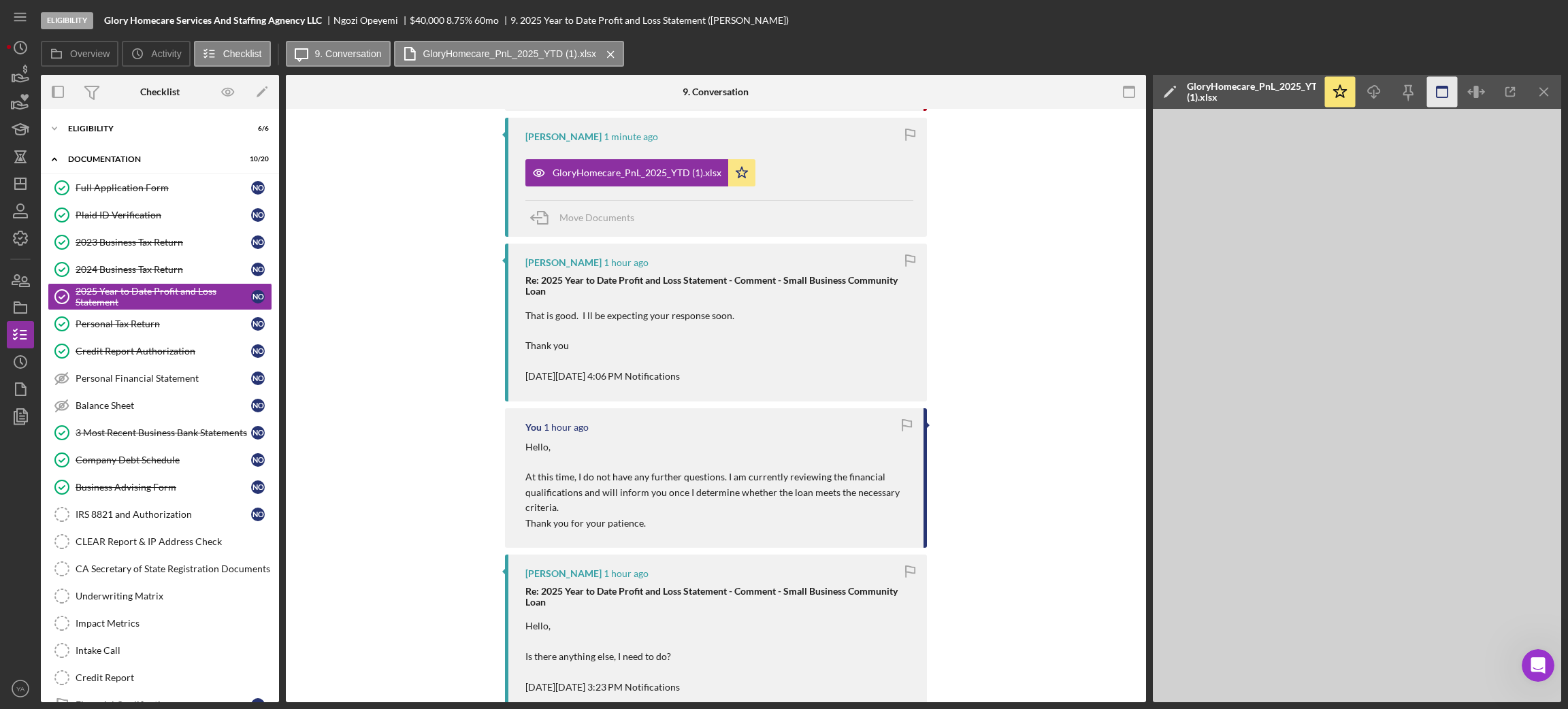
scroll to position [119, 0]
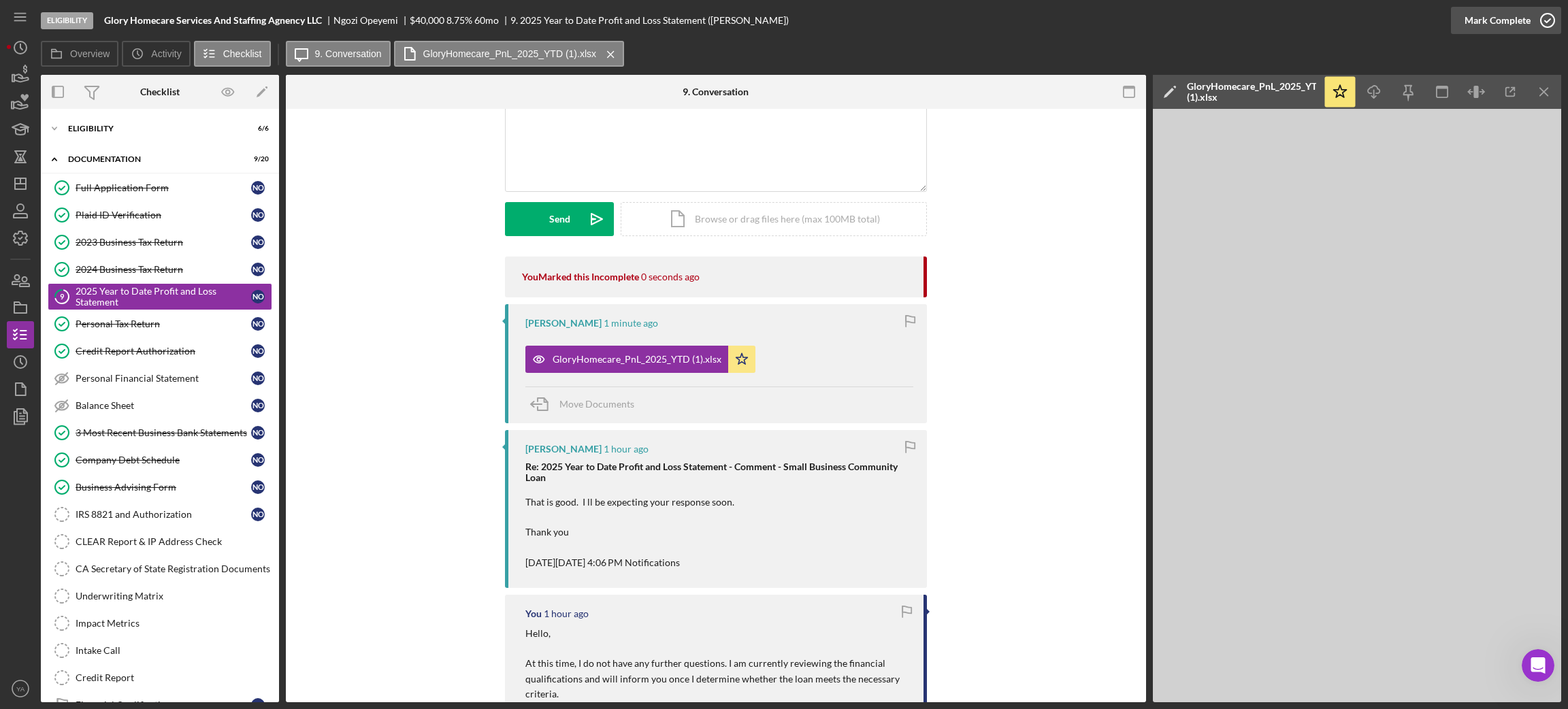
click at [1525, 24] on div "Mark Complete" at bounding box center [1497, 20] width 66 height 27
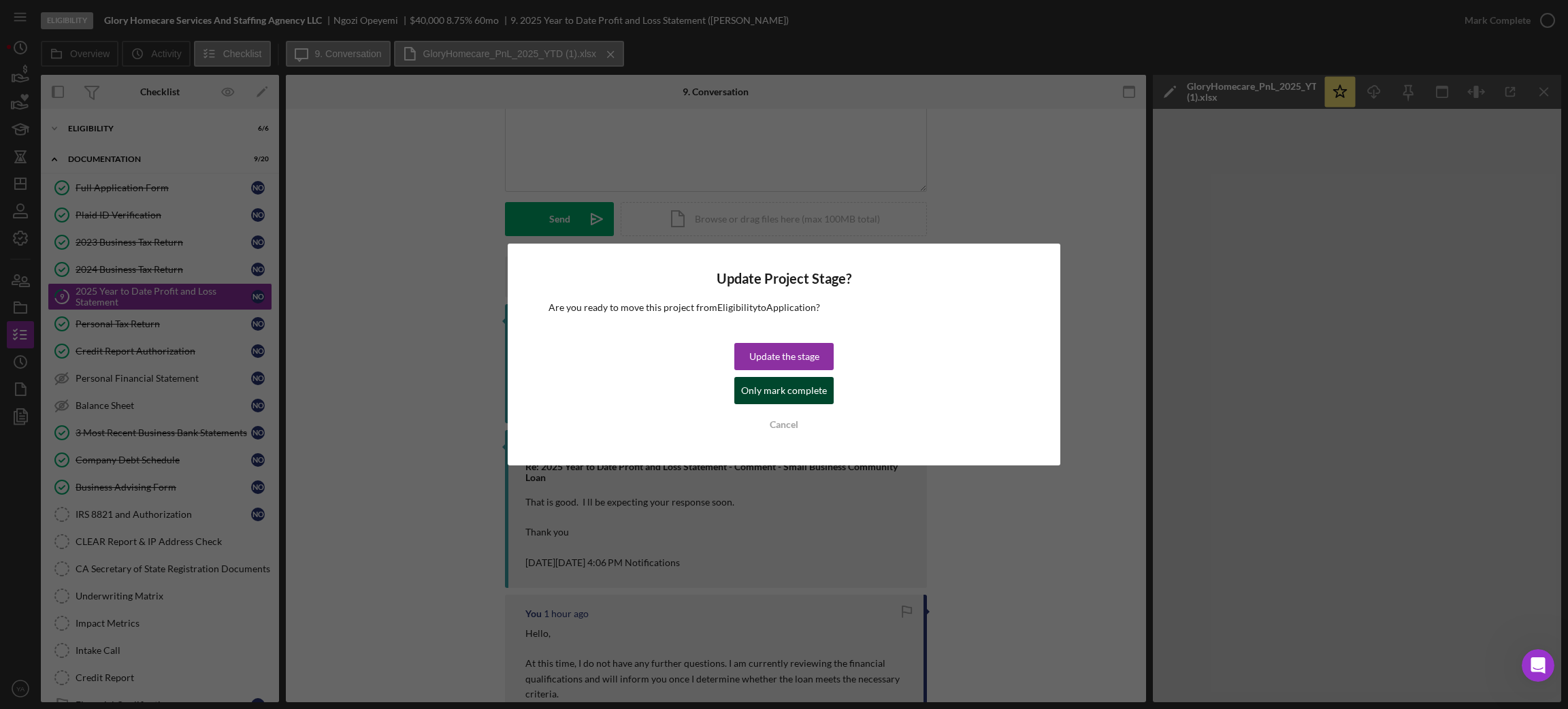
click at [798, 384] on div "Only mark complete" at bounding box center [784, 390] width 85 height 27
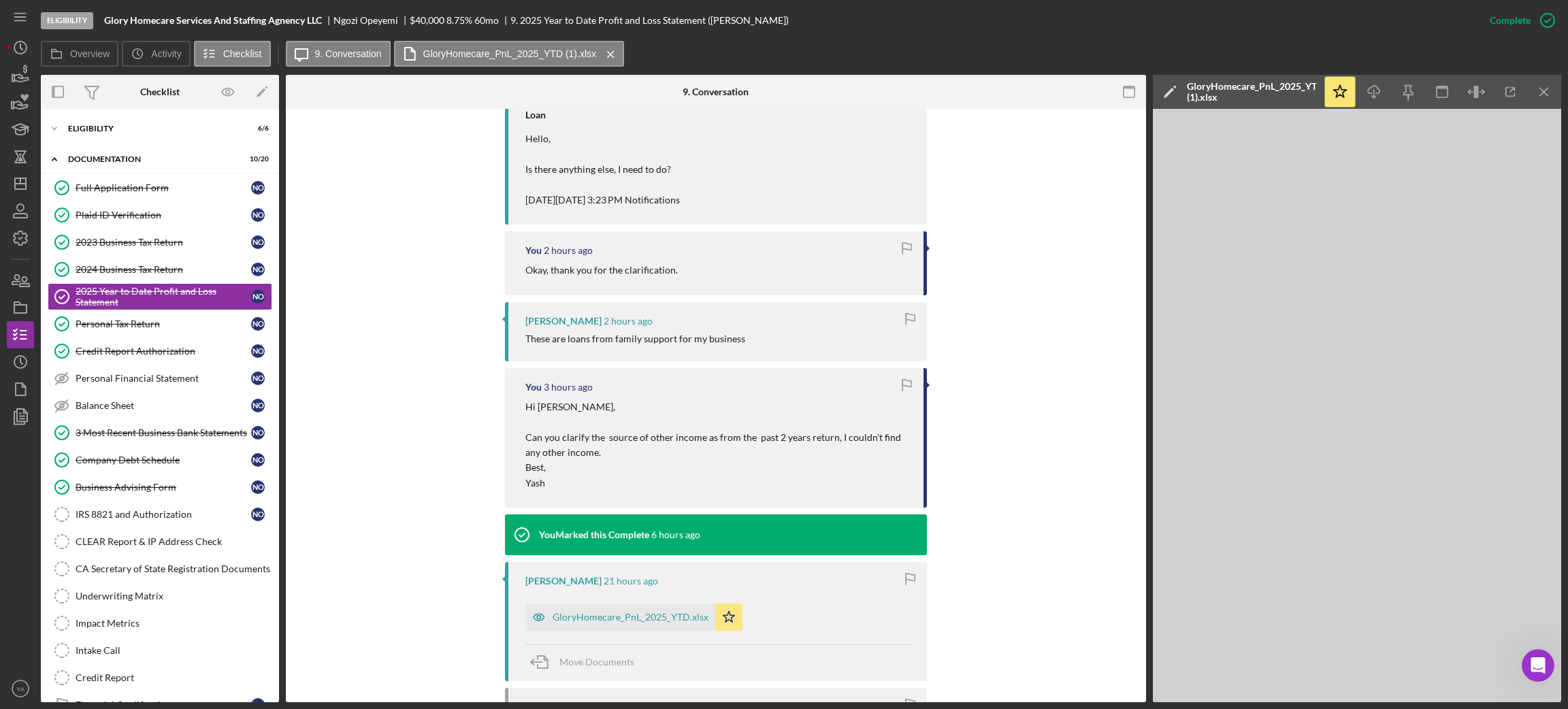
scroll to position [1199, 0]
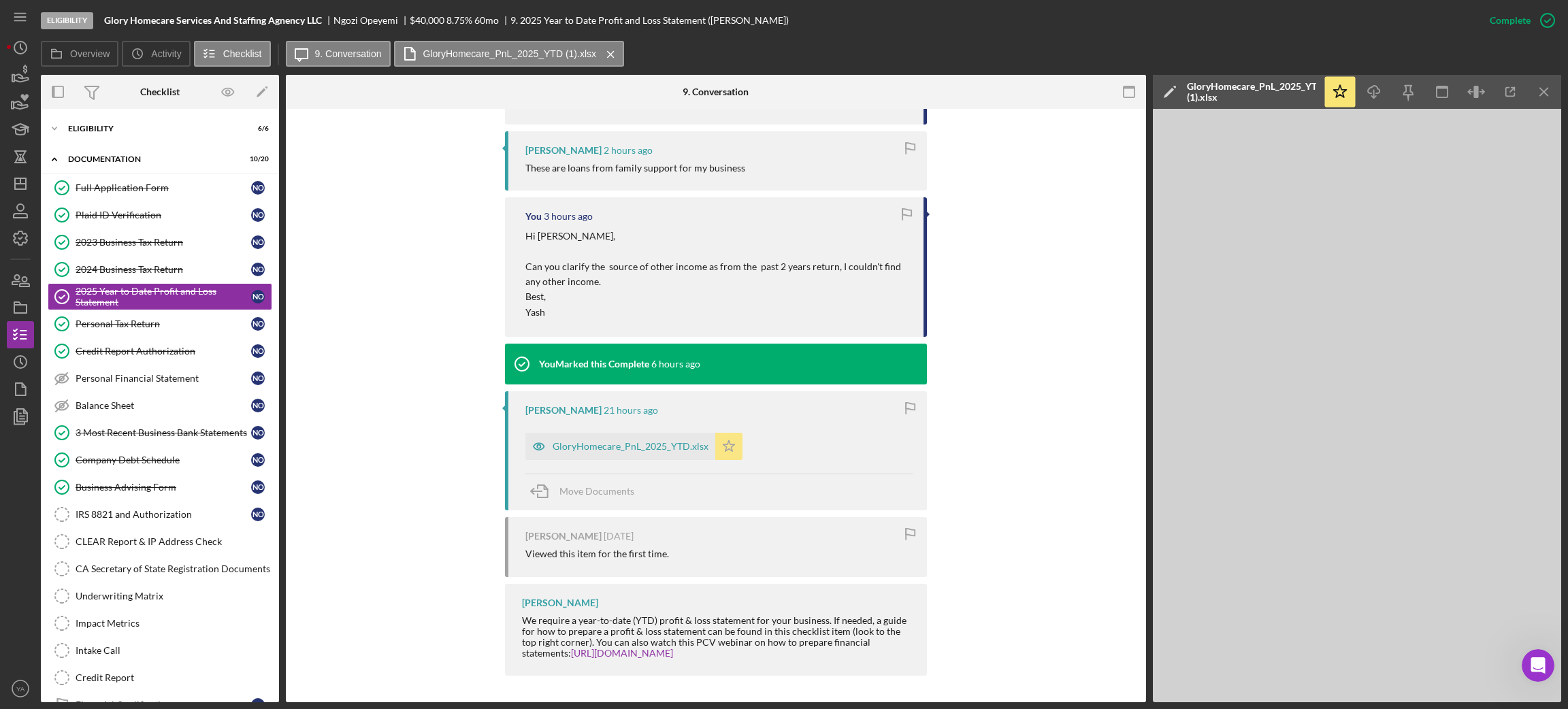
drag, startPoint x: 726, startPoint y: 463, endPoint x: 725, endPoint y: 451, distance: 12.0
click at [725, 459] on div "Ngozi Opeyemi 21 hours ago GloryHomecare_PnL_2025_YTD.xlsx Icon/Star Move Docum…" at bounding box center [716, 450] width 422 height 119
click at [725, 451] on polygon "button" at bounding box center [729, 446] width 11 height 11
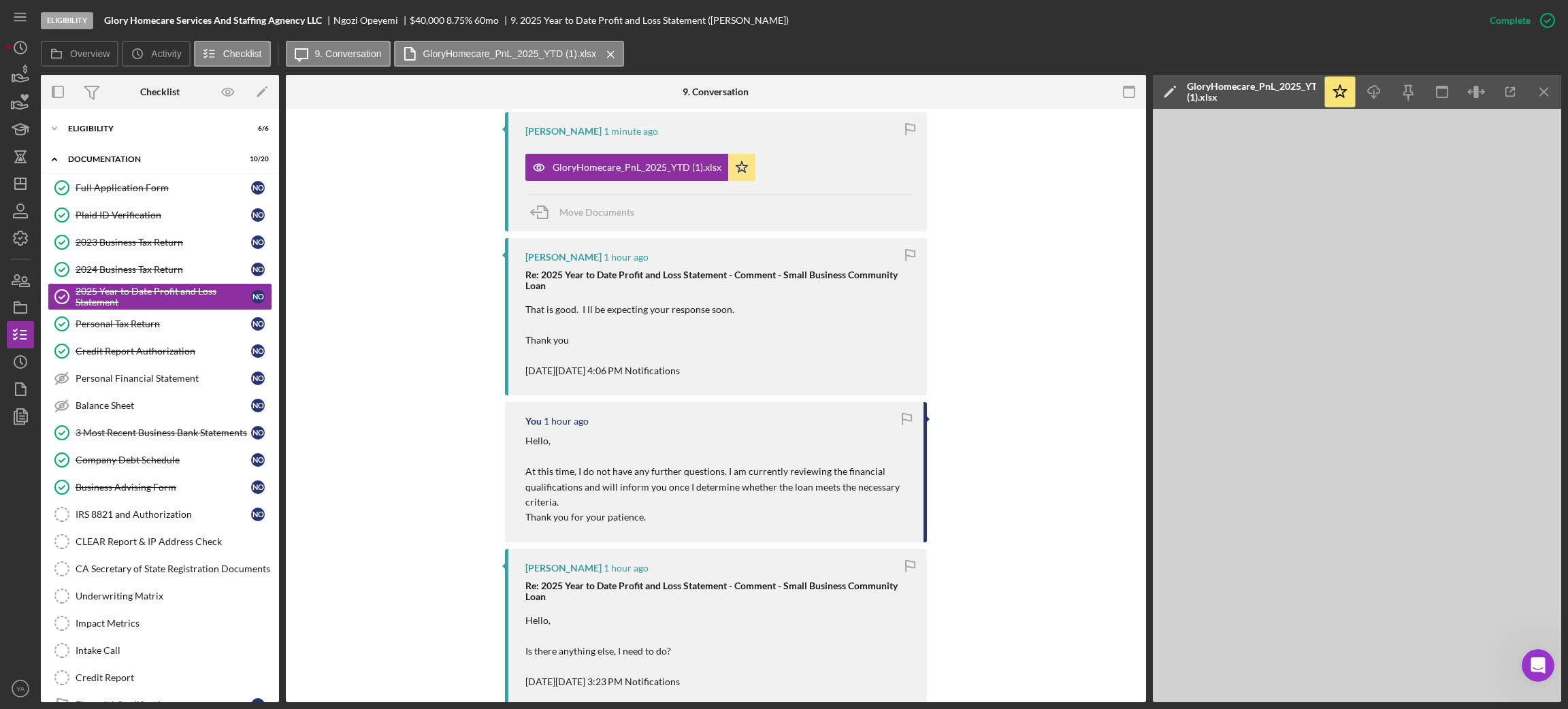
scroll to position [382, 0]
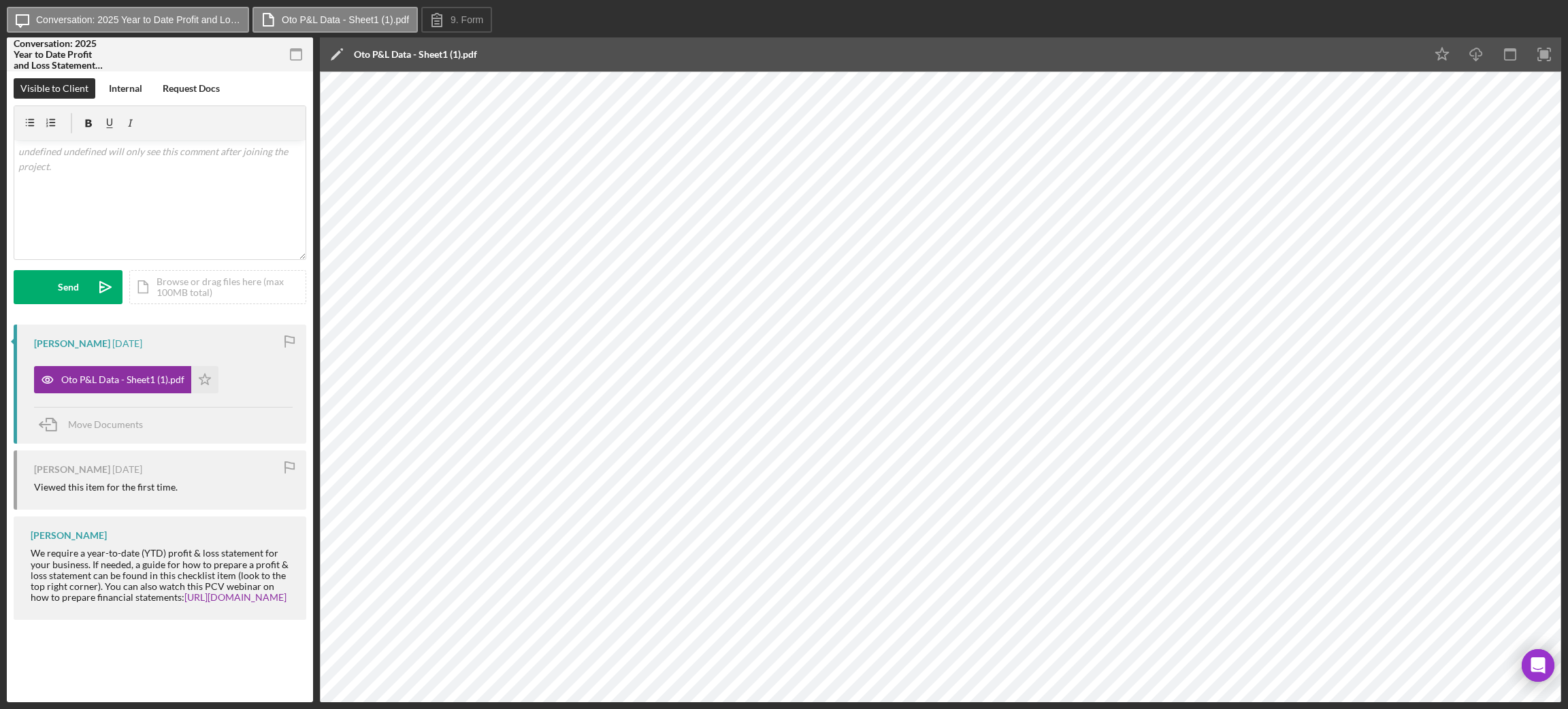
click at [360, 5] on div "Icon/Message Conversation: 2025 Year to Date Profit and Loss Statement ([PERSON…" at bounding box center [784, 354] width 1568 height 709
